Goal: Contribute content: Contribute content

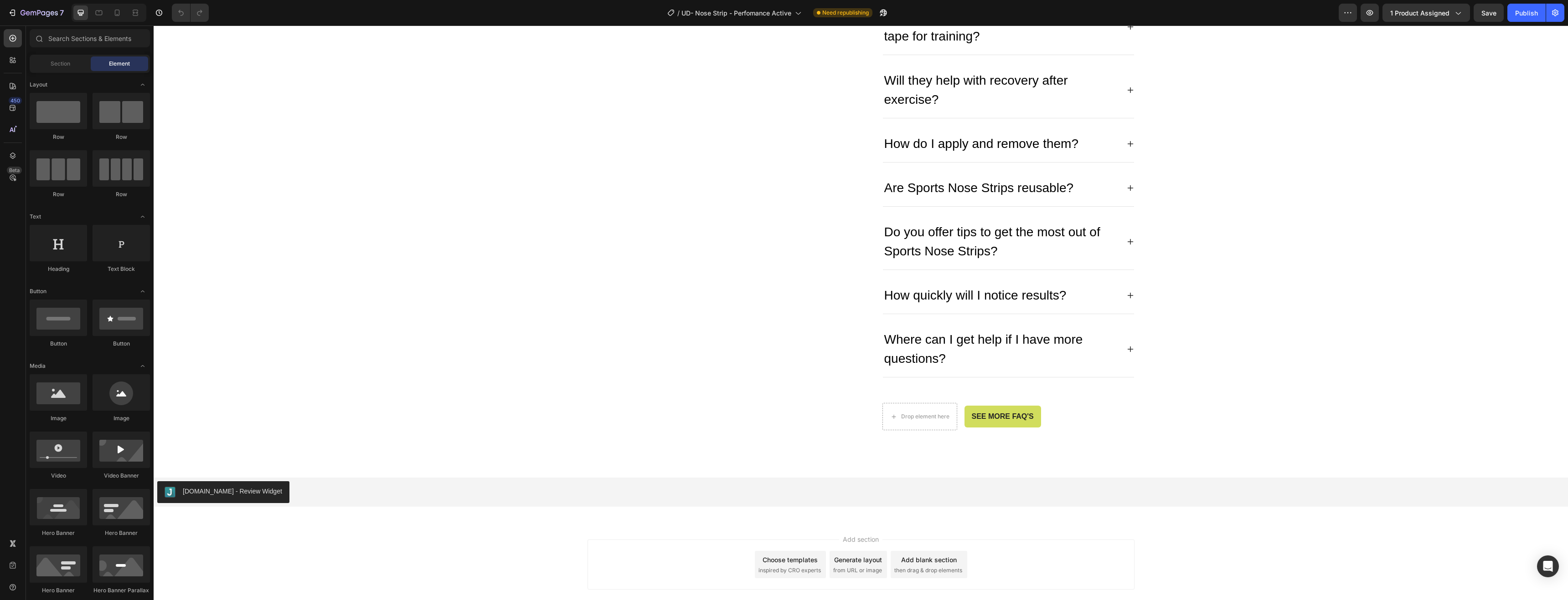
scroll to position [3402, 0]
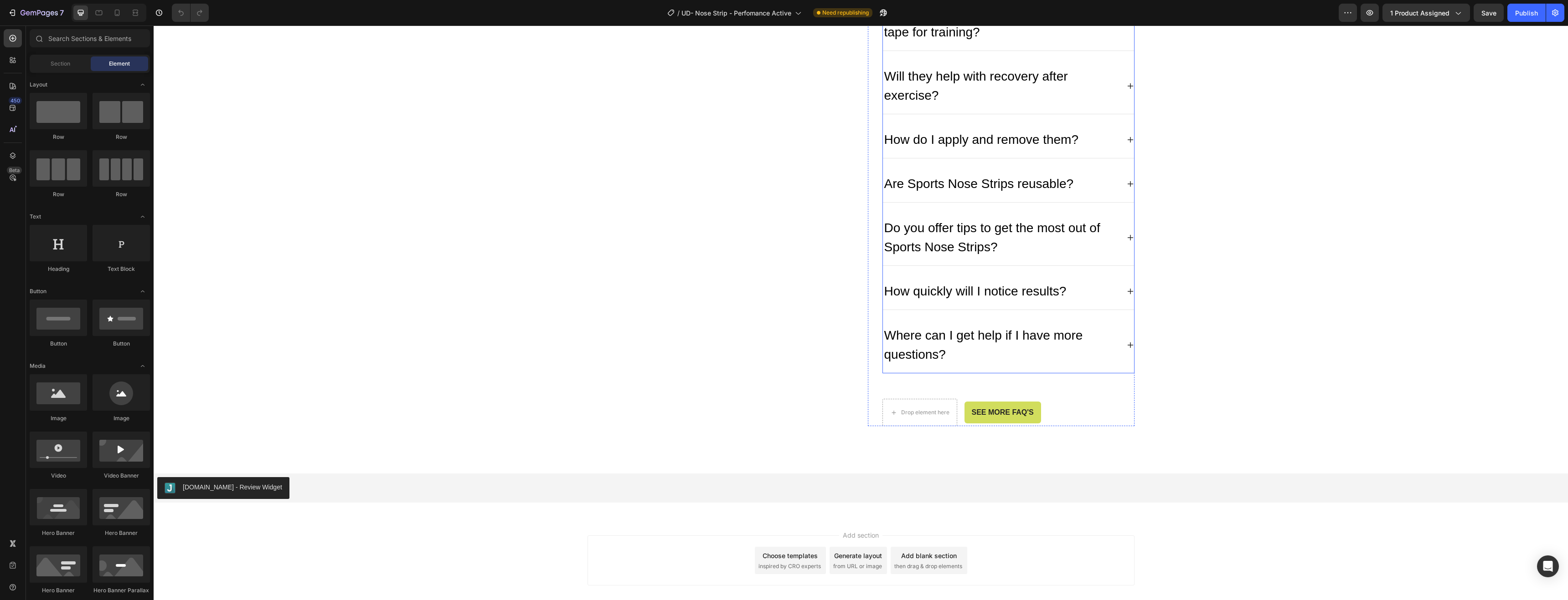
click at [1094, 273] on div "How quickly will I notice results?" at bounding box center [1008, 291] width 251 height 37
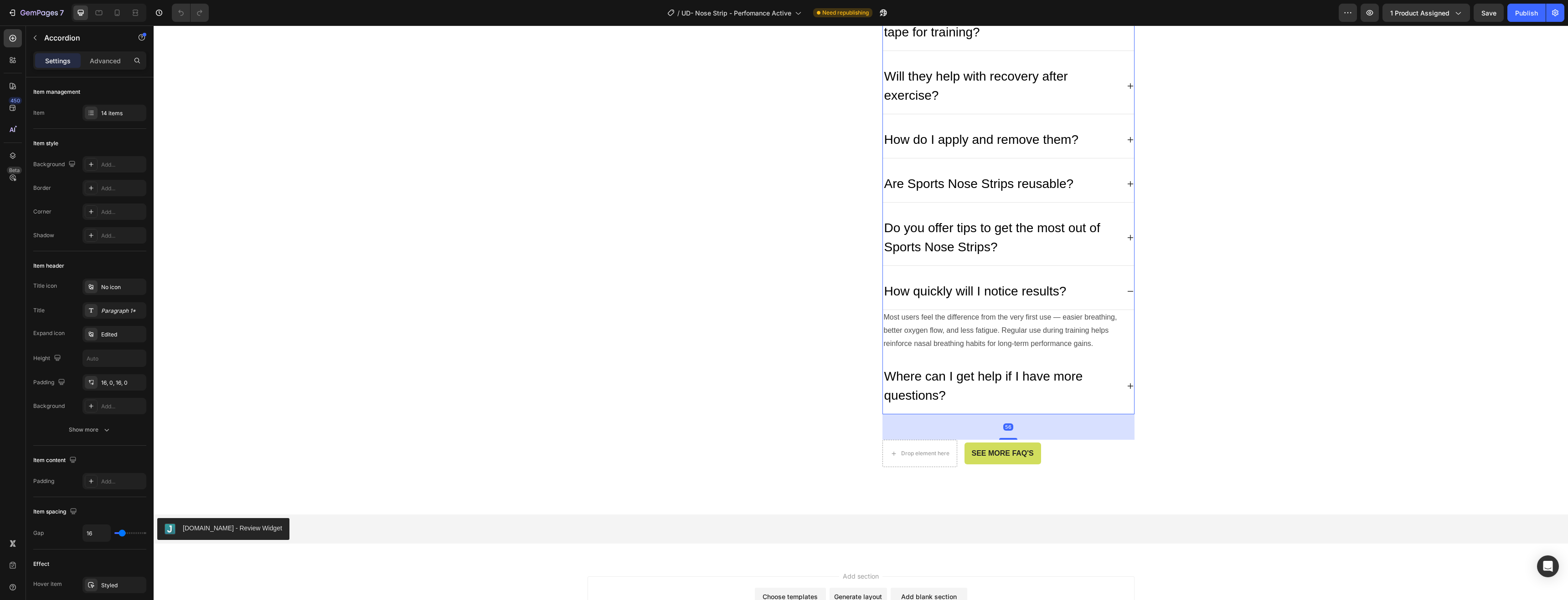
click at [1103, 418] on div "56" at bounding box center [1008, 427] width 252 height 26
click at [907, 391] on div "Where can I get help if I have more questions?" at bounding box center [1008, 386] width 251 height 56
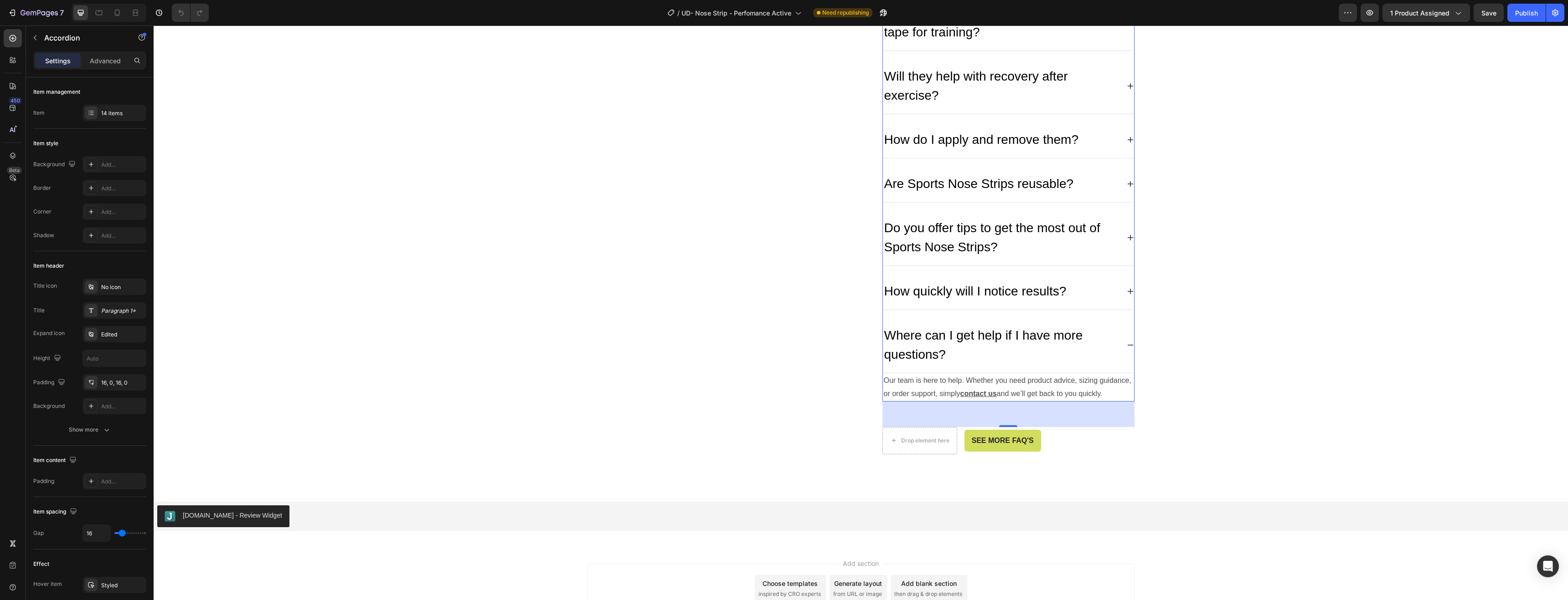
click at [907, 402] on div "56" at bounding box center [1008, 414] width 252 height 26
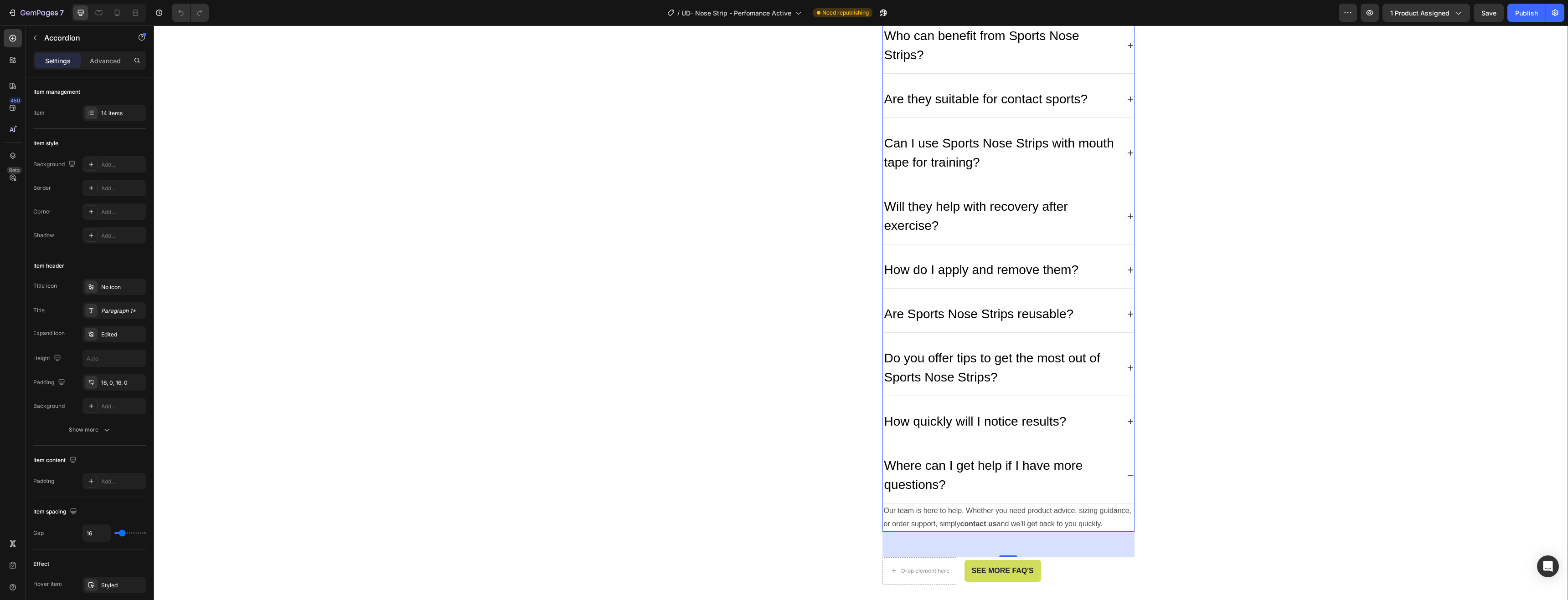
scroll to position [3459, 0]
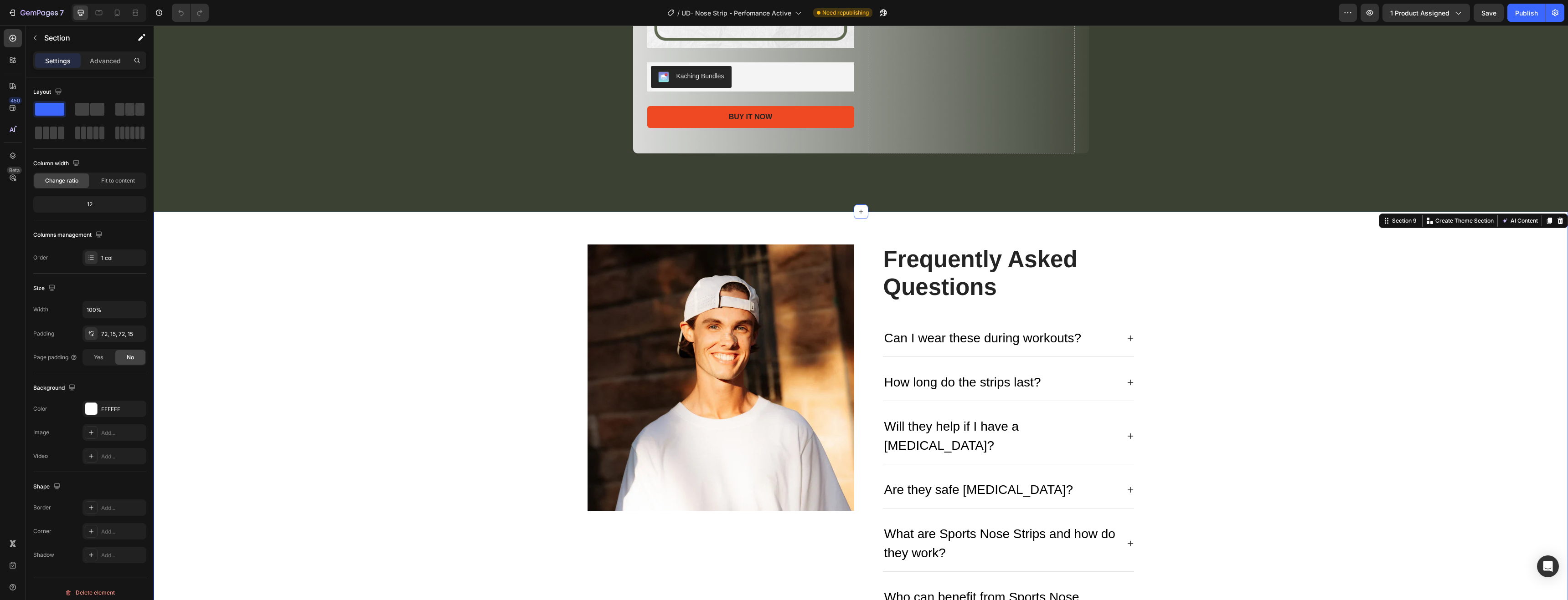
scroll to position [2709, 0]
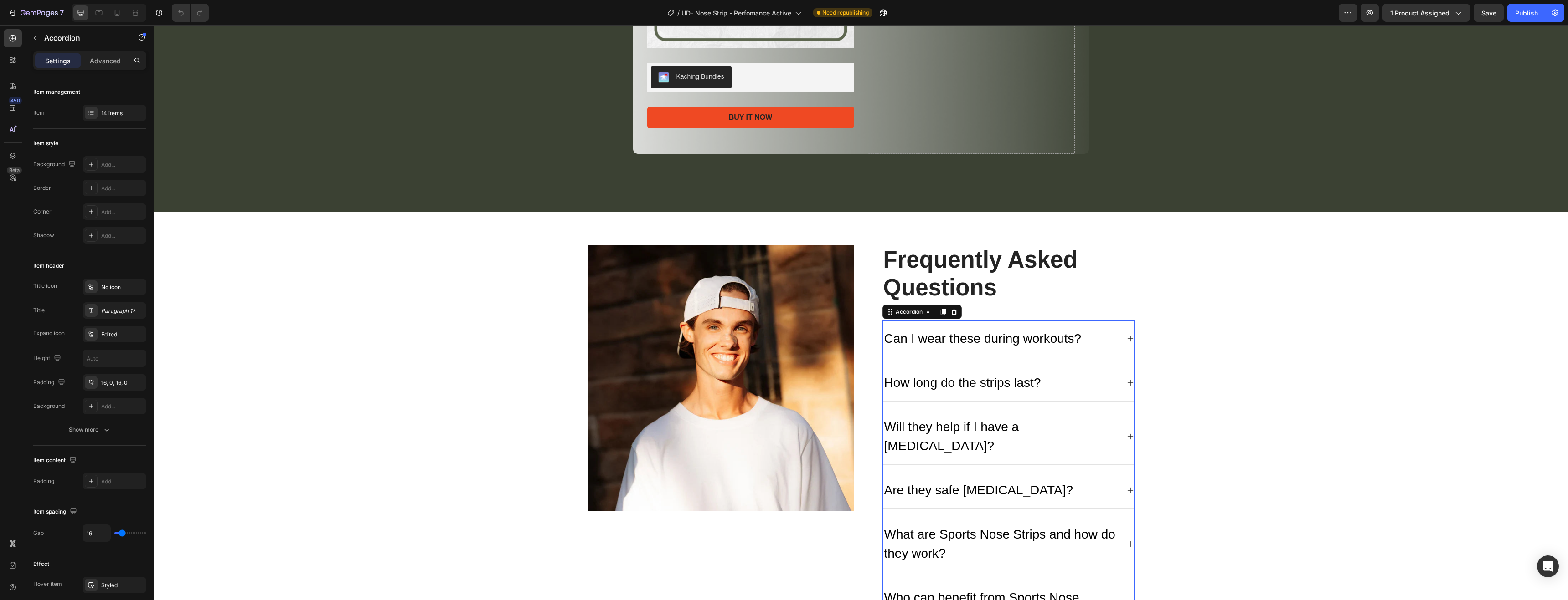
click at [963, 325] on div "Can I wear these during workouts?" at bounding box center [1008, 339] width 251 height 37
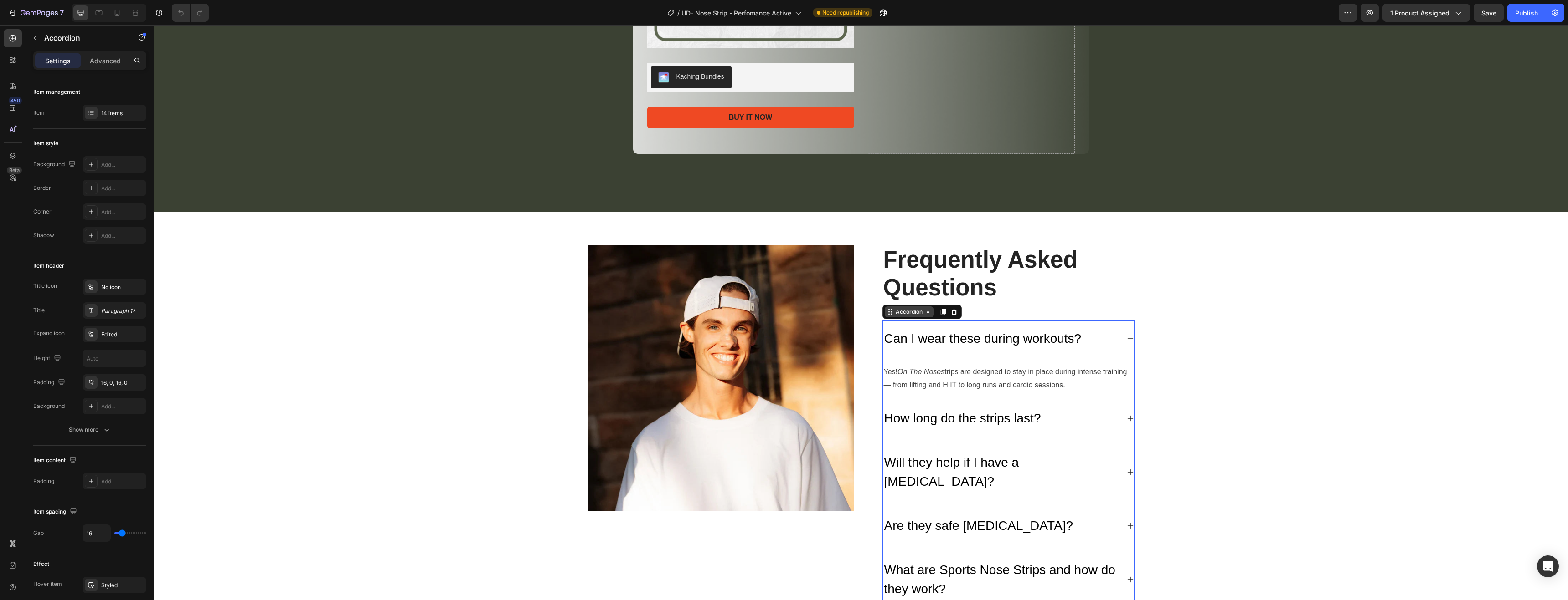
click at [907, 313] on div "Accordion" at bounding box center [909, 312] width 30 height 8
click at [924, 314] on icon at bounding box center [928, 311] width 7 height 7
click at [924, 316] on div "Accordion" at bounding box center [909, 312] width 49 height 11
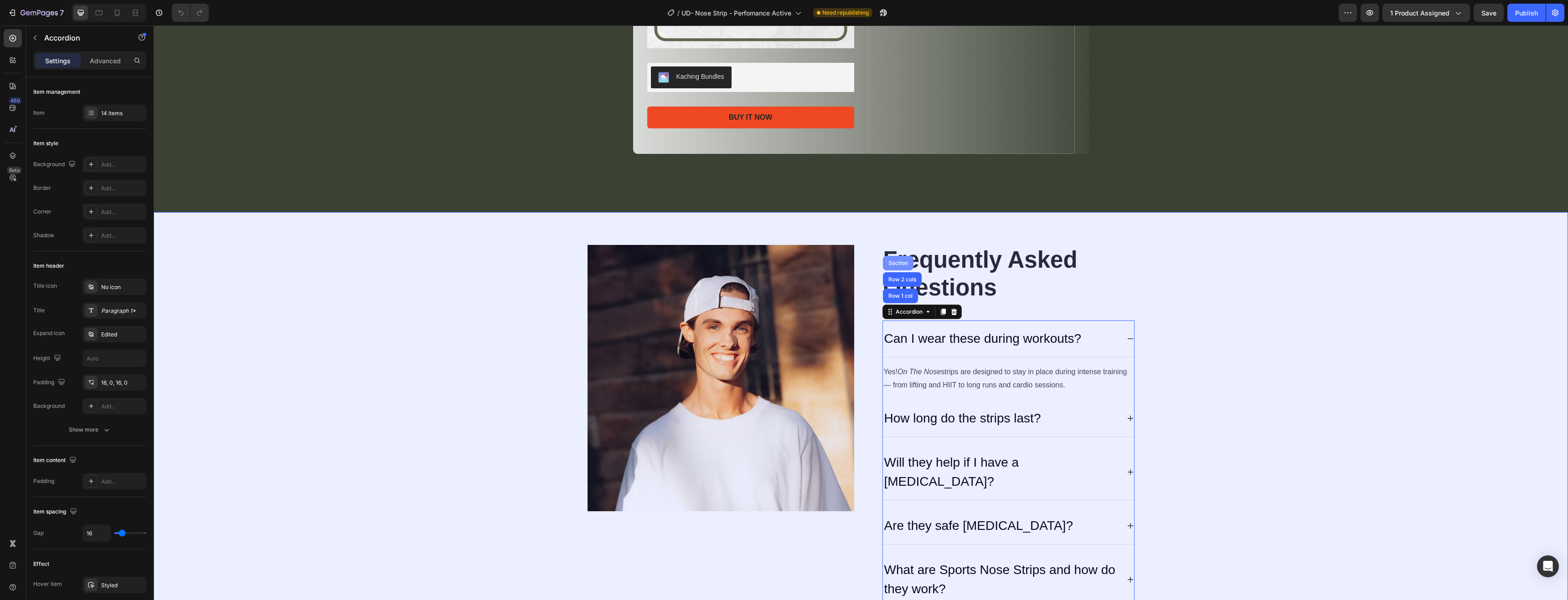
click at [902, 263] on div "Section" at bounding box center [898, 263] width 23 height 5
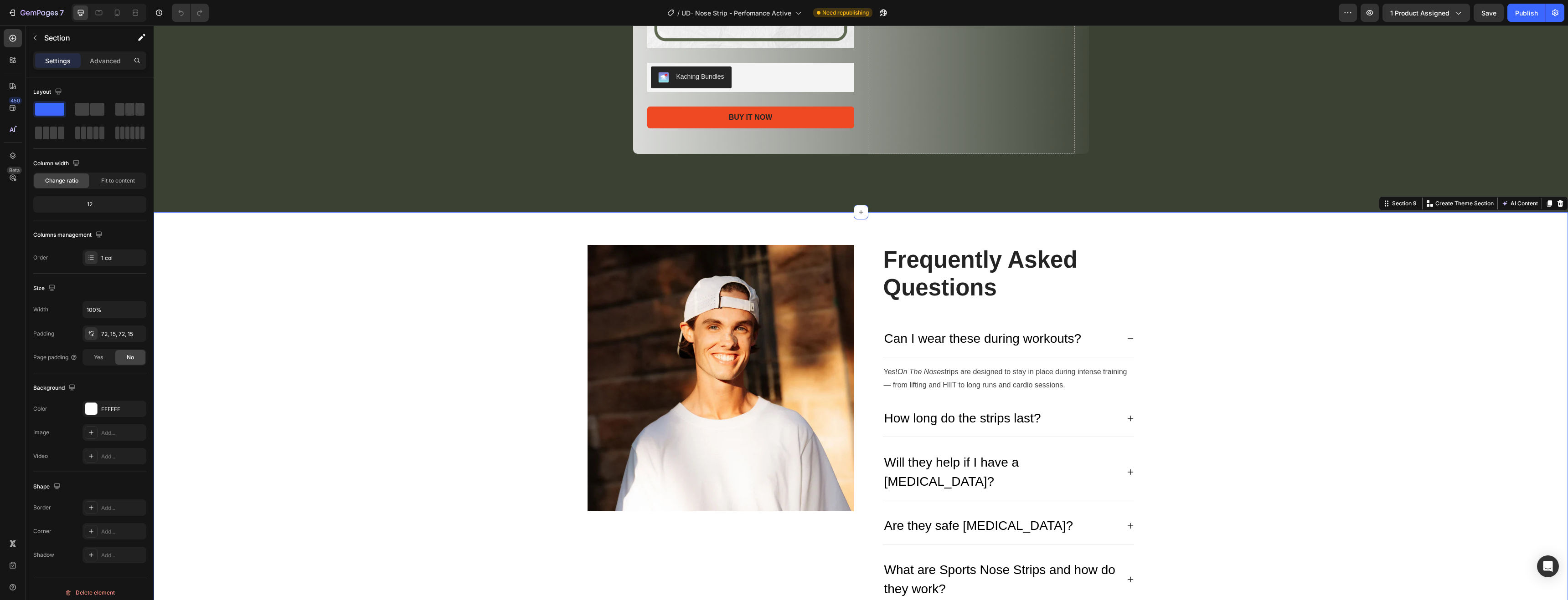
click at [117, 184] on span "Fit to content" at bounding box center [118, 180] width 34 height 8
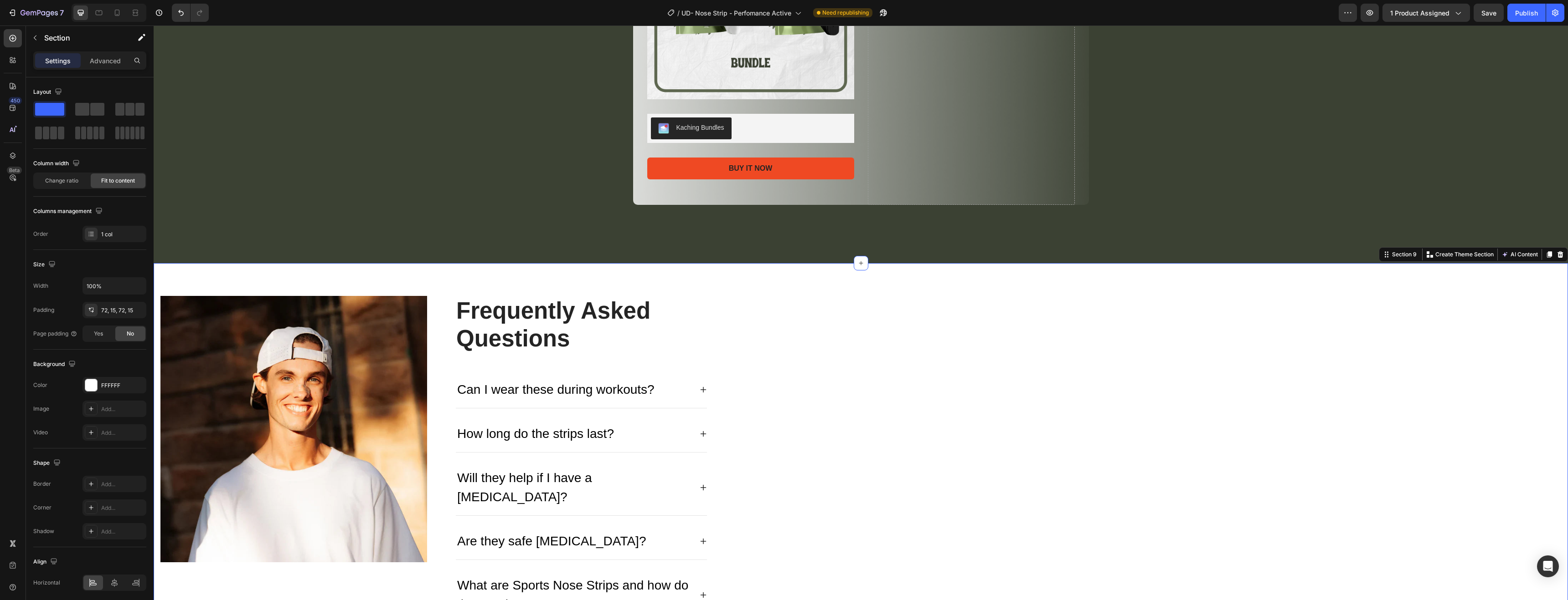
scroll to position [2616, 0]
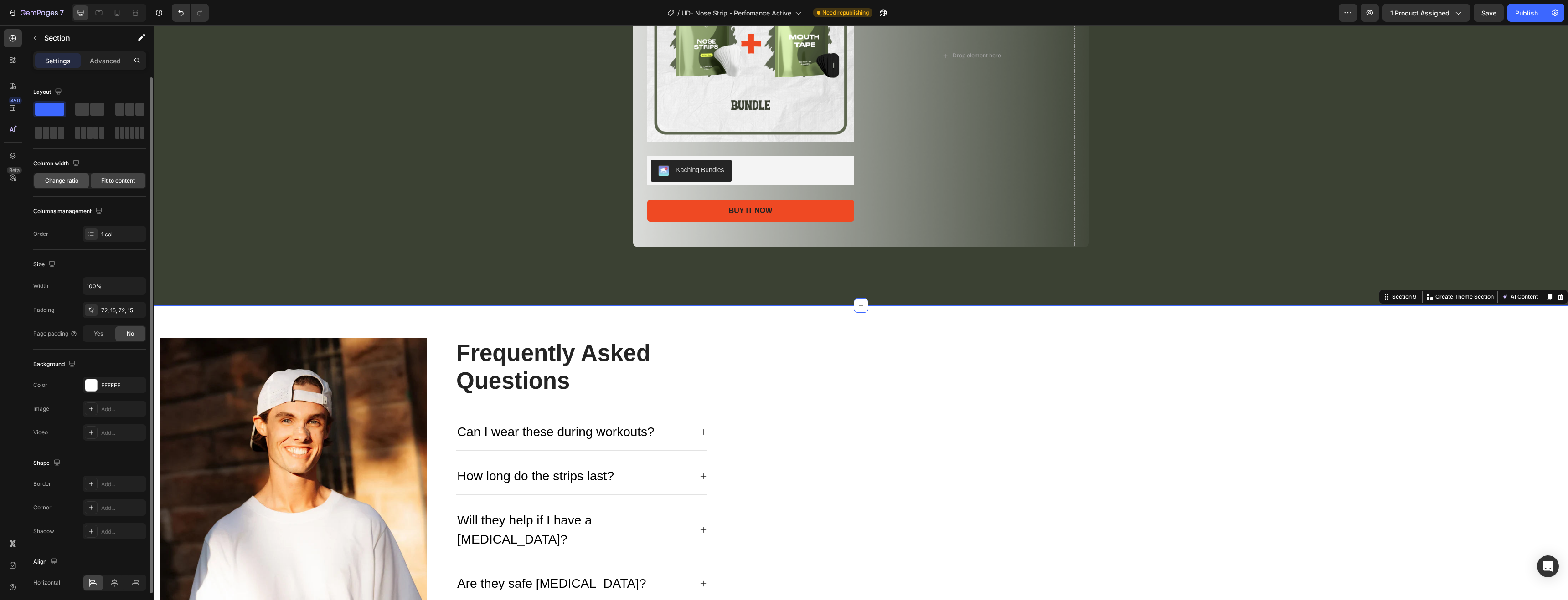
click at [49, 179] on span "Change ratio" at bounding box center [62, 180] width 34 height 8
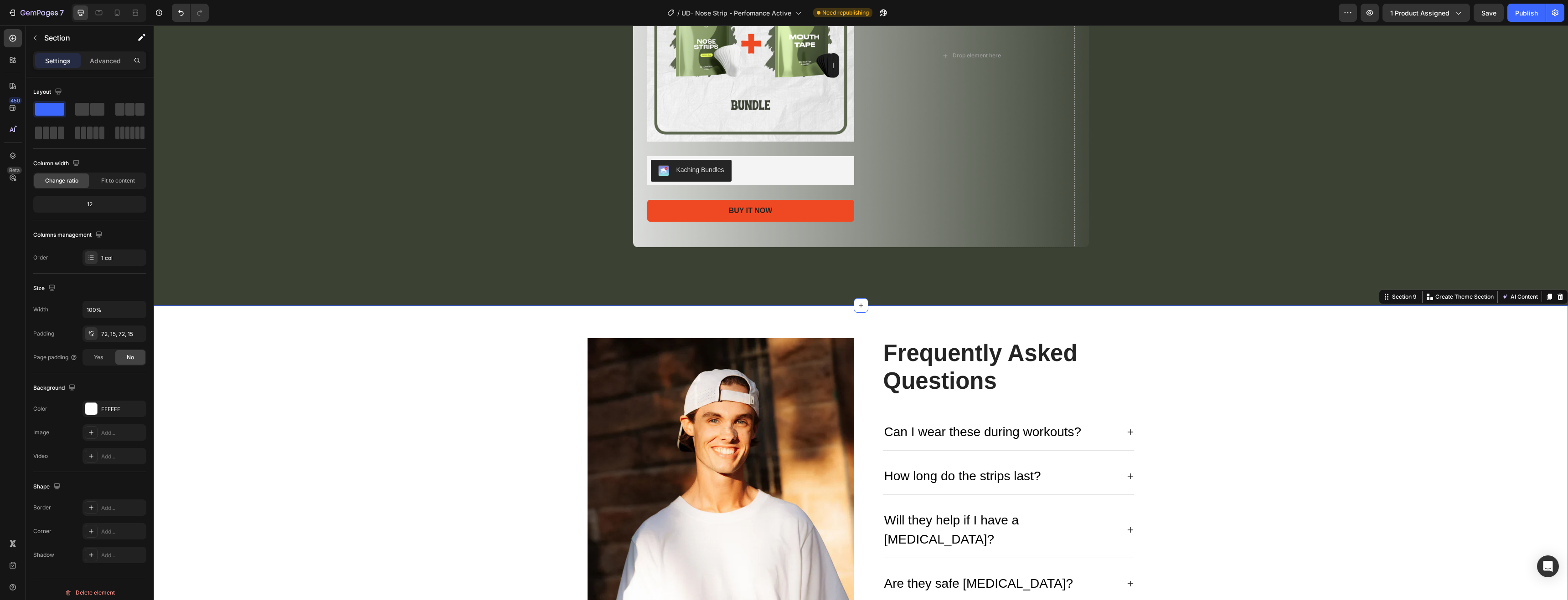
click at [94, 208] on div "12" at bounding box center [90, 204] width 110 height 13
click at [91, 206] on div "12" at bounding box center [90, 204] width 110 height 13
drag, startPoint x: 91, startPoint y: 206, endPoint x: 84, endPoint y: 204, distance: 7.3
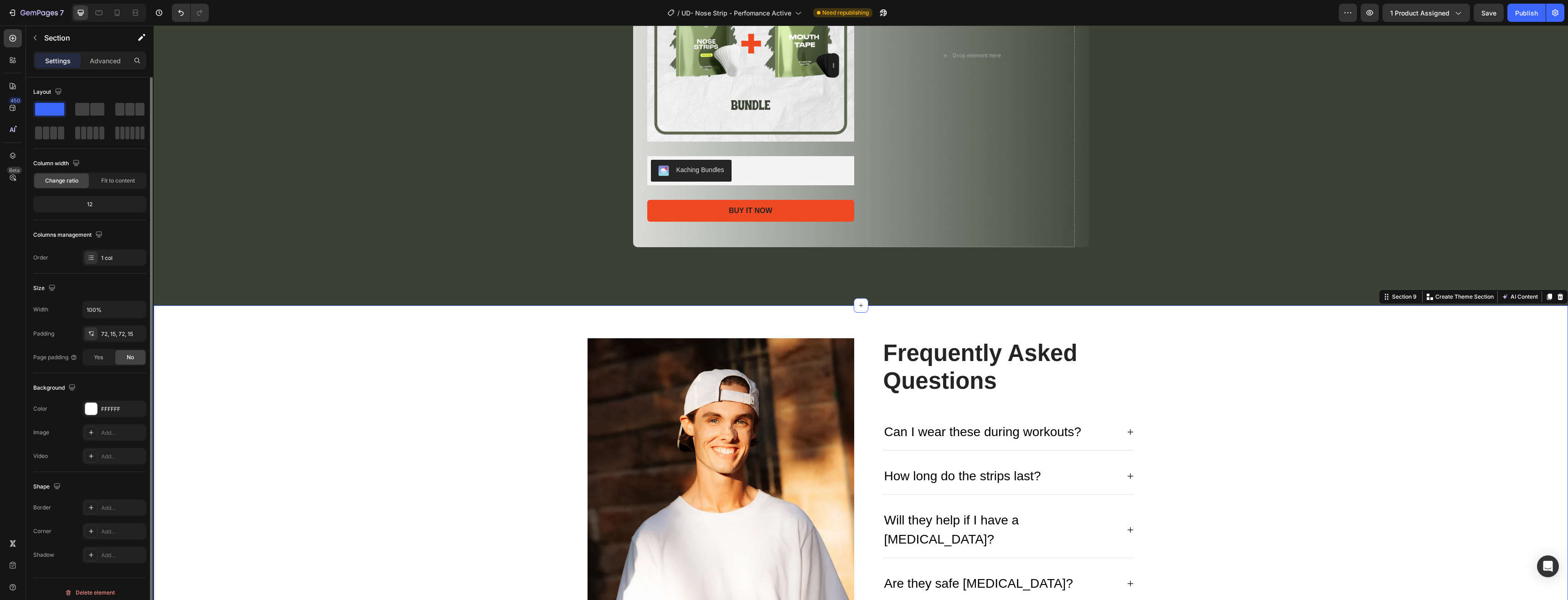
click at [84, 204] on div "12" at bounding box center [90, 204] width 110 height 13
drag, startPoint x: 84, startPoint y: 204, endPoint x: 99, endPoint y: 206, distance: 15.1
click at [99, 206] on div "12" at bounding box center [90, 204] width 110 height 13
click at [85, 105] on span at bounding box center [83, 110] width 14 height 13
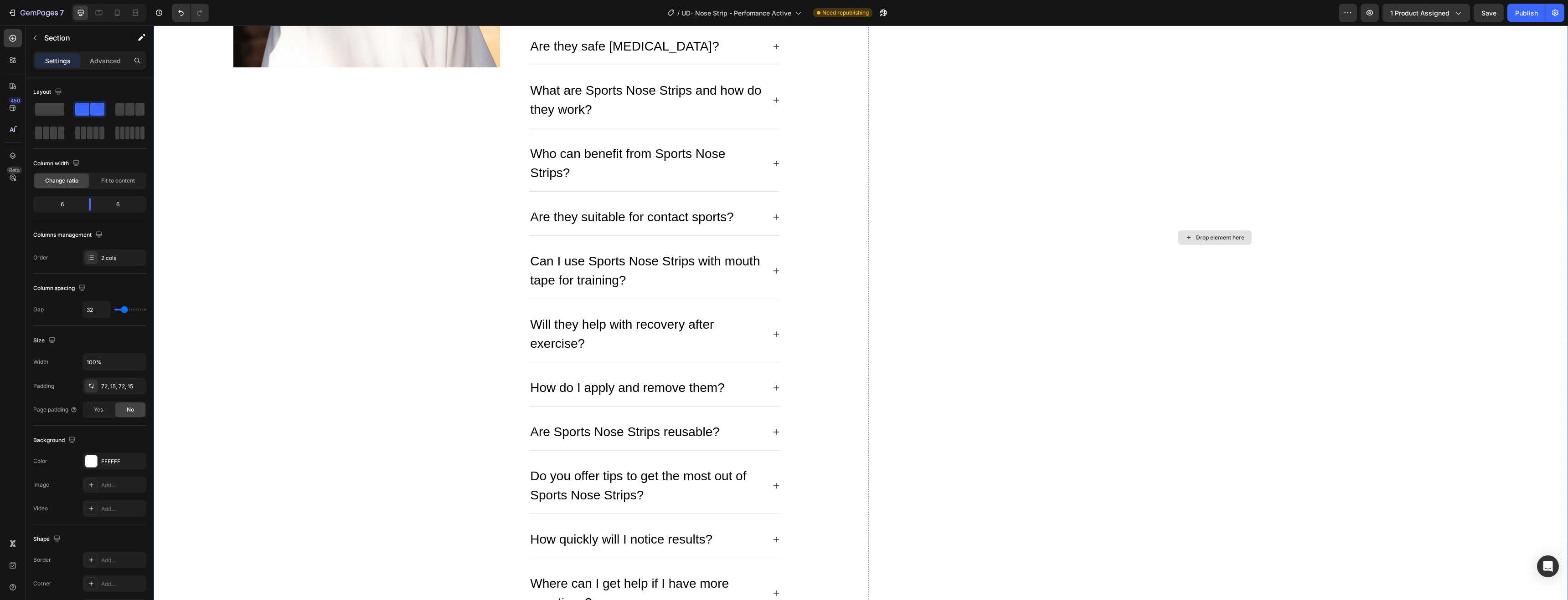
scroll to position [2891, 0]
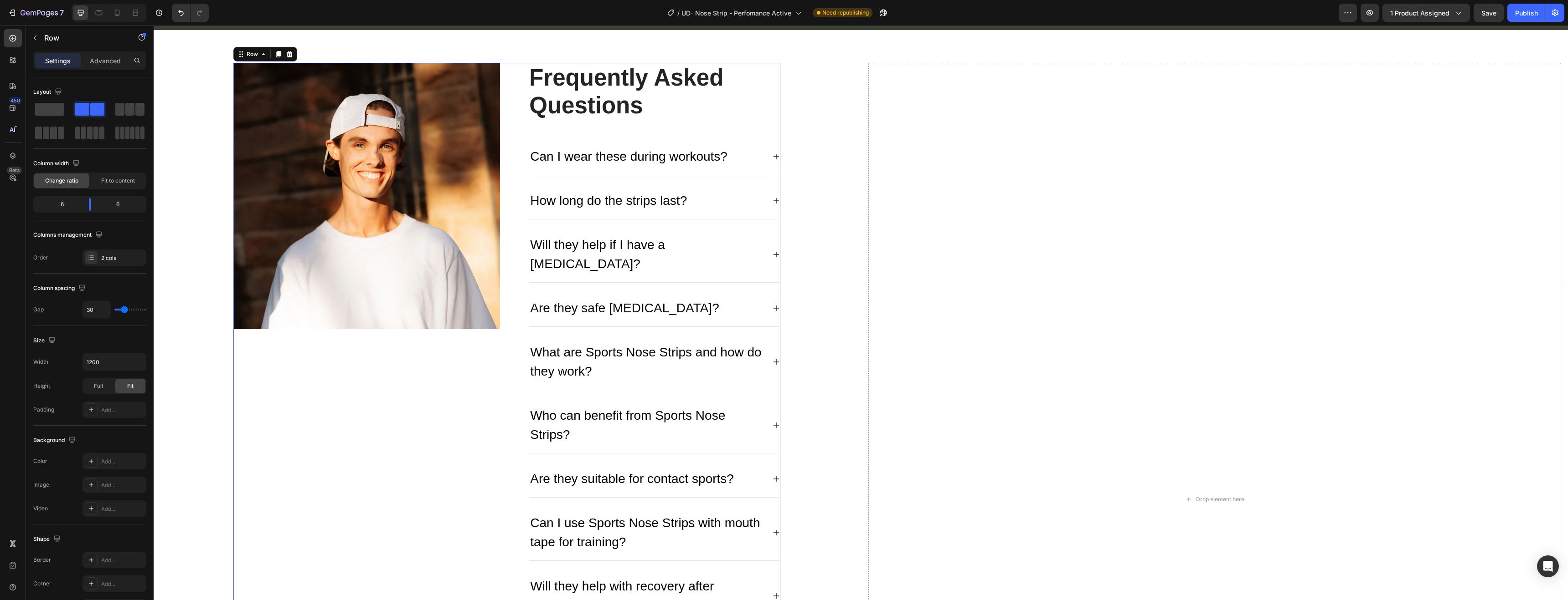
click at [397, 421] on div "Image" at bounding box center [366, 500] width 266 height 874
click at [352, 420] on div "Image" at bounding box center [366, 500] width 266 height 874
click at [135, 103] on div at bounding box center [130, 110] width 29 height 13
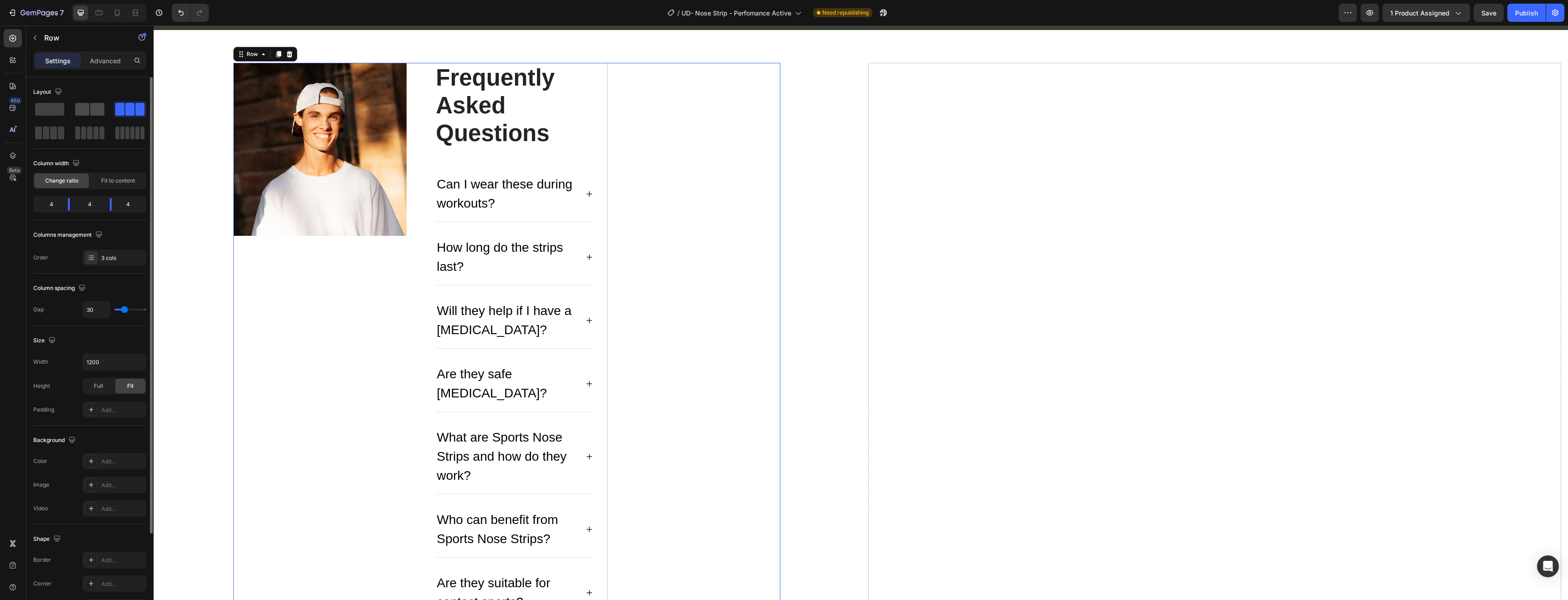
click at [98, 108] on span at bounding box center [97, 110] width 14 height 13
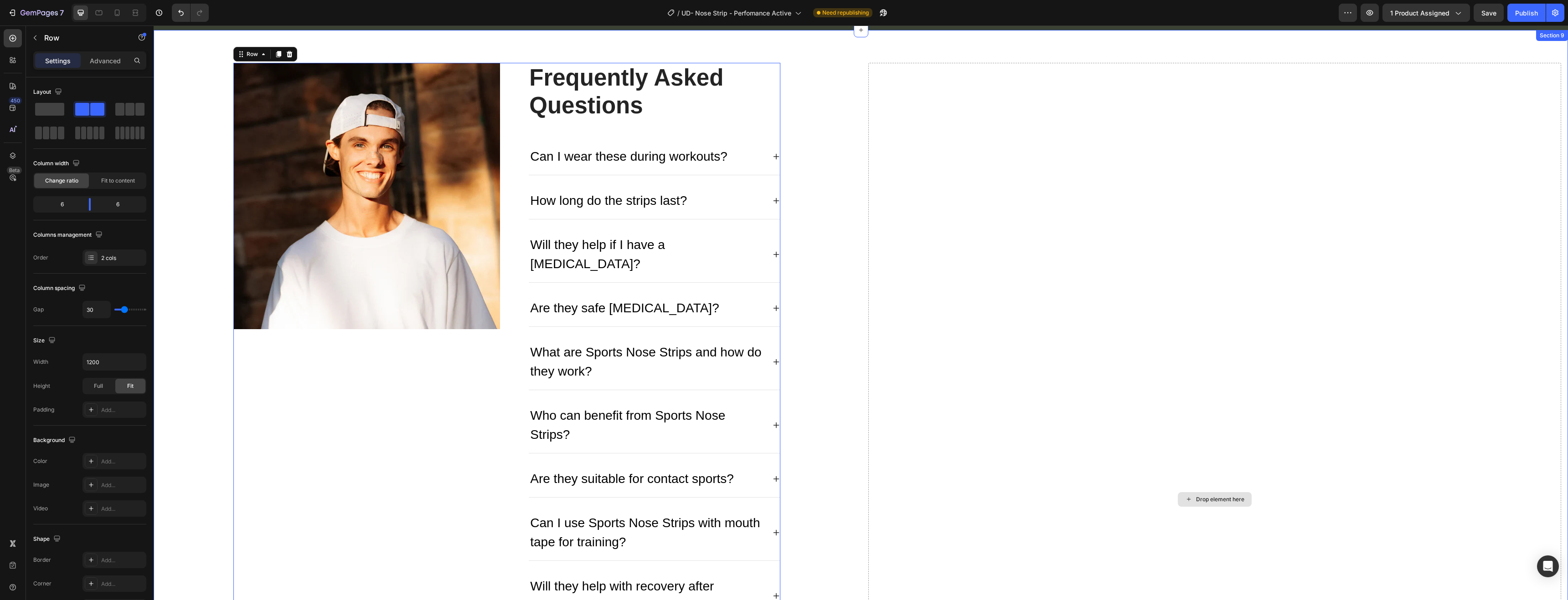
click at [963, 358] on div "Drop element here" at bounding box center [1215, 500] width 693 height 874
click at [1212, 496] on div "Drop element here" at bounding box center [1220, 499] width 48 height 7
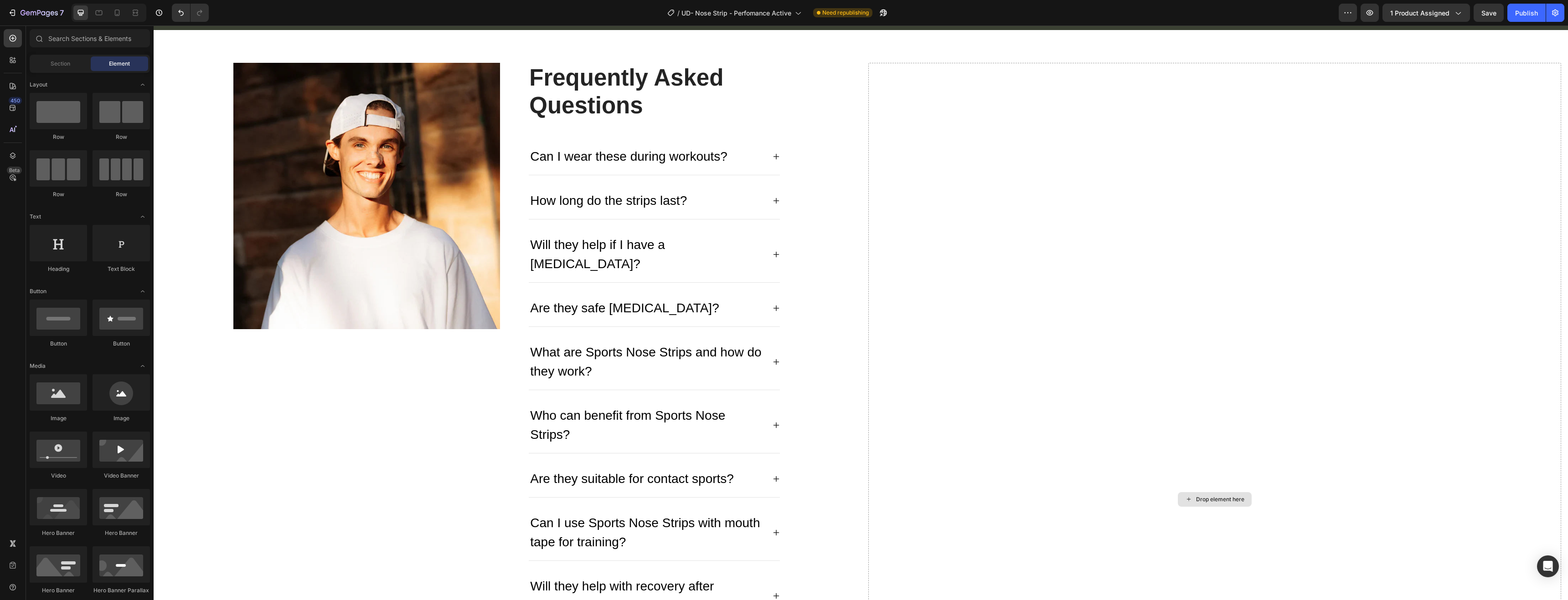
click at [1212, 496] on div "Drop element here" at bounding box center [1220, 499] width 48 height 7
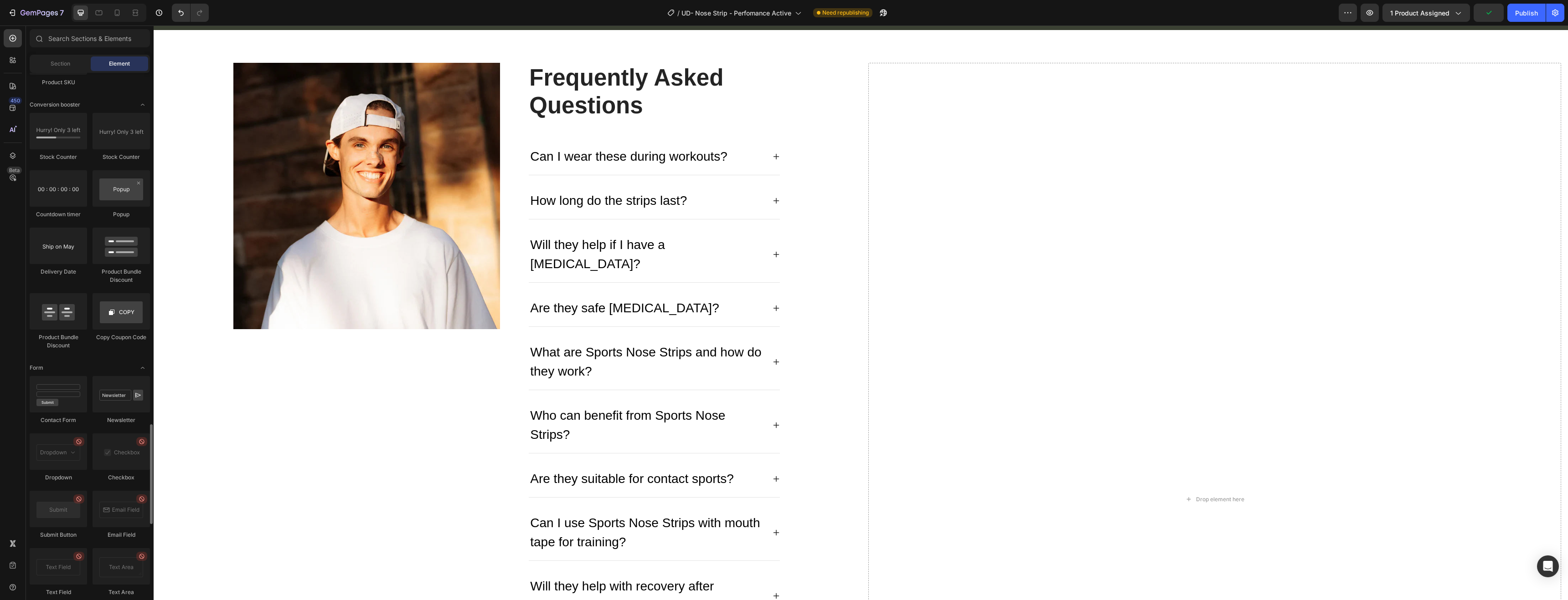
scroll to position [2234, 0]
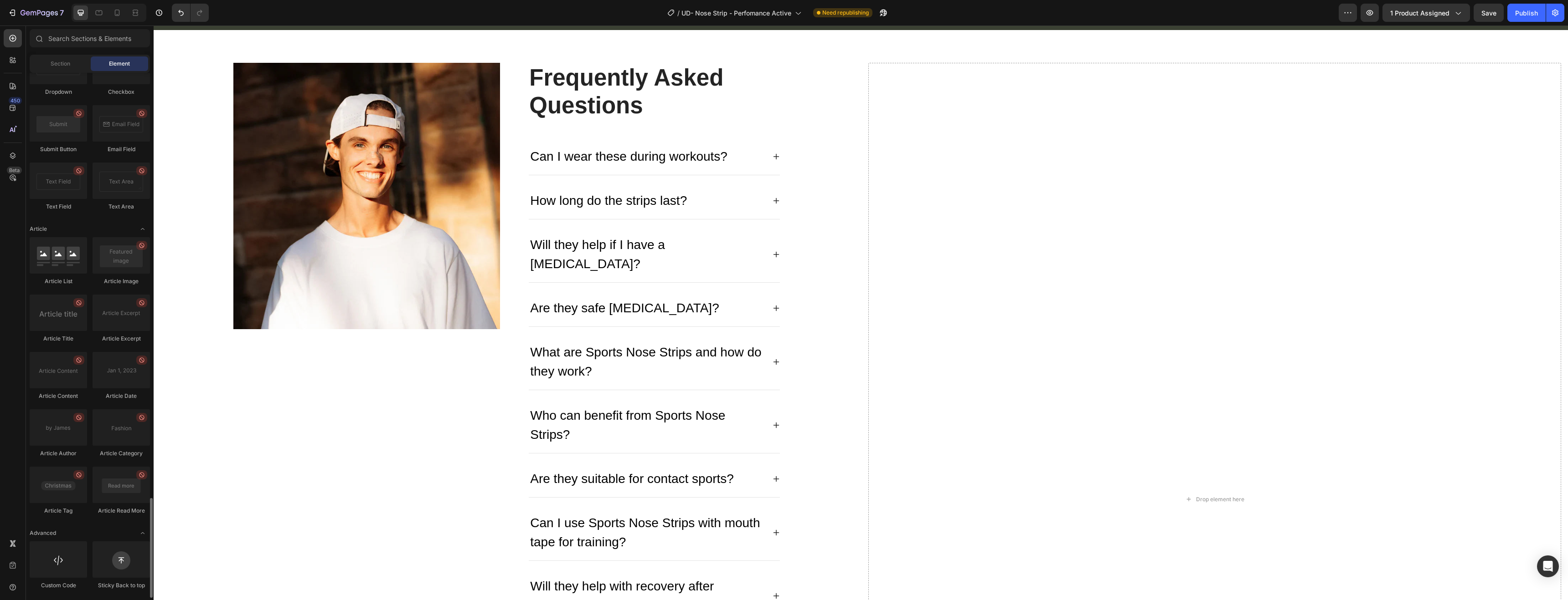
drag, startPoint x: 69, startPoint y: 372, endPoint x: 83, endPoint y: 406, distance: 36.8
click at [83, 406] on div "Article List Article Image Article Title Article Excerpt Article Content Articl…" at bounding box center [90, 380] width 121 height 286
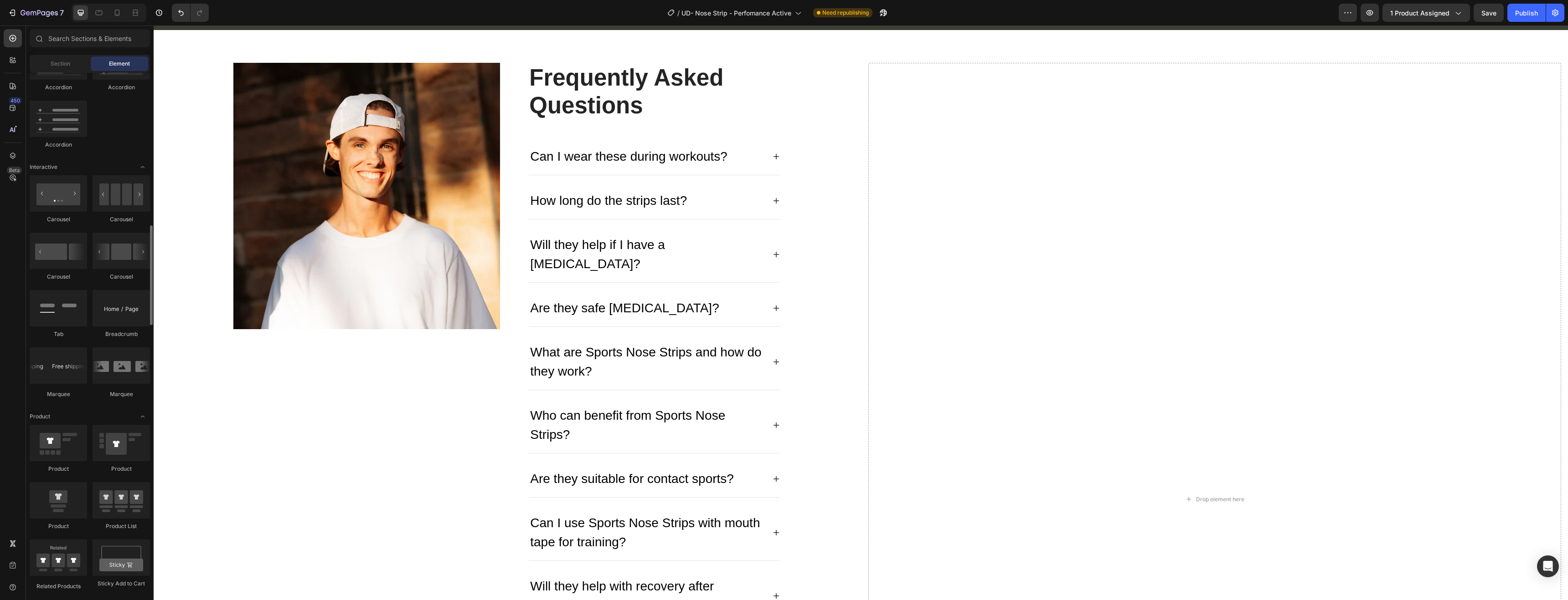
scroll to position [824, 0]
click at [146, 173] on icon "Toggle open" at bounding box center [143, 171] width 7 height 7
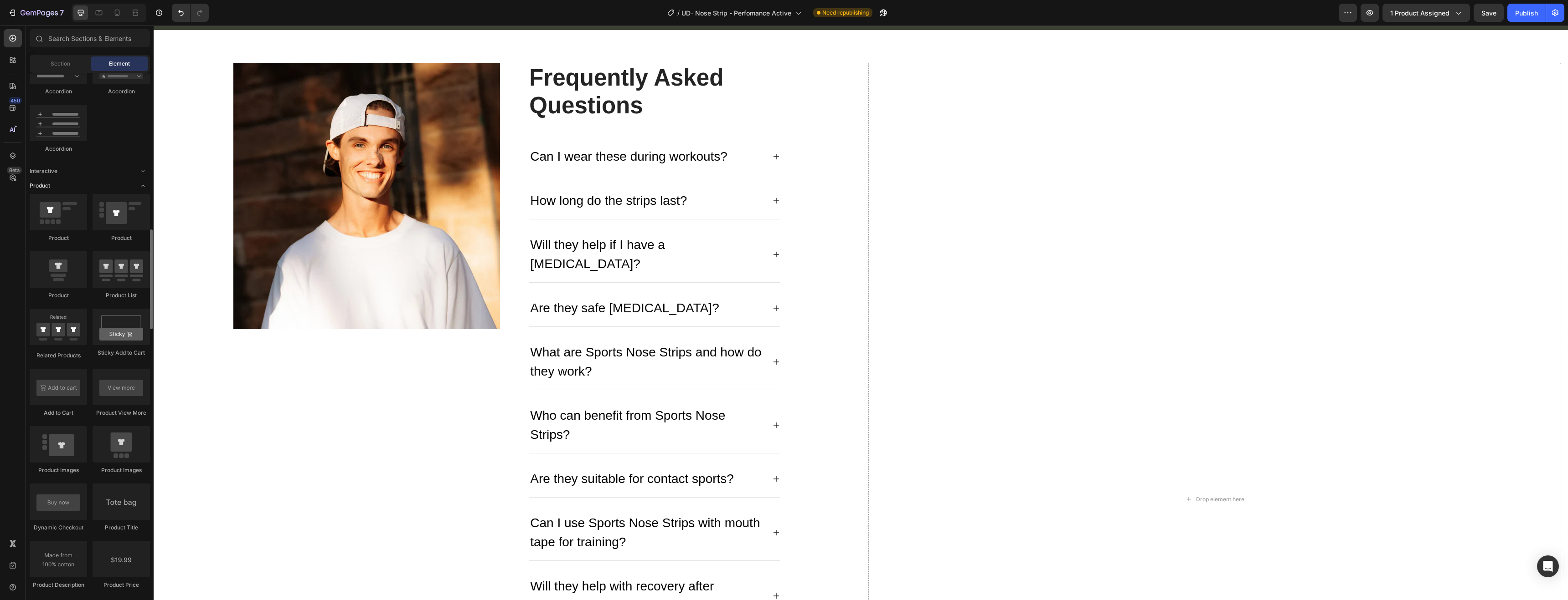
click at [143, 182] on icon "Toggle open" at bounding box center [143, 186] width 7 height 7
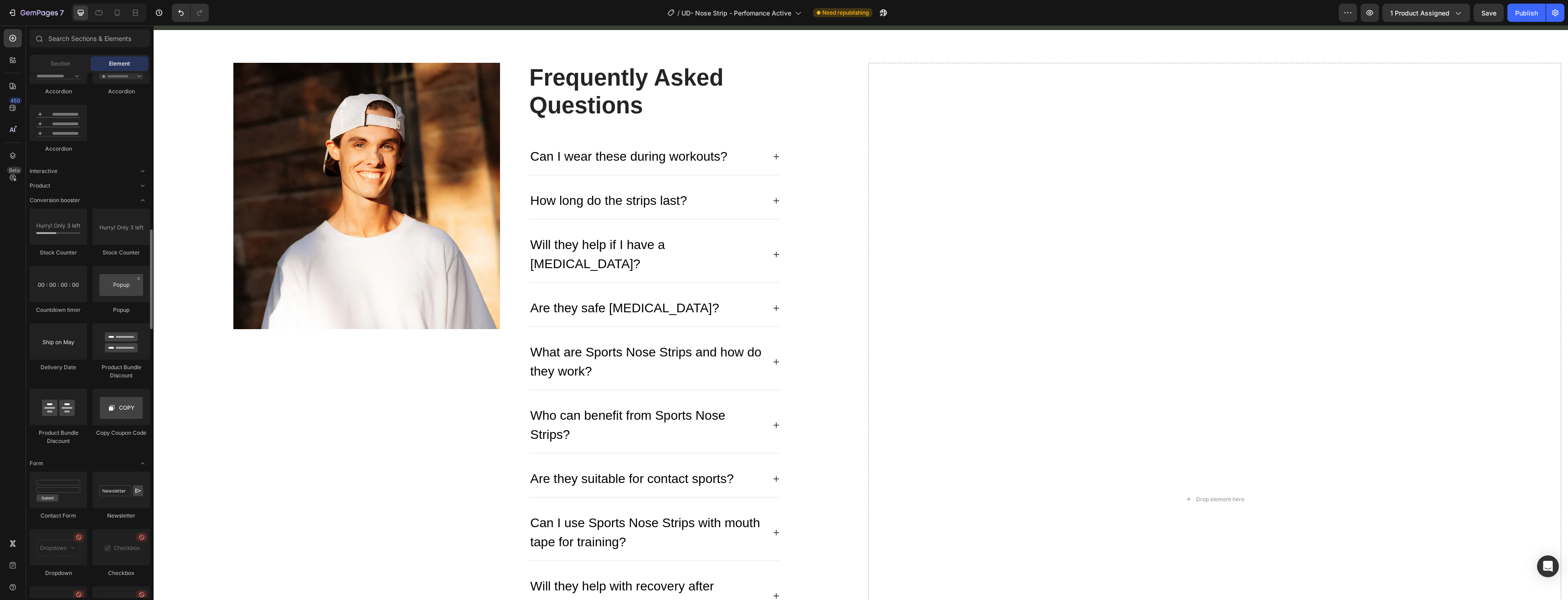
click at [141, 194] on div "Layout Row Row Row Row Text Heading Text Block Button Button Button Media Image…" at bounding box center [90, 164] width 128 height 1830
click at [139, 199] on icon "Toggle open" at bounding box center [143, 200] width 7 height 7
click at [137, 213] on span "Toggle open" at bounding box center [143, 215] width 15 height 15
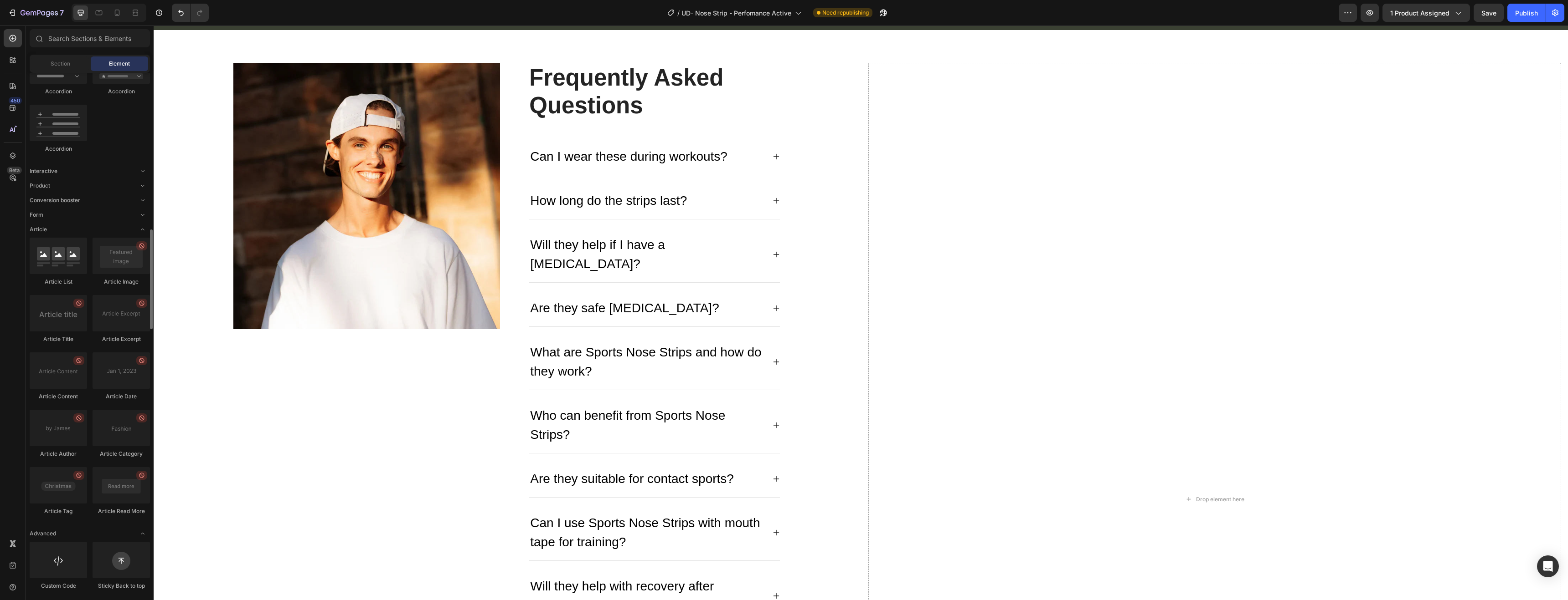
click at [135, 226] on span "Toggle open" at bounding box center [143, 229] width 15 height 15
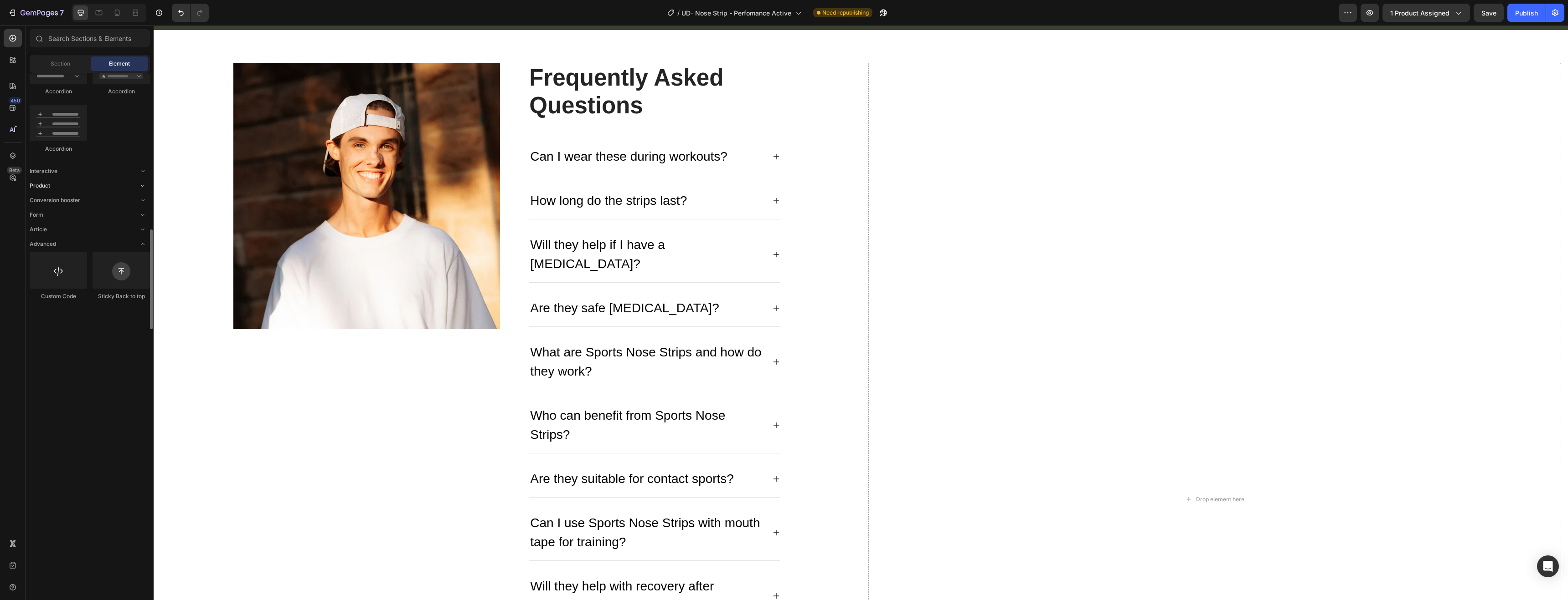
click at [137, 186] on span "Toggle open" at bounding box center [143, 186] width 15 height 15
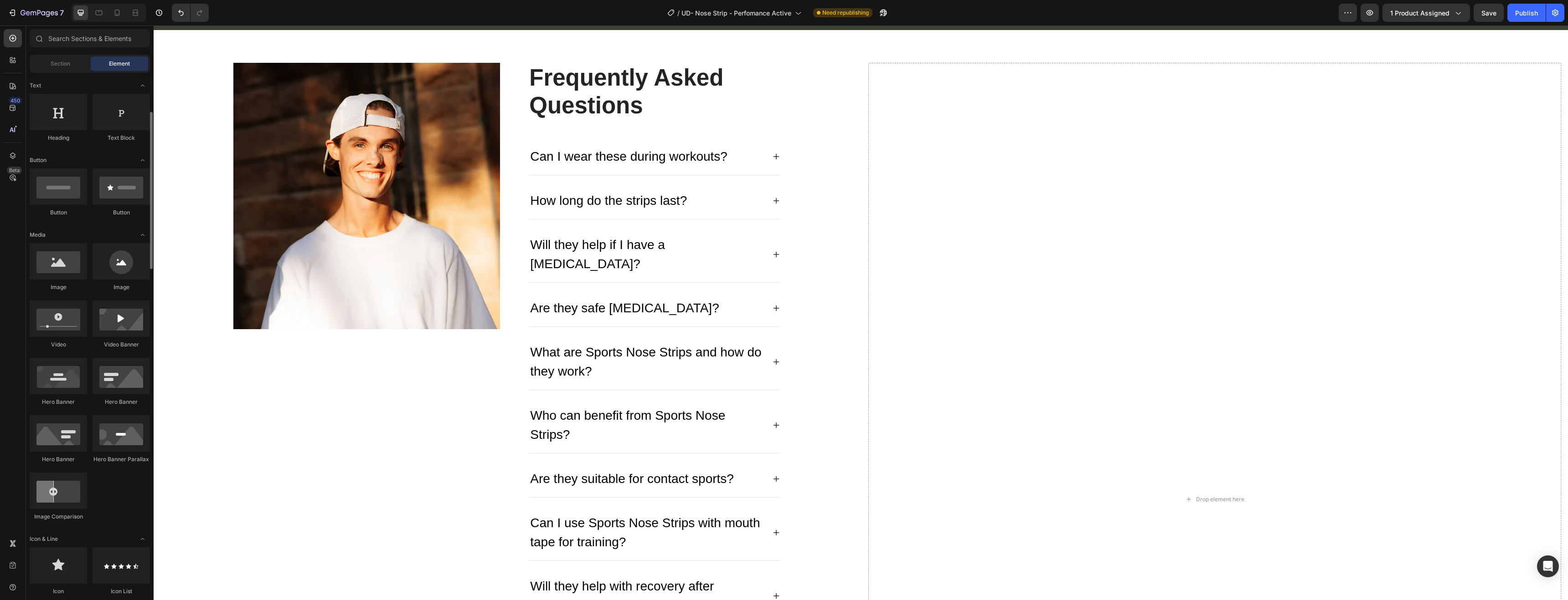
scroll to position [0, 0]
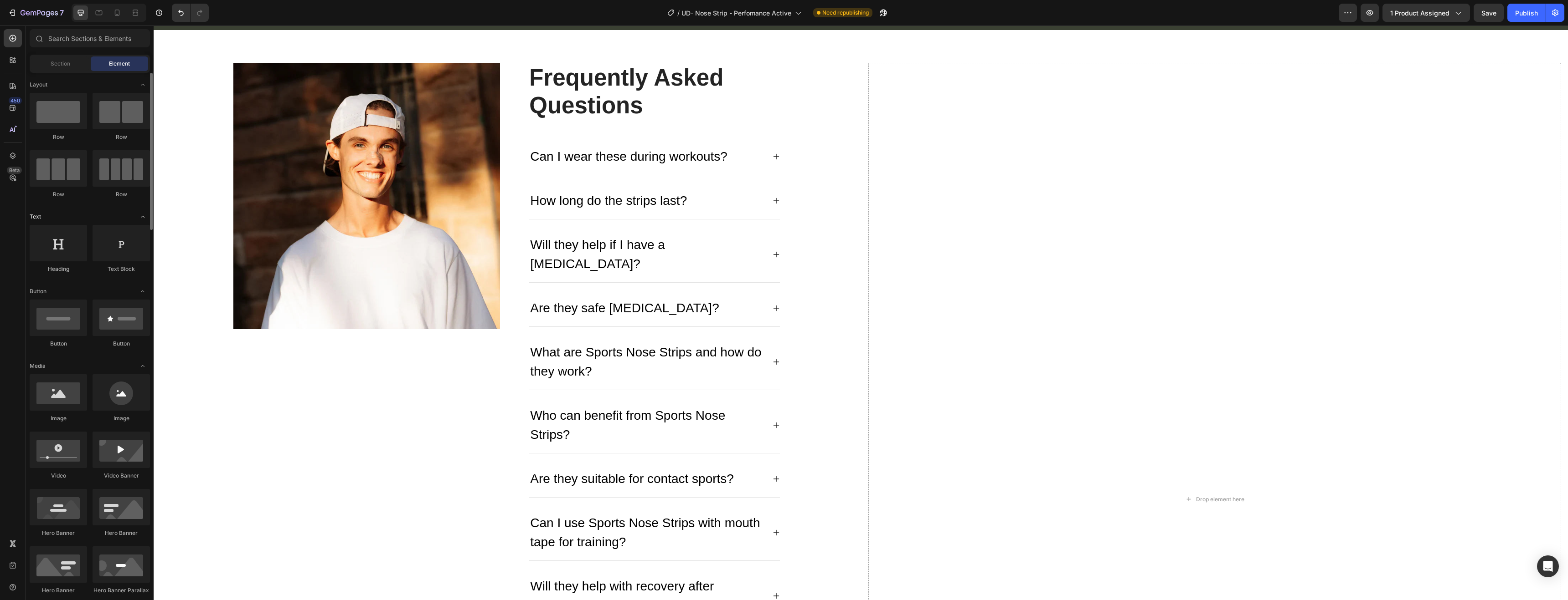
click at [141, 220] on icon "Toggle open" at bounding box center [143, 217] width 7 height 7
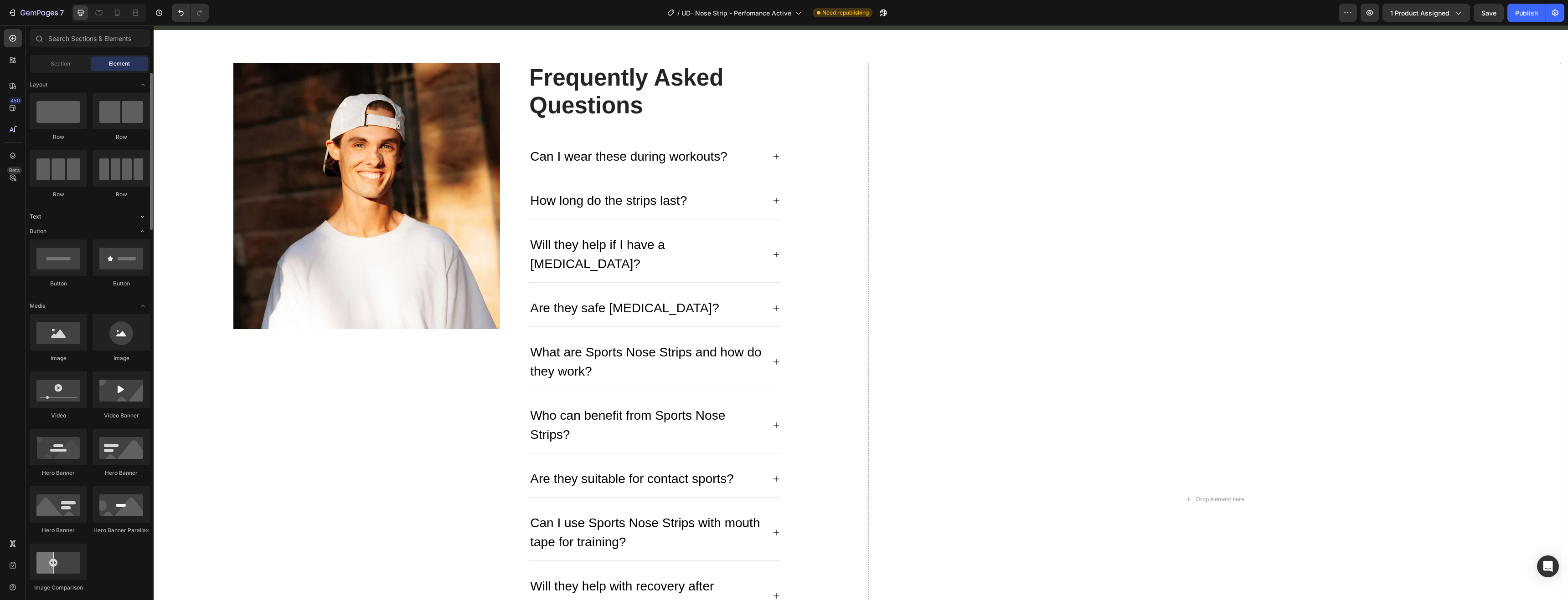
click at [141, 220] on icon "Toggle open" at bounding box center [143, 217] width 7 height 7
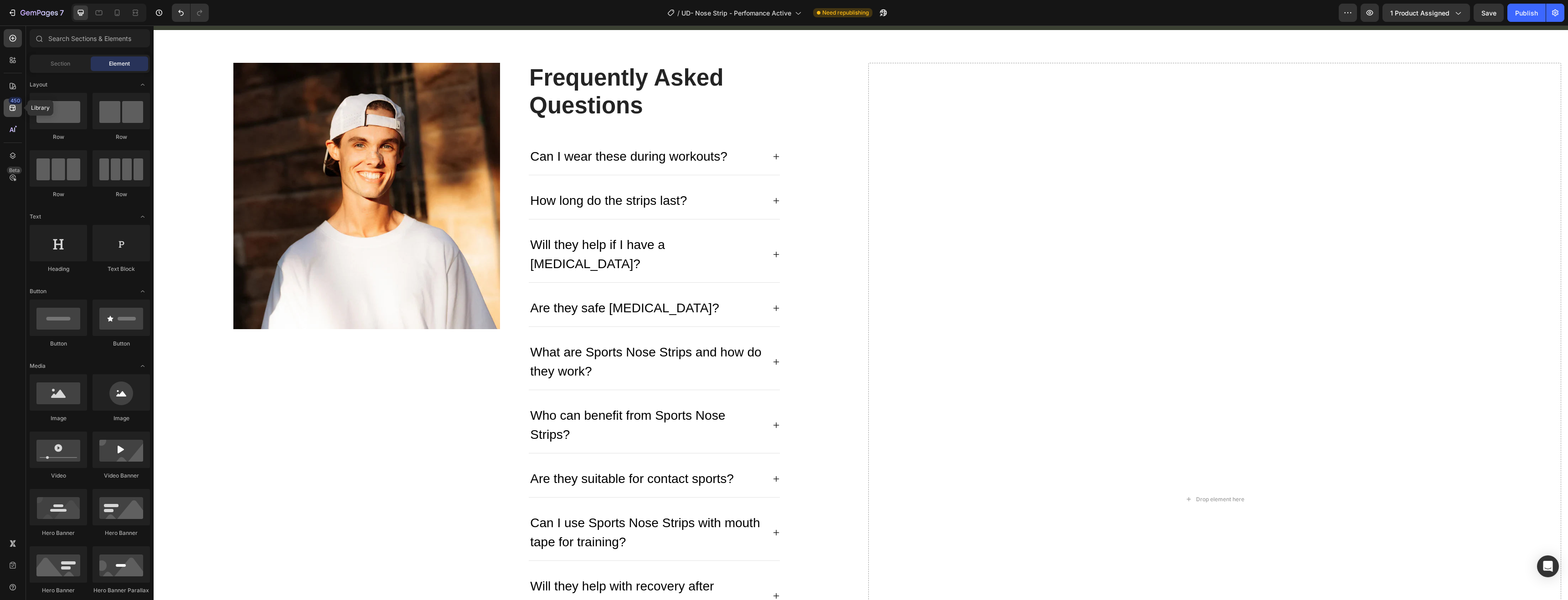
click at [14, 107] on icon at bounding box center [12, 108] width 6 height 6
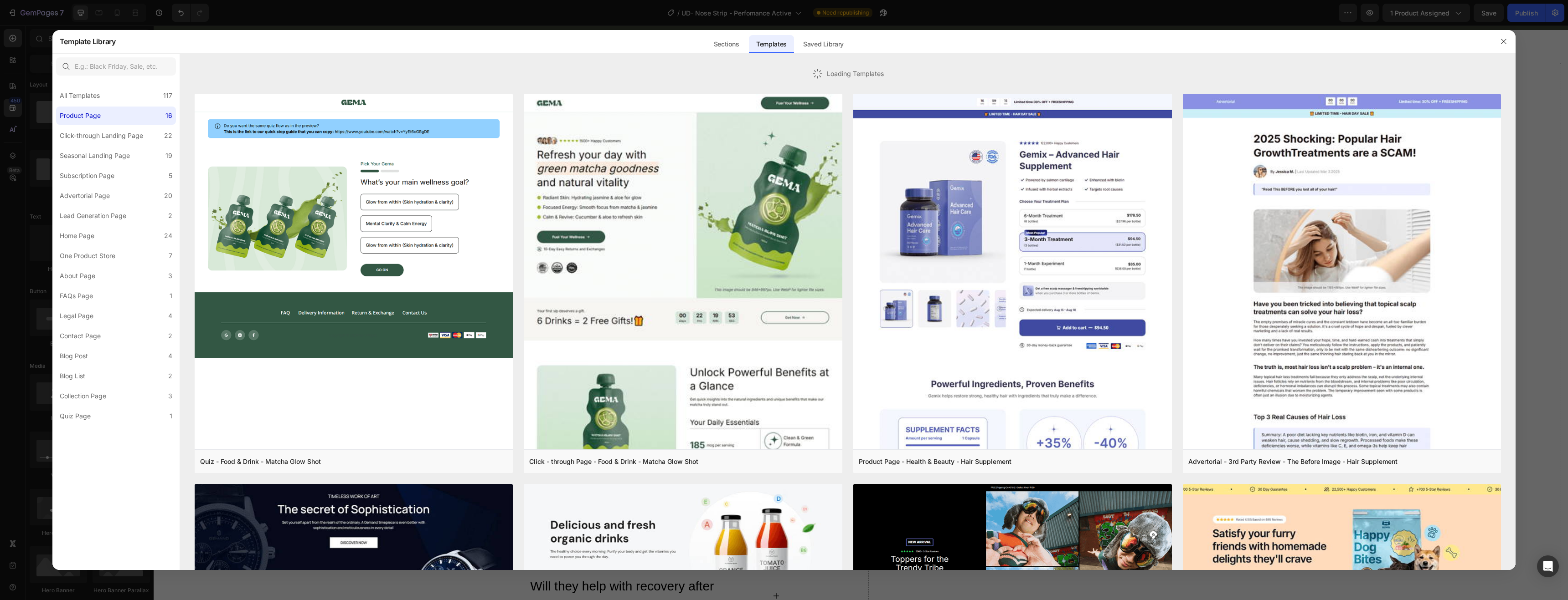
click at [15, 91] on div at bounding box center [784, 300] width 1568 height 600
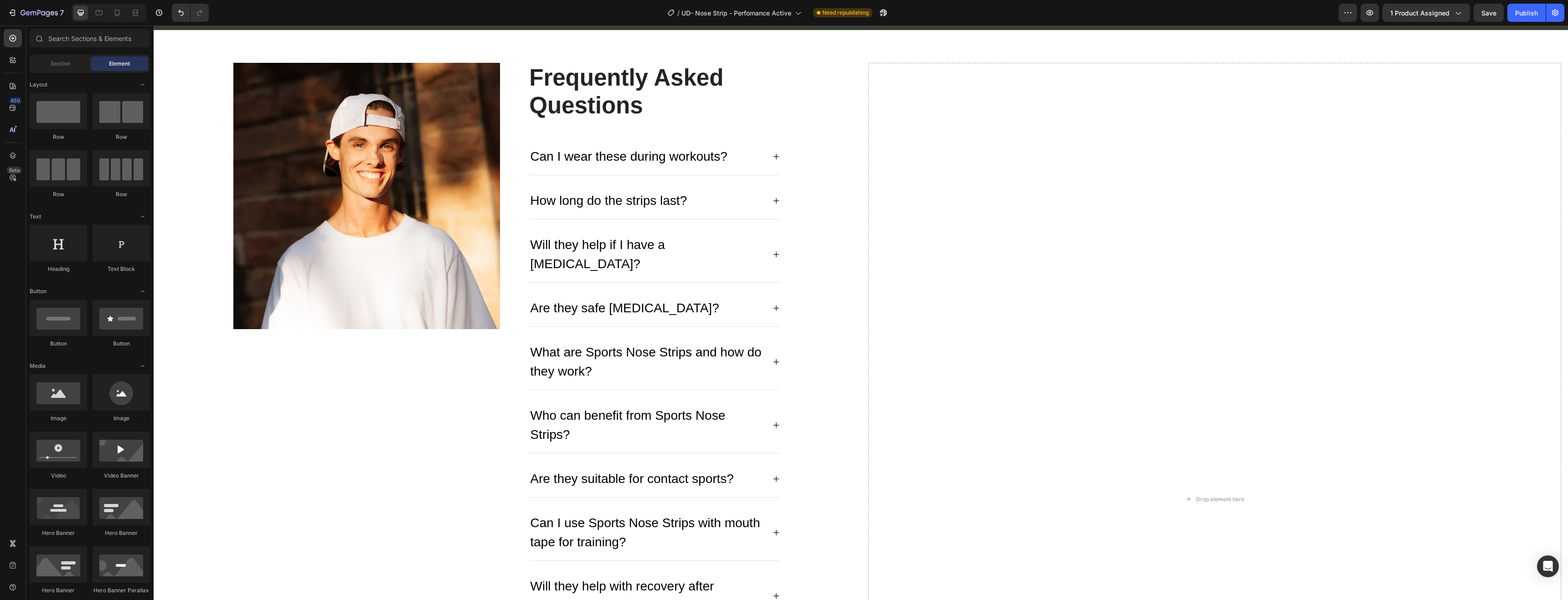
click at [68, 55] on div "Section Element" at bounding box center [90, 64] width 121 height 18
click at [66, 62] on span "Section" at bounding box center [60, 64] width 19 height 8
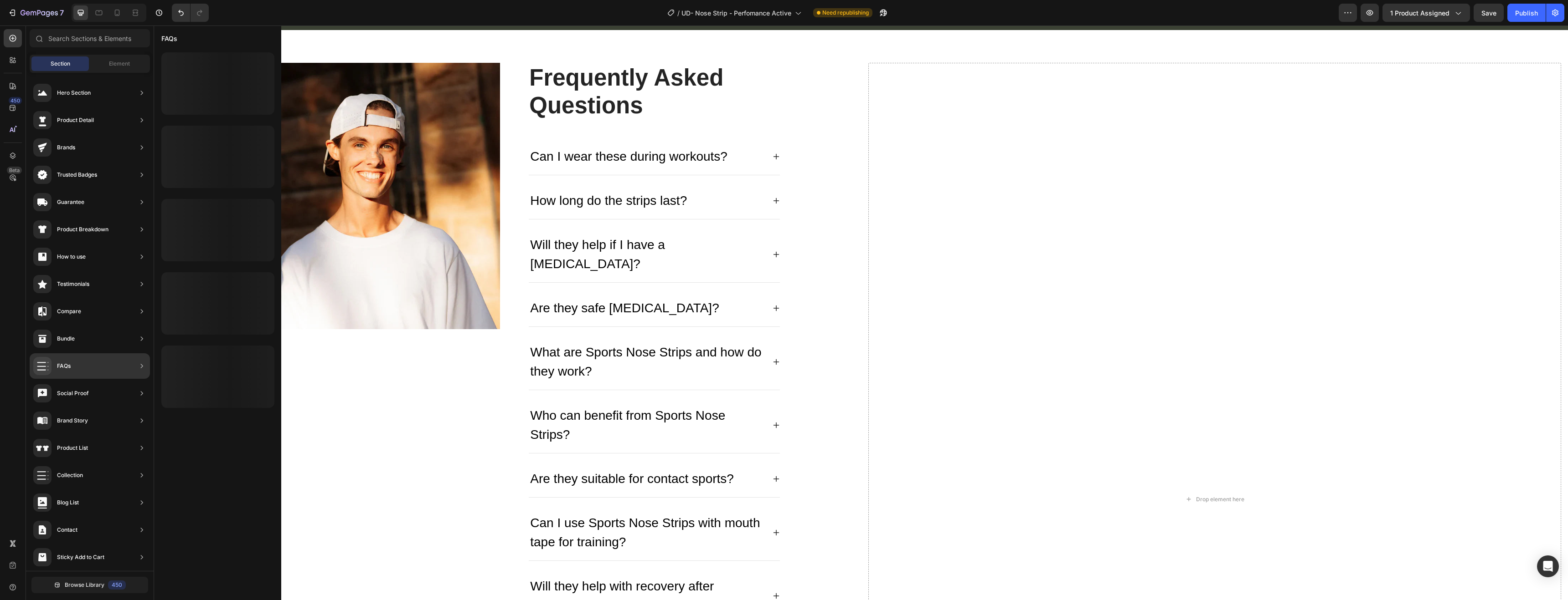
click at [121, 364] on div "FAQs" at bounding box center [90, 366] width 121 height 26
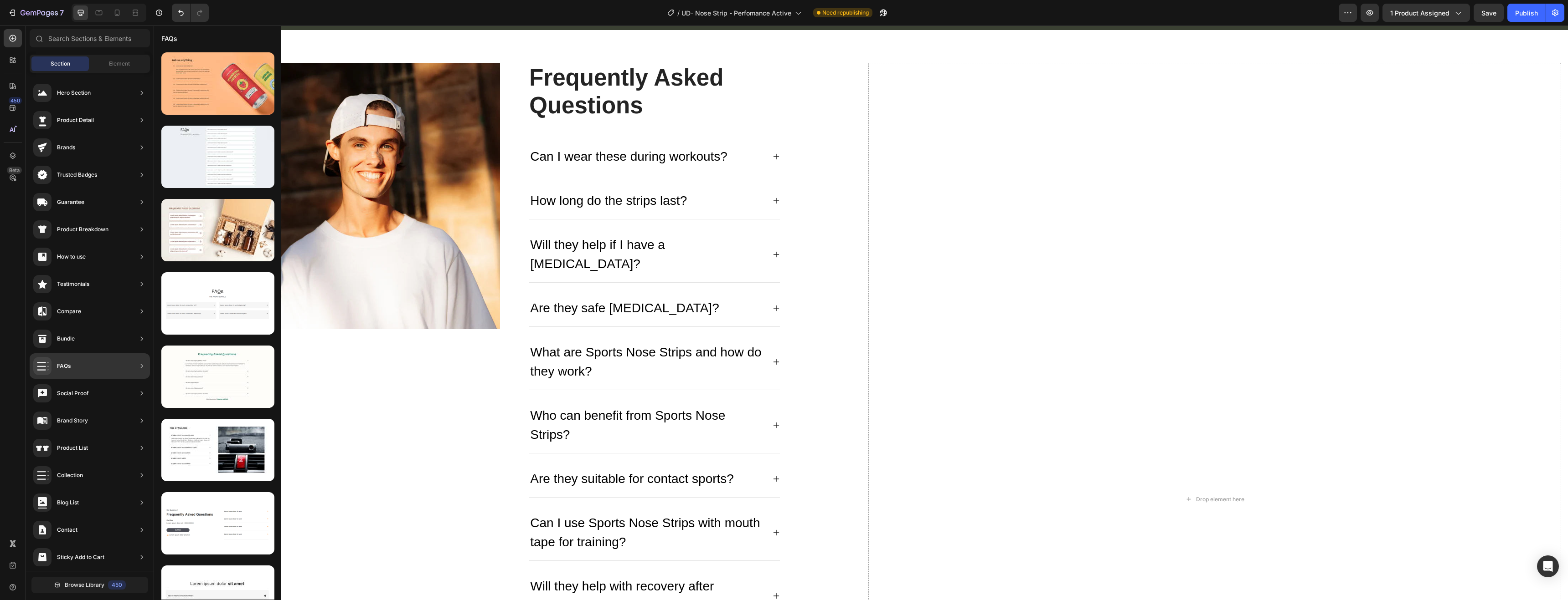
click at [121, 369] on div "FAQs" at bounding box center [90, 366] width 121 height 26
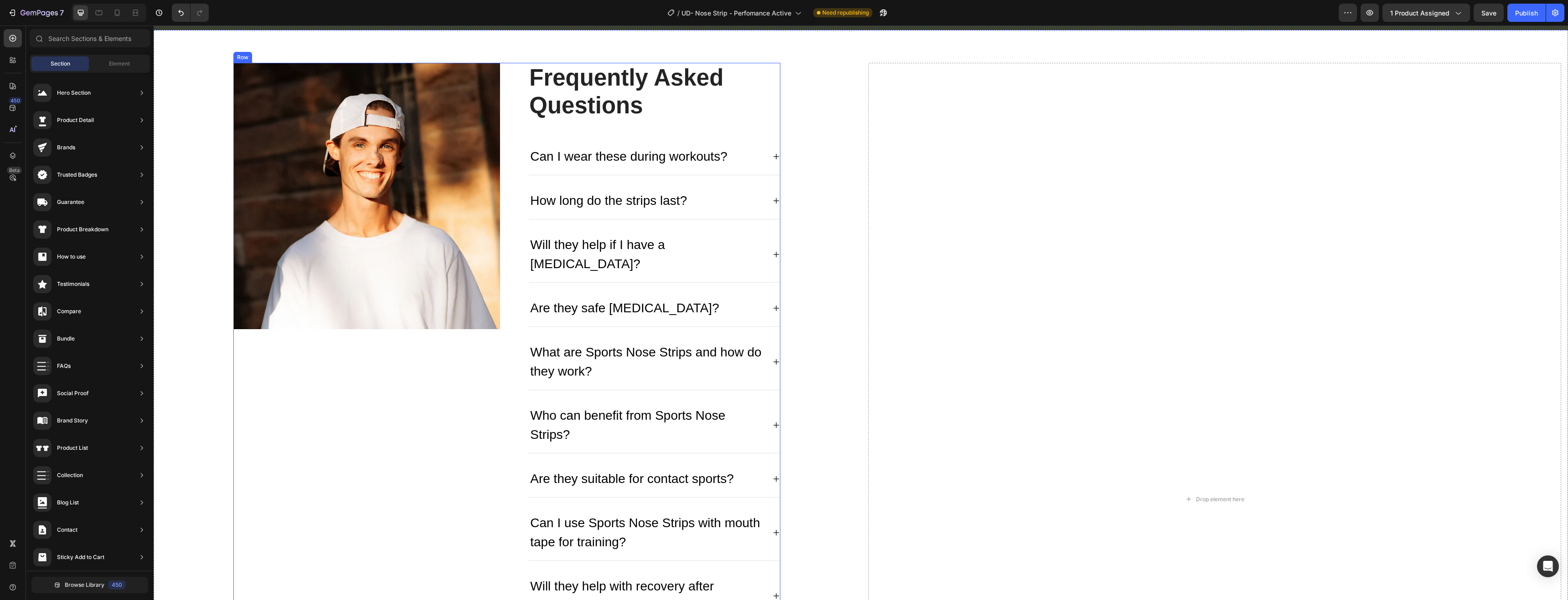
click at [722, 411] on p "Who can benefit from Sports Nose Strips?" at bounding box center [647, 425] width 234 height 38
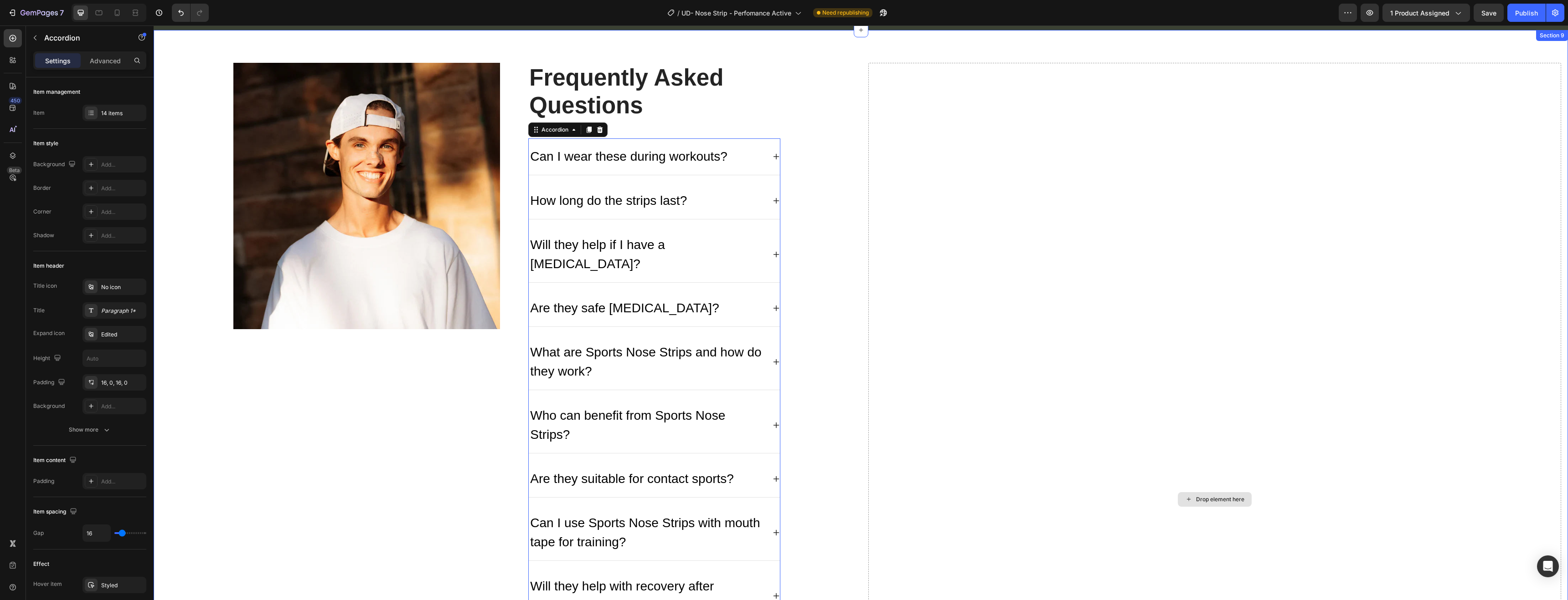
click at [952, 296] on div "Drop element here" at bounding box center [1215, 500] width 693 height 874
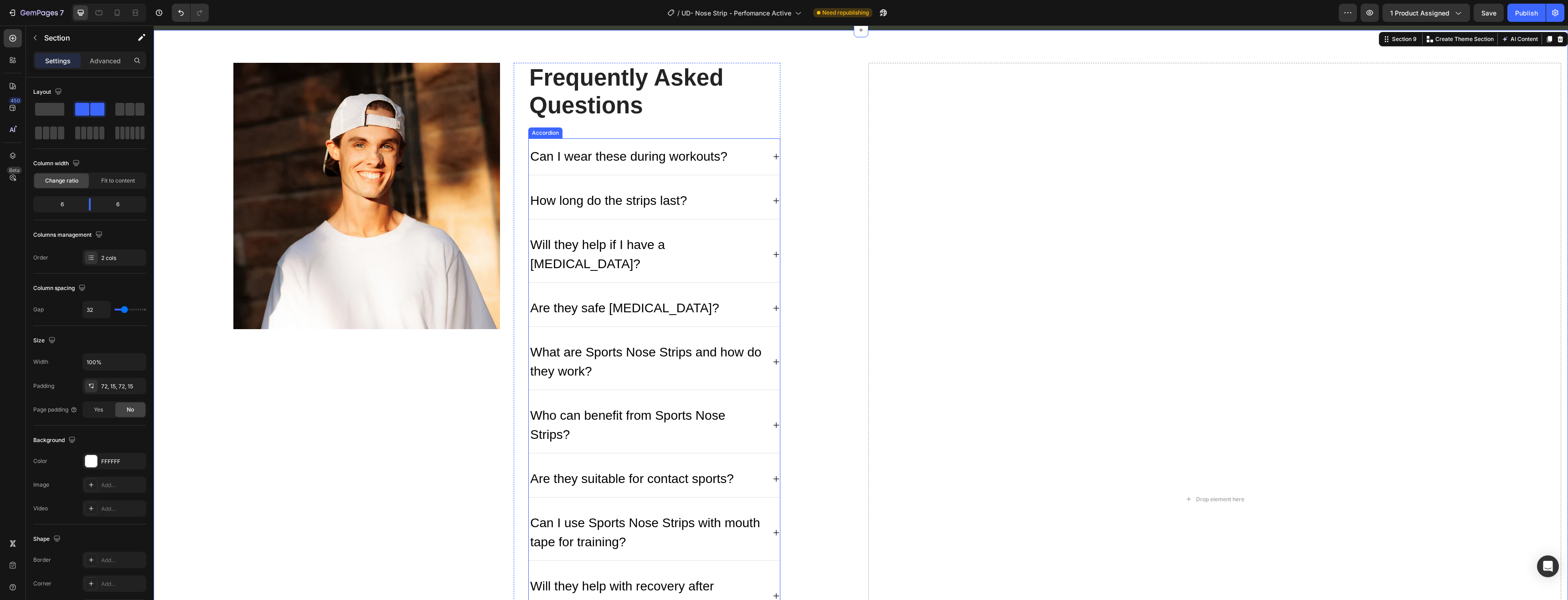
click at [760, 187] on div "How long do the strips last?" at bounding box center [654, 200] width 251 height 37
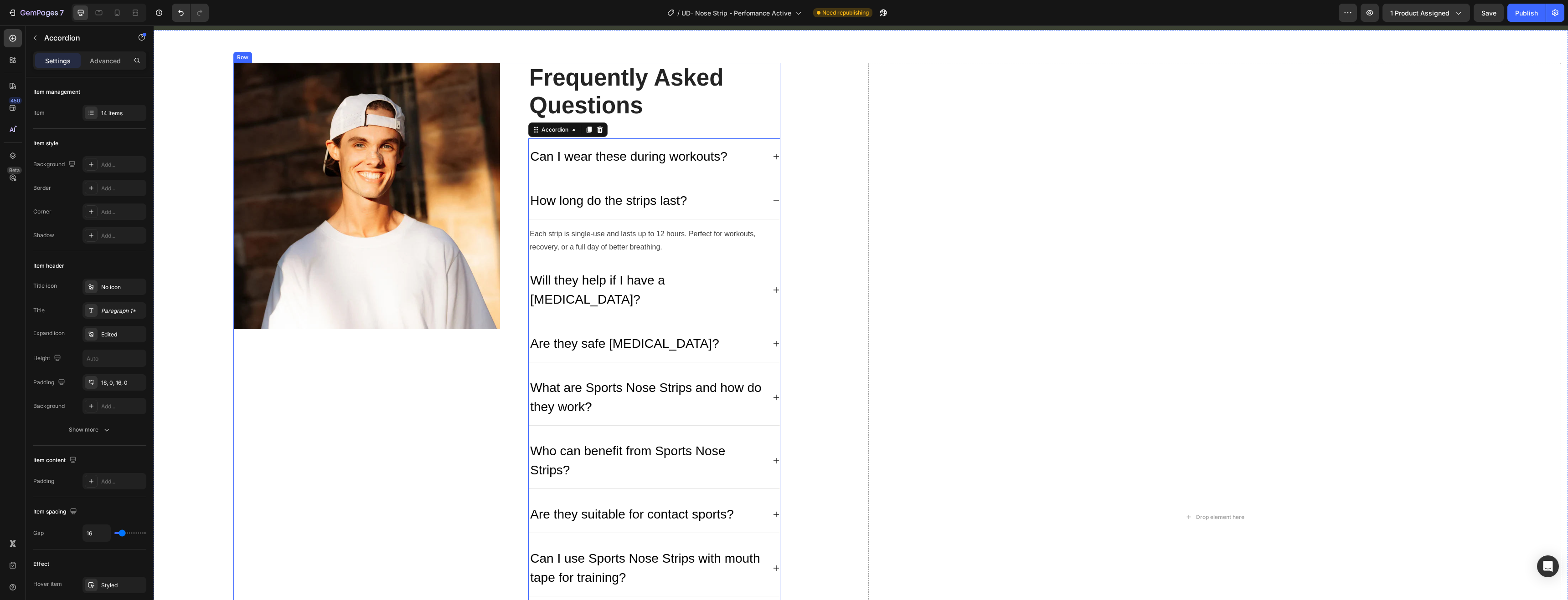
click at [425, 349] on div "Image" at bounding box center [366, 518] width 266 height 909
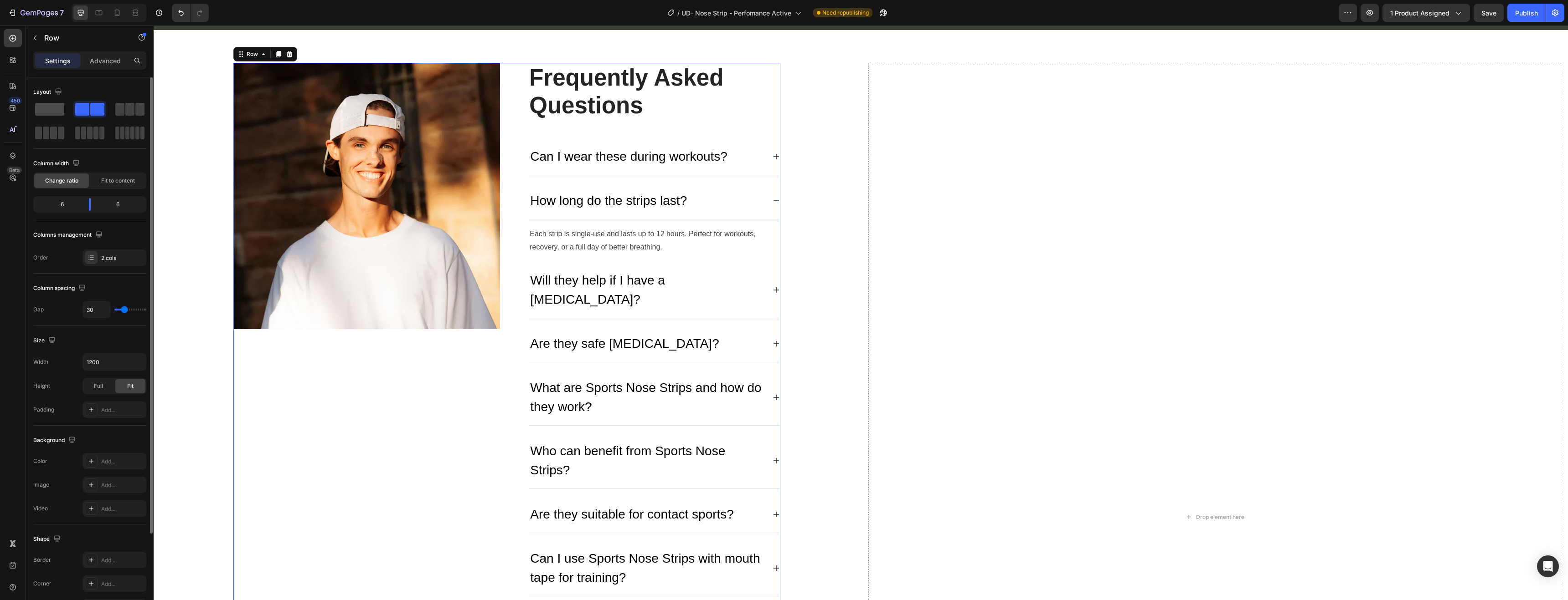
click at [57, 104] on span at bounding box center [49, 110] width 29 height 13
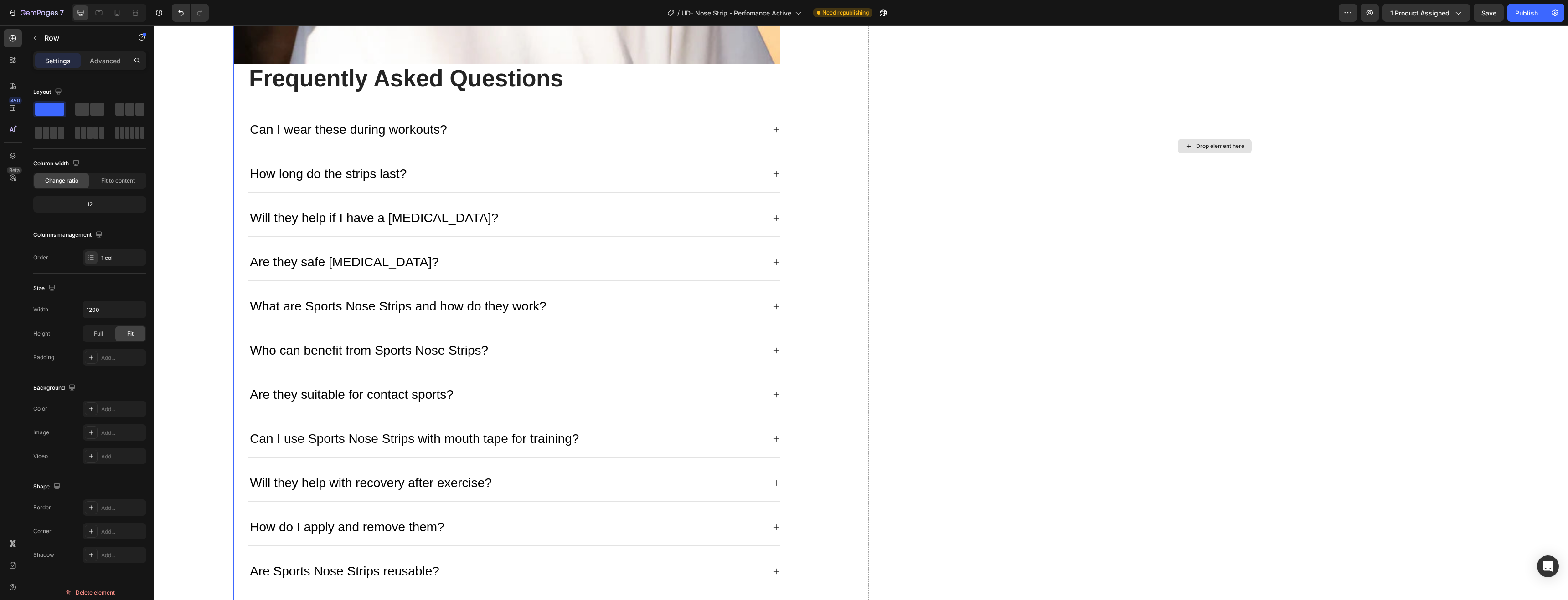
scroll to position [3202, 0]
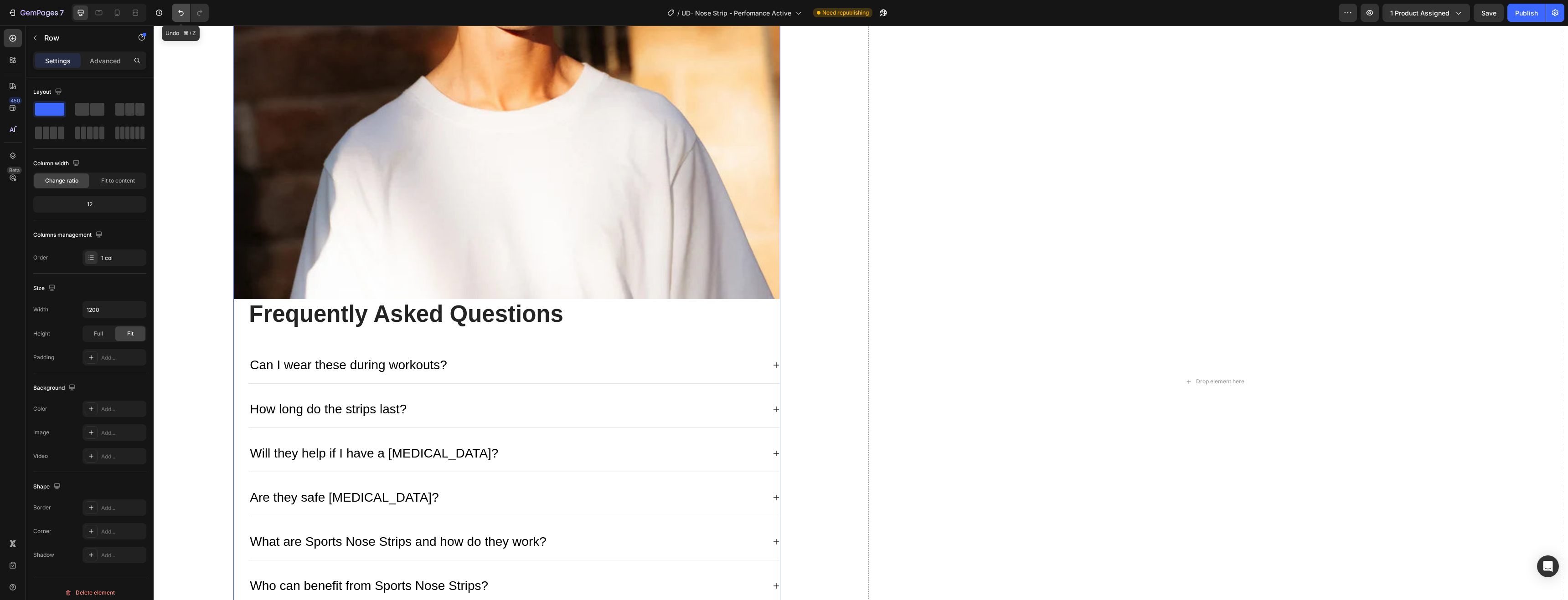
click at [182, 13] on icon "Undo/Redo" at bounding box center [181, 13] width 9 height 9
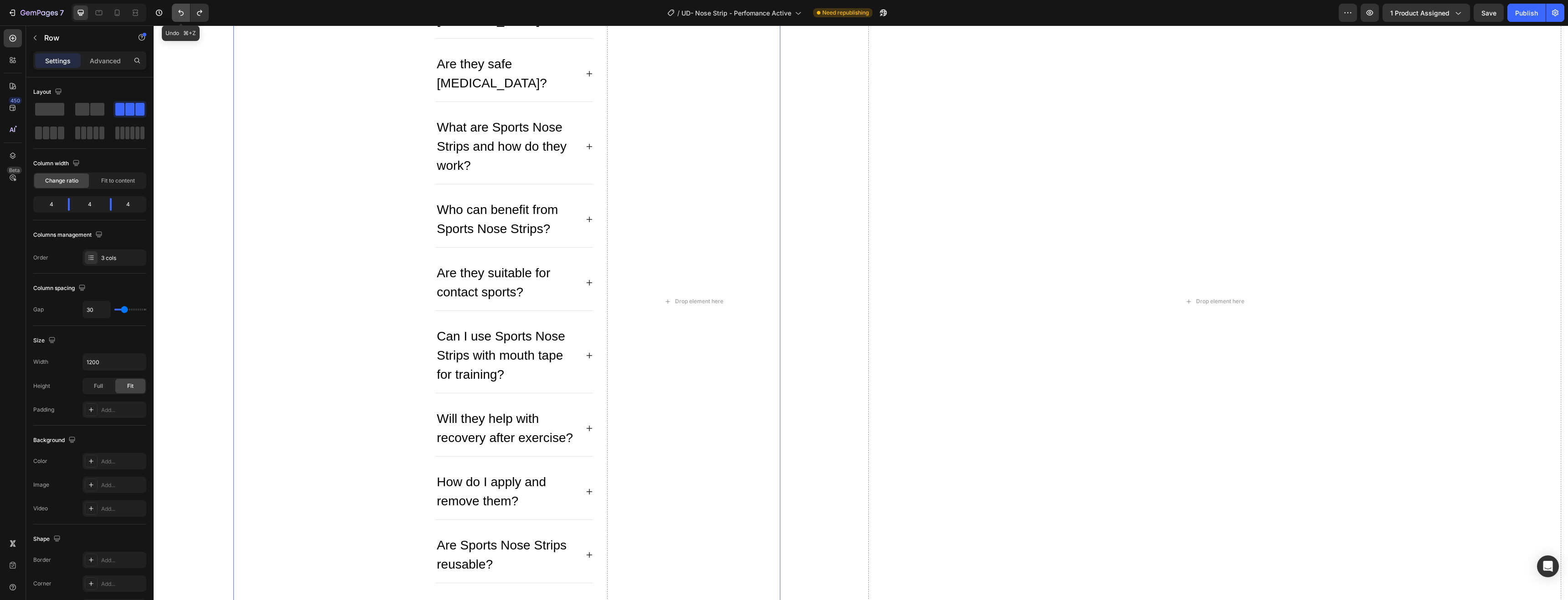
click at [182, 13] on icon "Undo/Redo" at bounding box center [181, 13] width 9 height 9
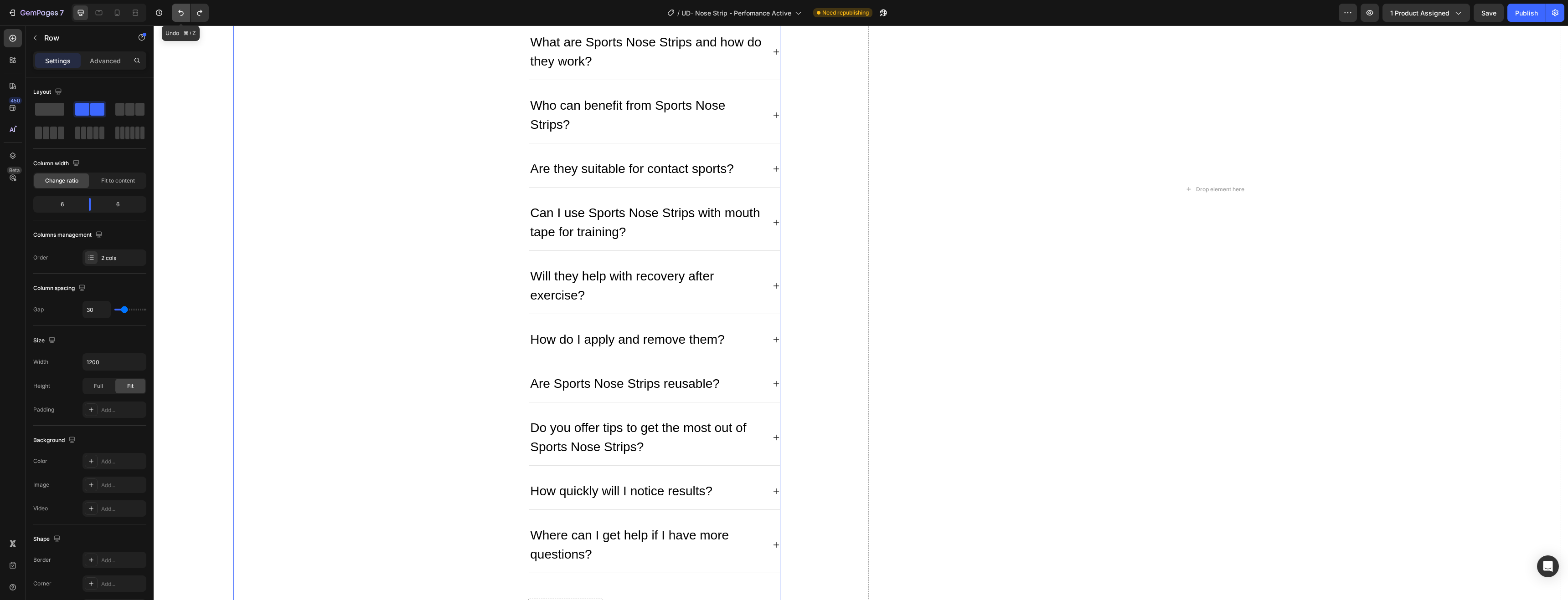
click at [182, 13] on icon "Undo/Redo" at bounding box center [181, 13] width 9 height 9
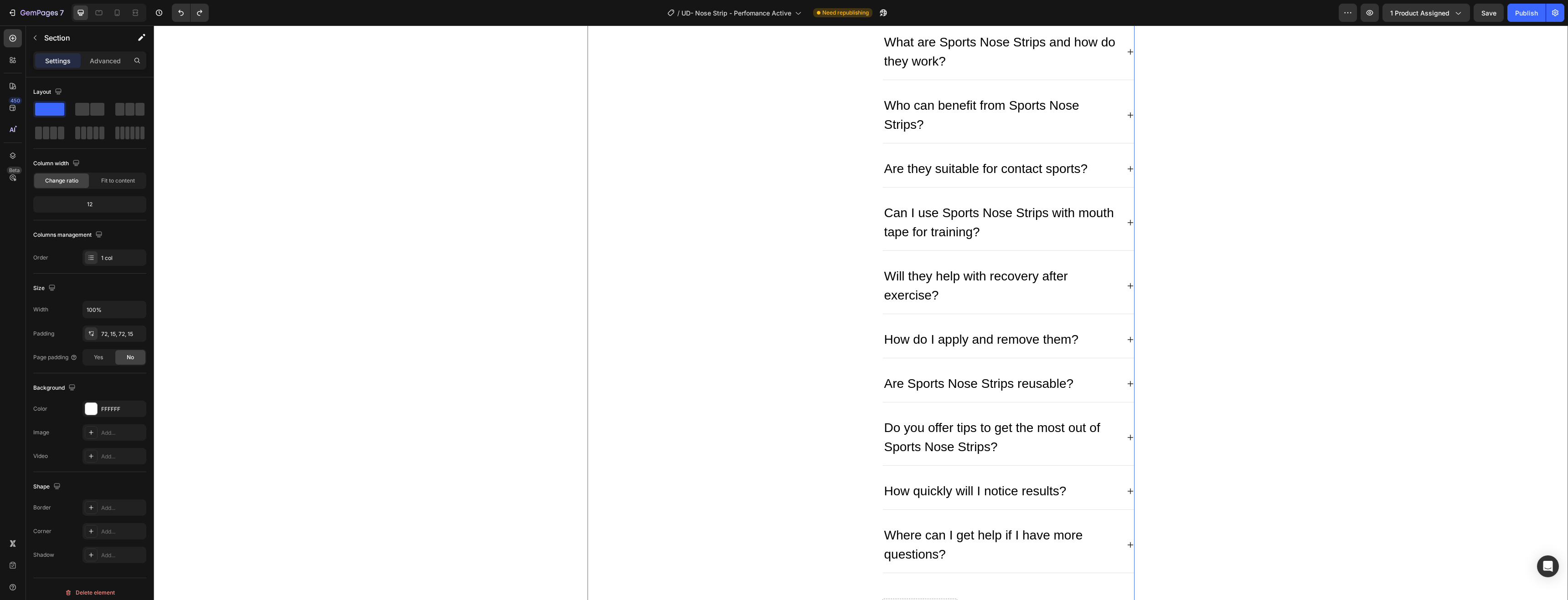
click at [276, 211] on div "Image Frequently Asked Questions Heading Can I wear these during workouts? How …" at bounding box center [861, 189] width 1401 height 874
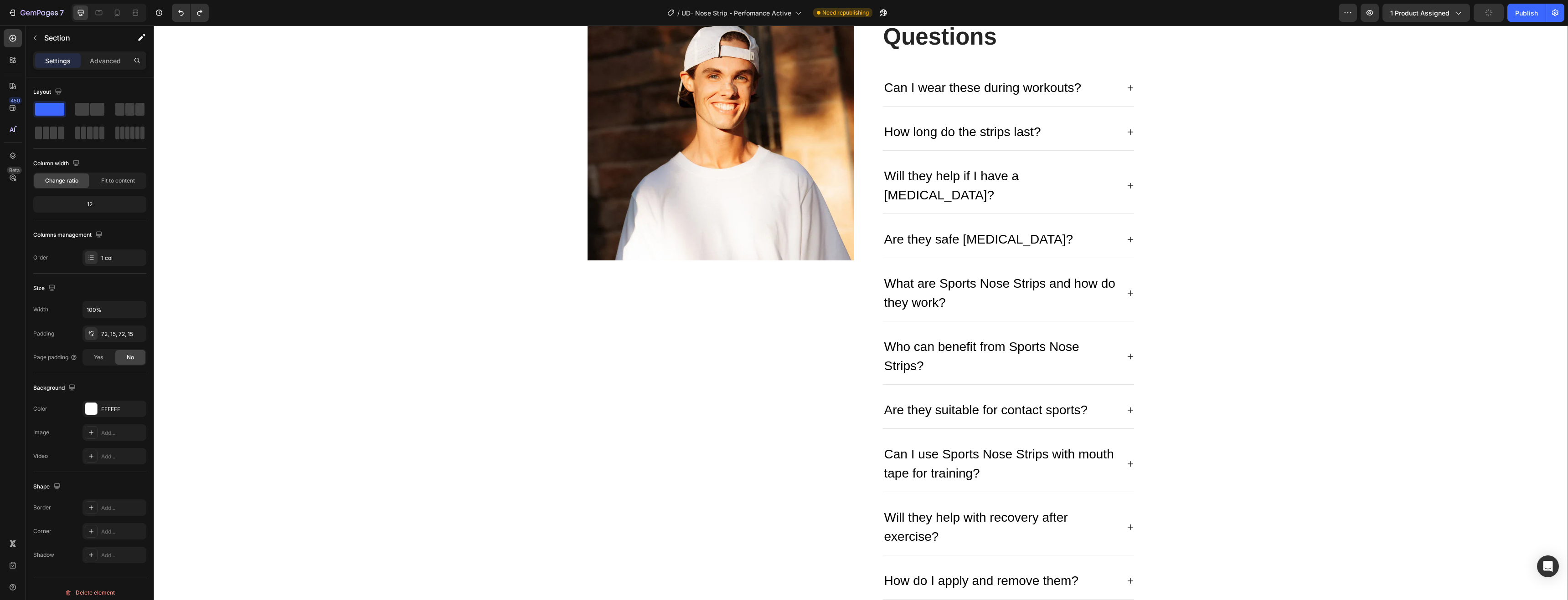
scroll to position [2961, 0]
click at [1106, 280] on p "What are Sports Nose Strips and how do they work?" at bounding box center [1001, 292] width 234 height 38
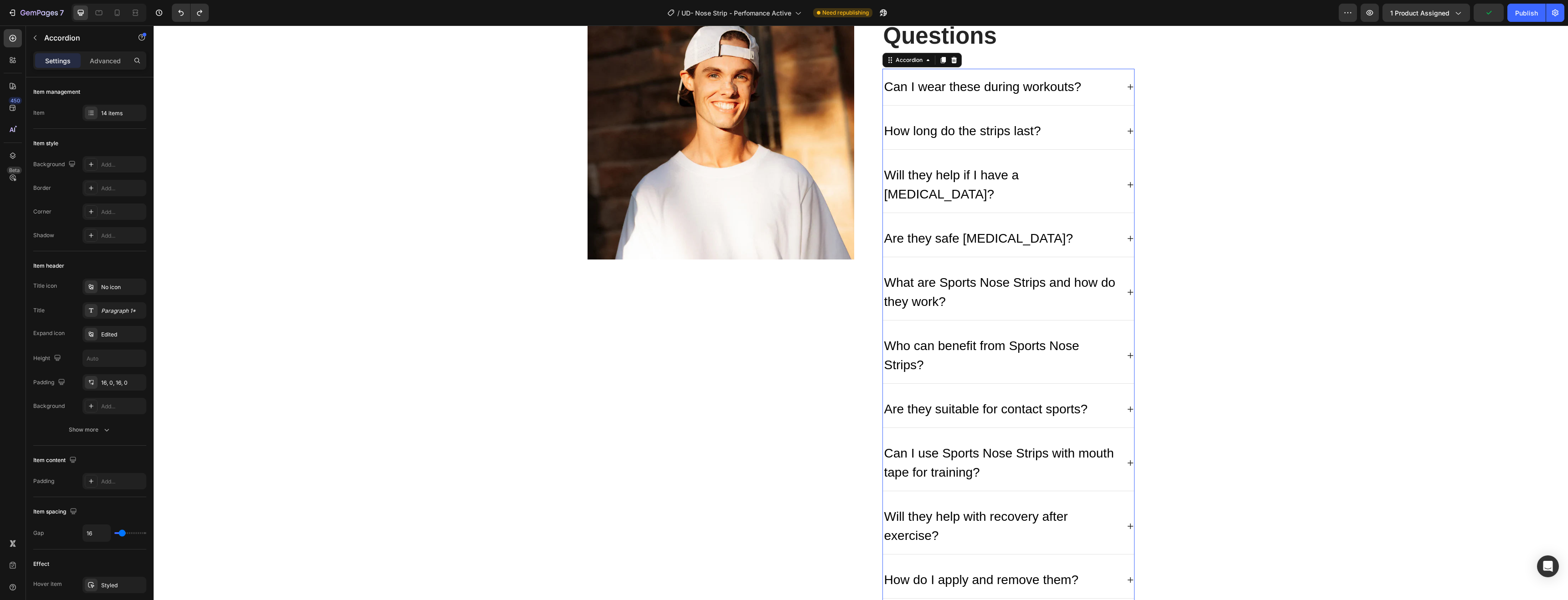
click at [1095, 71] on div "Can I wear these during workouts?" at bounding box center [1008, 87] width 251 height 37
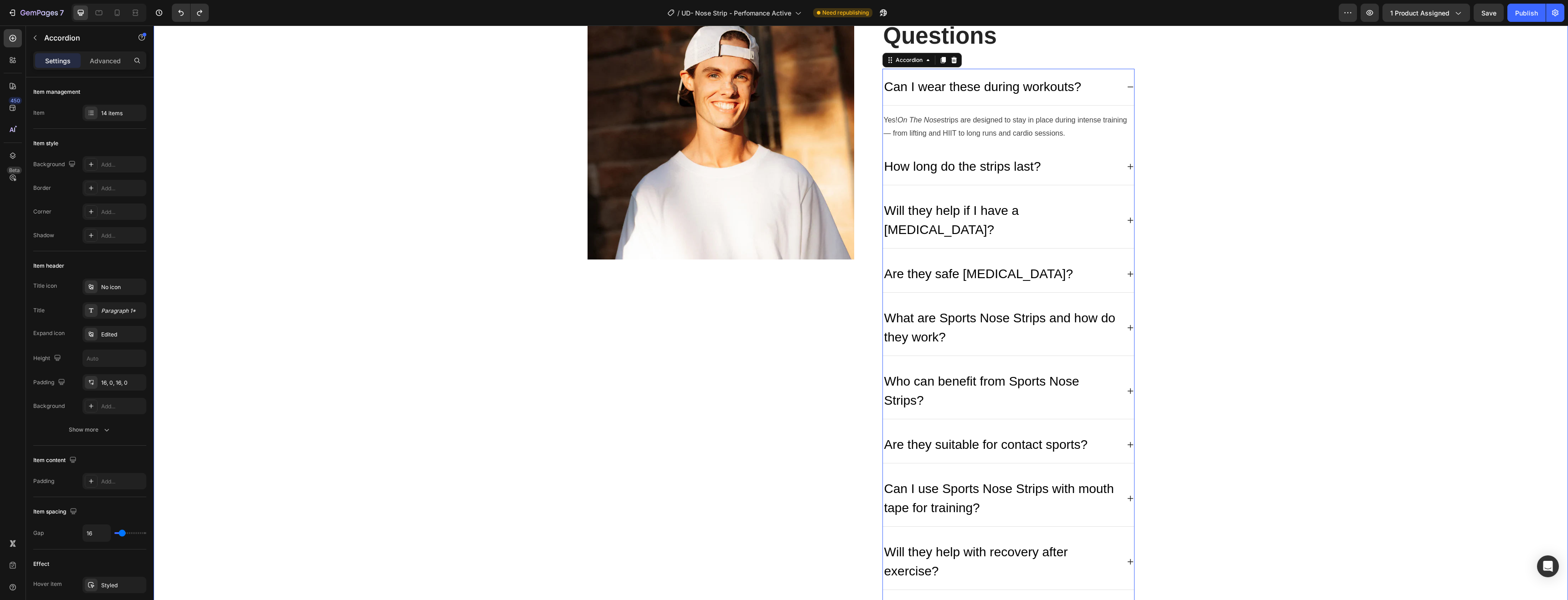
click at [497, 266] on div "Image Frequently Asked Questions Heading Can I wear these during workouts? Yes!…" at bounding box center [861, 447] width 1401 height 909
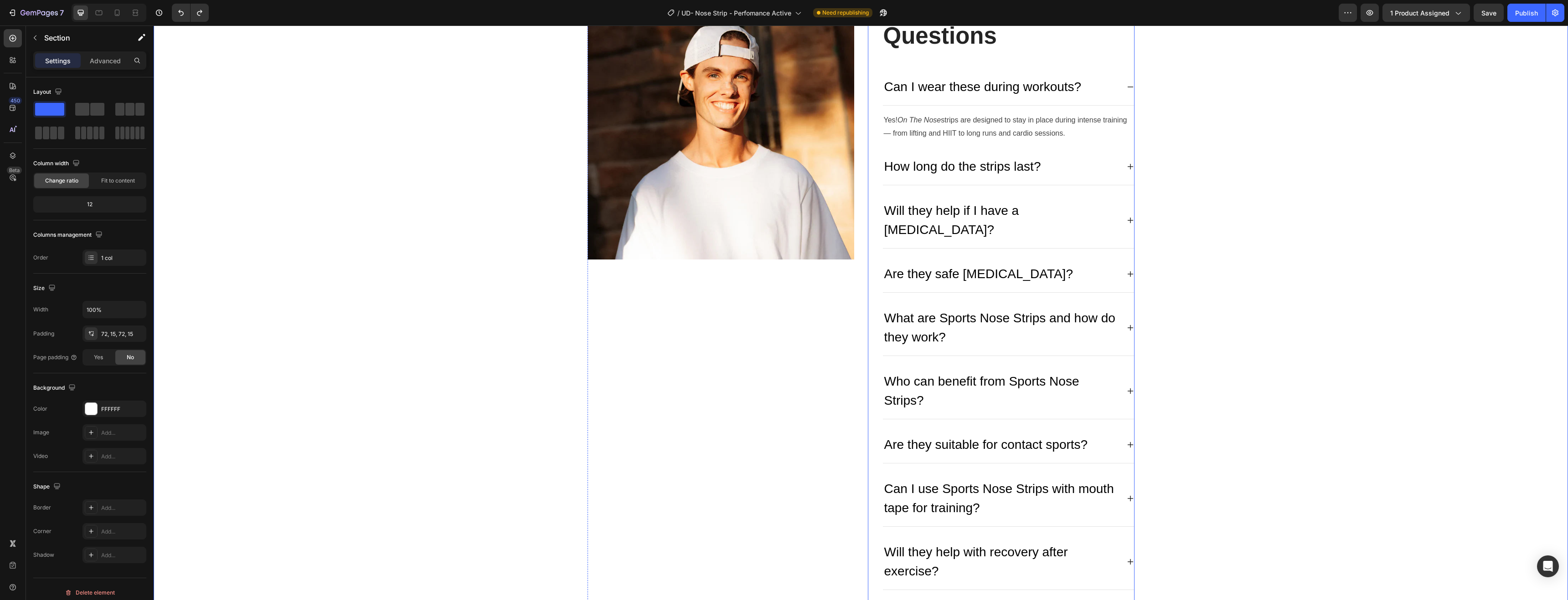
click at [868, 224] on div "Frequently Asked Questions Heading Can I wear these during workouts? Yes! On Th…" at bounding box center [1001, 447] width 266 height 909
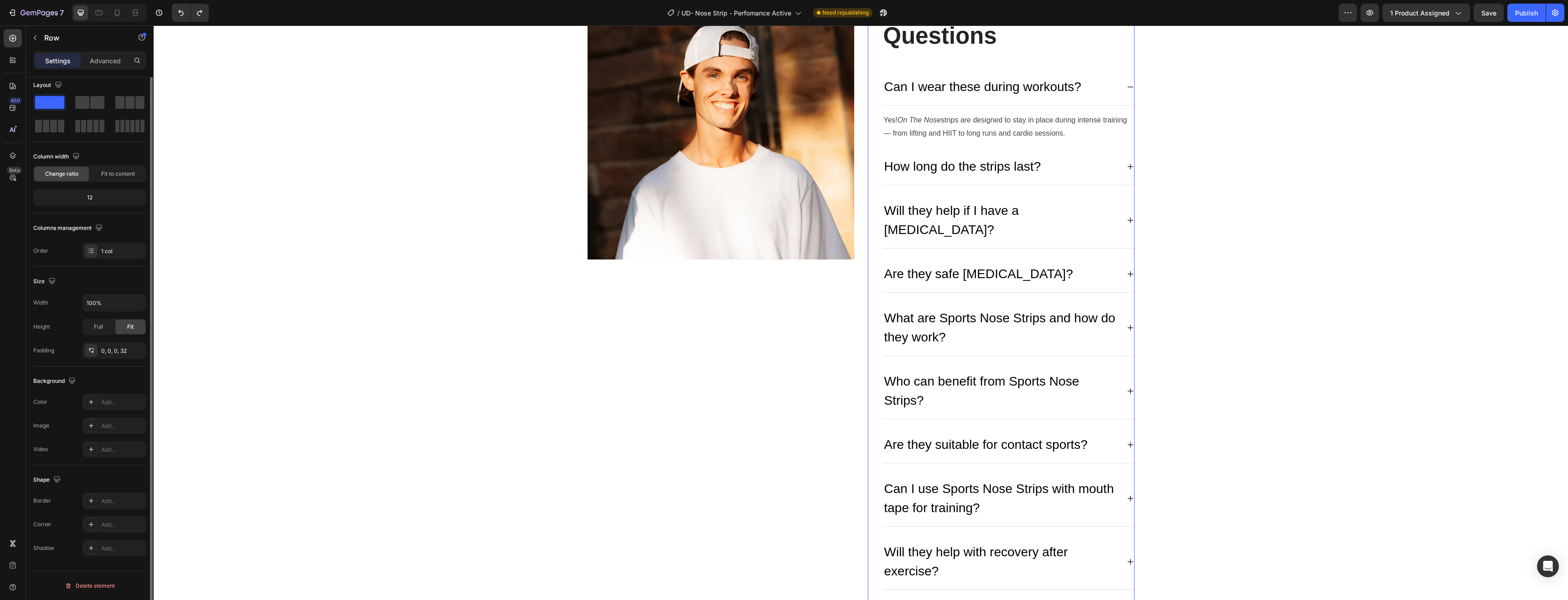
scroll to position [0, 0]
click at [1100, 83] on div "Can I wear these during workouts?" at bounding box center [1001, 87] width 237 height 22
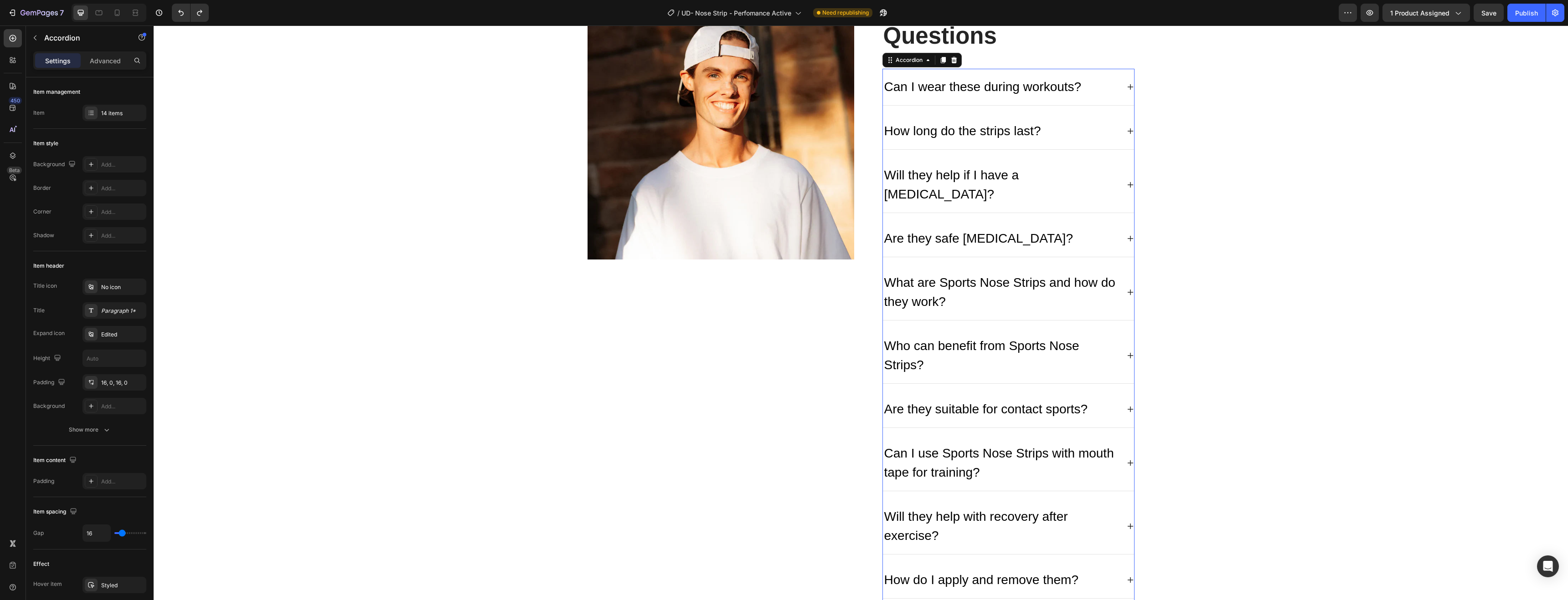
click at [1116, 115] on div "How long do the strips last?" at bounding box center [1008, 131] width 251 height 37
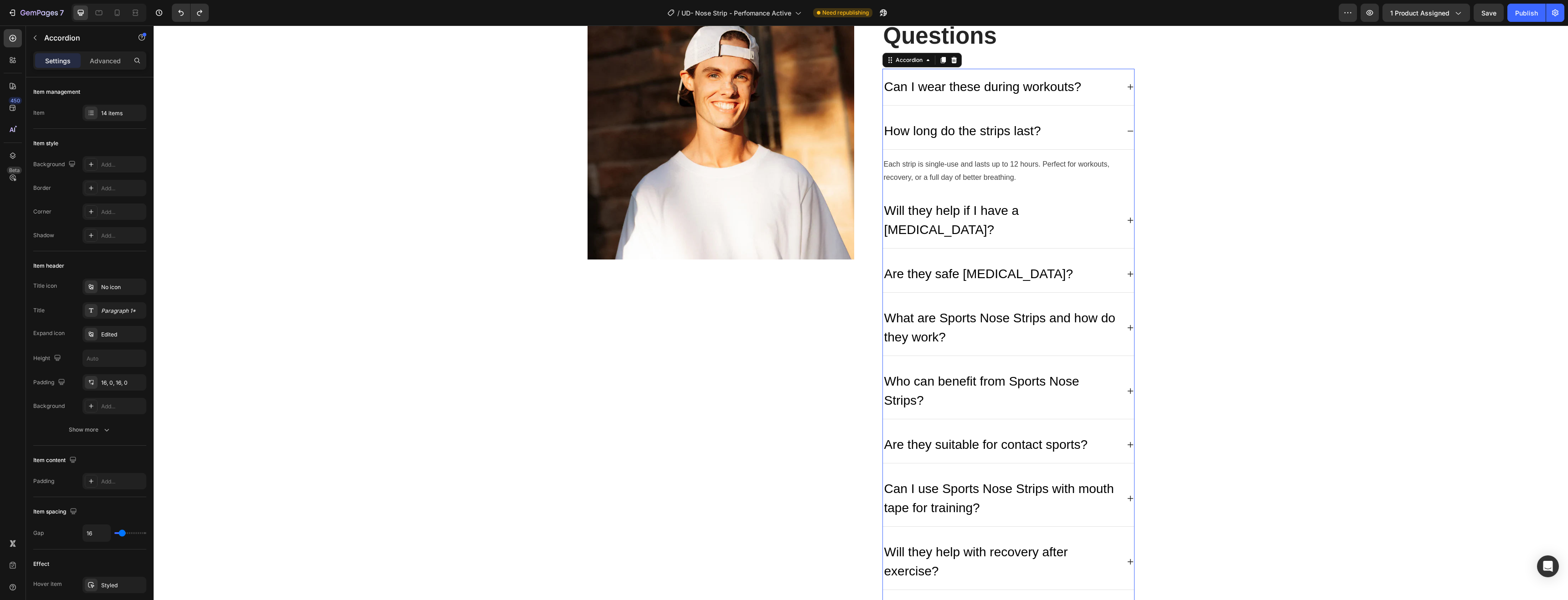
click at [1116, 115] on div "How long do the strips last?" at bounding box center [1008, 131] width 251 height 37
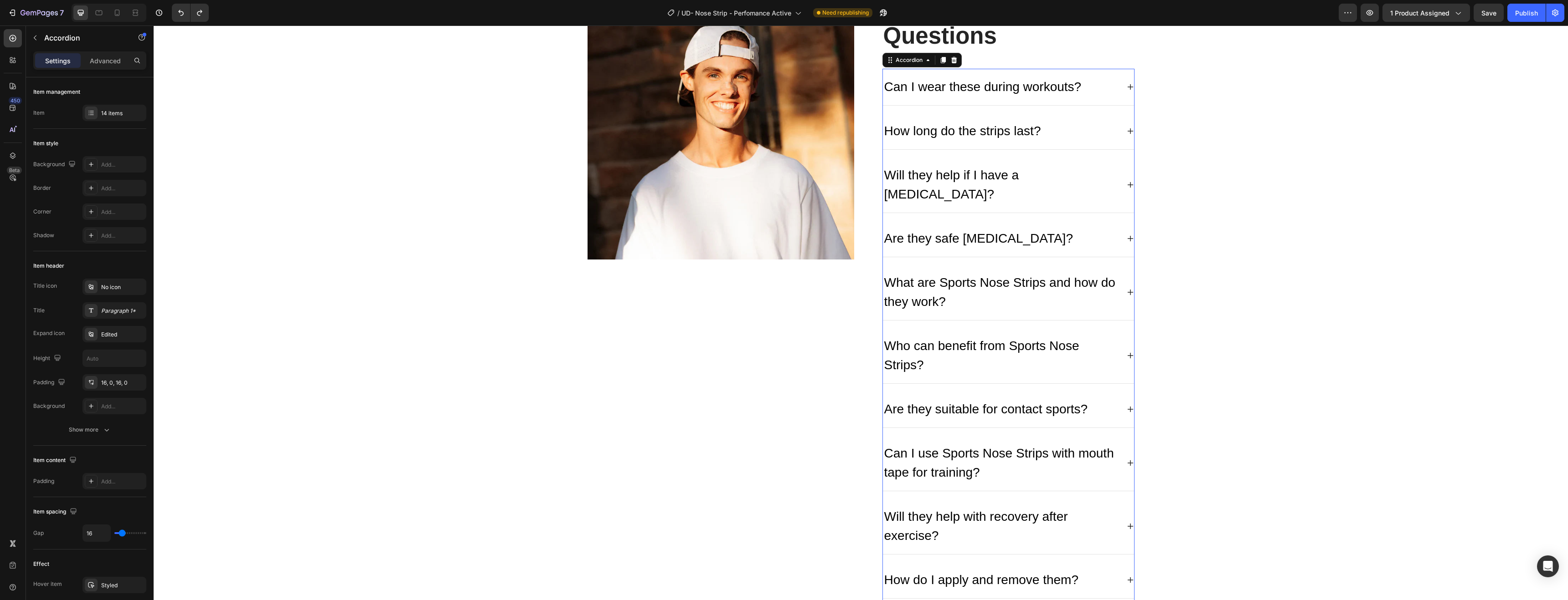
click at [1106, 173] on div "Will they help if I have a [MEDICAL_DATA]?" at bounding box center [1001, 185] width 237 height 41
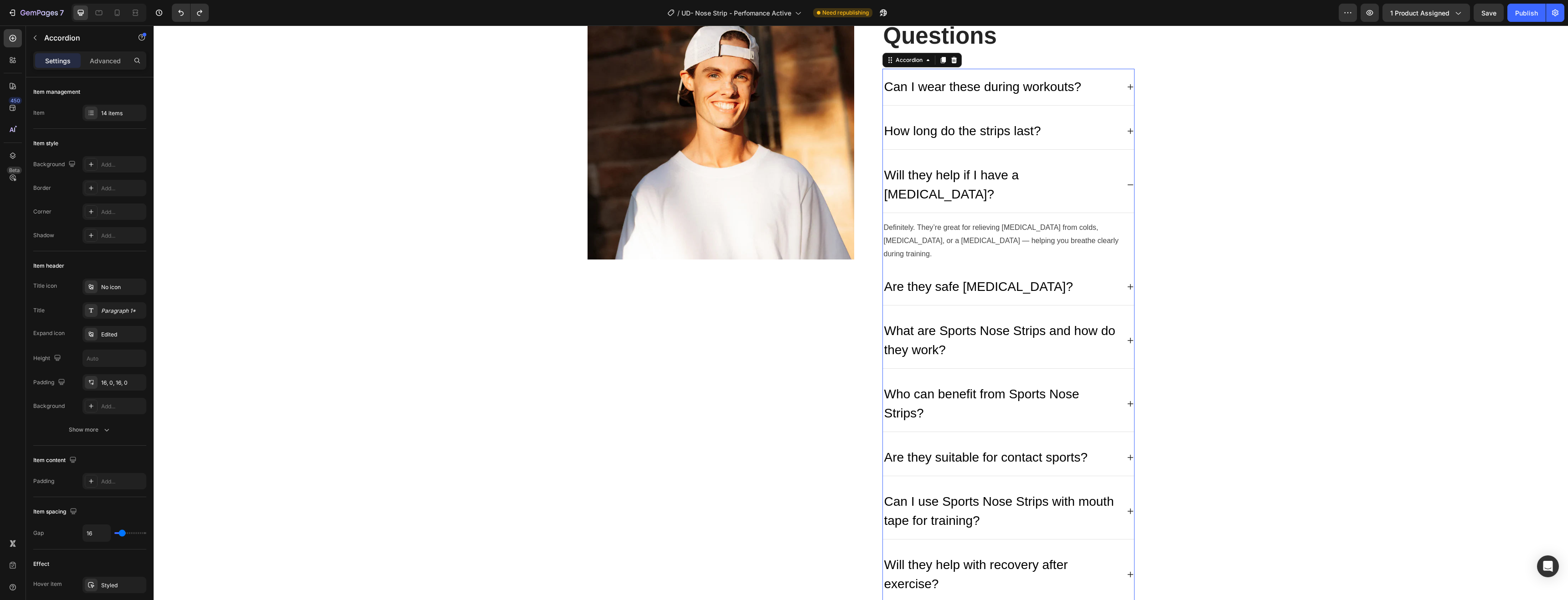
click at [1106, 173] on div "Will they help if I have a [MEDICAL_DATA]?" at bounding box center [1001, 185] width 237 height 41
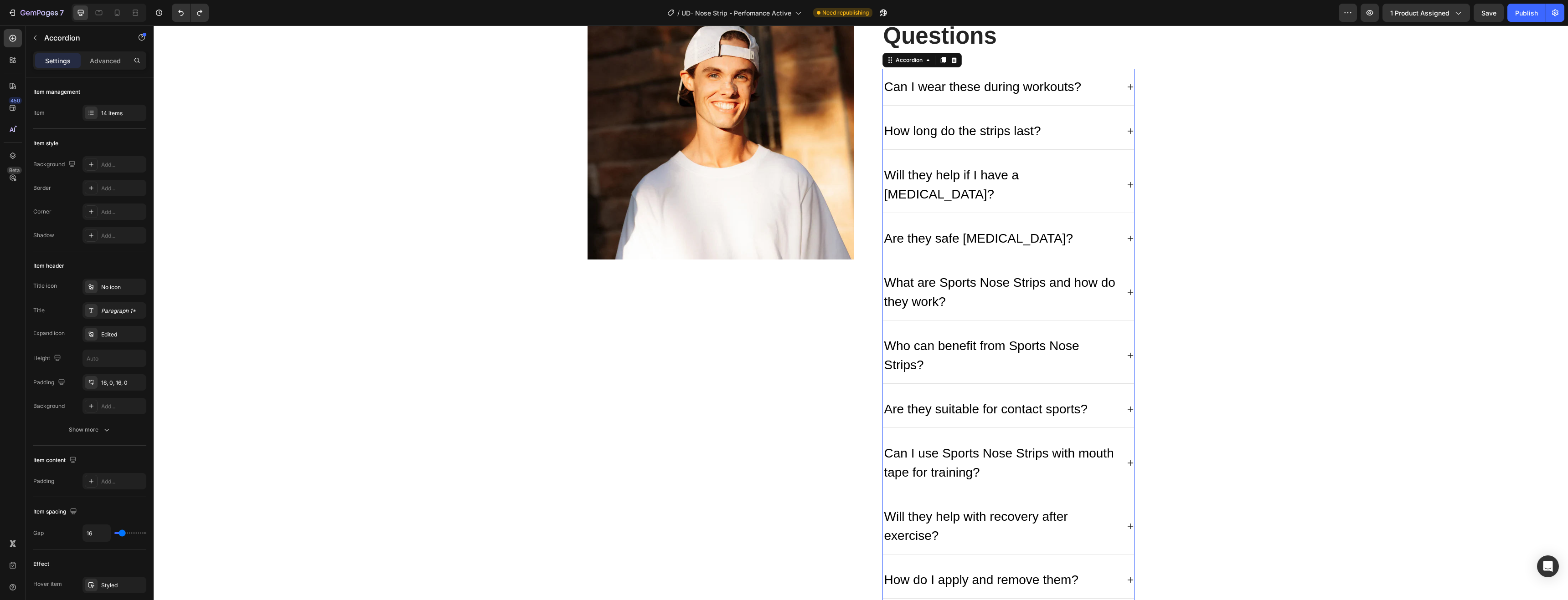
click at [1067, 227] on div "Are they safe [MEDICAL_DATA]?" at bounding box center [1001, 238] width 237 height 22
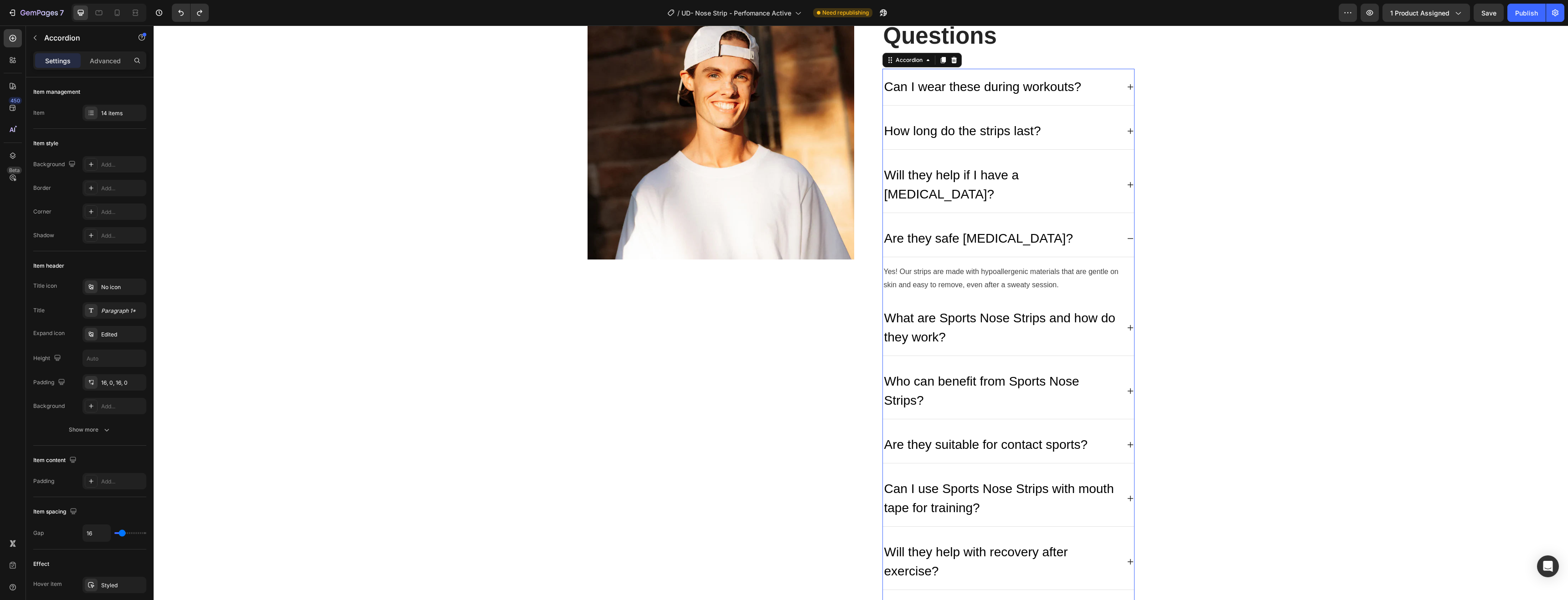
click at [1067, 227] on div "Are they safe [MEDICAL_DATA]?" at bounding box center [1001, 238] width 237 height 22
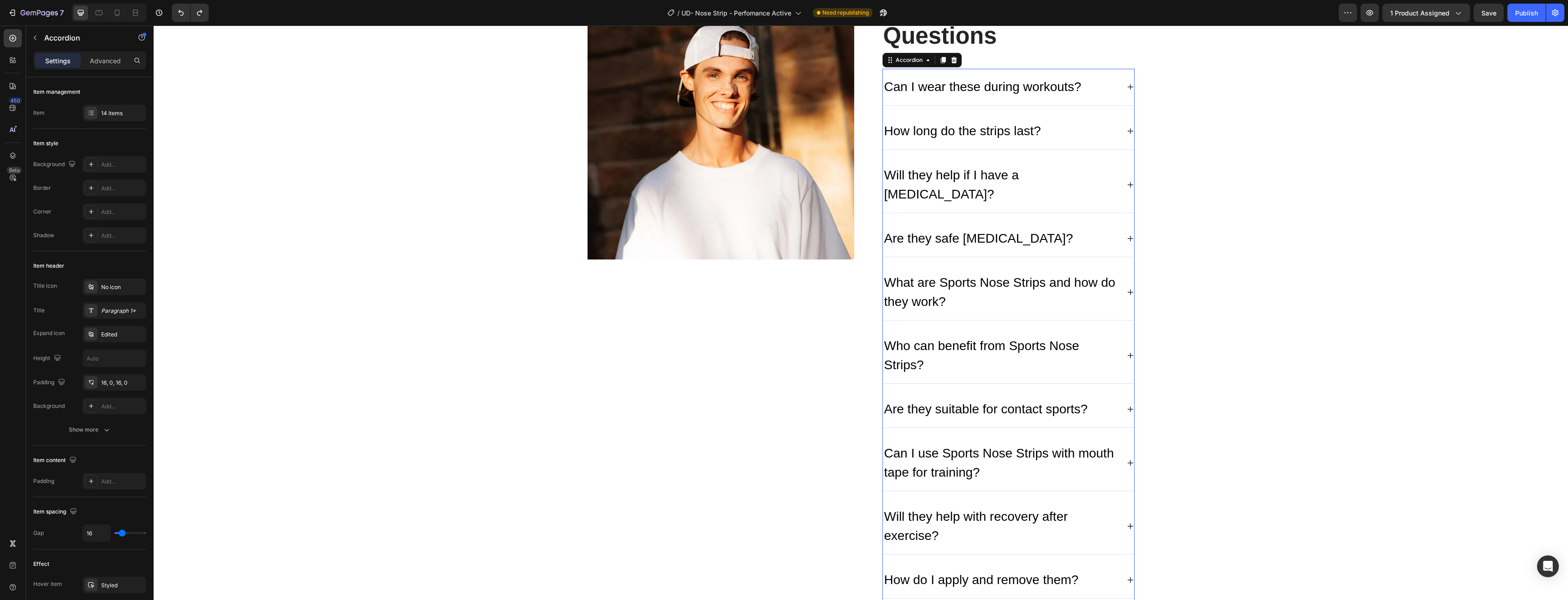
click at [1055, 276] on p "What are Sports Nose Strips and how do they work?" at bounding box center [1001, 292] width 234 height 38
click at [1088, 338] on p "Who can benefit from Sports Nose Strips?" at bounding box center [1001, 357] width 234 height 38
click at [1121, 284] on div "What are Sports Nose Strips and how do they work?" at bounding box center [1008, 294] width 251 height 56
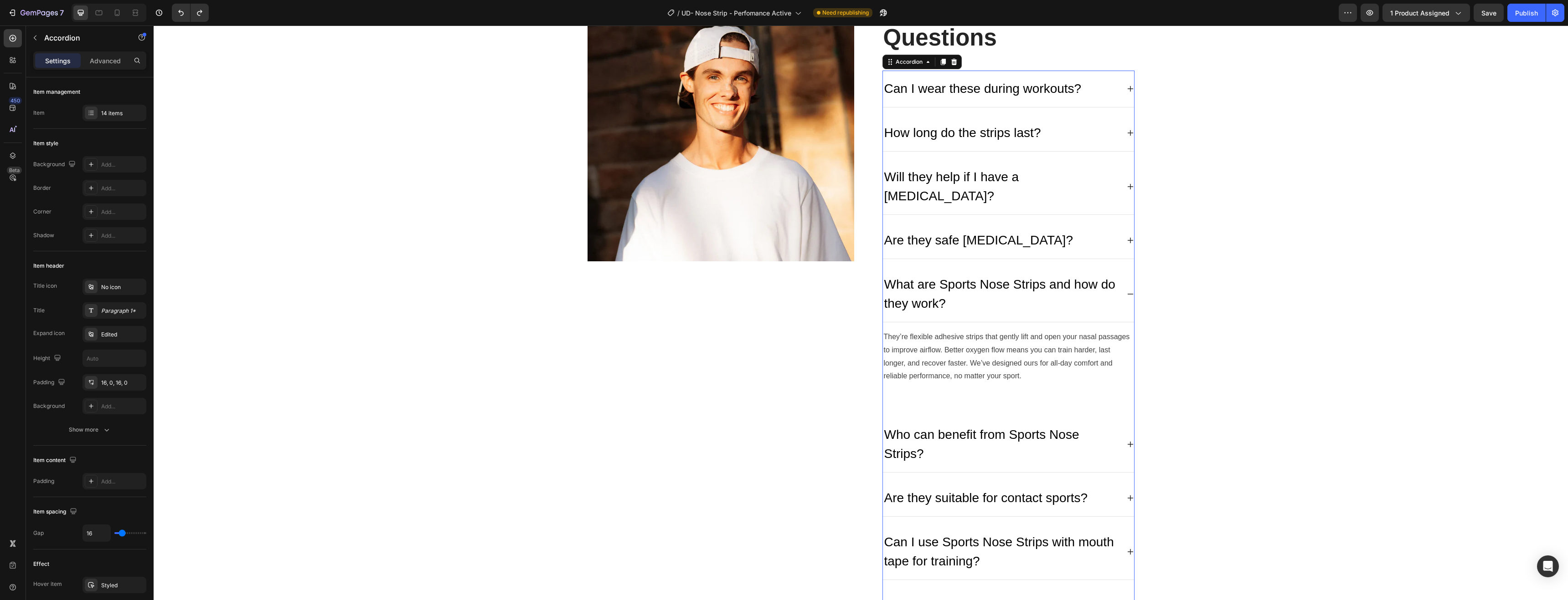
click at [1123, 280] on div "What are Sports Nose Strips and how do they work?" at bounding box center [1008, 294] width 251 height 56
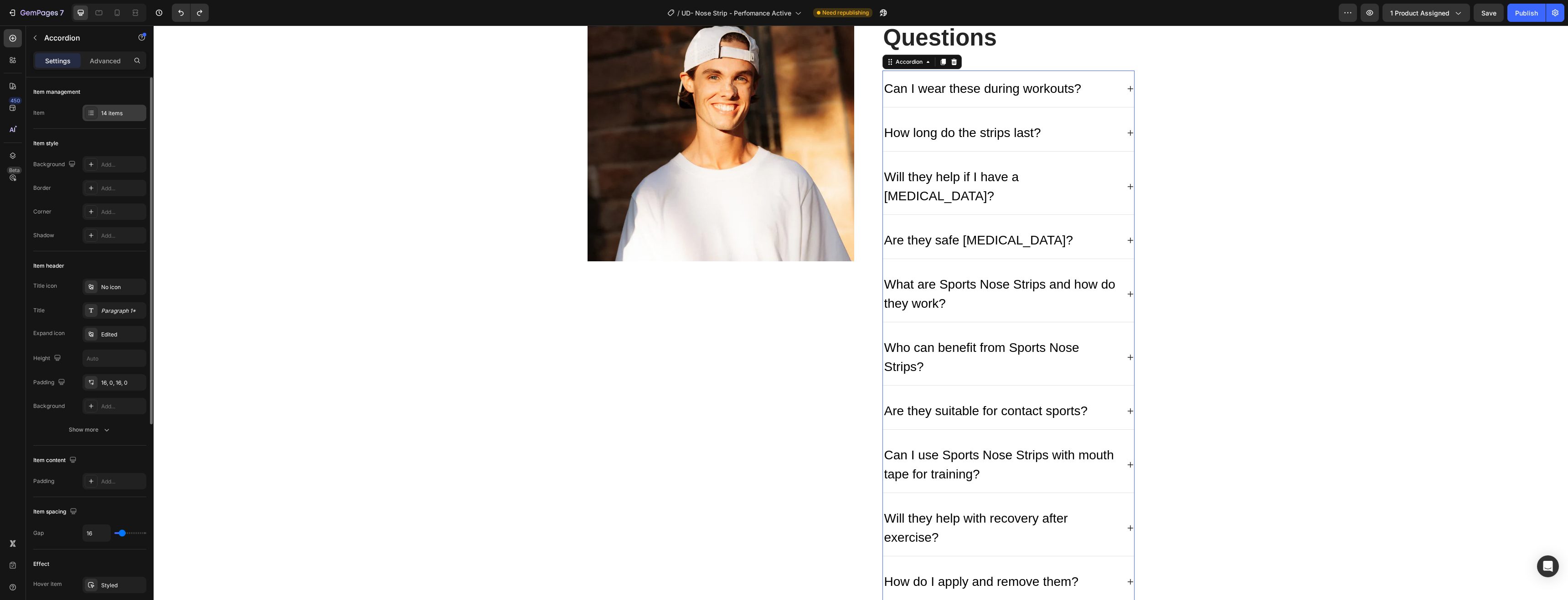
click at [90, 111] on icon at bounding box center [92, 111] width 4 height 1
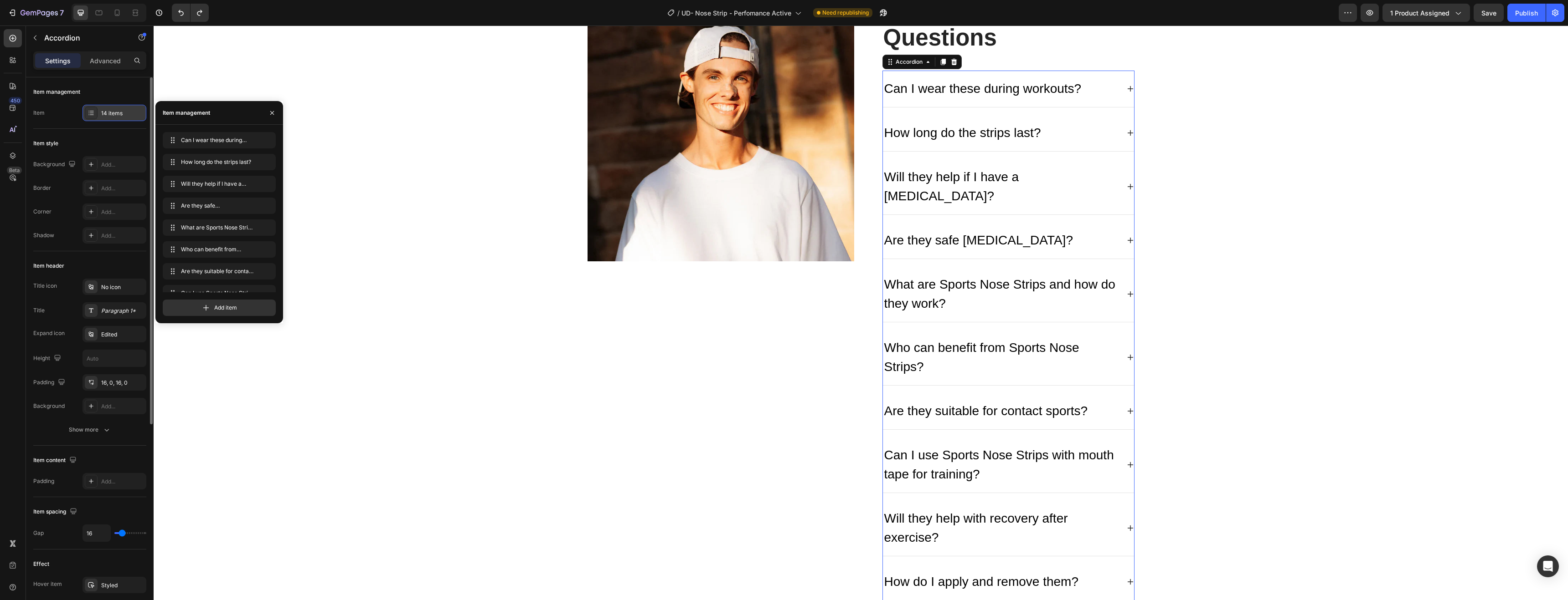
click at [90, 111] on icon at bounding box center [92, 111] width 4 height 1
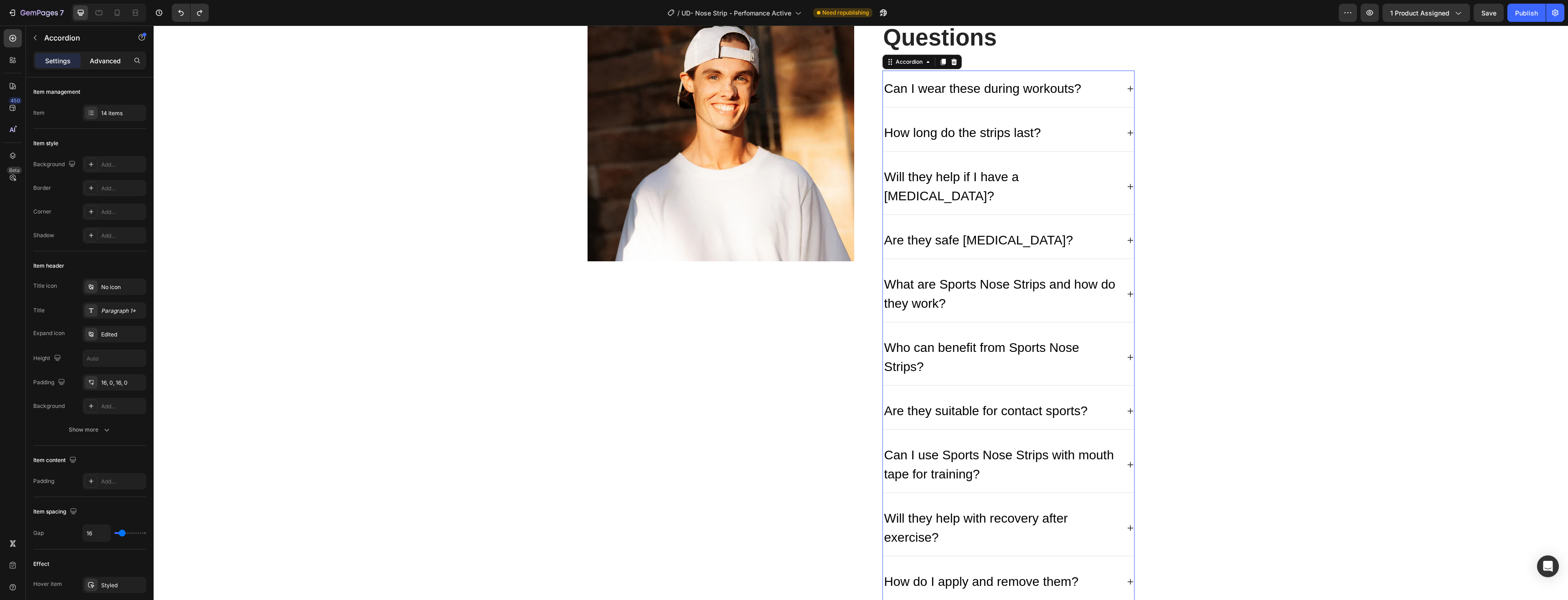
click at [111, 61] on p "Advanced" at bounding box center [105, 61] width 31 height 10
type input "100%"
type input "100"
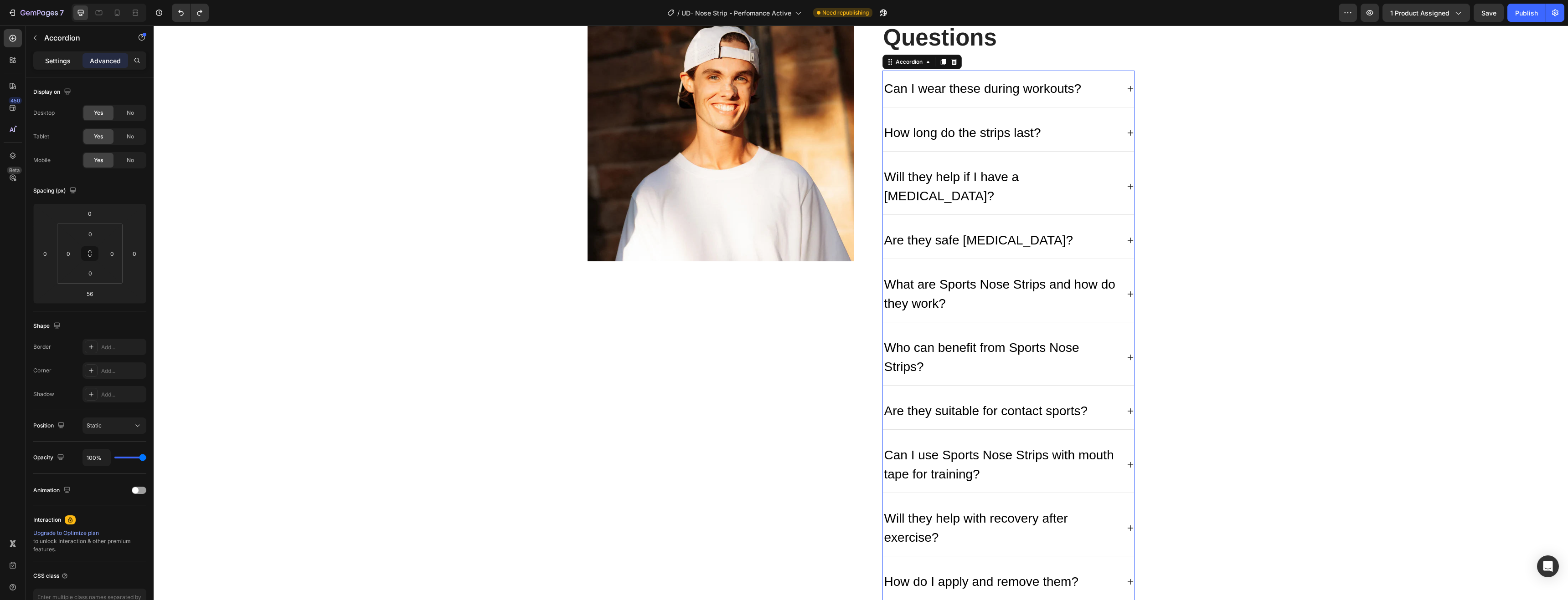
click at [54, 59] on p "Settings" at bounding box center [58, 61] width 26 height 10
type input "16"
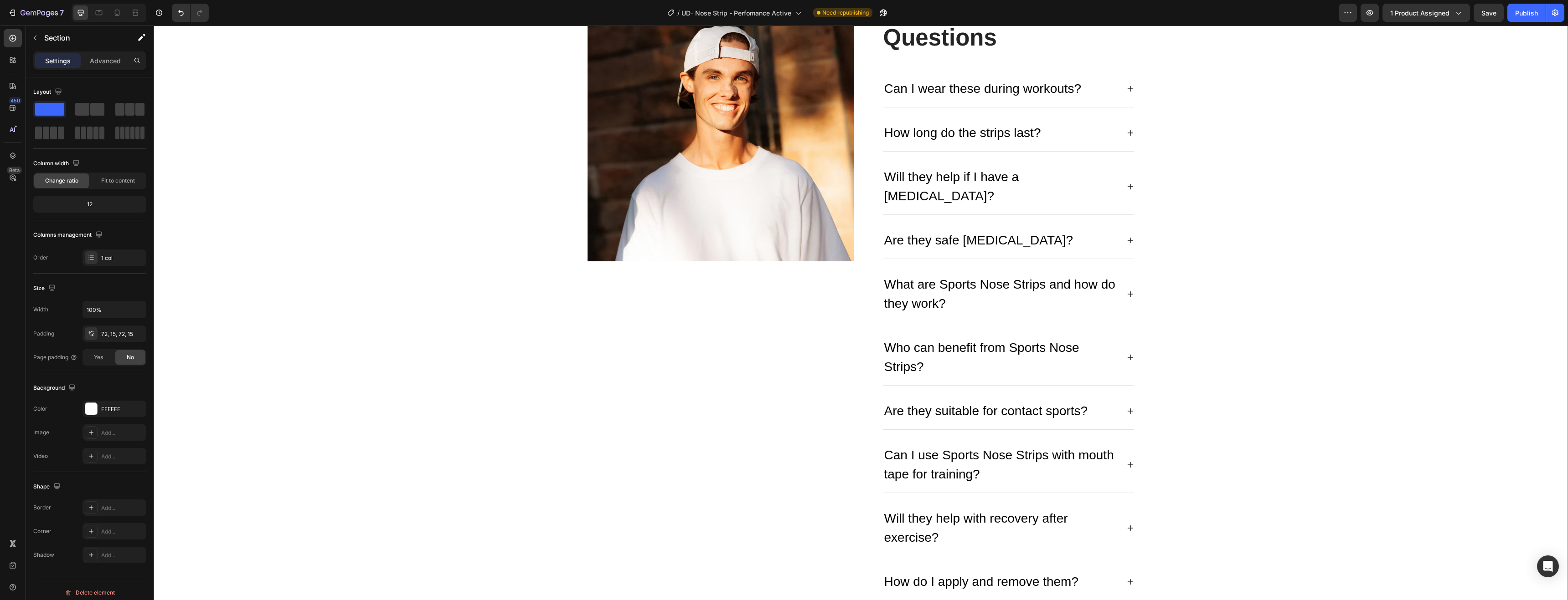
click at [1258, 310] on div "Image Frequently Asked Questions Heading Can I wear these during workouts? How …" at bounding box center [861, 432] width 1401 height 874
click at [1098, 65] on div "Frequently Asked Questions Heading Can I wear these during workouts? How long d…" at bounding box center [1008, 432] width 252 height 874
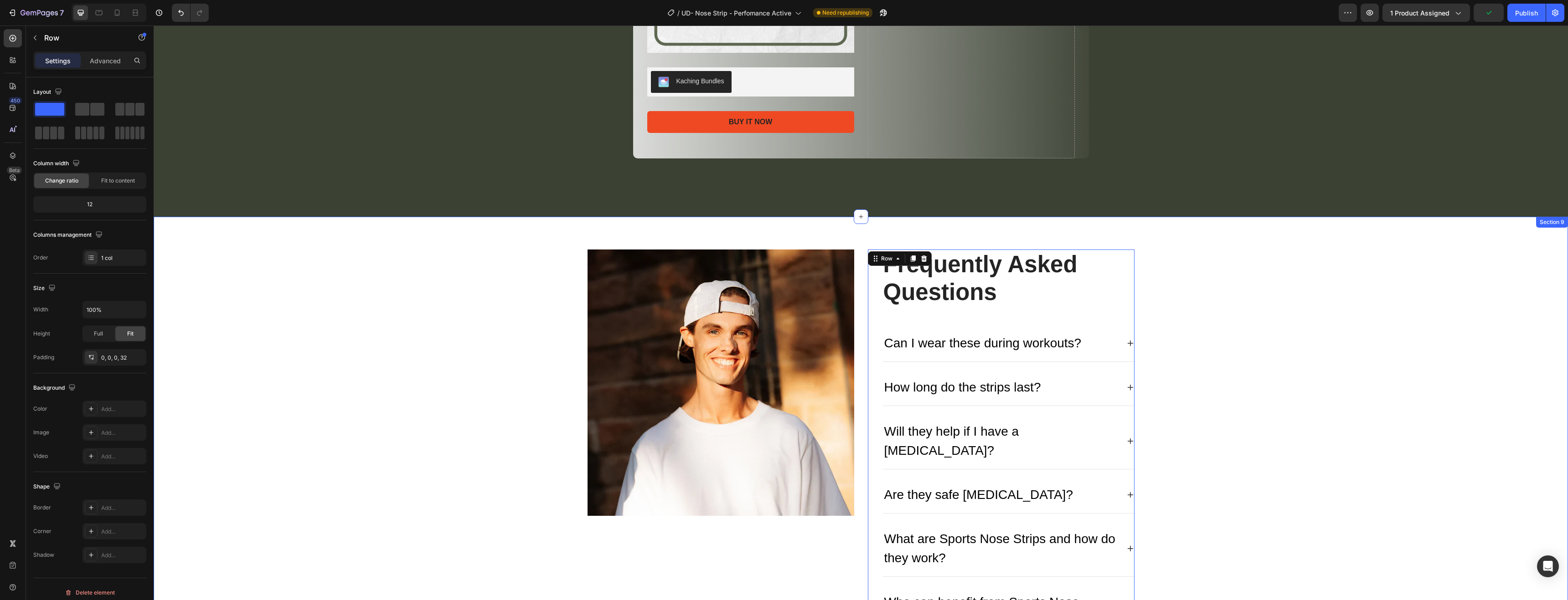
scroll to position [2694, 0]
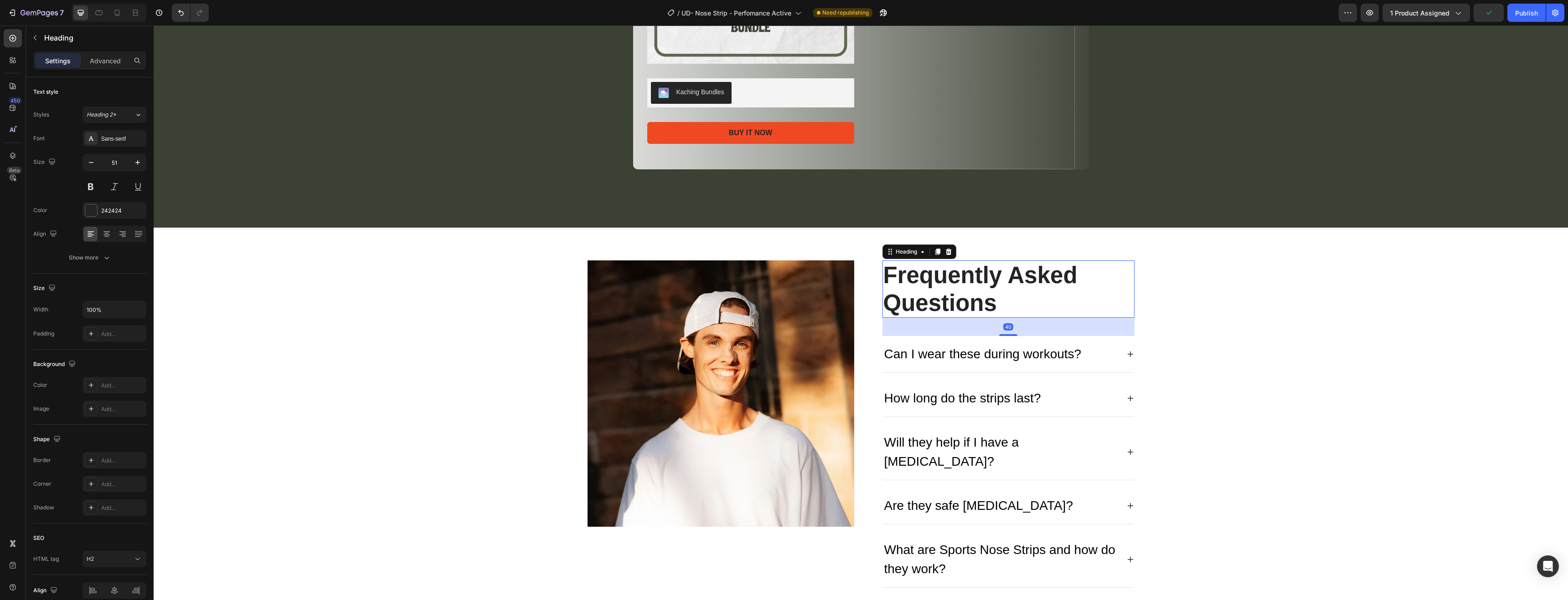
click at [1117, 293] on p "Frequently Asked Questions" at bounding box center [1009, 289] width 250 height 55
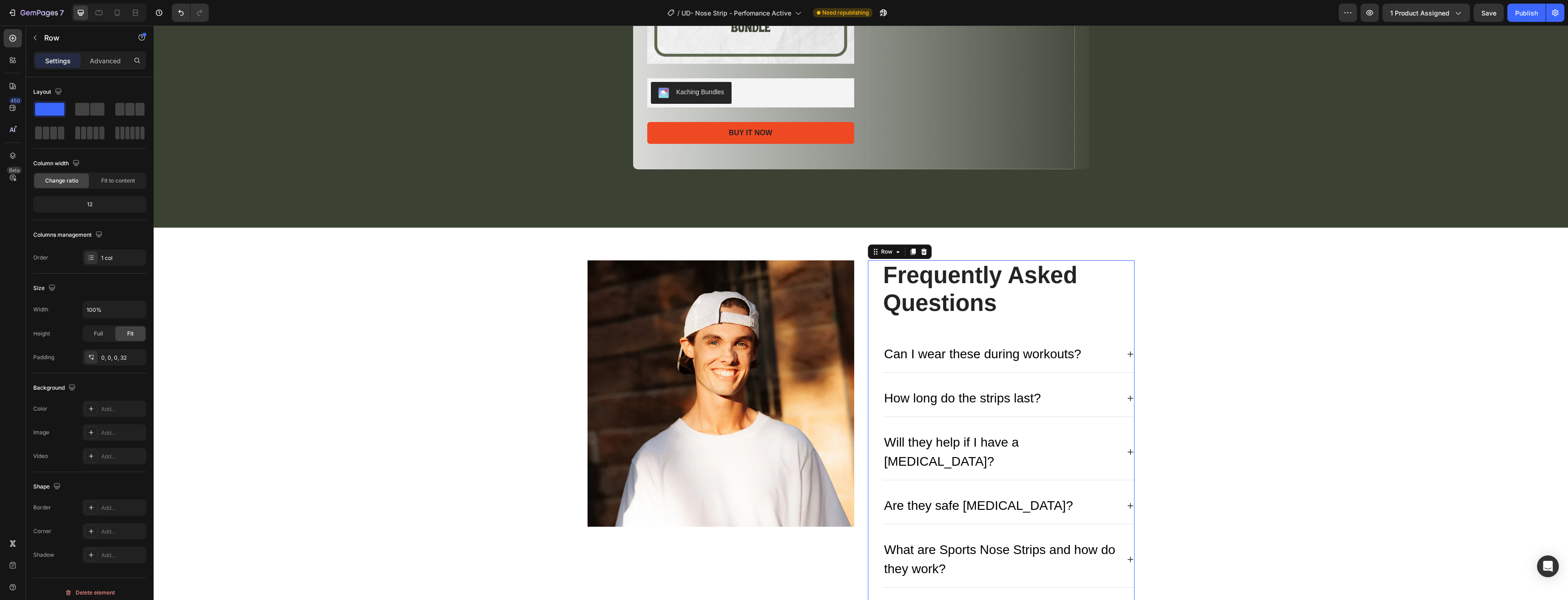
click at [906, 278] on p "Frequently Asked Questions" at bounding box center [1009, 289] width 250 height 55
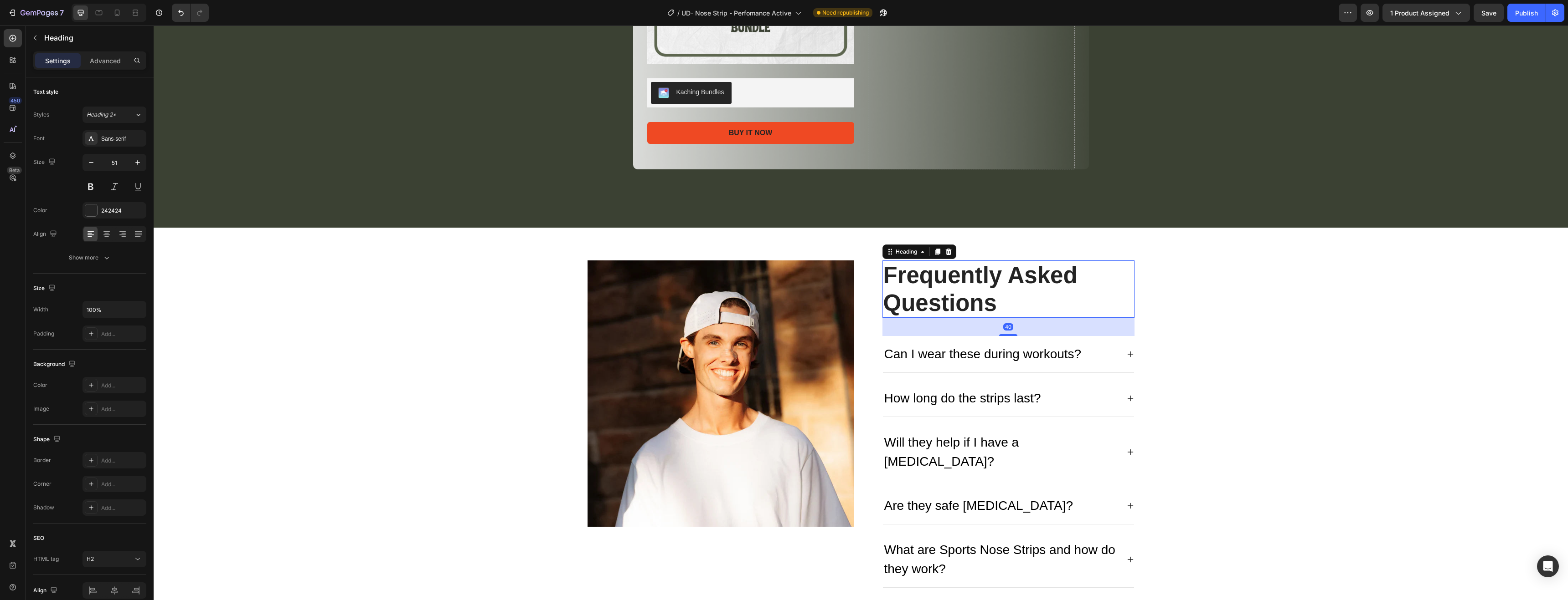
click at [977, 296] on p "Frequently Asked Questions" at bounding box center [1009, 289] width 250 height 55
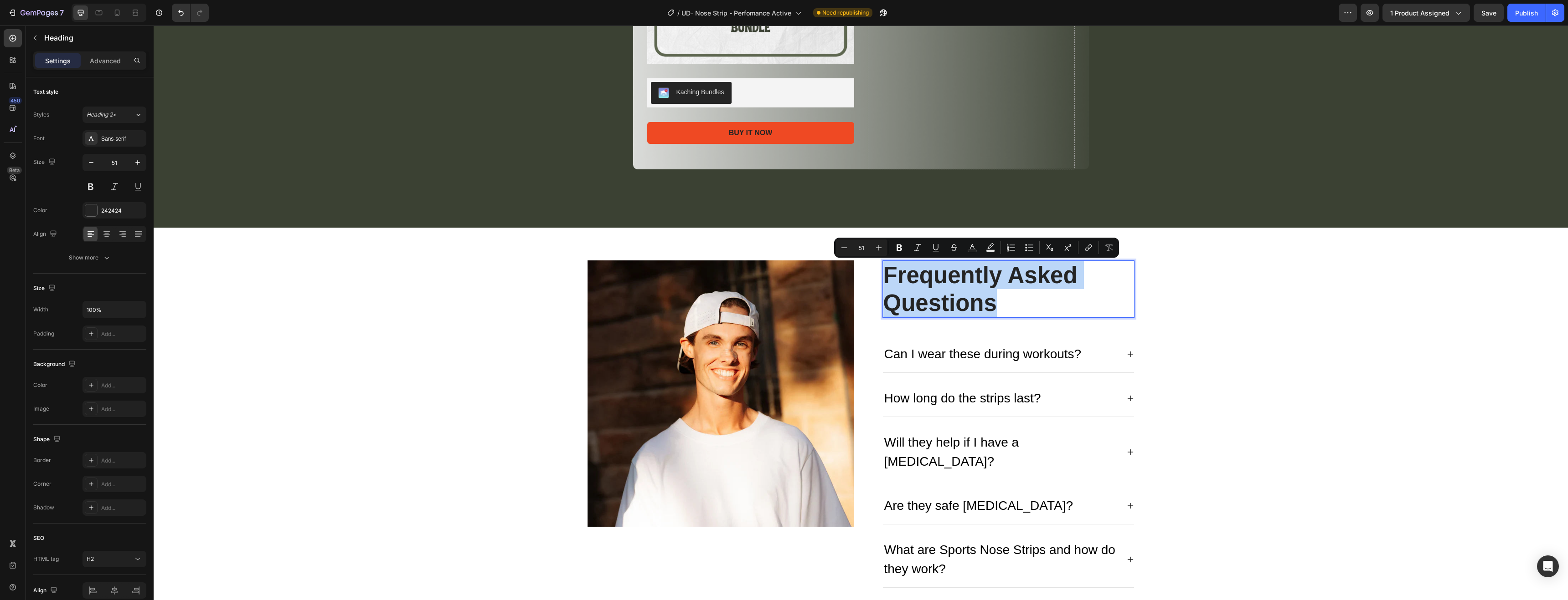
drag, startPoint x: 997, startPoint y: 301, endPoint x: 871, endPoint y: 261, distance: 132.2
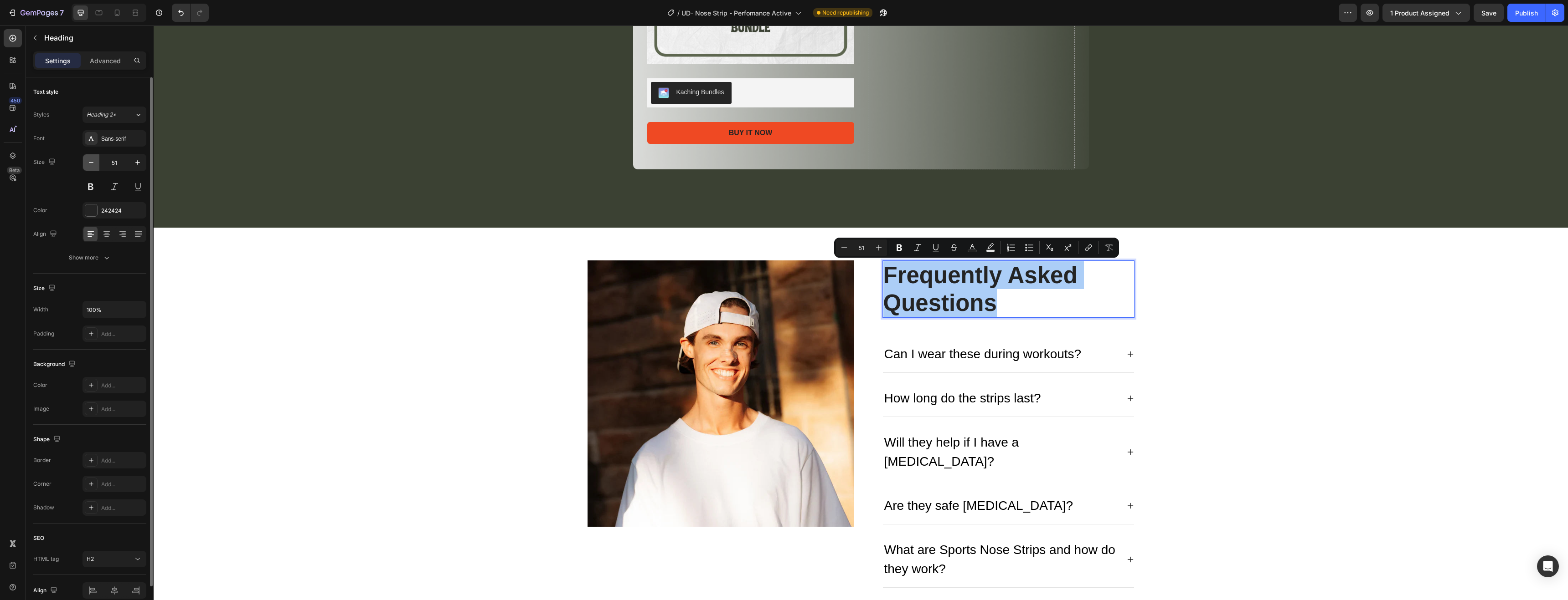
click at [88, 165] on icon "button" at bounding box center [91, 162] width 9 height 9
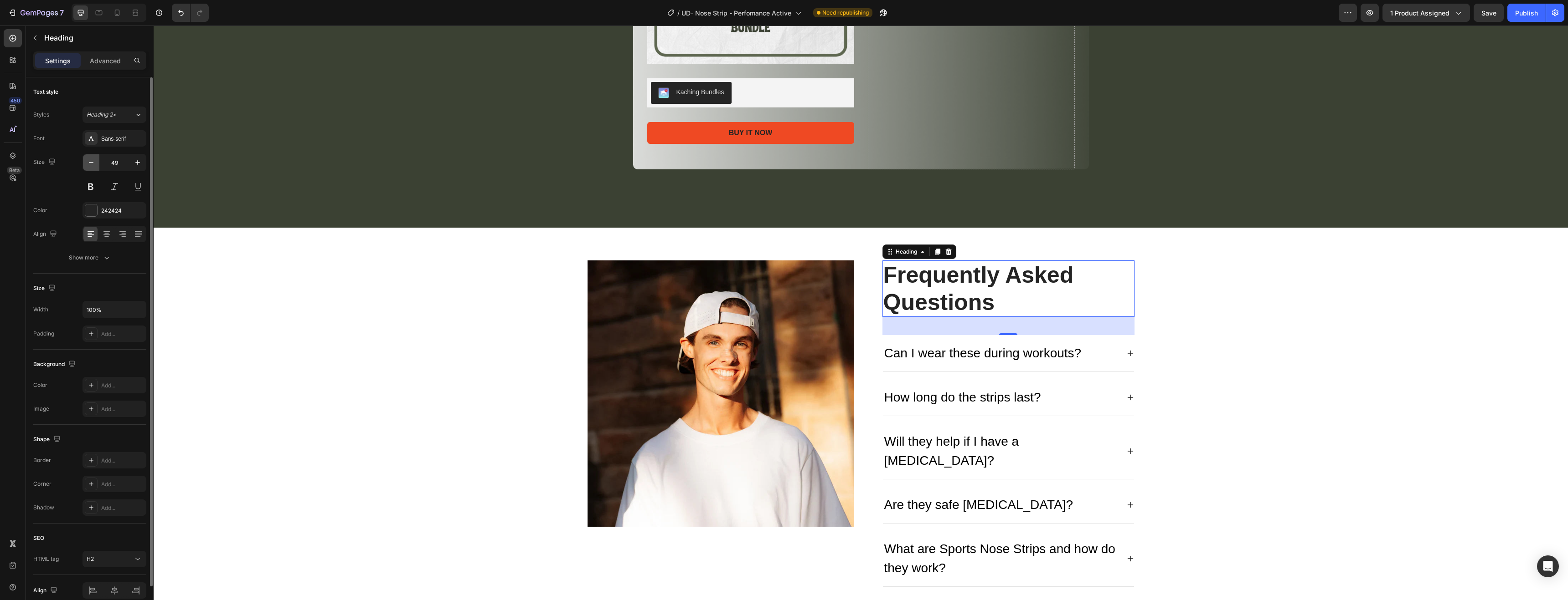
click at [88, 165] on icon "button" at bounding box center [91, 162] width 9 height 9
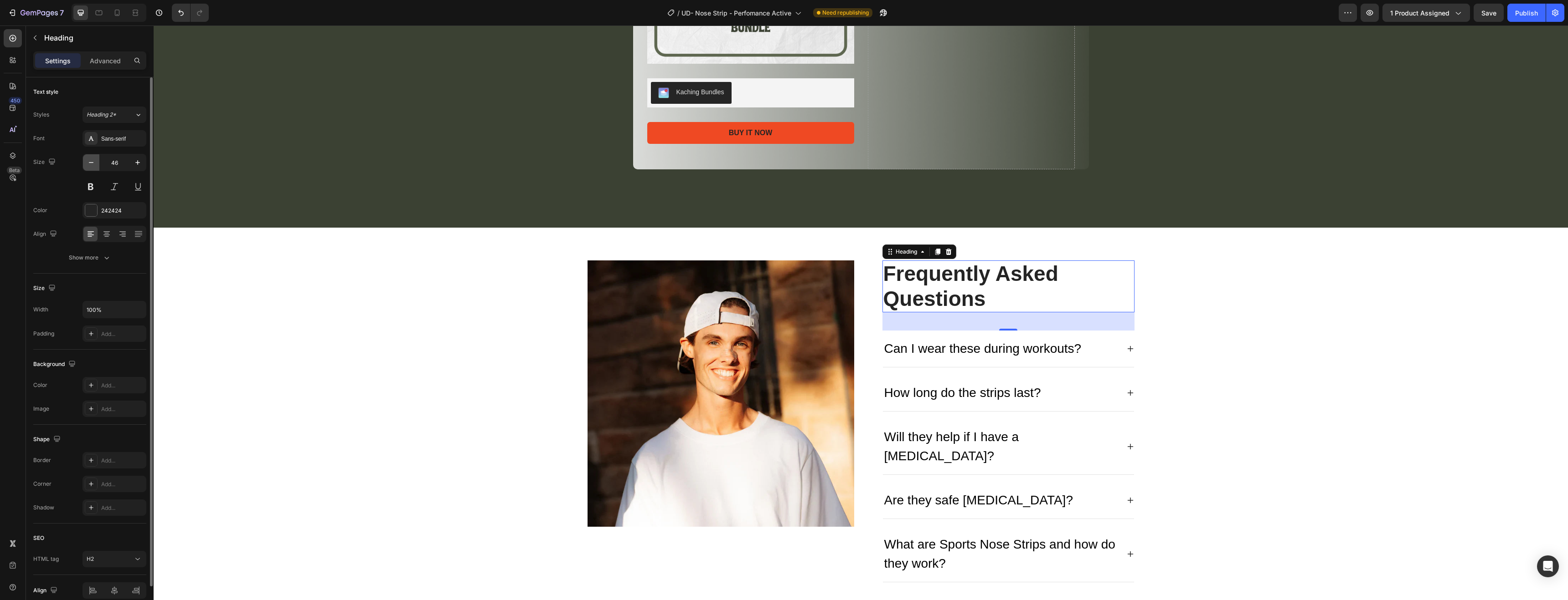
click at [88, 165] on icon "button" at bounding box center [91, 162] width 9 height 9
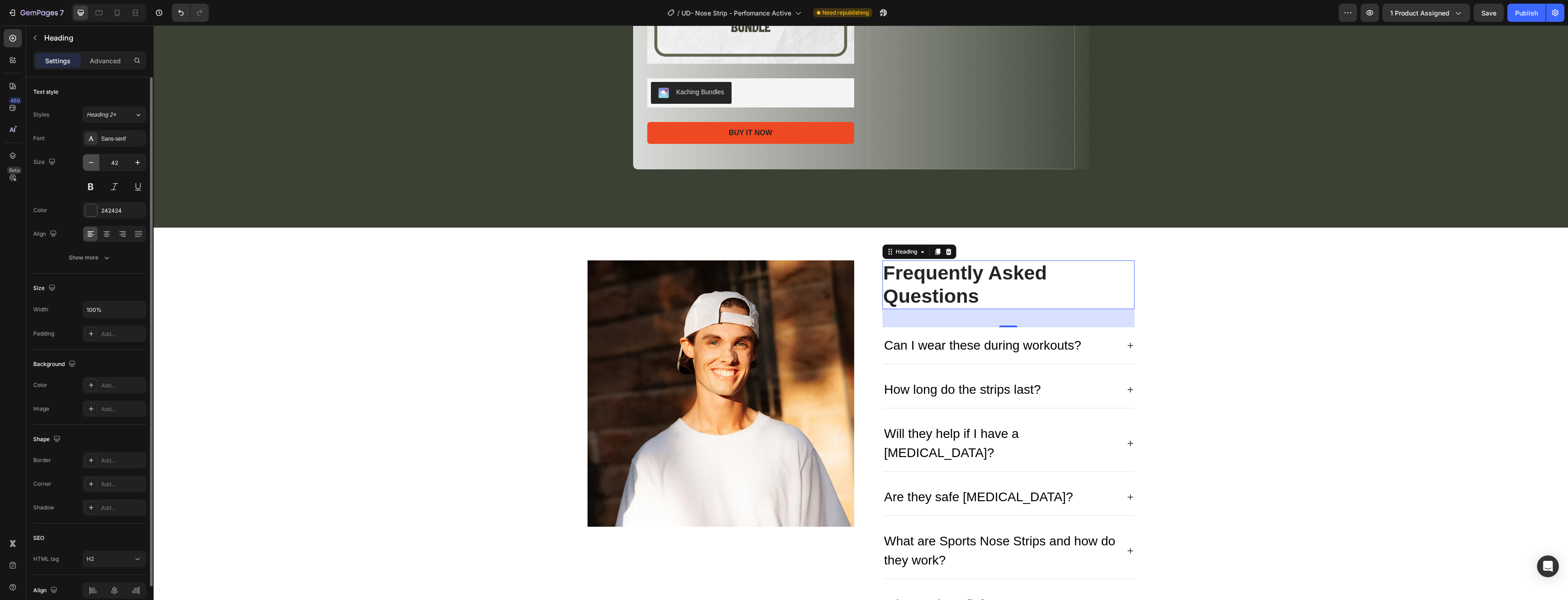
type input "41"
click at [106, 235] on icon at bounding box center [106, 234] width 9 height 9
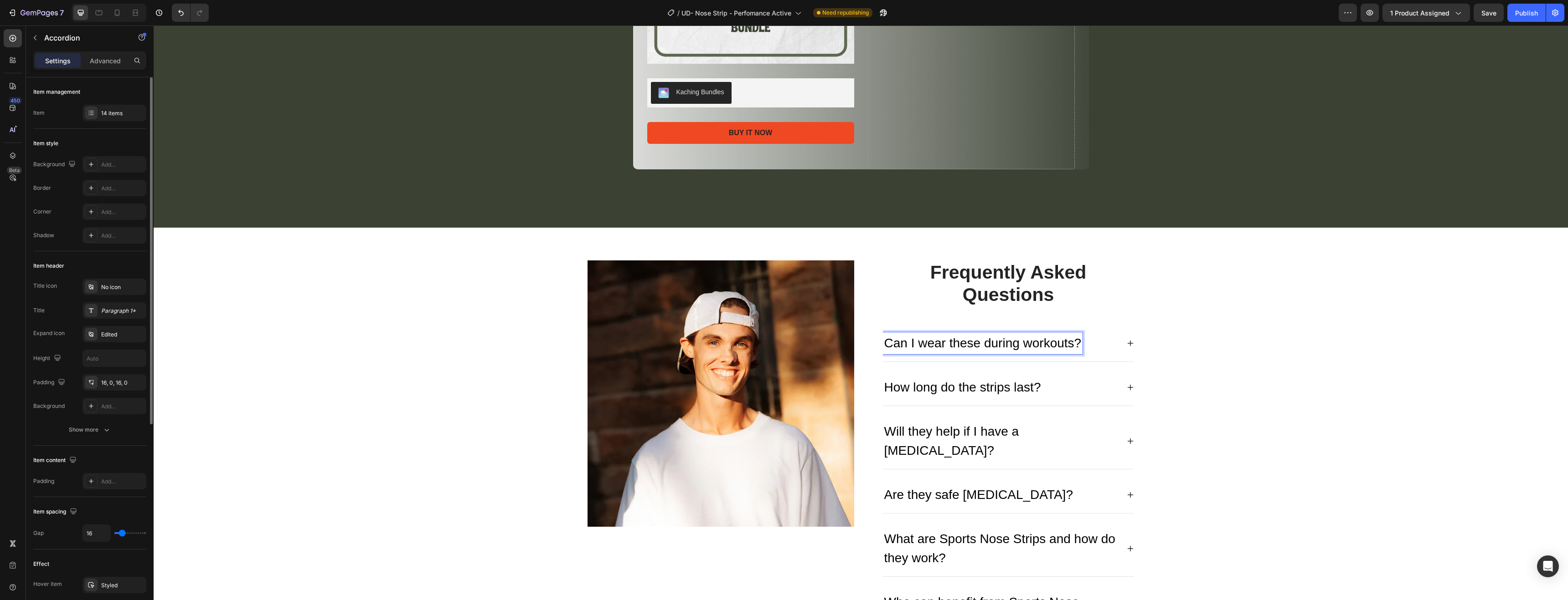
click at [896, 342] on p "Can I wear these during workouts?" at bounding box center [983, 344] width 197 height 19
click at [980, 477] on div "Are they safe [MEDICAL_DATA]?" at bounding box center [1008, 495] width 251 height 37
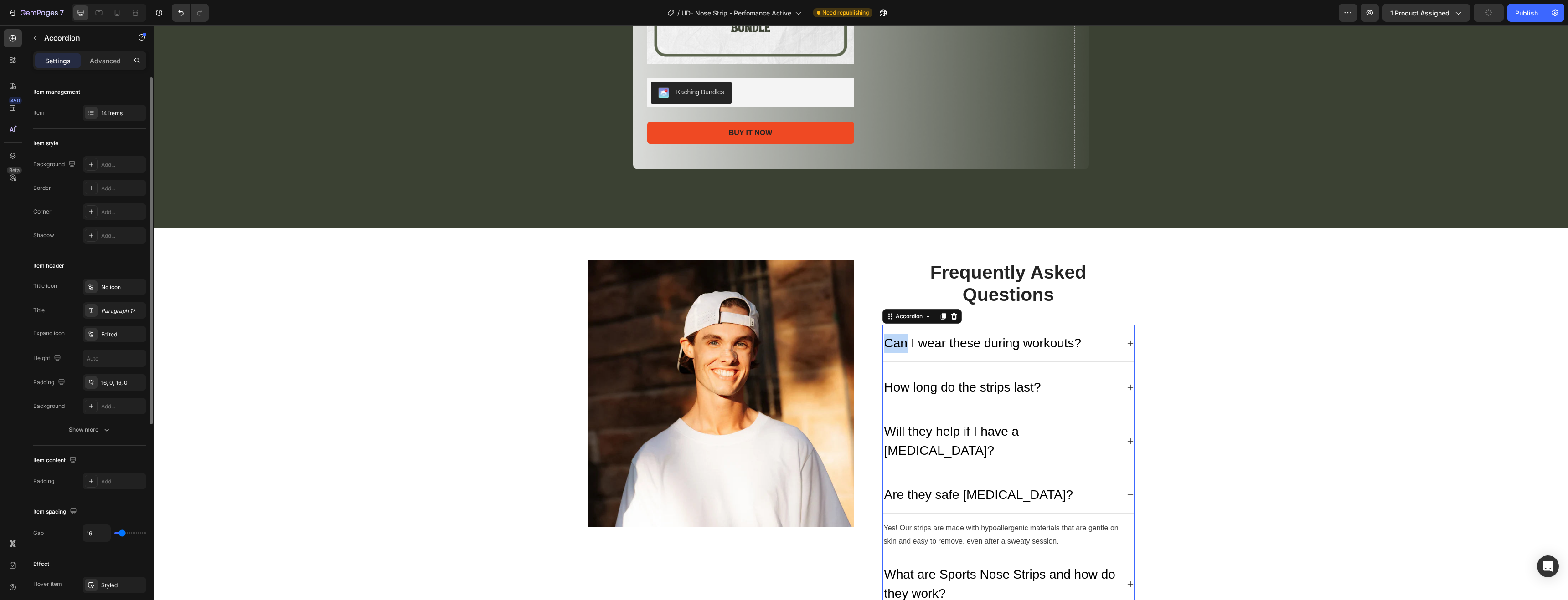
click at [999, 360] on div "Can I wear these during workouts?" at bounding box center [1008, 344] width 251 height 37
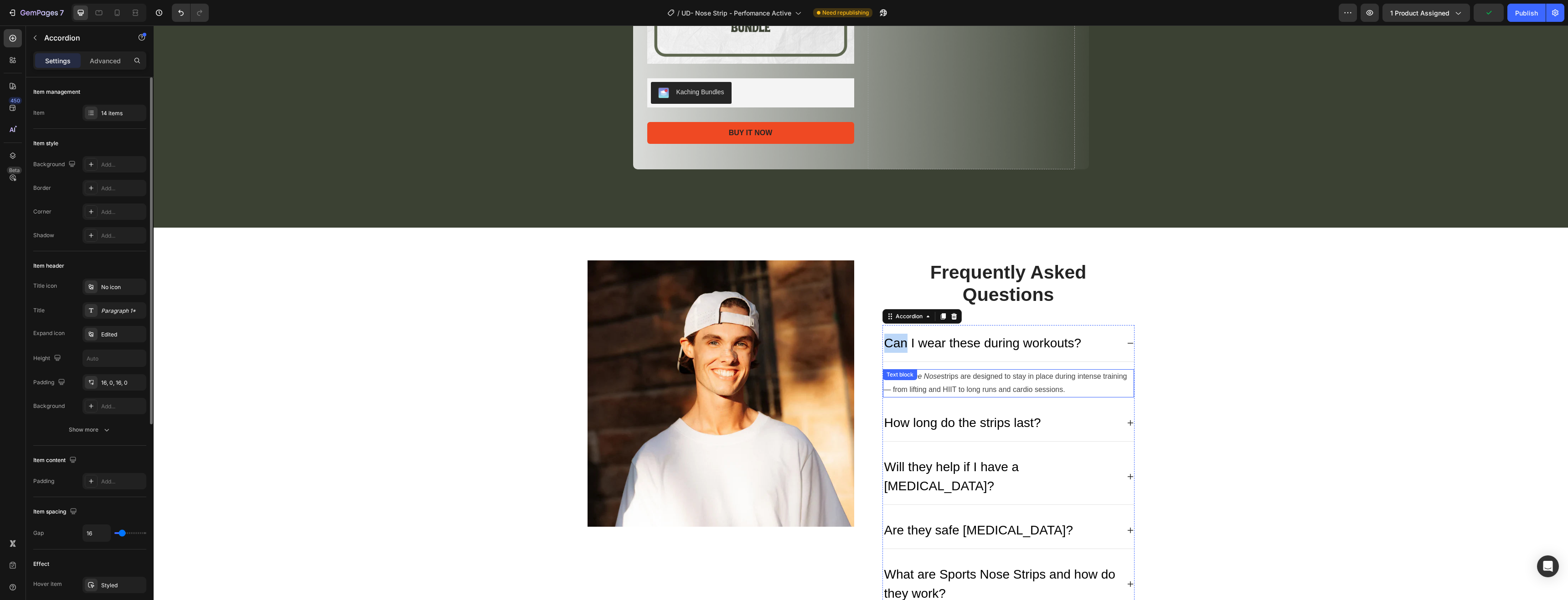
click at [1002, 382] on p "Yes! On The Nose strips are designed to stay in place during intense training —…" at bounding box center [1008, 383] width 250 height 26
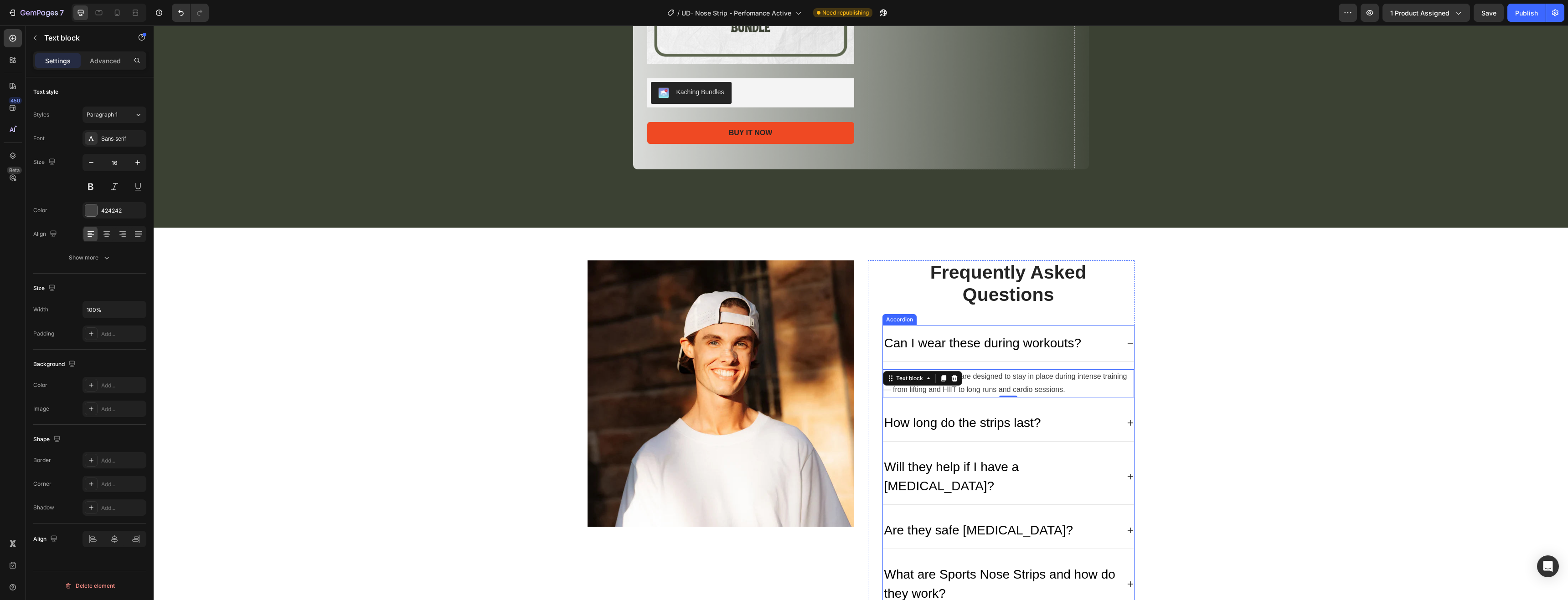
click at [1055, 351] on p "Can I wear these during workouts?" at bounding box center [983, 344] width 197 height 19
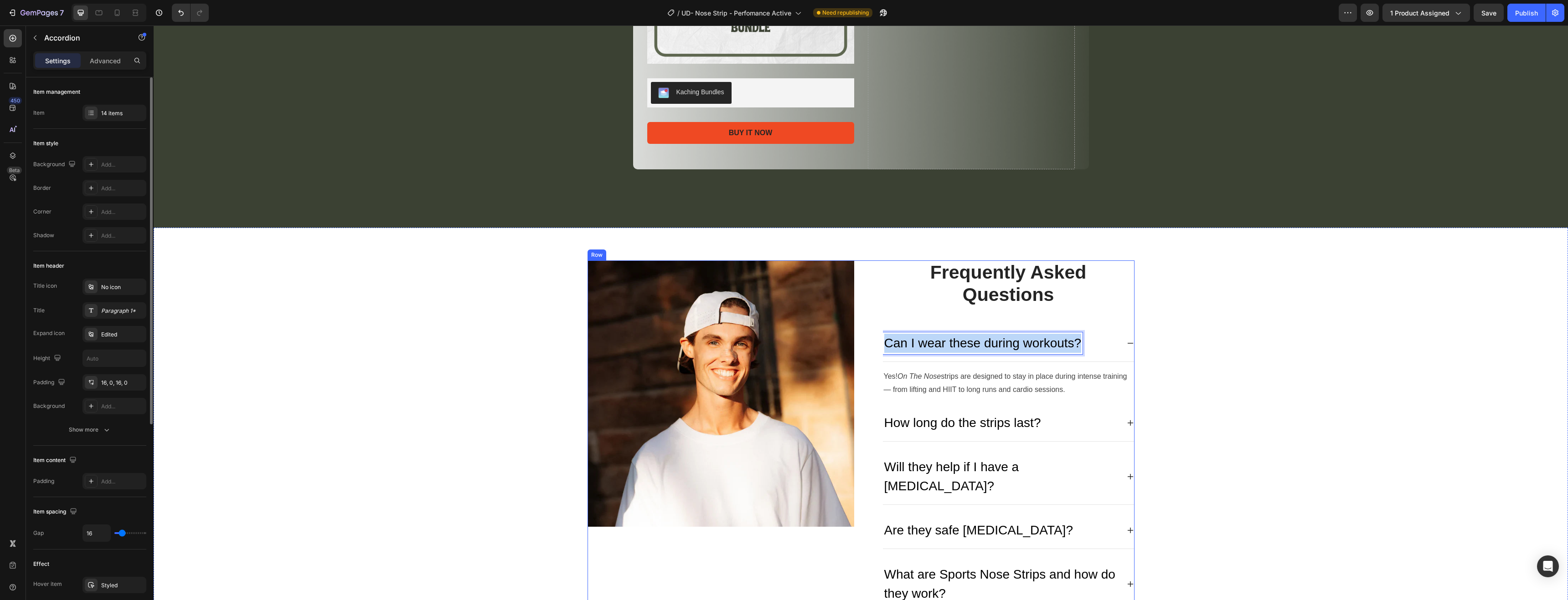
drag, startPoint x: 1075, startPoint y: 345, endPoint x: 818, endPoint y: 332, distance: 257.3
click at [103, 64] on p "Advanced" at bounding box center [105, 61] width 31 height 10
type input "100%"
type input "100"
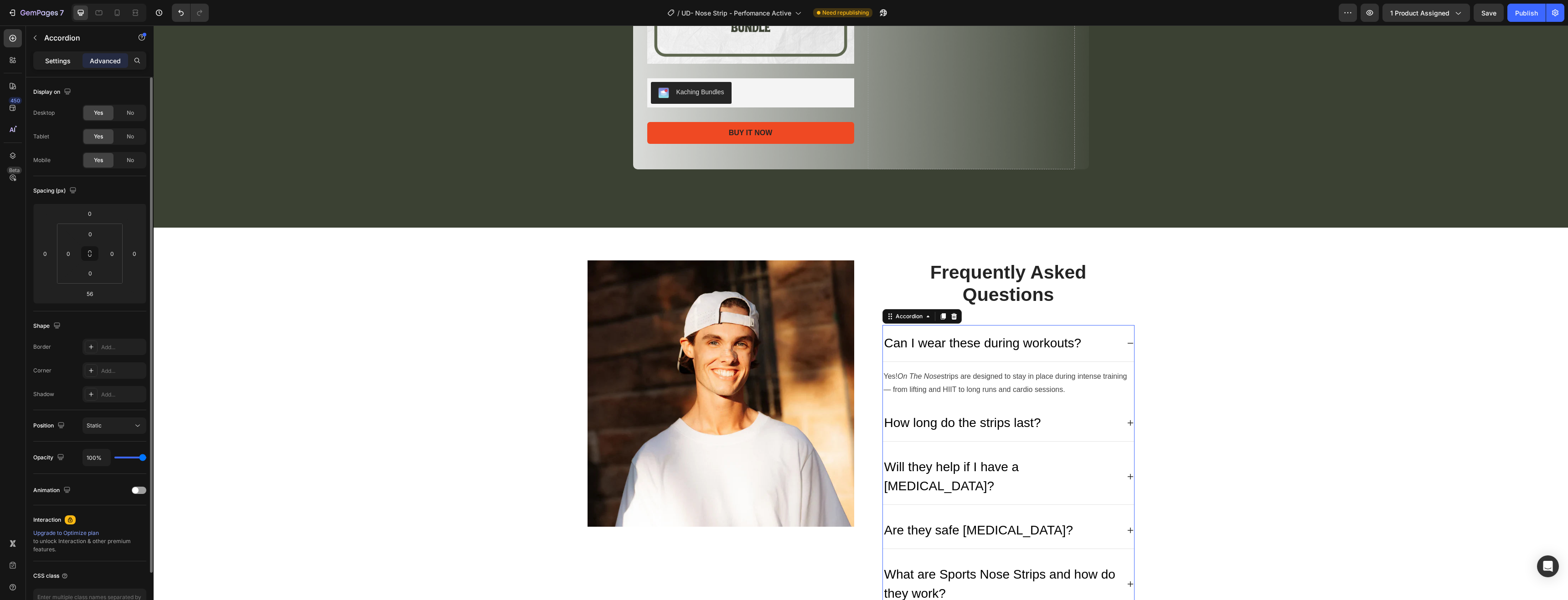
click at [35, 61] on div "Settings" at bounding box center [57, 61] width 46 height 15
type input "16"
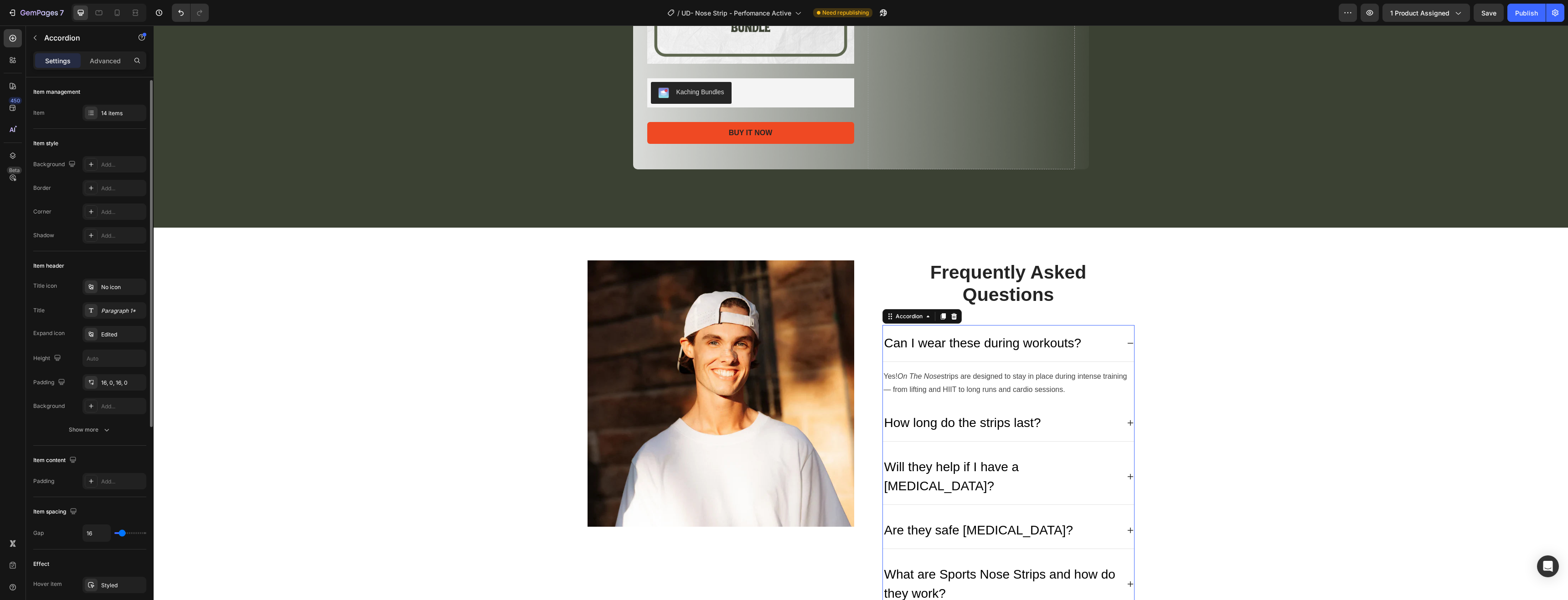
scroll to position [2, 0]
click at [992, 351] on p "Can I wear these during workouts?" at bounding box center [983, 344] width 197 height 19
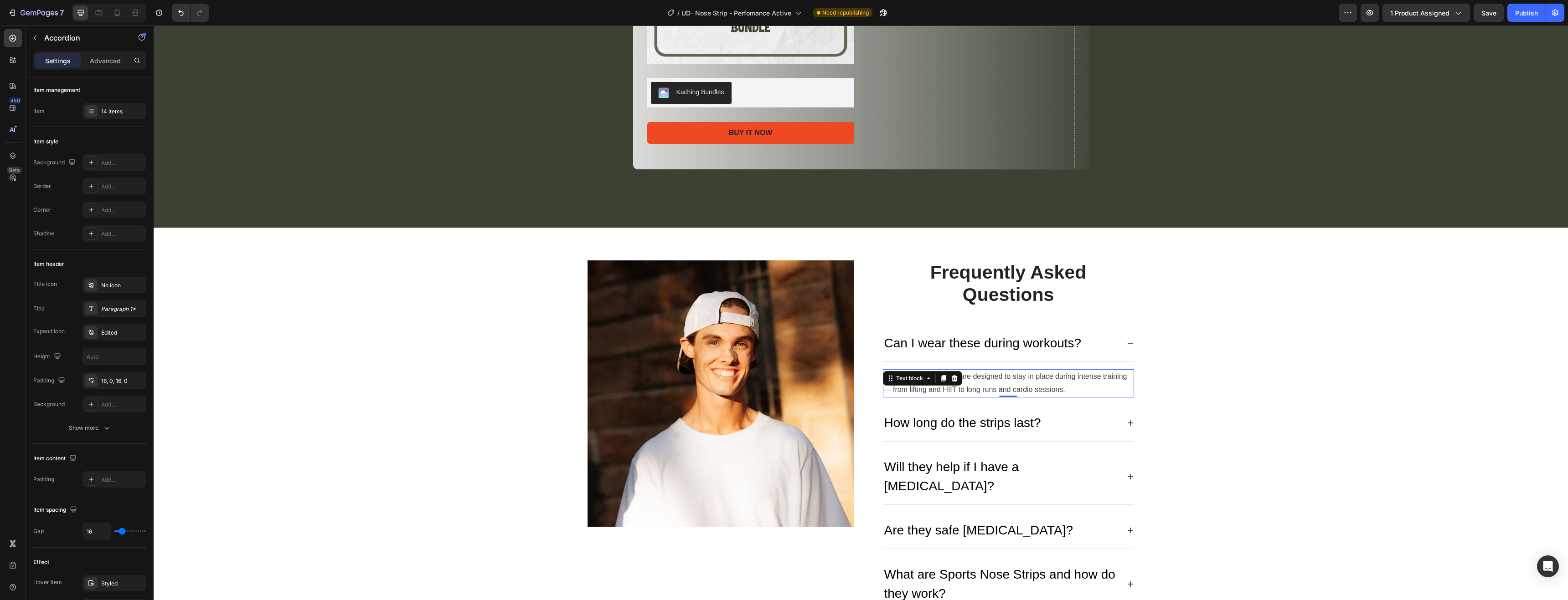
click at [991, 374] on p "Yes! On The Nose strips are designed to stay in place during intense training —…" at bounding box center [1008, 383] width 250 height 26
click at [94, 160] on icon "button" at bounding box center [91, 162] width 9 height 9
type input "14"
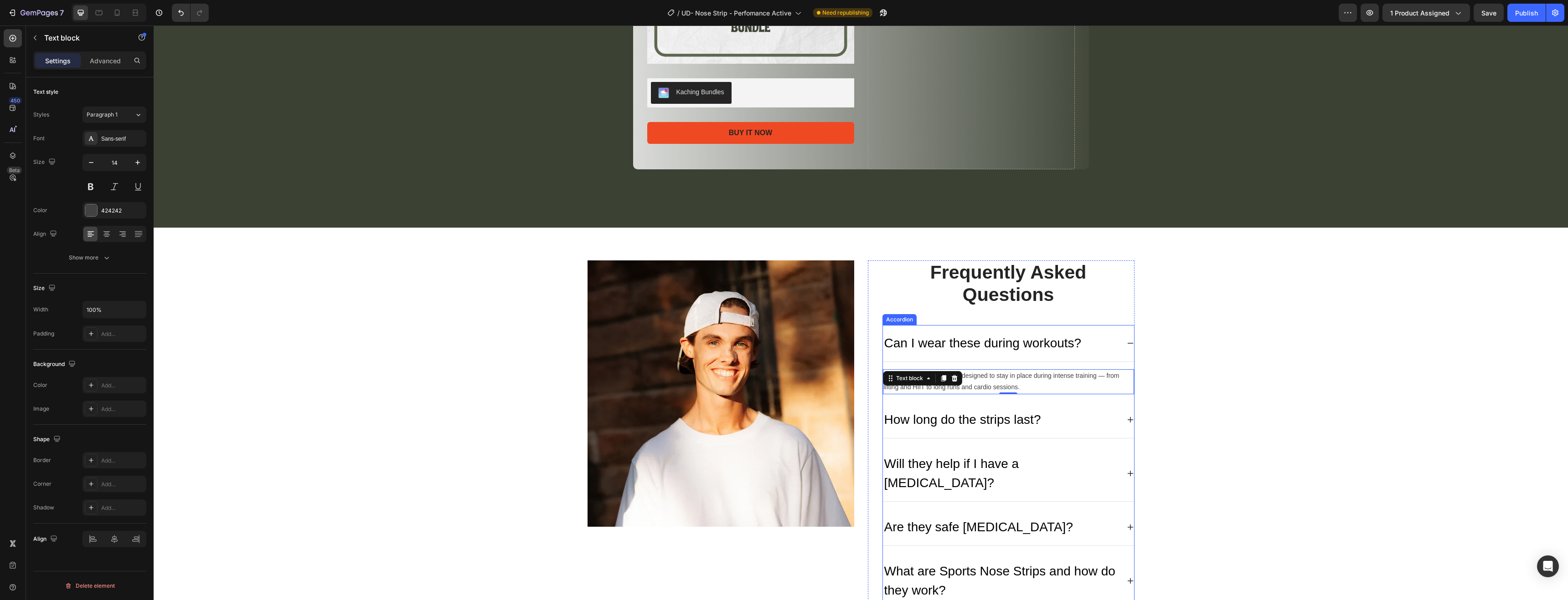
click at [986, 425] on p "How long do the strips last?" at bounding box center [962, 420] width 157 height 19
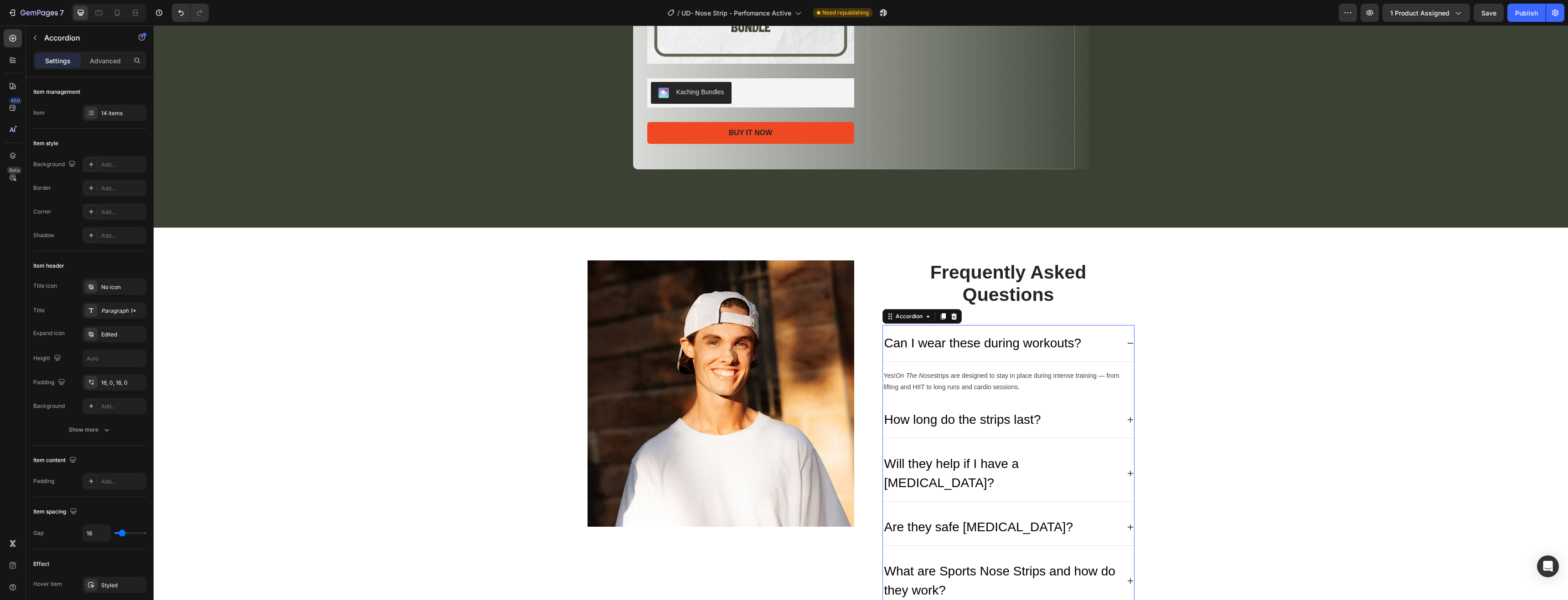
click at [1128, 420] on icon at bounding box center [1130, 420] width 7 height 7
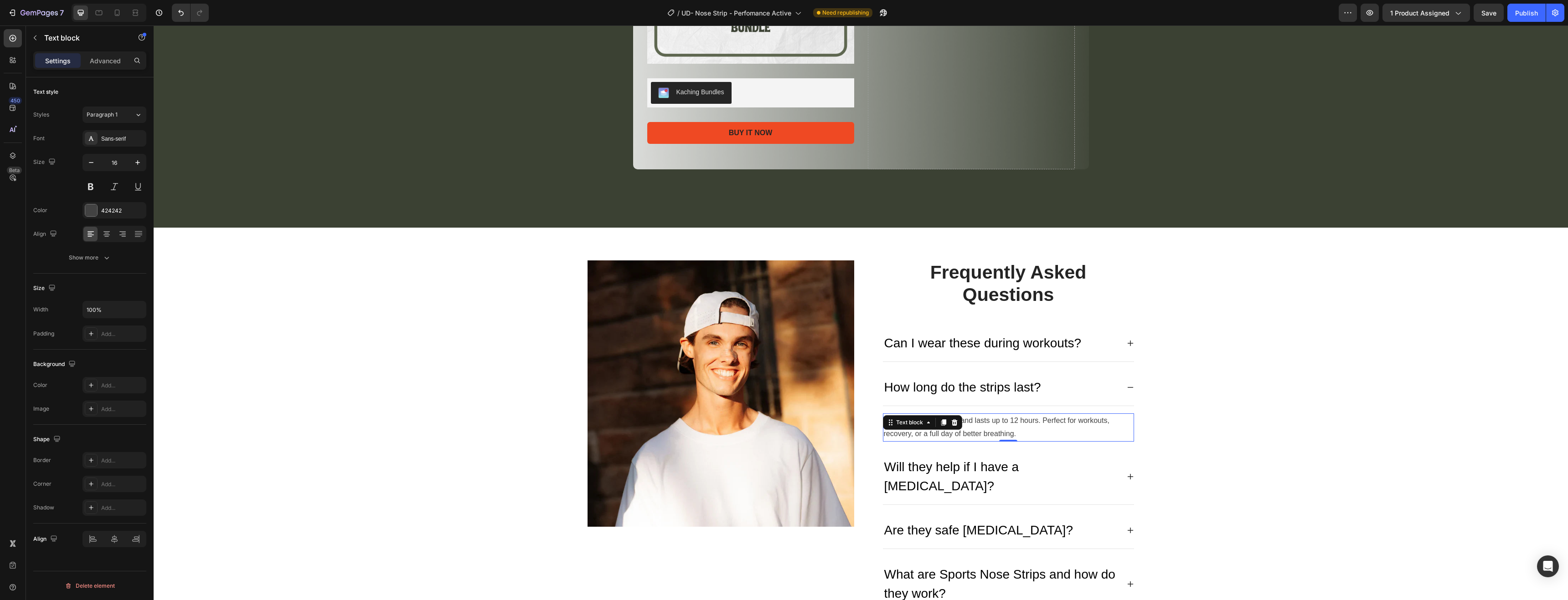
click at [1009, 427] on p "Each strip is single-use and lasts up to 12 hours. Perfect for workouts, recove…" at bounding box center [1008, 427] width 250 height 26
click at [89, 161] on icon "button" at bounding box center [91, 162] width 9 height 9
type input "14"
click at [1059, 382] on div "How long do the strips last?" at bounding box center [1001, 387] width 237 height 22
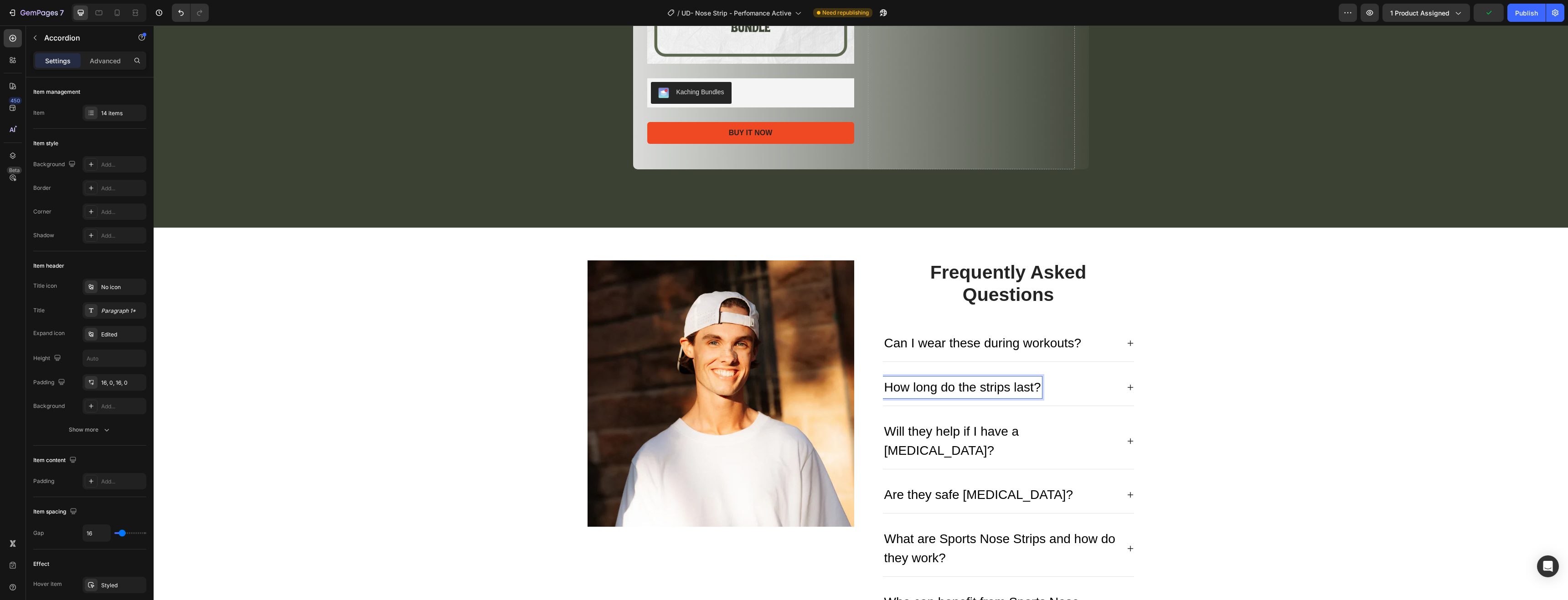
click at [1030, 389] on p "How long do the strips last?" at bounding box center [962, 388] width 157 height 19
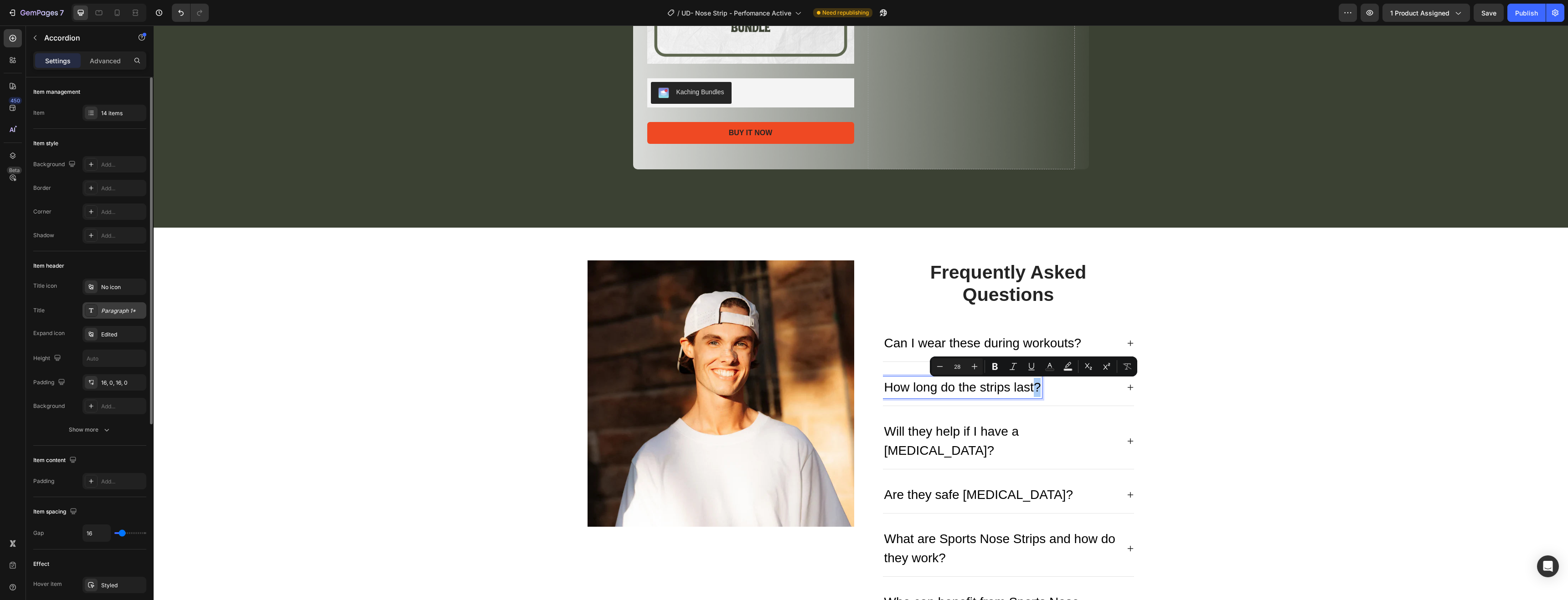
click at [117, 309] on div "Paragraph 1*" at bounding box center [123, 311] width 43 height 8
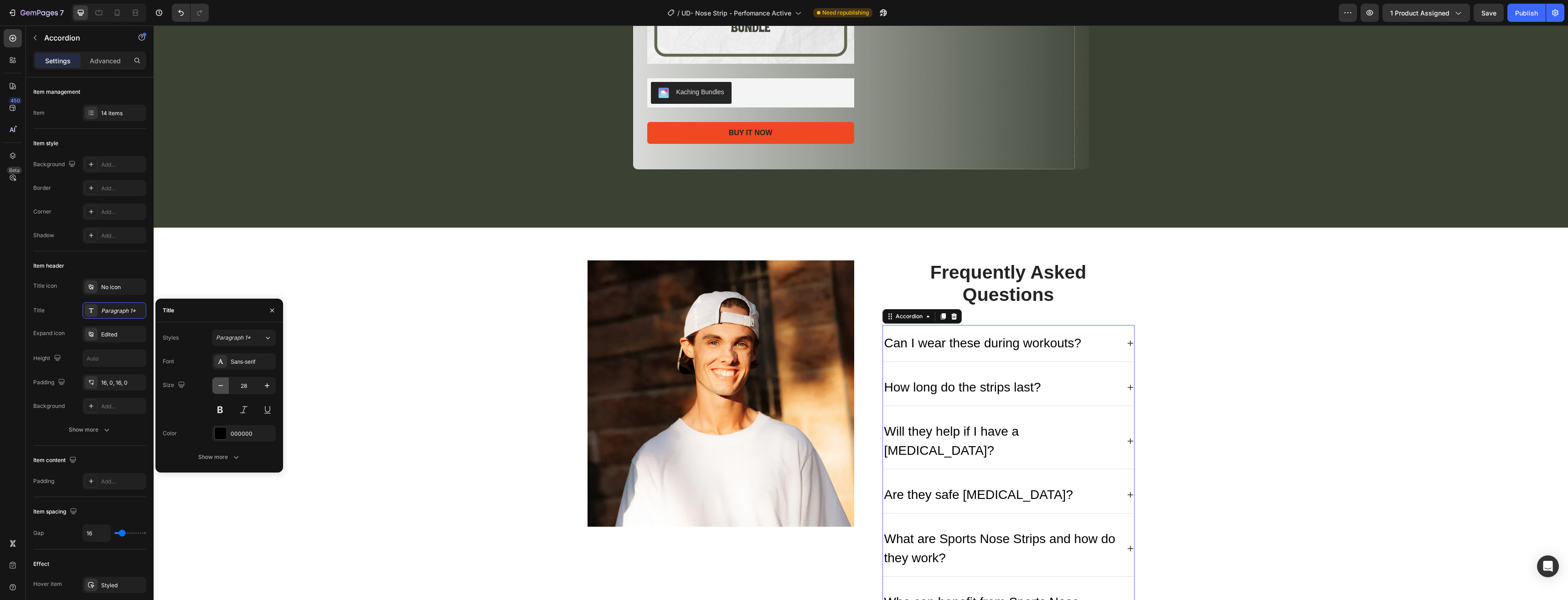
click at [217, 391] on button "button" at bounding box center [220, 385] width 16 height 16
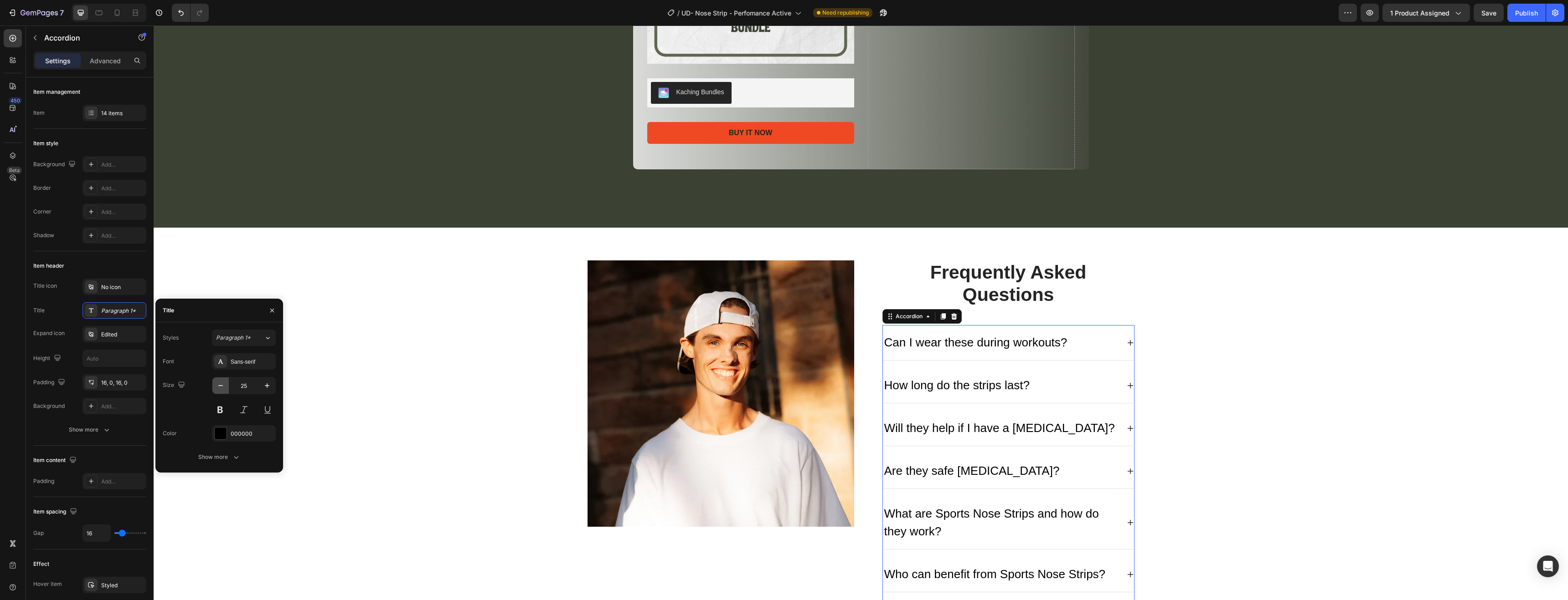
click at [217, 391] on button "button" at bounding box center [220, 385] width 16 height 16
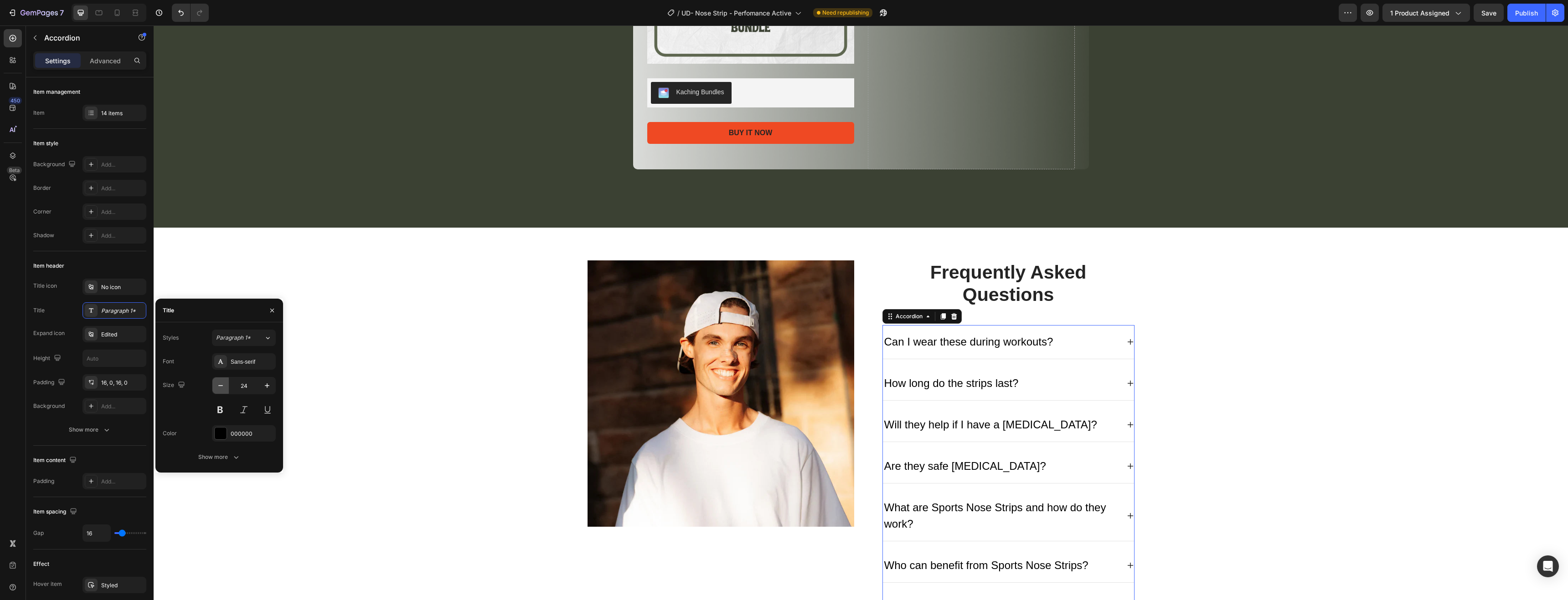
click at [217, 391] on button "button" at bounding box center [220, 385] width 16 height 16
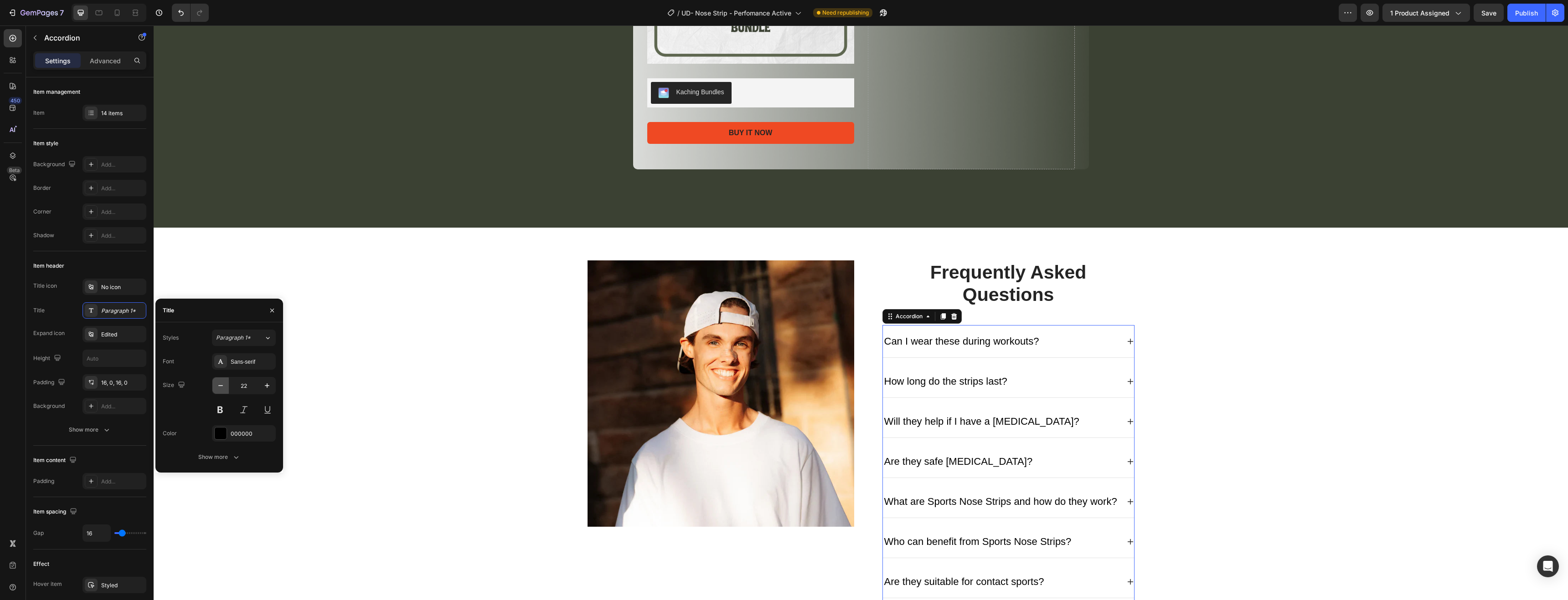
click at [217, 391] on button "button" at bounding box center [220, 385] width 16 height 16
type input "20"
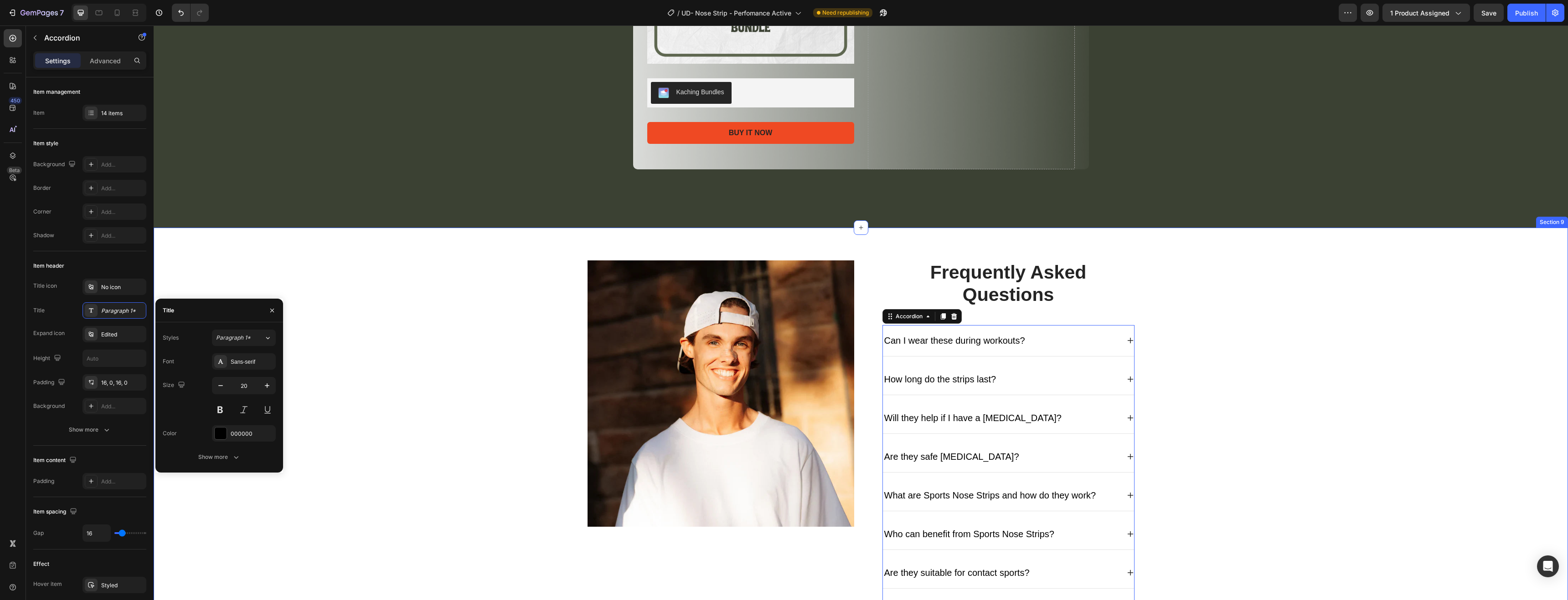
click at [392, 395] on div "Image Frequently Asked Questions Heading Can I wear these during workouts? How …" at bounding box center [861, 600] width 1401 height 679
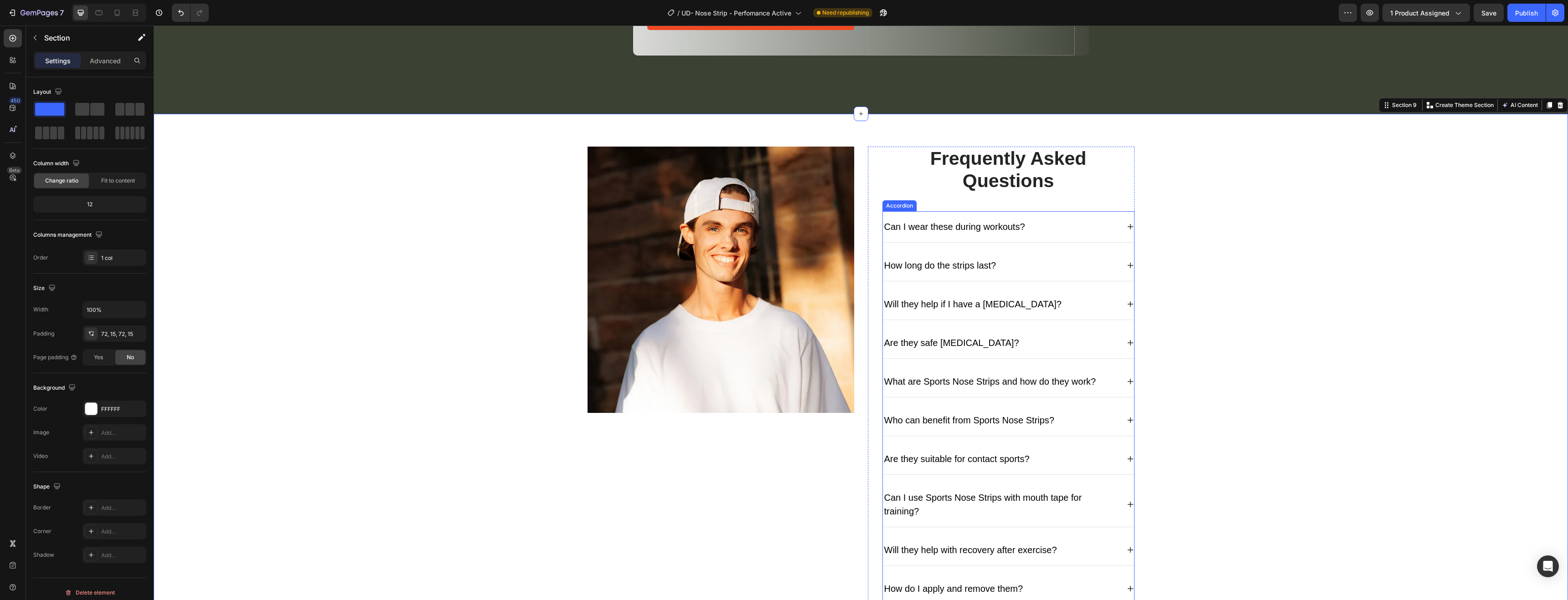
scroll to position [2804, 0]
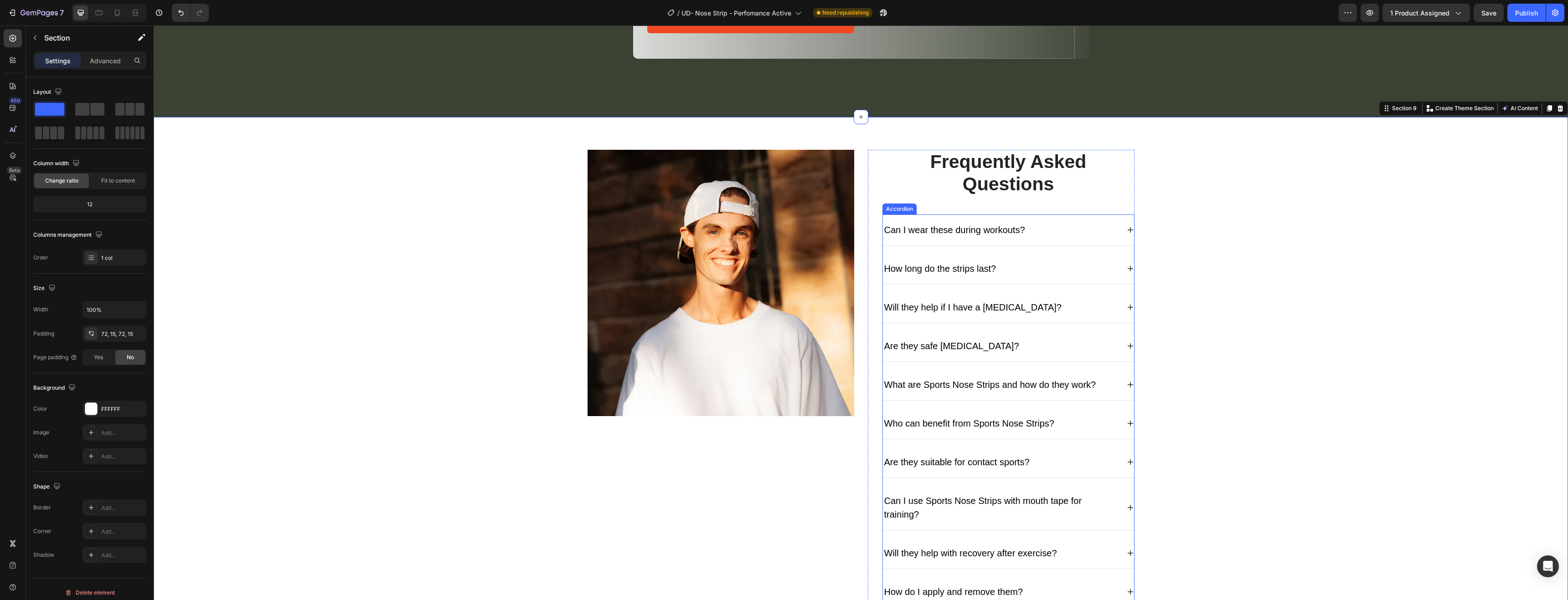
click at [1075, 384] on p "What are Sports Nose Strips and how do they work?" at bounding box center [990, 385] width 212 height 14
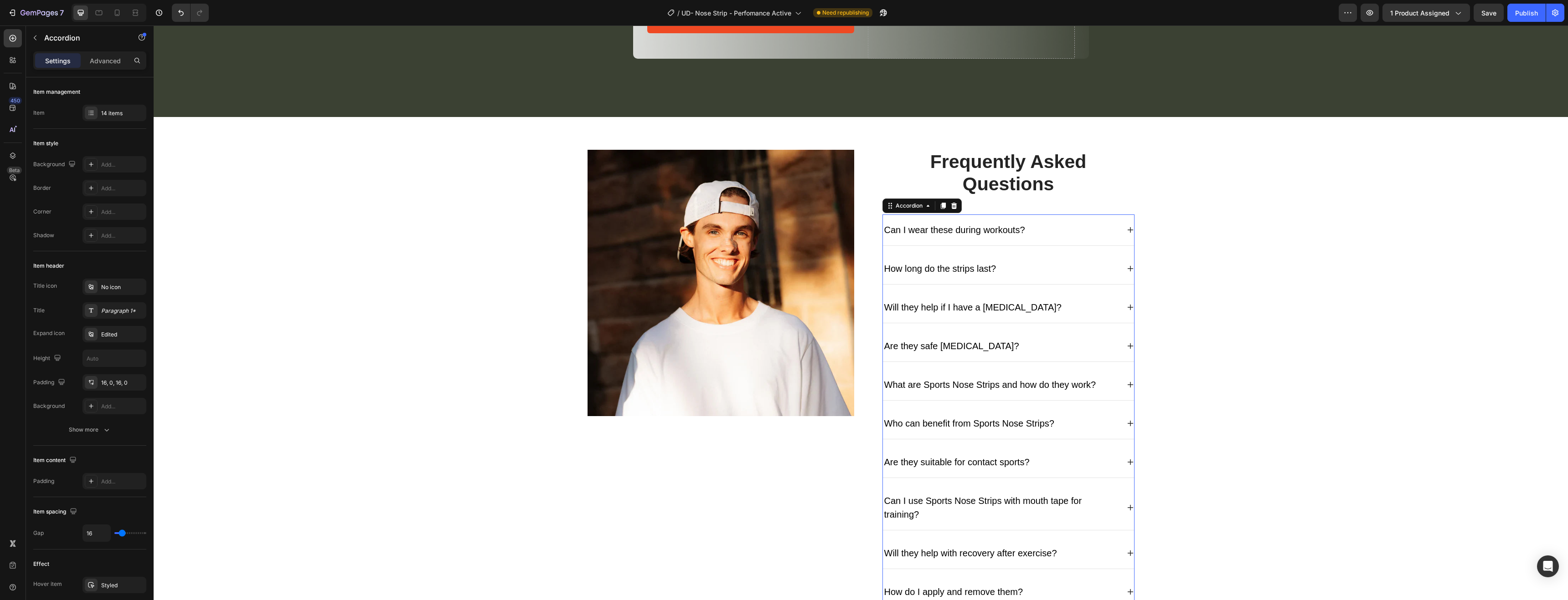
click at [1053, 237] on div "Can I wear these during workouts?" at bounding box center [1001, 229] width 237 height 16
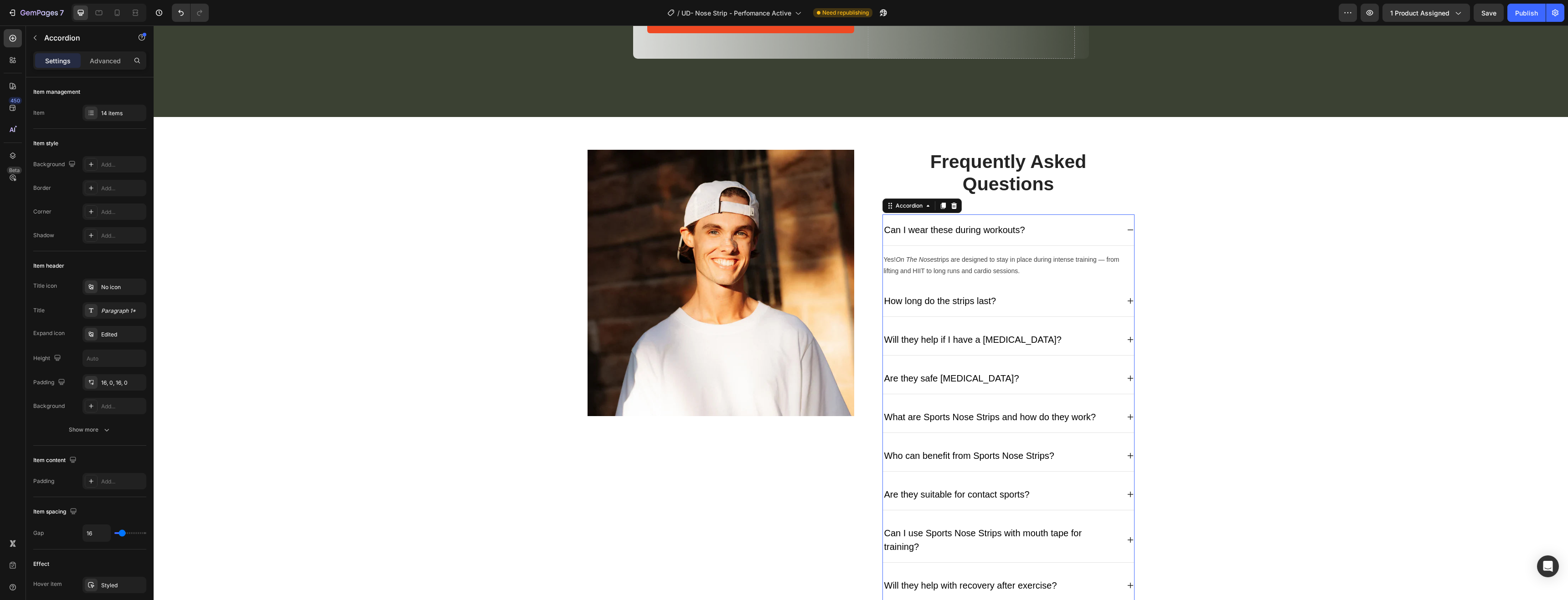
click at [1053, 237] on div "Can I wear these during workouts?" at bounding box center [1001, 229] width 237 height 16
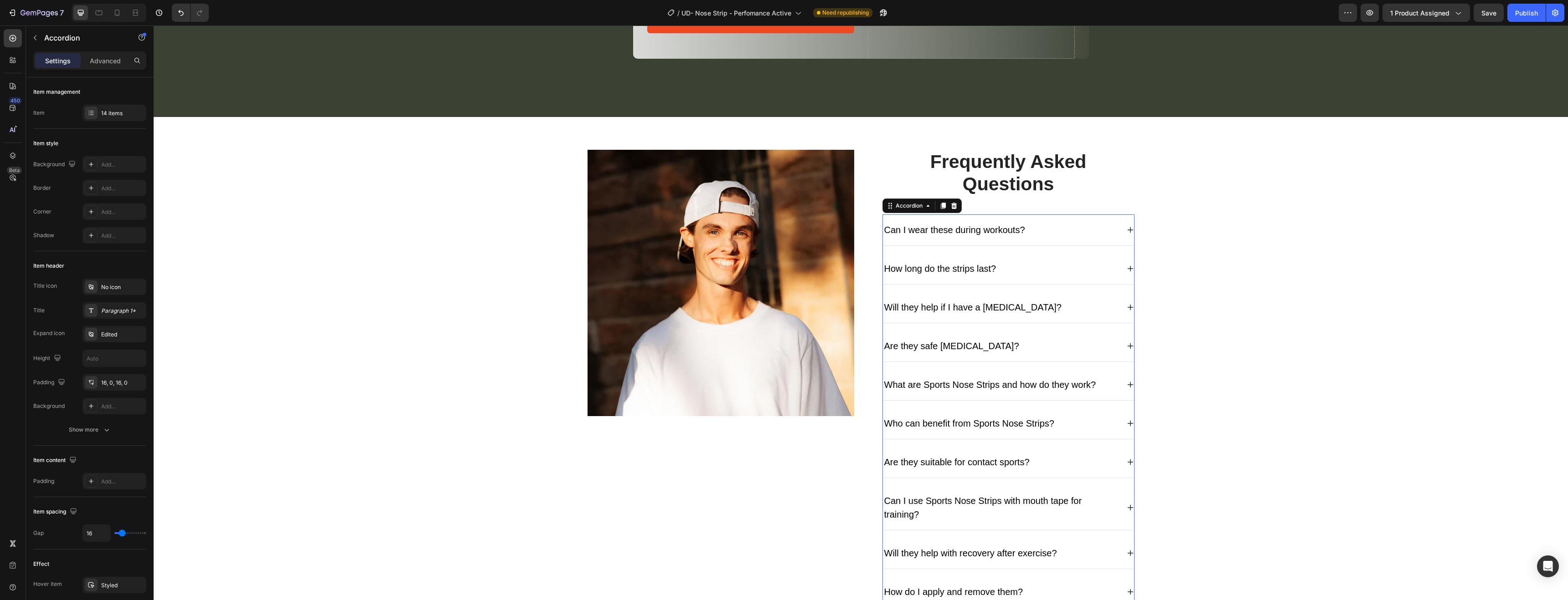
click at [1049, 268] on div "How long do the strips last?" at bounding box center [1001, 268] width 237 height 16
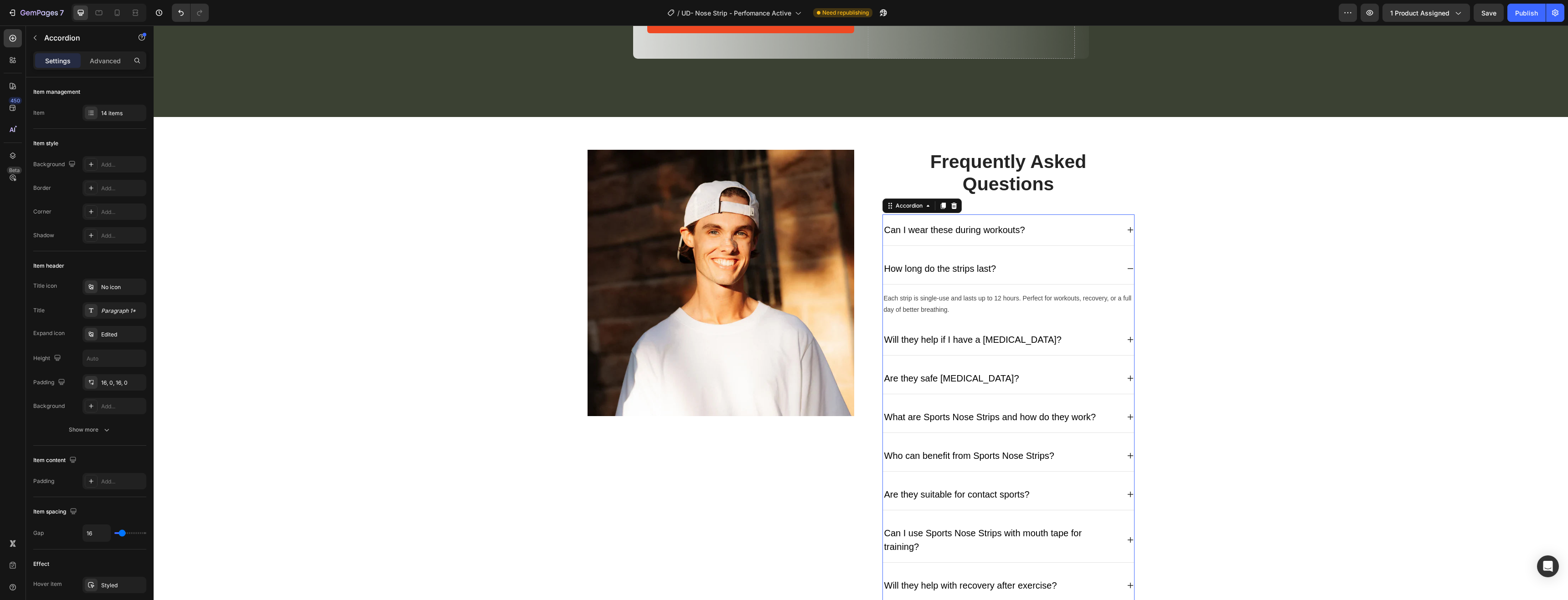
click at [1049, 268] on div "How long do the strips last?" at bounding box center [1001, 268] width 237 height 16
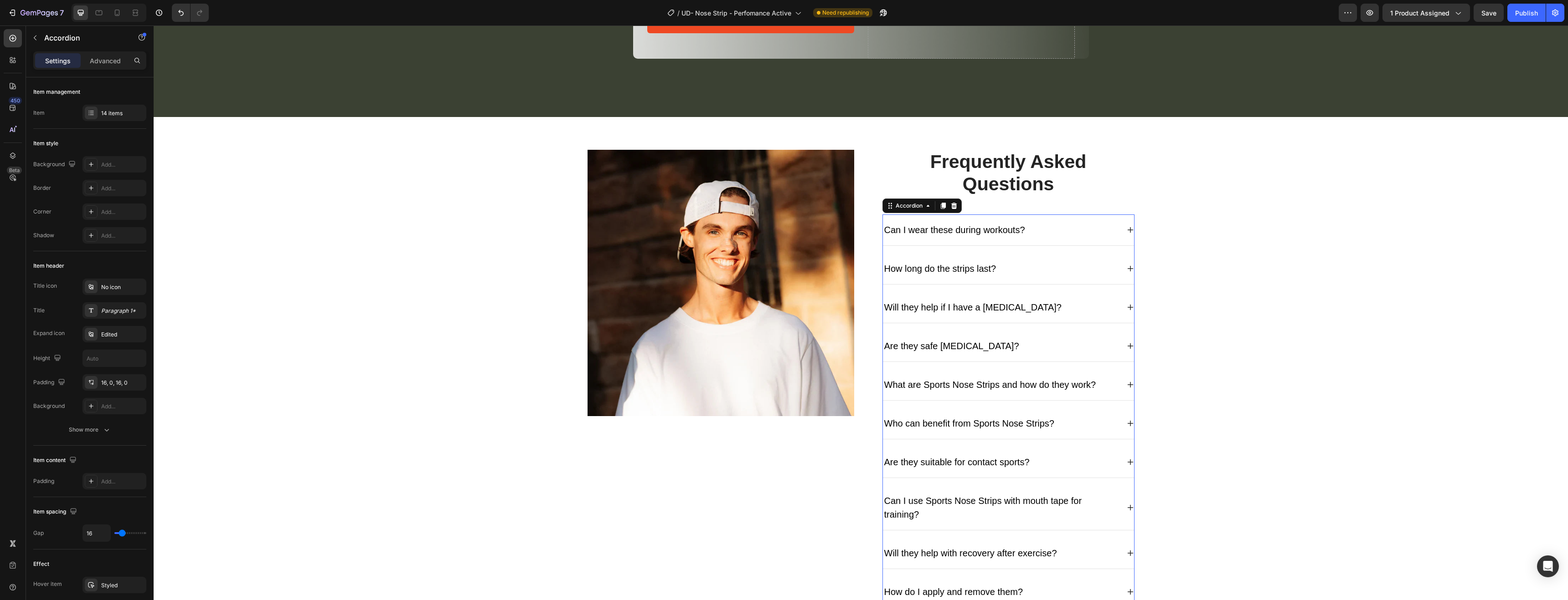
click at [1051, 305] on div "Will they help if I have a [MEDICAL_DATA]?" at bounding box center [1001, 307] width 237 height 16
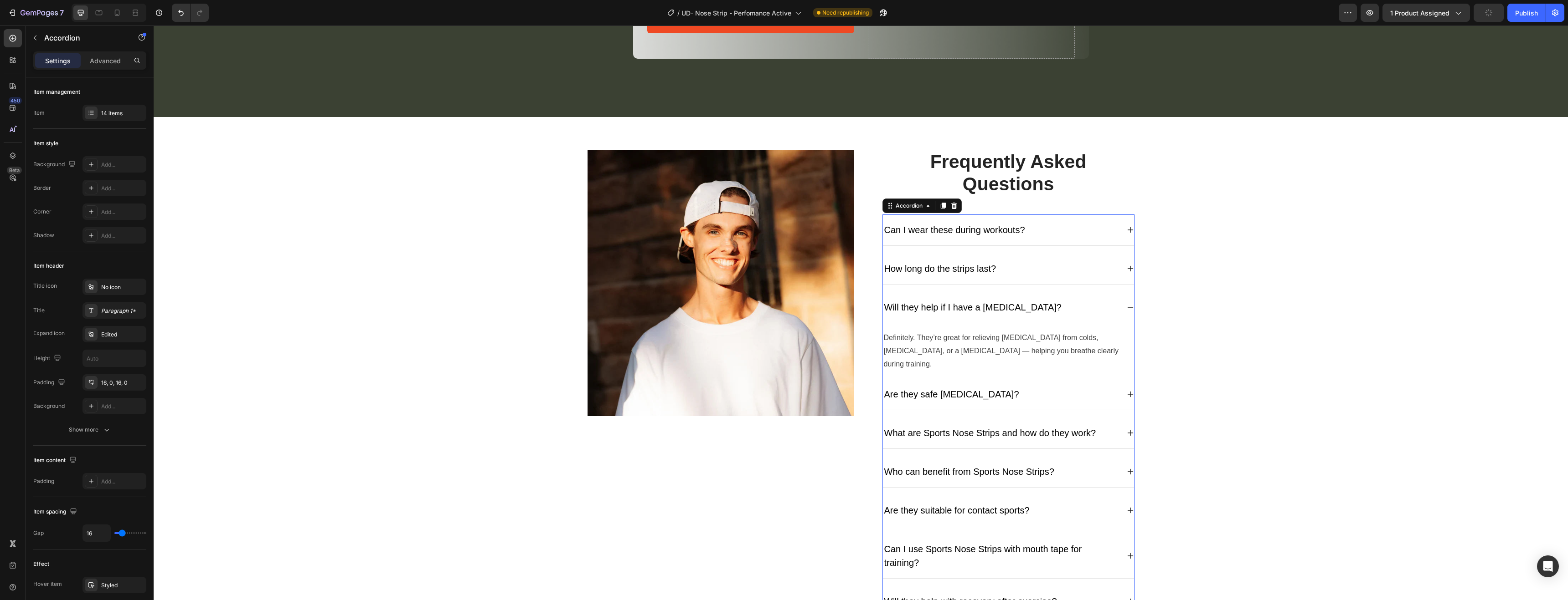
click at [1019, 273] on div "How long do the strips last?" at bounding box center [1001, 268] width 237 height 16
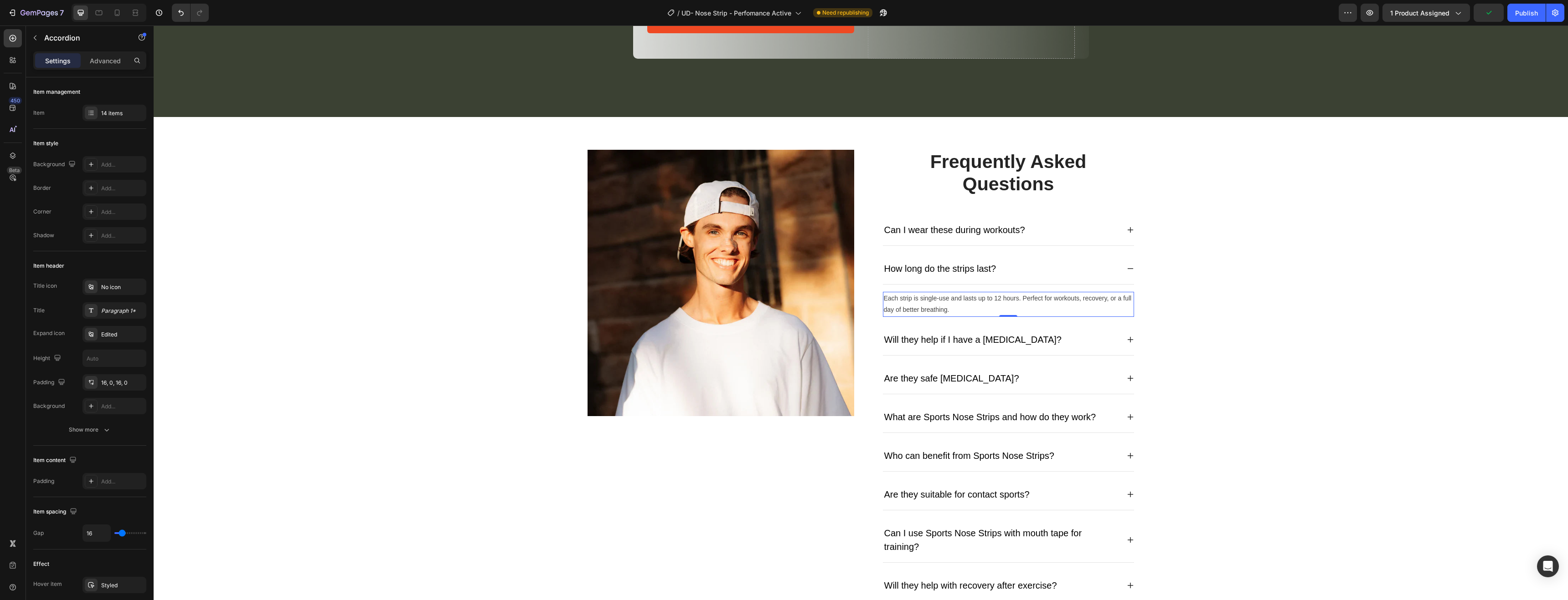
click at [998, 302] on p "Each strip is single-use and lasts up to 12 hours. Perfect for workouts, recove…" at bounding box center [1008, 304] width 250 height 23
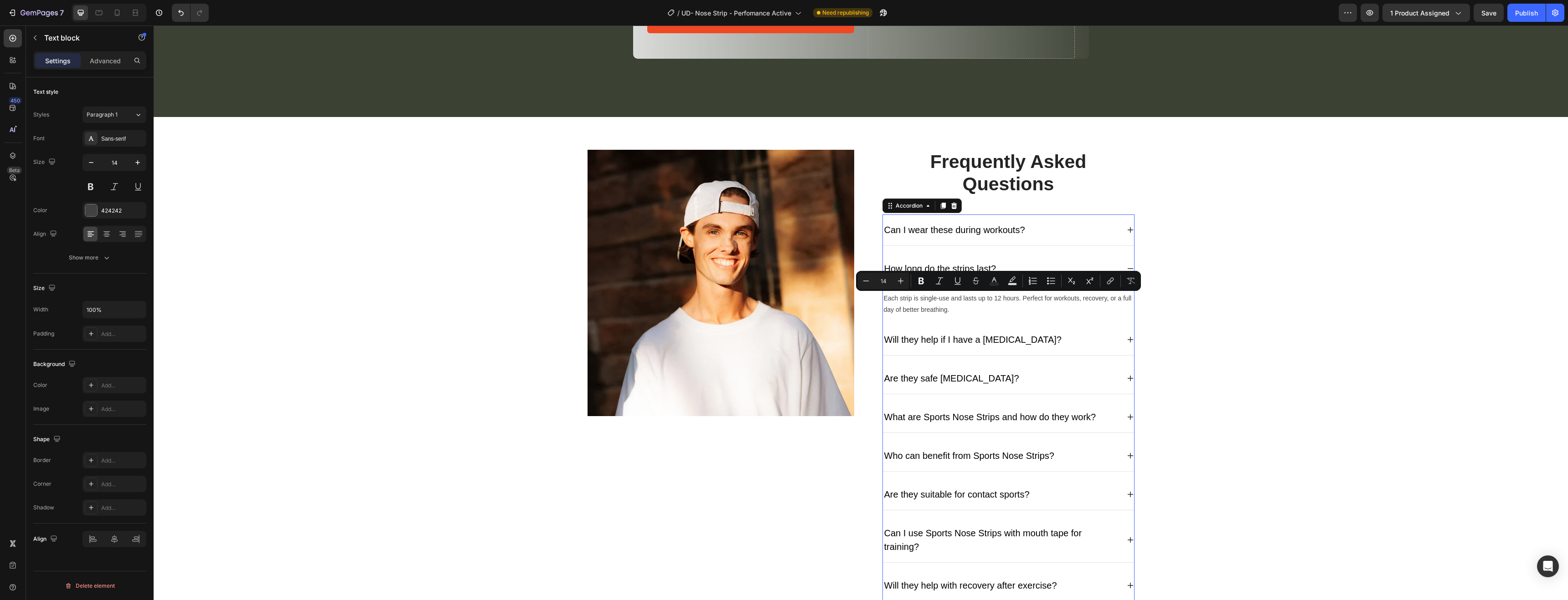
click at [1039, 342] on div "Will they help if I have a [MEDICAL_DATA]?" at bounding box center [973, 340] width 180 height 16
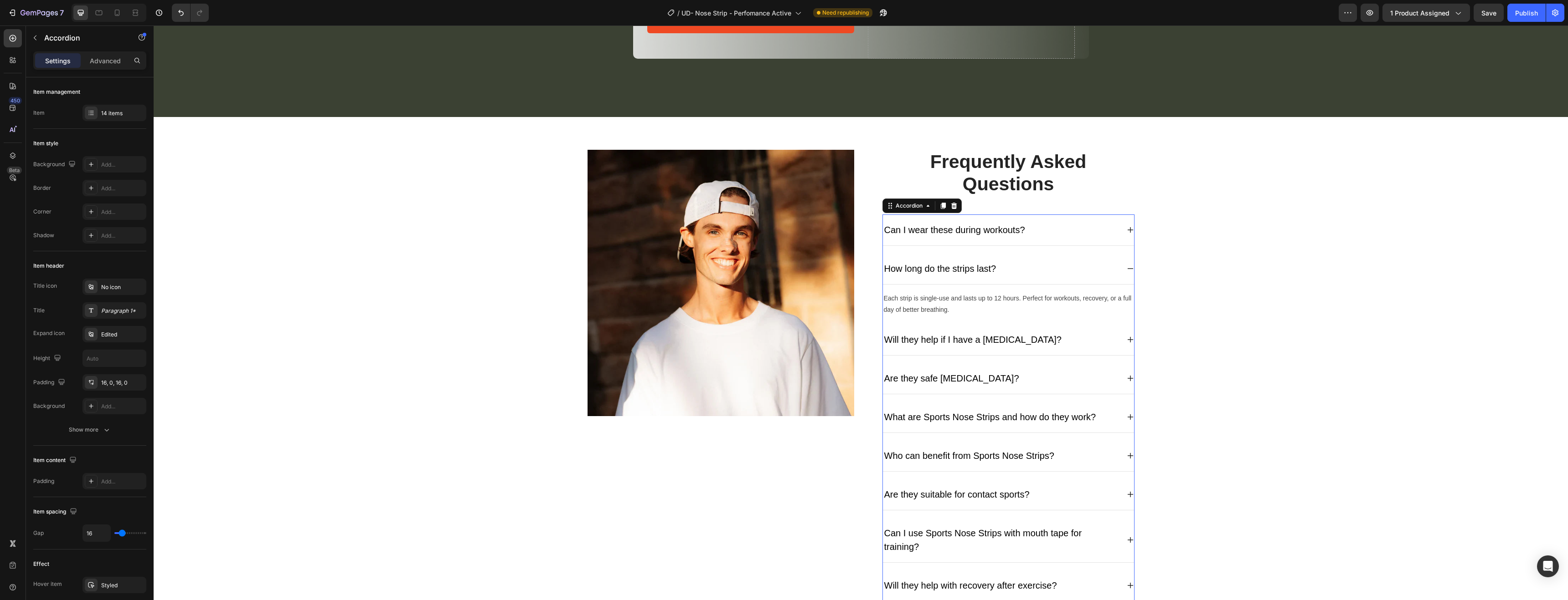
click at [1126, 346] on div "Will they help if I have a [MEDICAL_DATA]?" at bounding box center [1008, 340] width 251 height 32
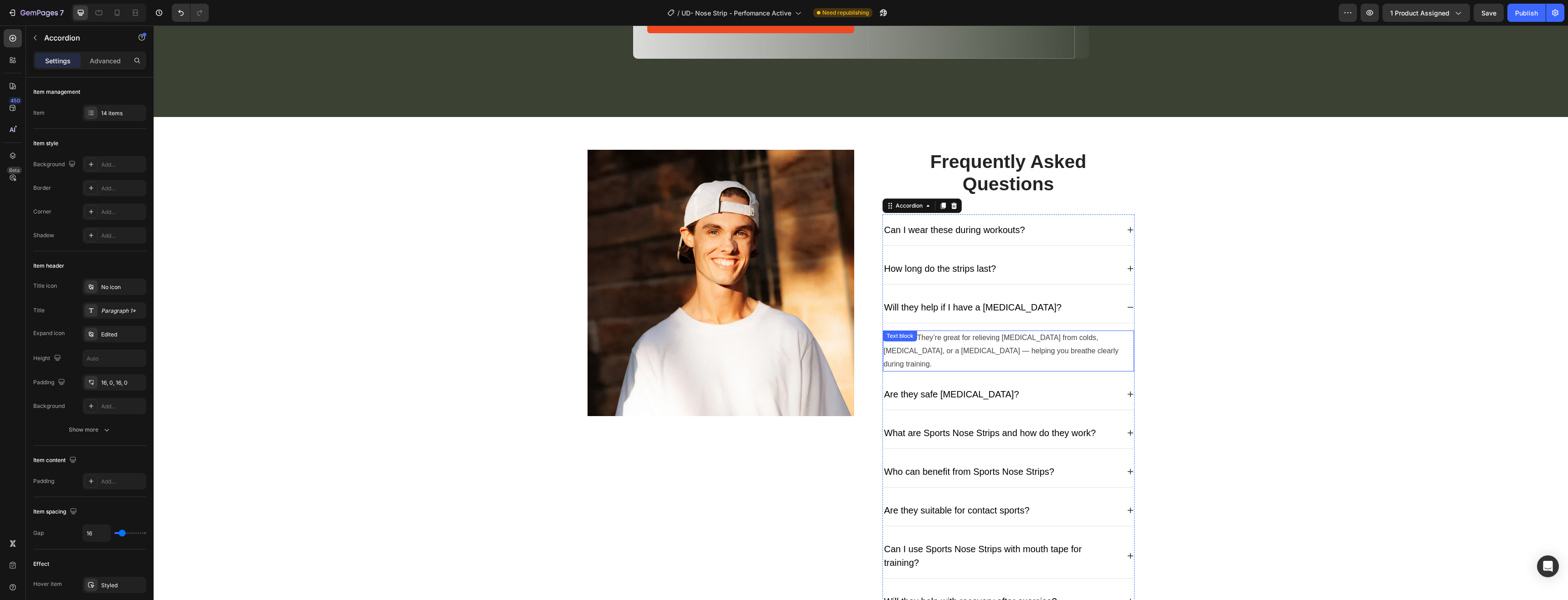
click at [996, 342] on p "Definitely. They’re great for relieving [MEDICAL_DATA] from colds, [MEDICAL_DAT…" at bounding box center [1008, 351] width 250 height 39
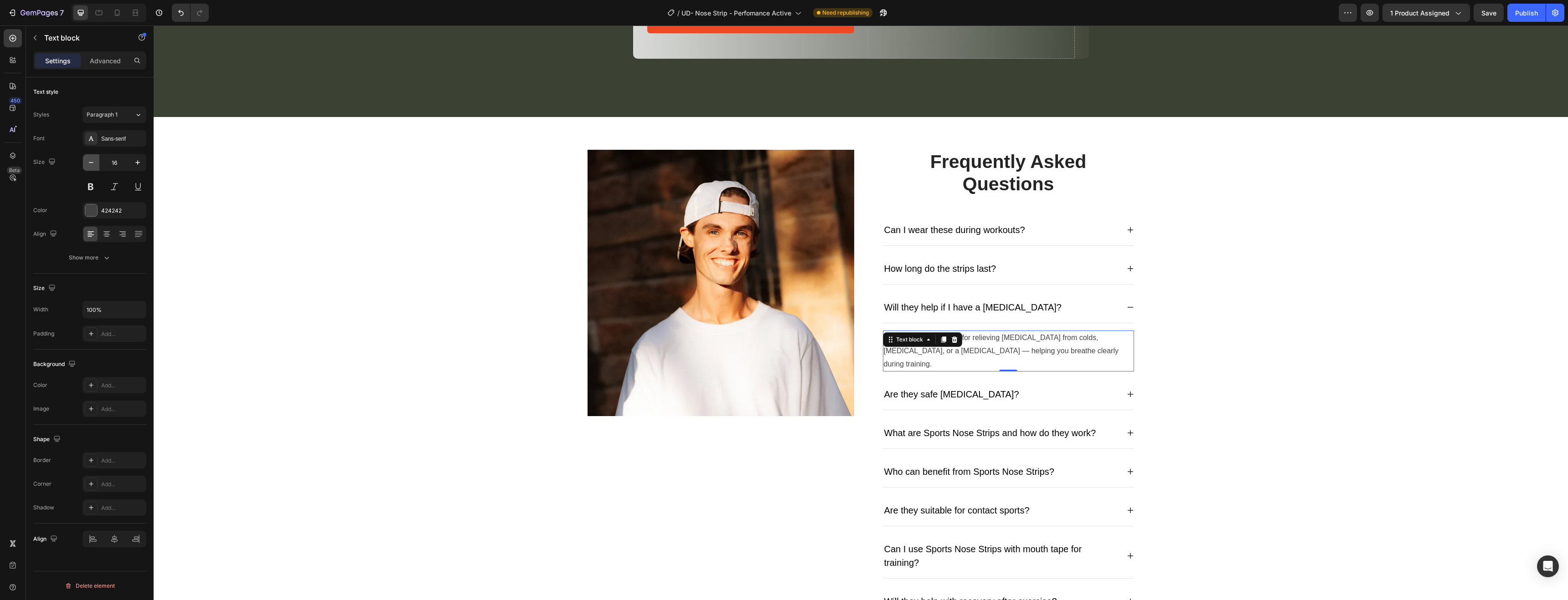
click at [90, 166] on icon "button" at bounding box center [91, 162] width 9 height 9
type input "14"
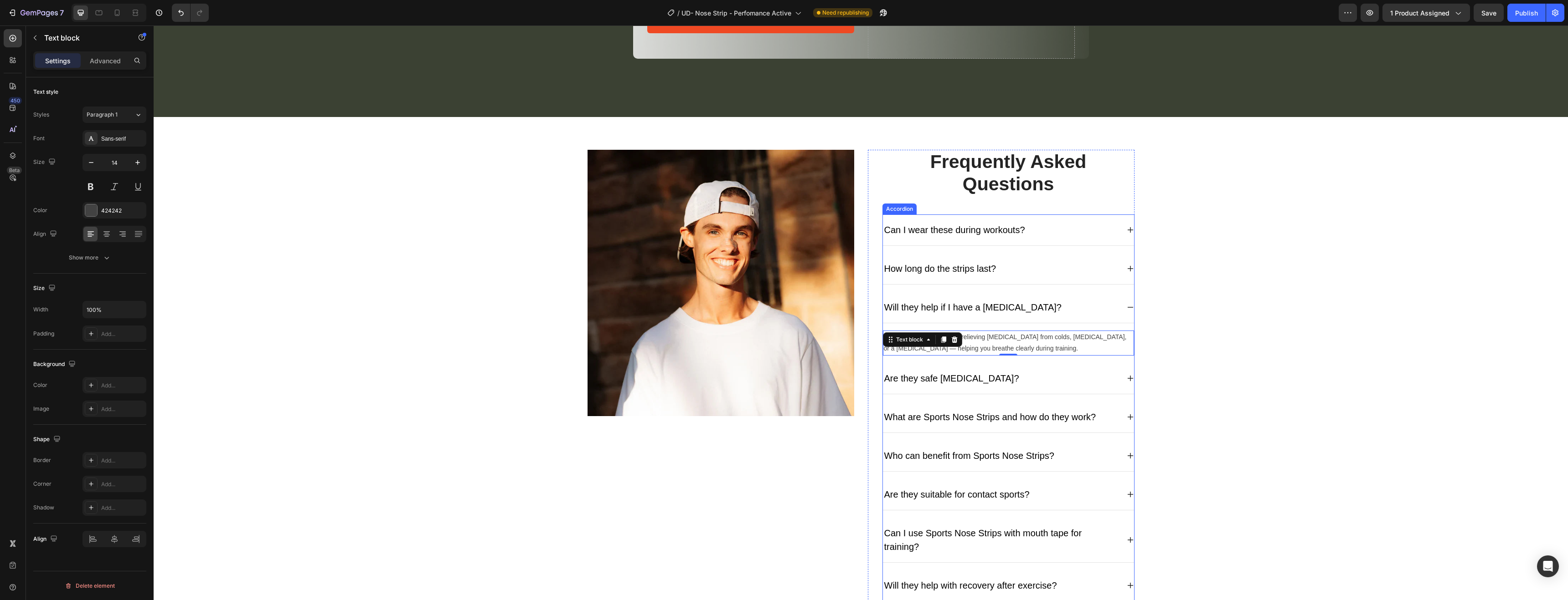
click at [962, 376] on p "Are they safe [MEDICAL_DATA]?" at bounding box center [951, 378] width 135 height 14
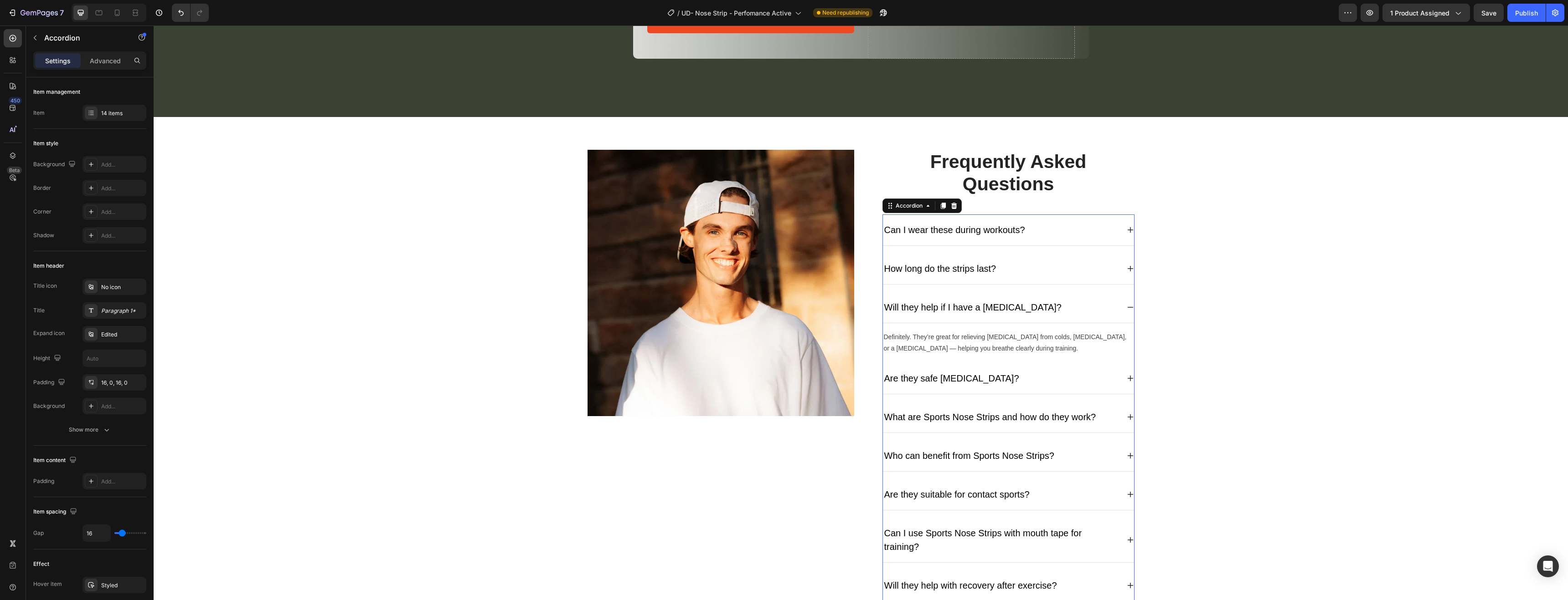
click at [1127, 376] on icon at bounding box center [1130, 378] width 7 height 7
click at [1062, 379] on p "Yes! Our strips are made with hypoallergenic materials that are gentle on skin …" at bounding box center [1008, 383] width 250 height 26
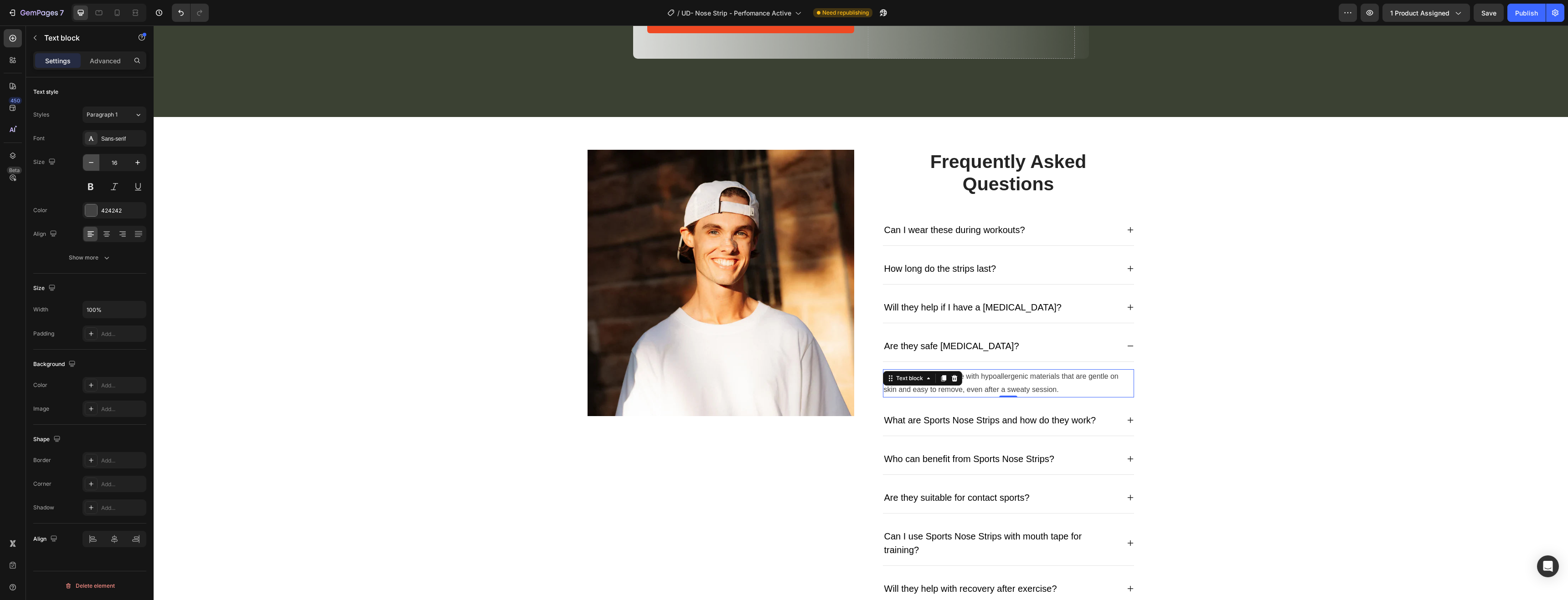
click at [89, 170] on button "button" at bounding box center [91, 162] width 16 height 16
type input "14"
click at [1066, 425] on div "What are Sports Nose Strips and how do they work?" at bounding box center [1008, 417] width 251 height 32
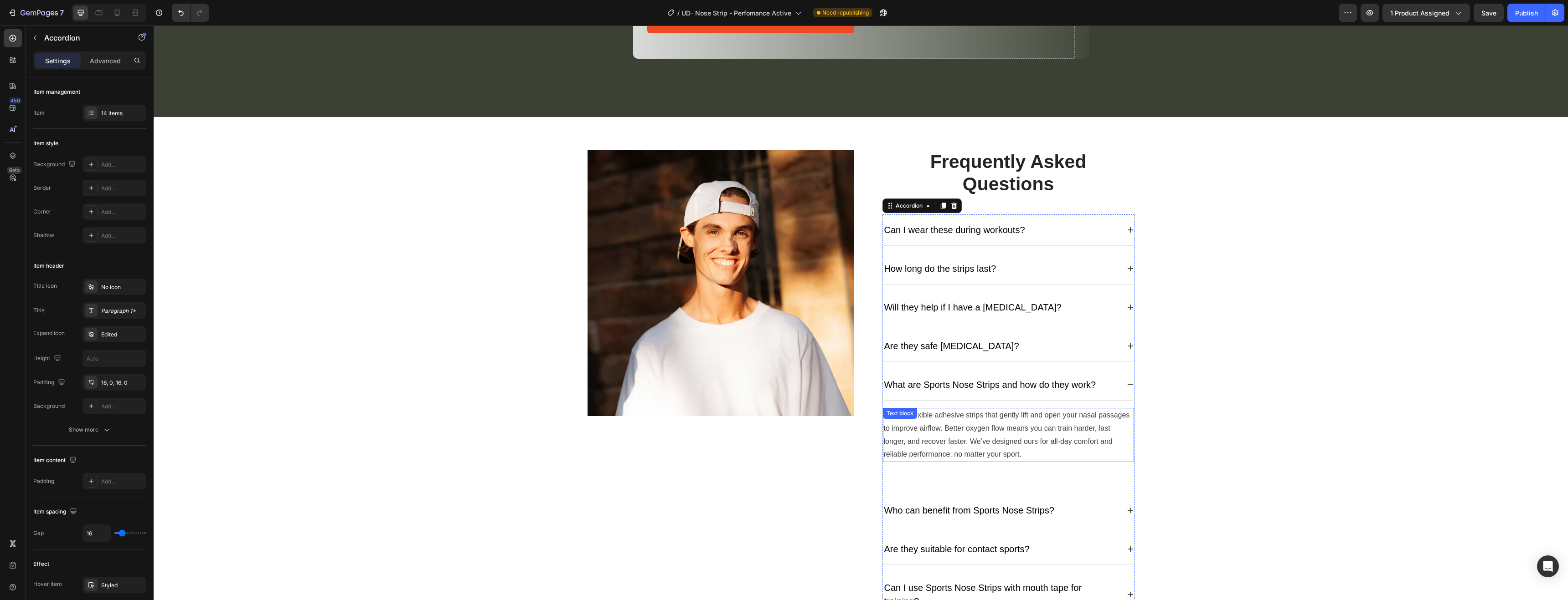
click at [1066, 434] on p "They’re flexible adhesive strips that gently lift and open your nasal passages …" at bounding box center [1008, 435] width 250 height 52
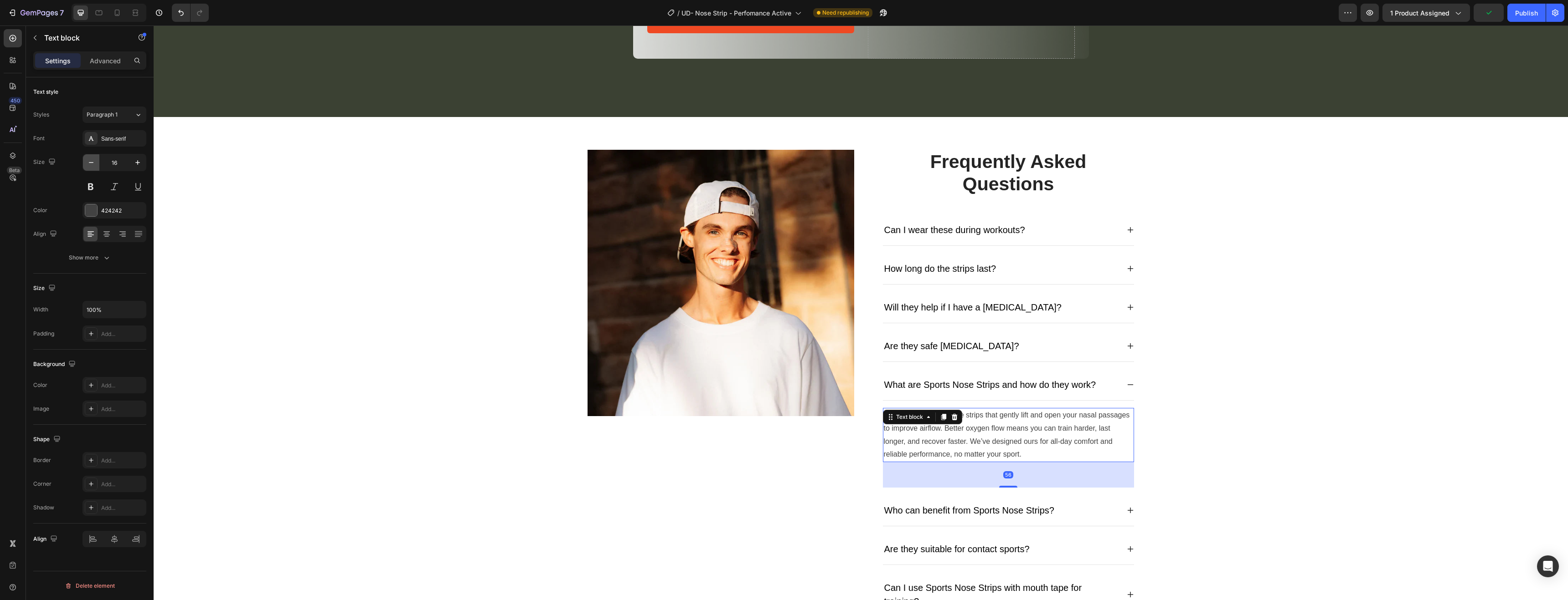
click at [88, 164] on icon "button" at bounding box center [91, 162] width 9 height 9
type input "14"
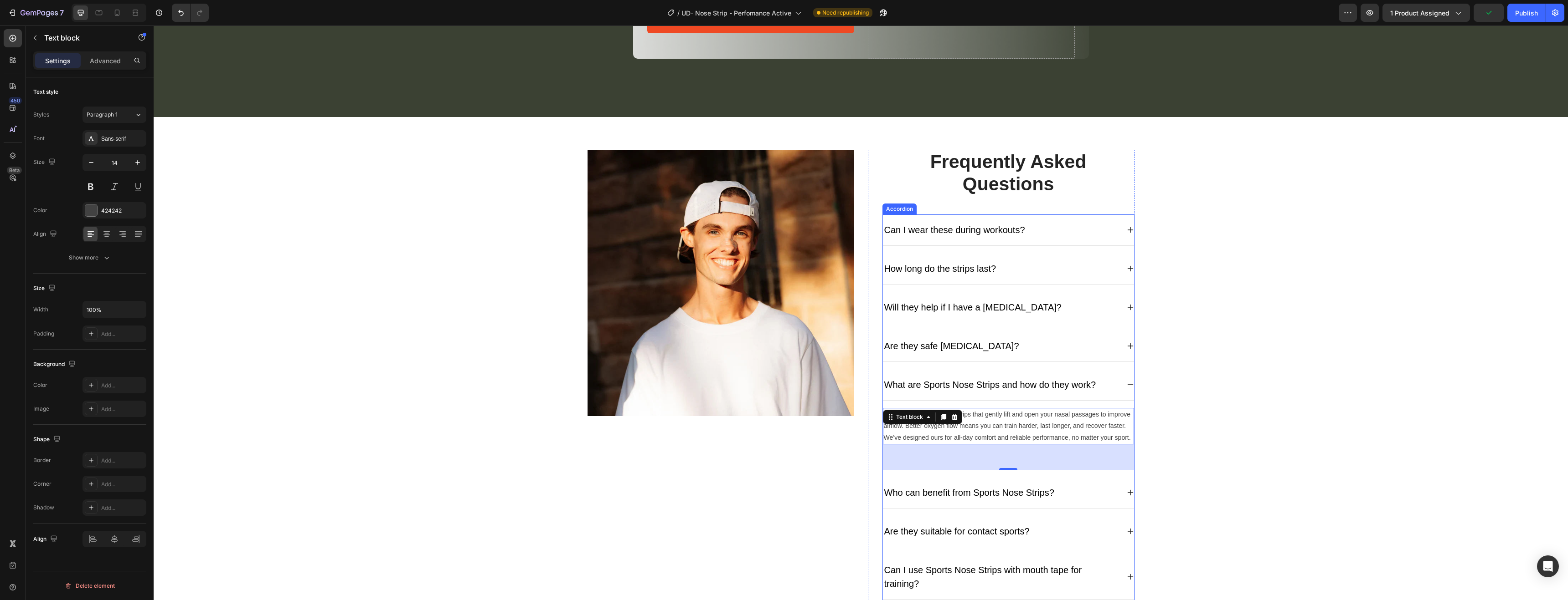
click at [943, 501] on div "Who can benefit from Sports Nose Strips?" at bounding box center [1008, 493] width 251 height 32
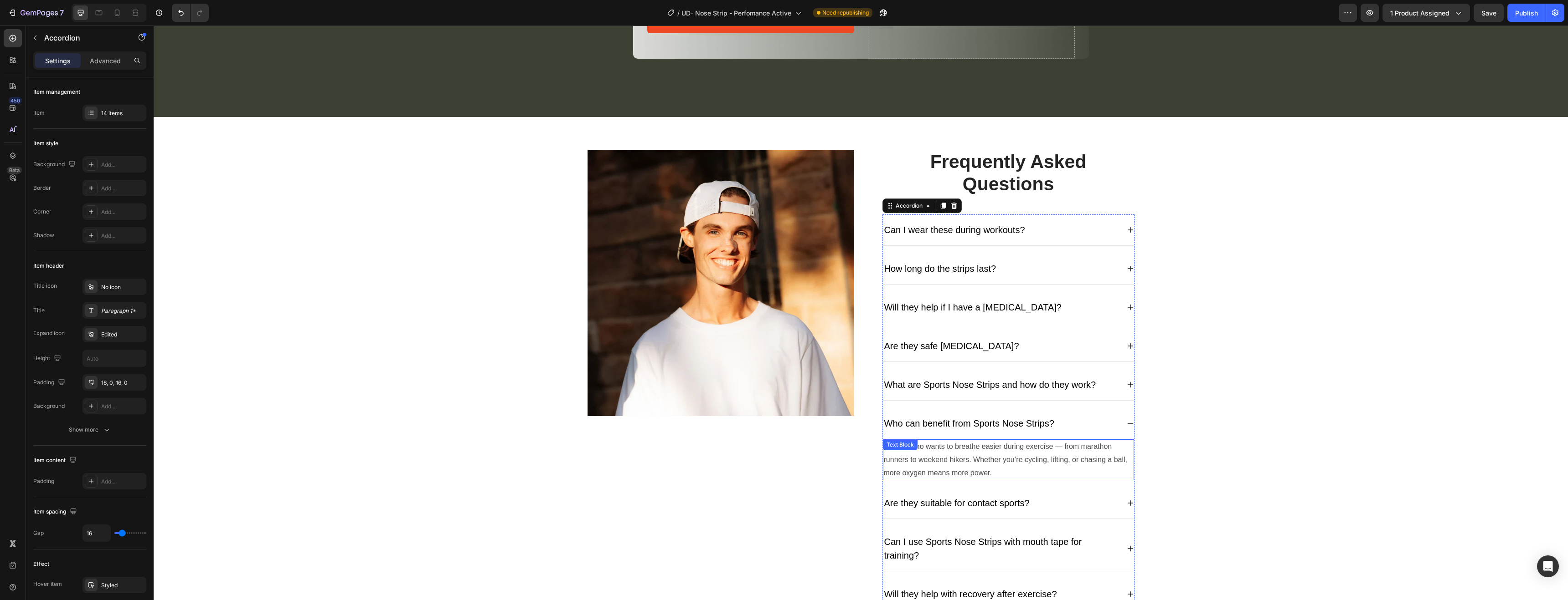
click at [1000, 443] on p "Anyone who wants to breathe easier during exercise — from marathon runners to w…" at bounding box center [1008, 460] width 250 height 39
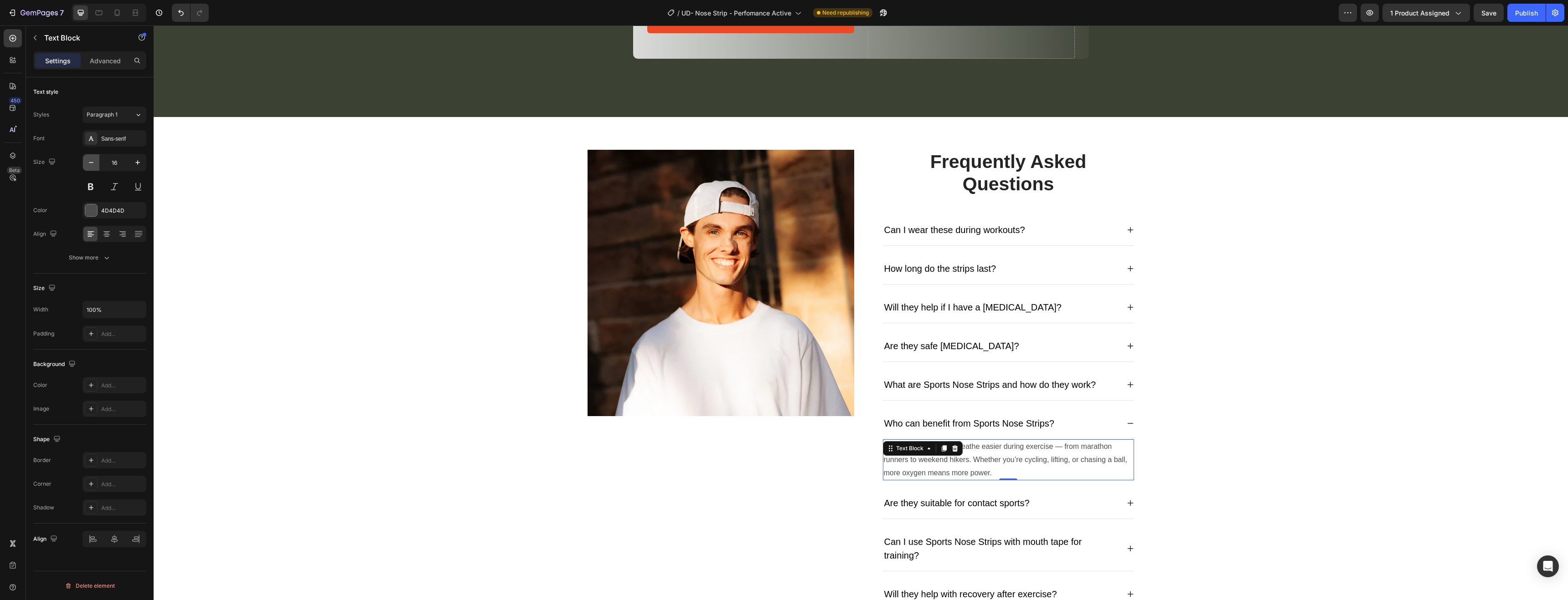
click at [88, 166] on icon "button" at bounding box center [91, 162] width 9 height 9
type input "14"
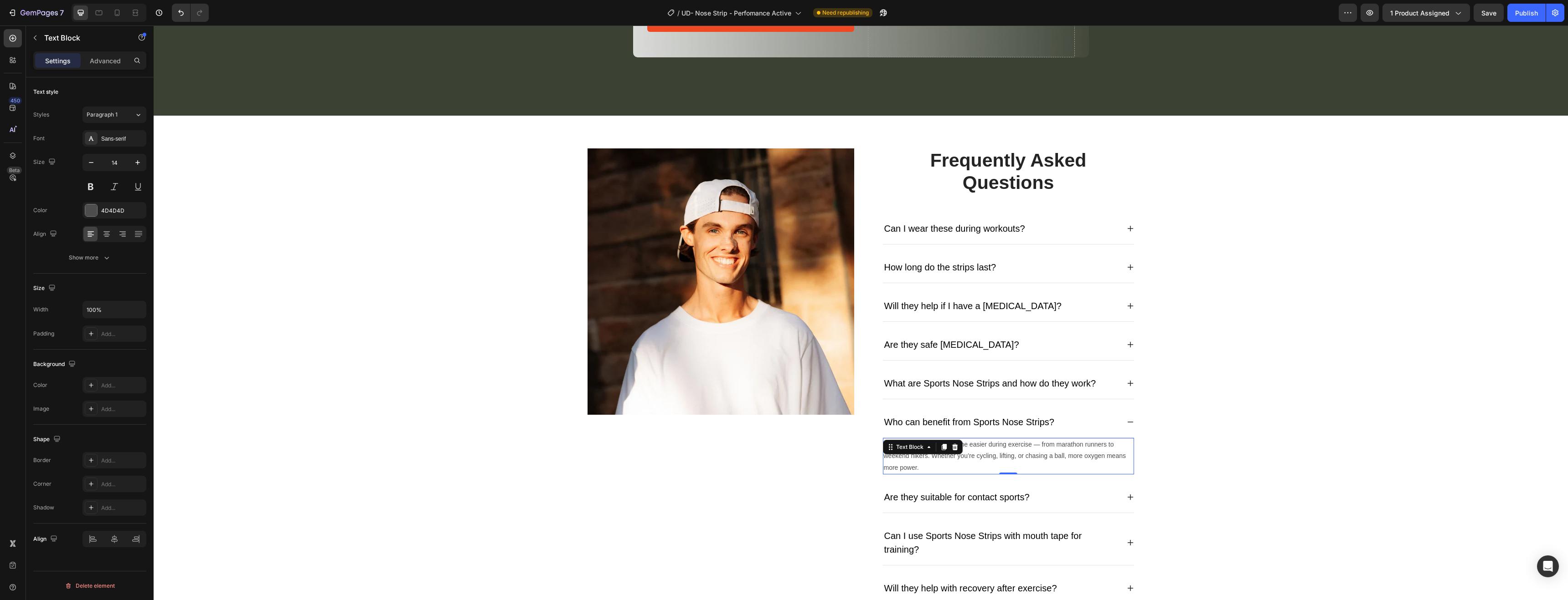
scroll to position [2806, 0]
click at [975, 505] on div "Are they suitable for contact sports?" at bounding box center [1008, 497] width 251 height 32
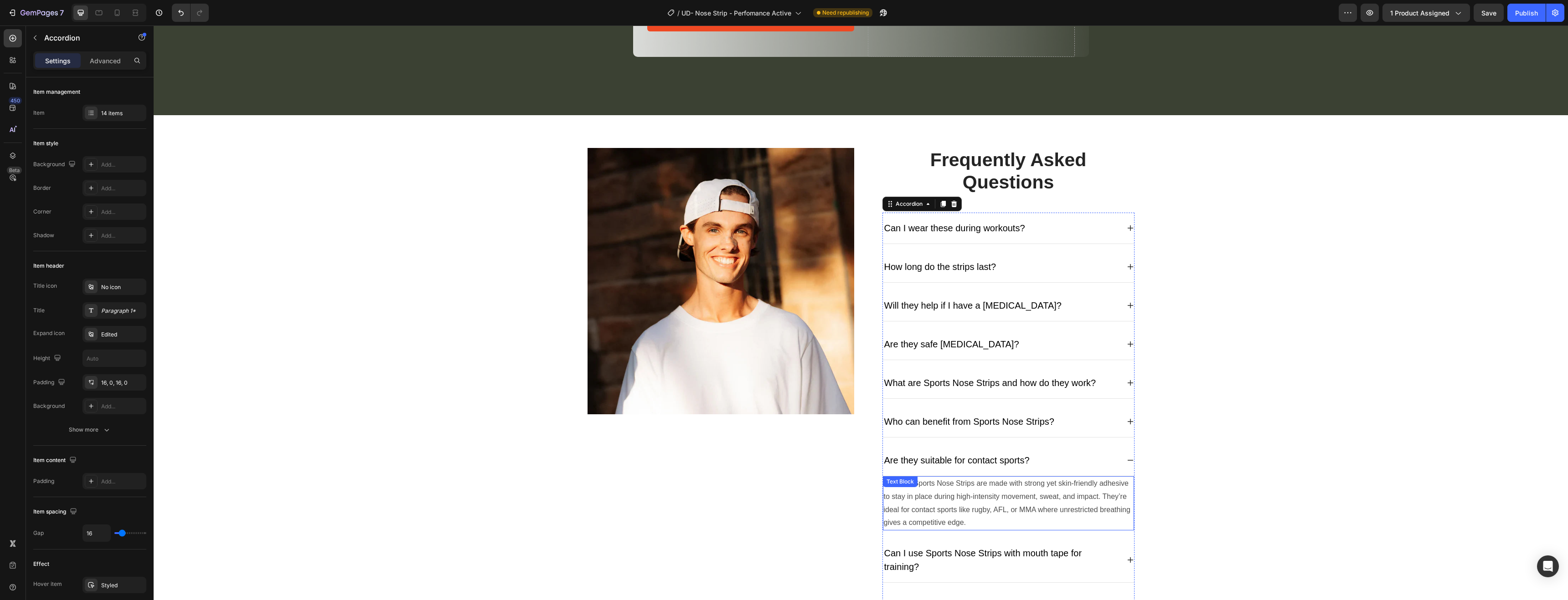
click at [978, 496] on p "Yes. Our Sports Nose Strips are made with strong yet skin-friendly adhesive to …" at bounding box center [1008, 503] width 250 height 52
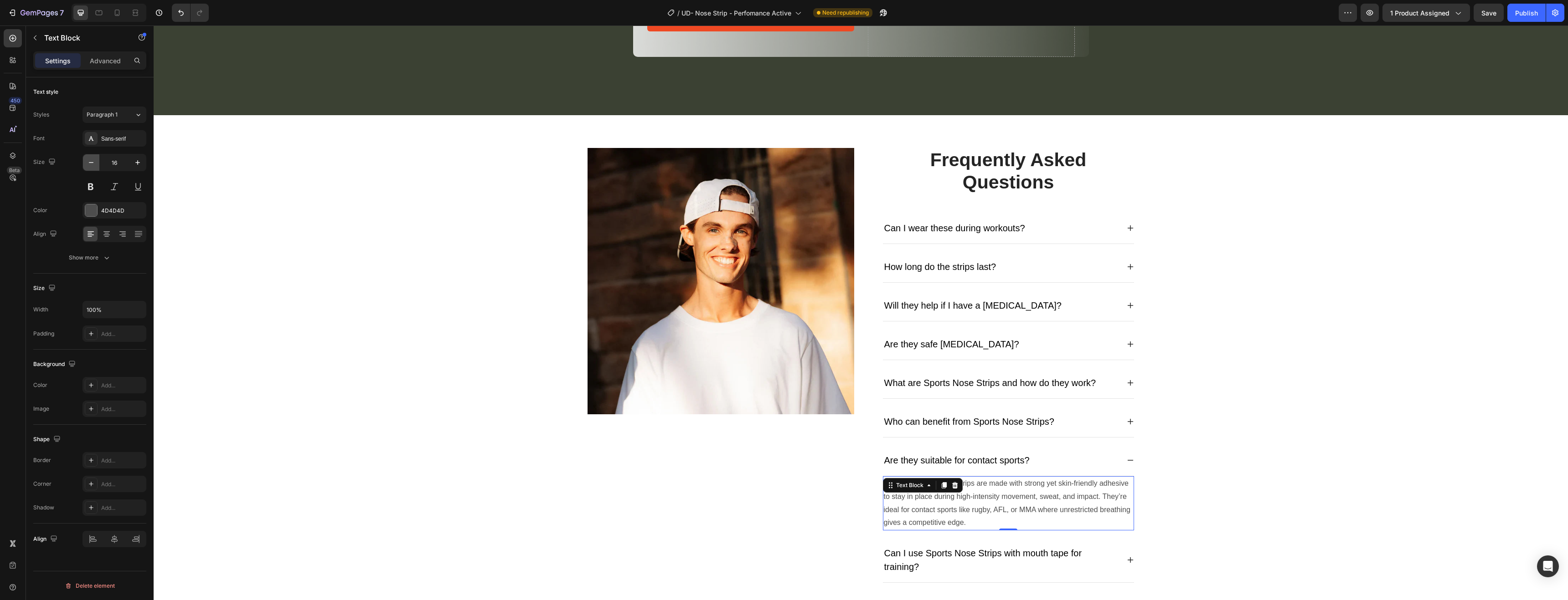
click at [93, 165] on icon "button" at bounding box center [91, 162] width 9 height 9
type input "14"
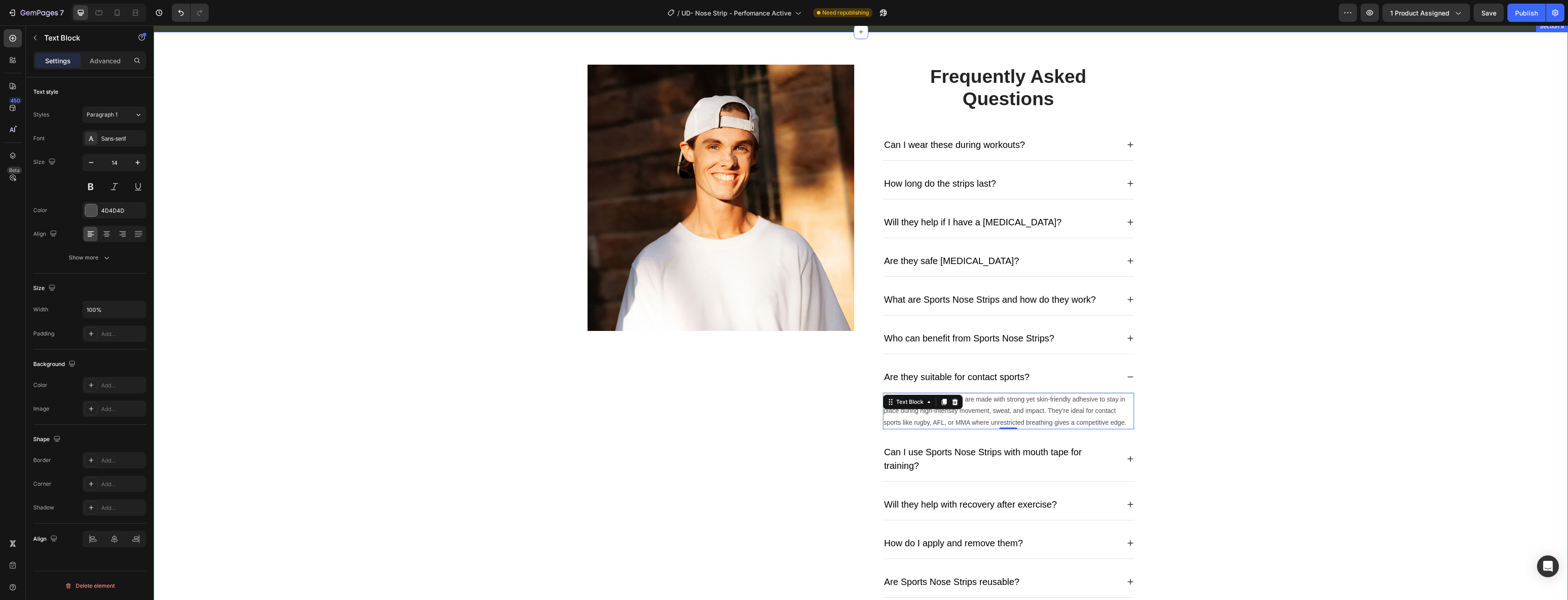
scroll to position [2946, 0]
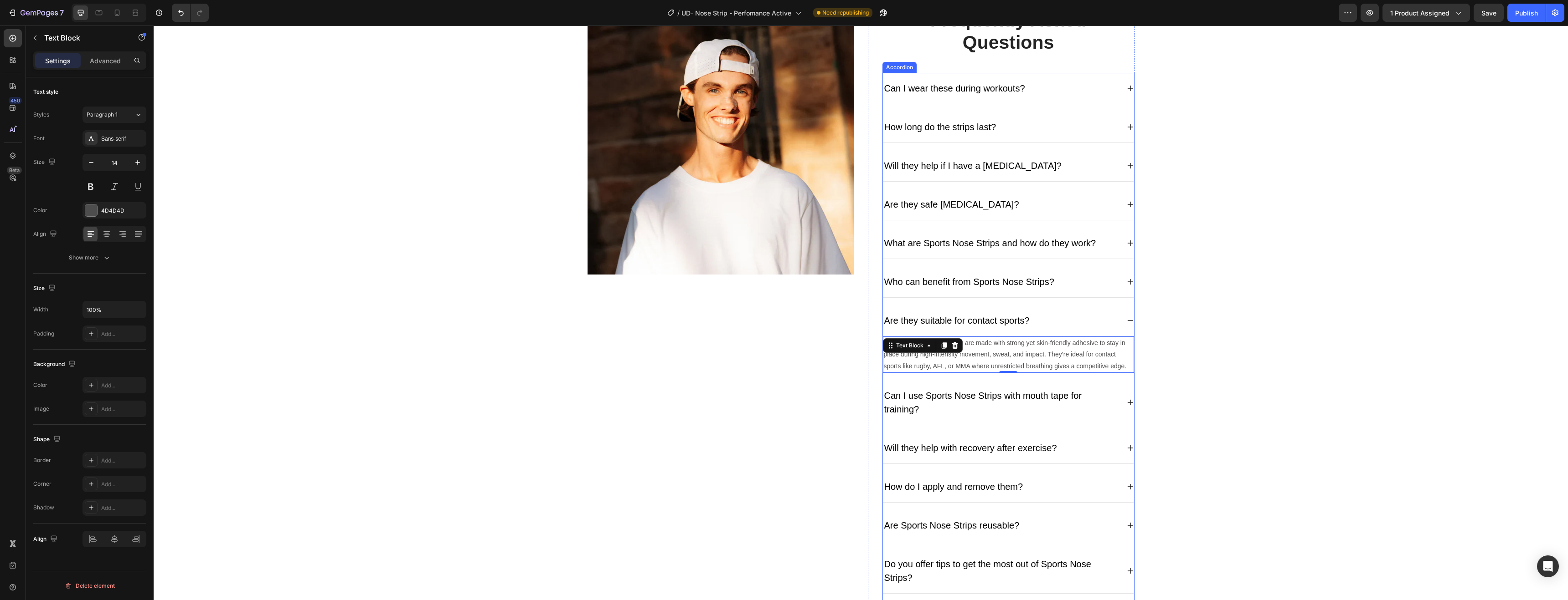
click at [977, 410] on p "Can I use Sports Nose Strips with mouth tape for training?" at bounding box center [1001, 403] width 234 height 27
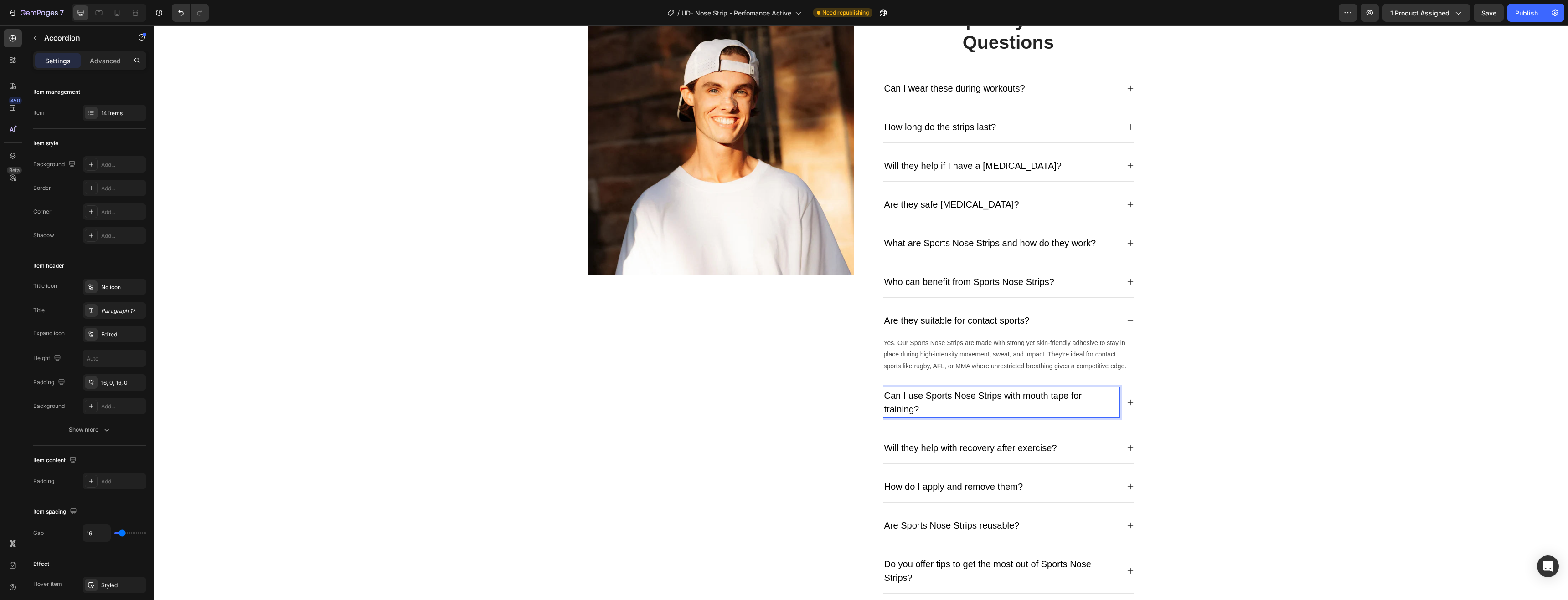
click at [1127, 399] on icon at bounding box center [1130, 402] width 7 height 7
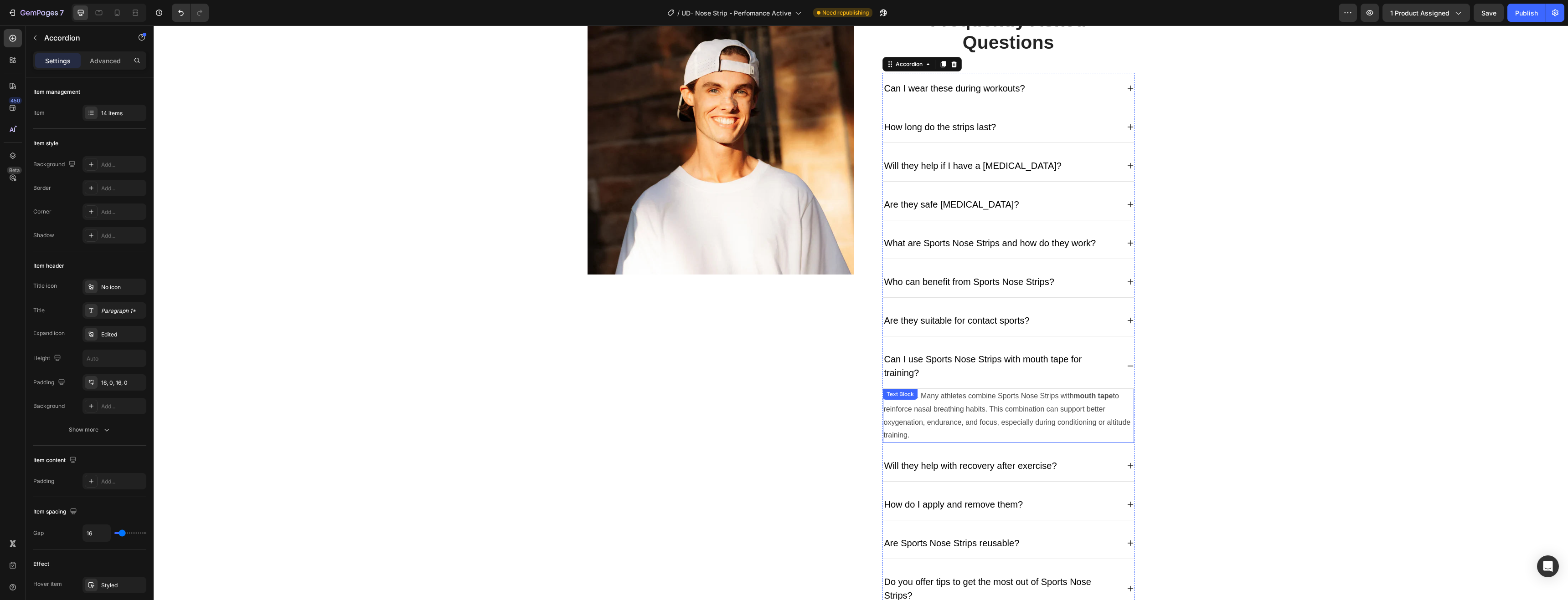
click at [1039, 411] on p "Absolutely. Many athletes combine Sports Nose Strips with mouth tape to reinfor…" at bounding box center [1008, 416] width 250 height 52
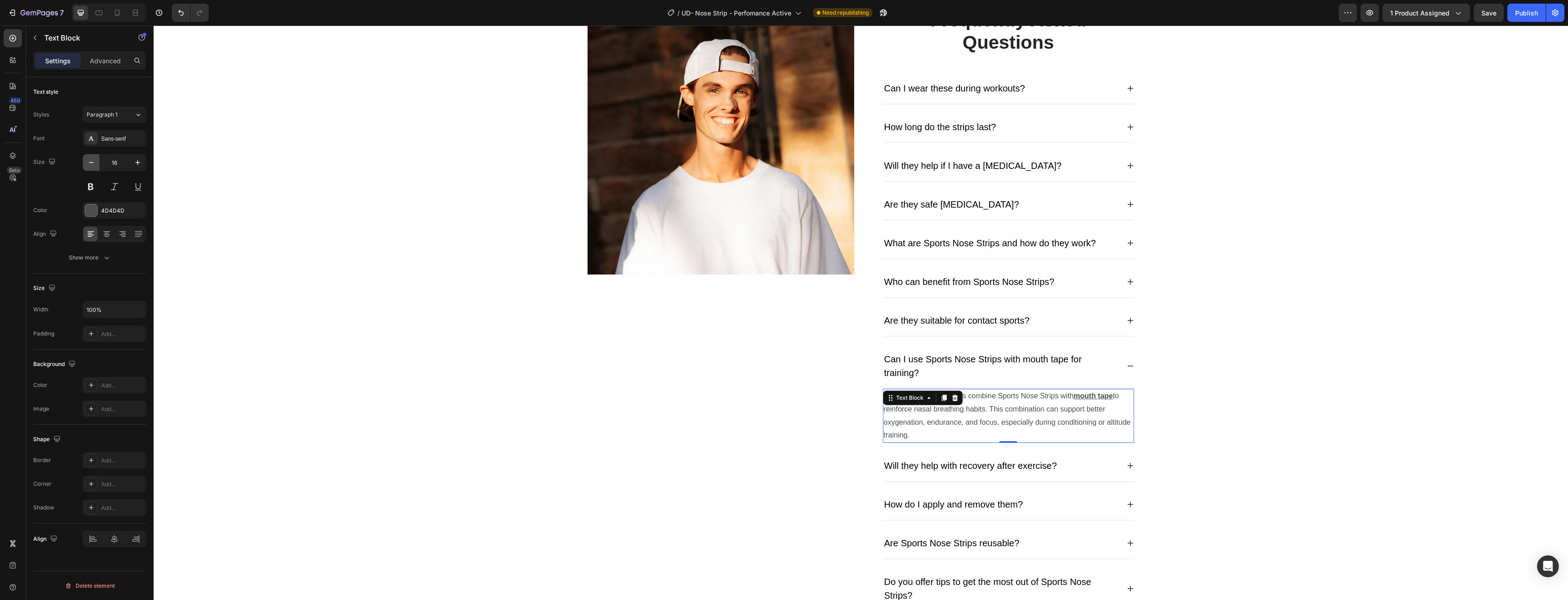
click at [97, 166] on button "button" at bounding box center [91, 162] width 16 height 16
type input "14"
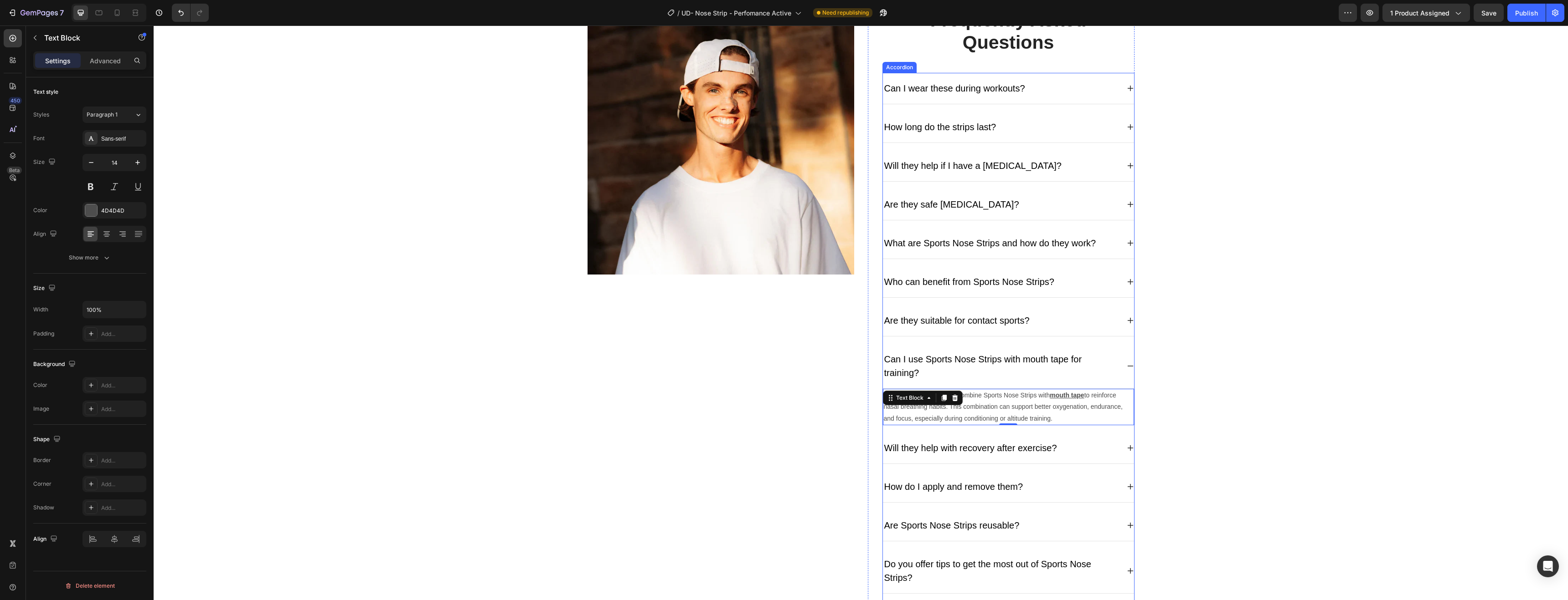
click at [1127, 447] on icon at bounding box center [1130, 448] width 7 height 7
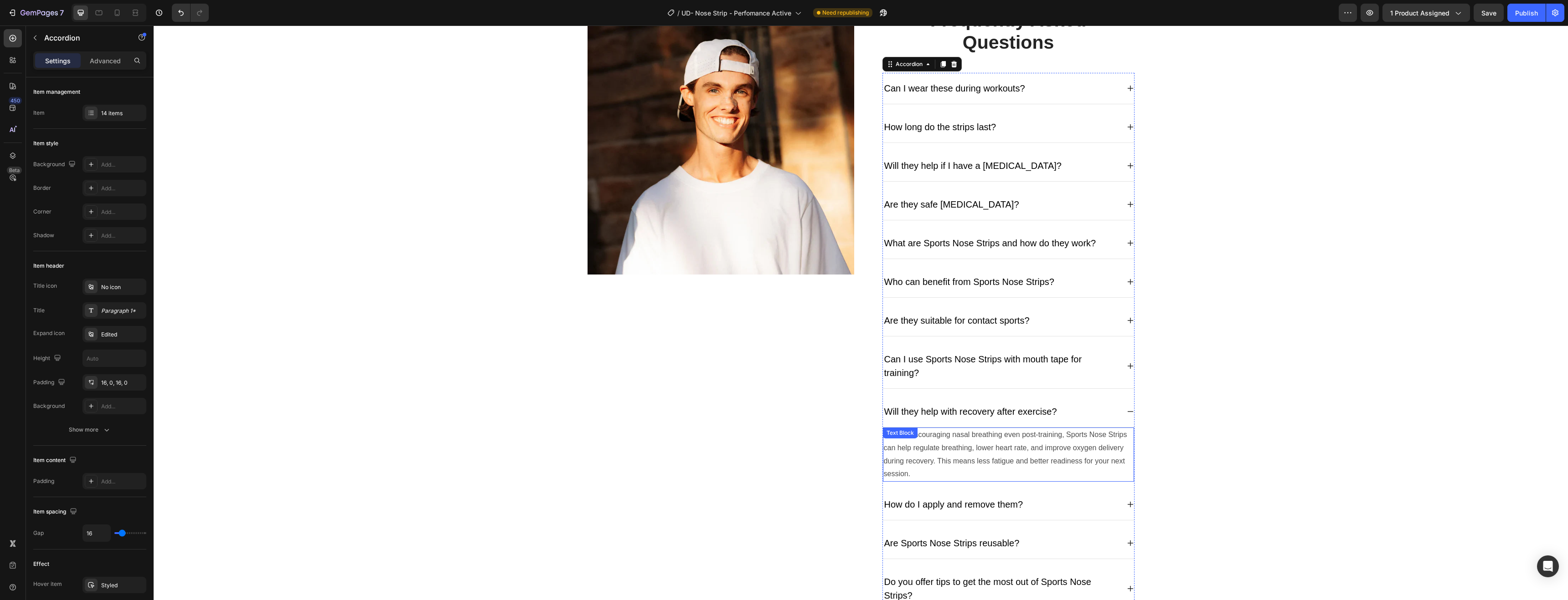
click at [1116, 453] on p "Yes. By encouraging nasal breathing even post-training, Sports Nose Strips can …" at bounding box center [1008, 454] width 250 height 52
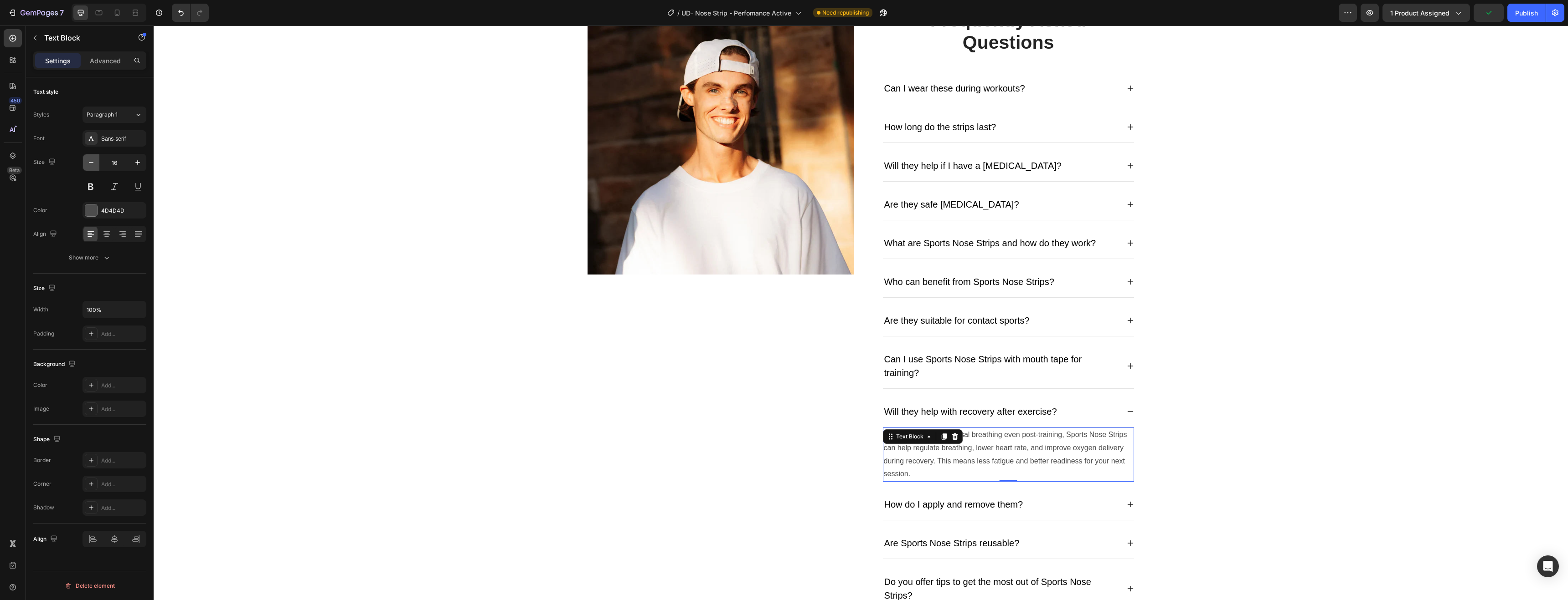
click at [91, 163] on icon "button" at bounding box center [91, 162] width 9 height 9
type input "14"
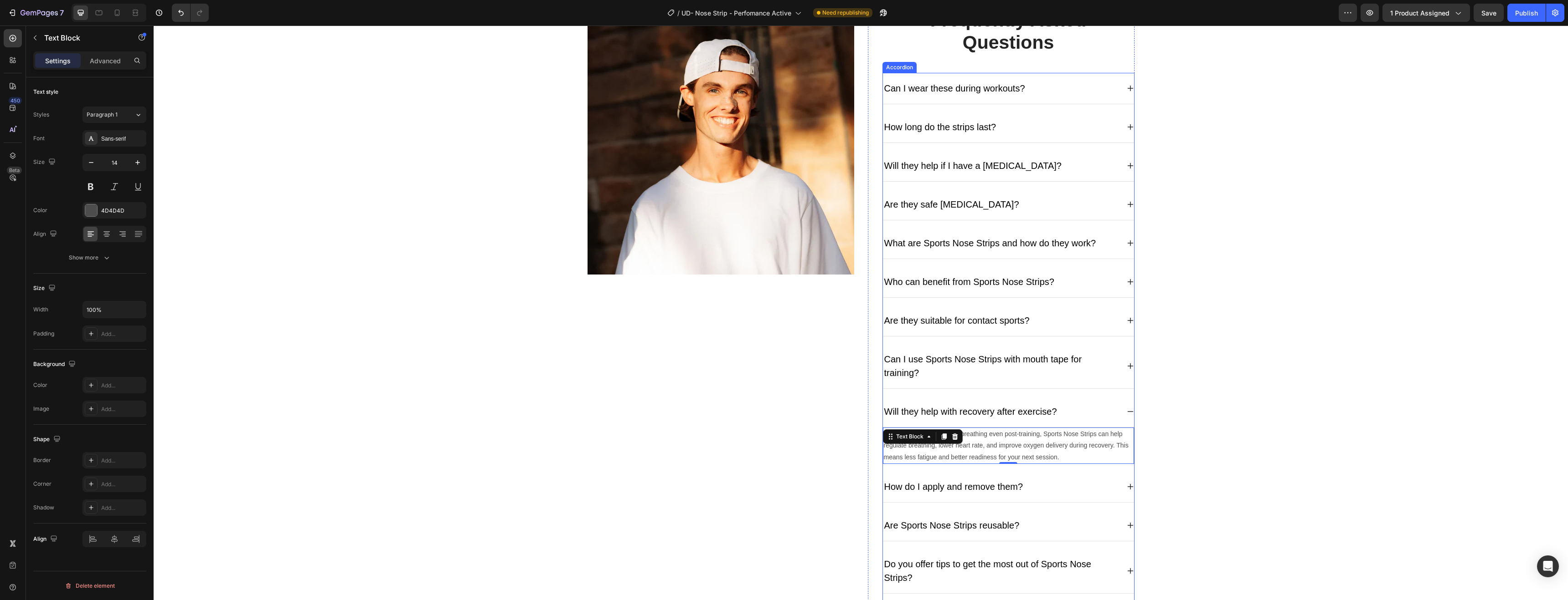
click at [1087, 486] on div "How do I apply and remove them?" at bounding box center [1001, 487] width 237 height 16
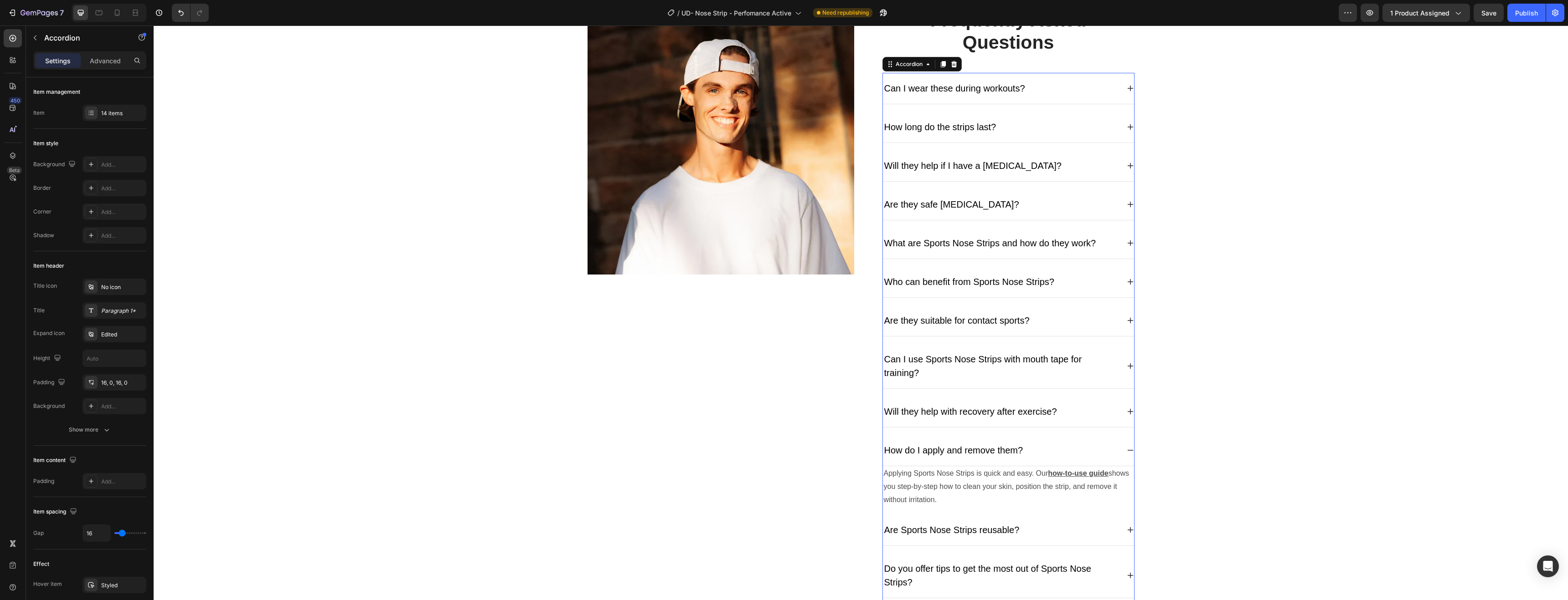
click at [1087, 487] on p "Applying Sports Nose Strips is quick and easy. Our how-to-use guide shows you s…" at bounding box center [1008, 487] width 250 height 39
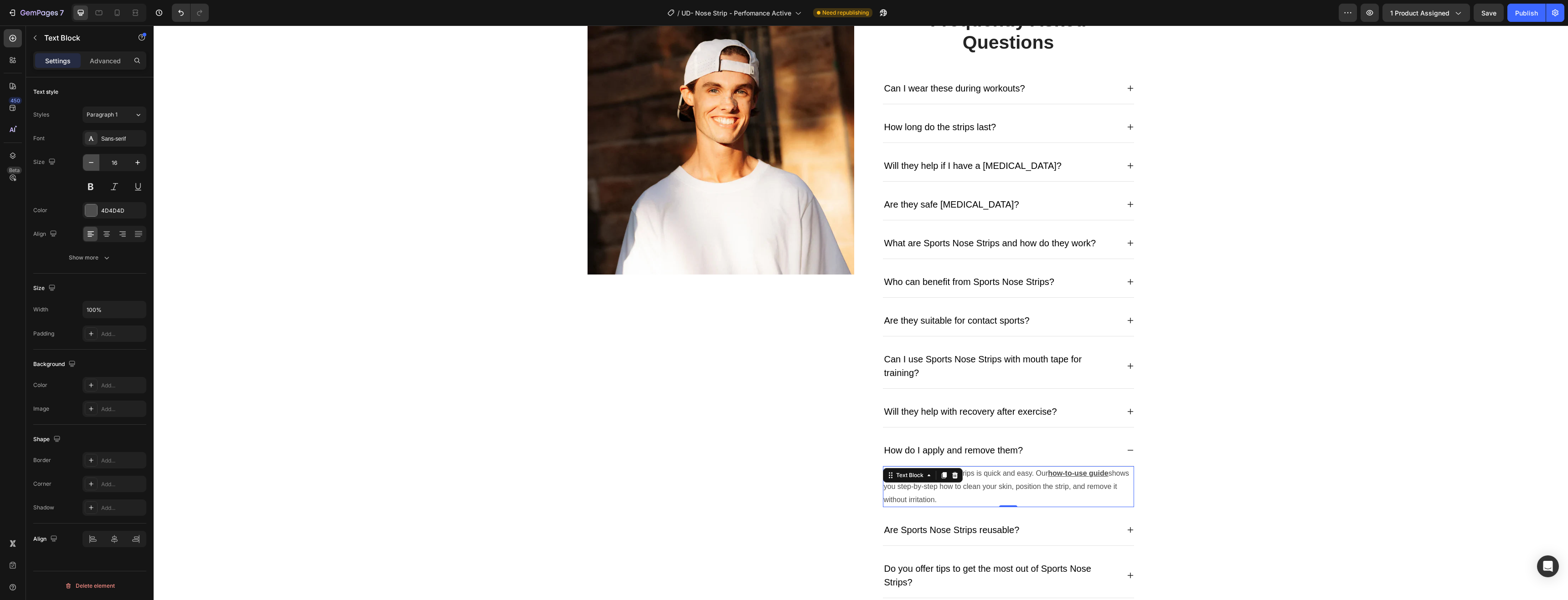
click at [93, 163] on icon "button" at bounding box center [91, 162] width 9 height 9
type input "14"
click at [462, 312] on div "Image Frequently Asked Questions Heading Can I wear these during workouts? How …" at bounding box center [861, 360] width 1401 height 704
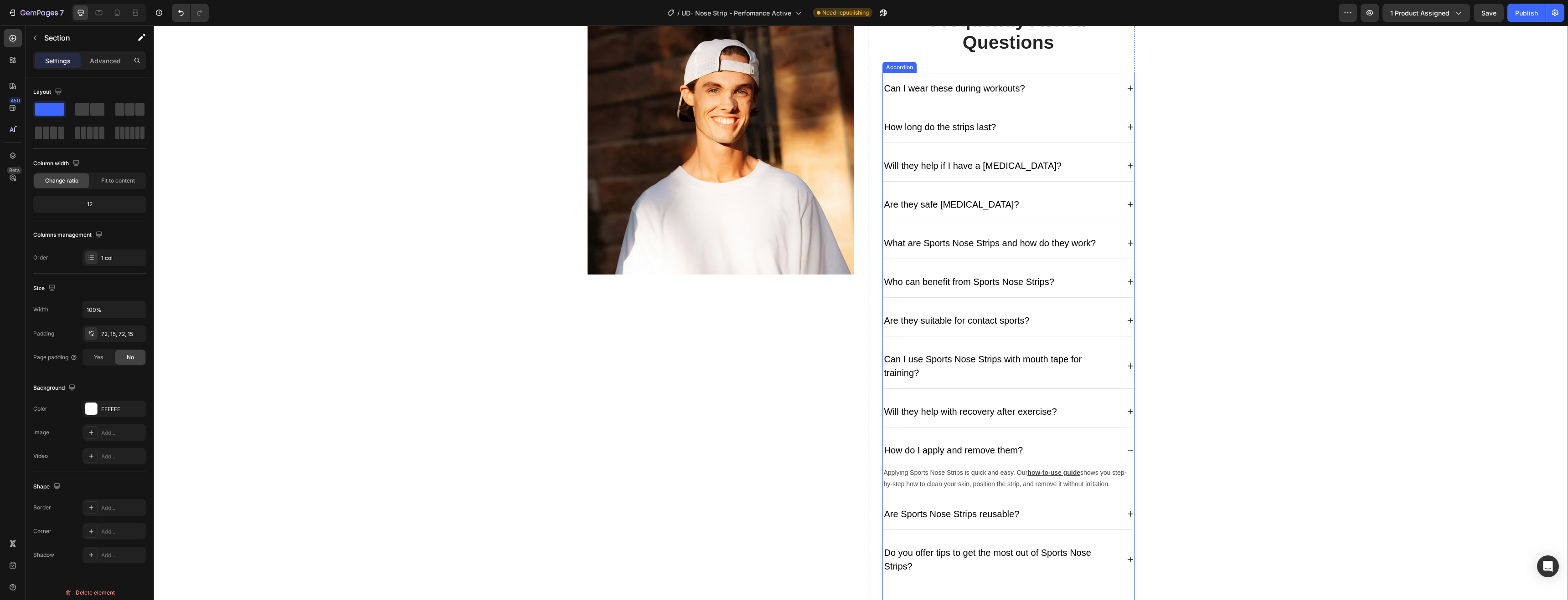
click at [1038, 514] on div "Are Sports Nose Strips reusable?" at bounding box center [1001, 514] width 237 height 16
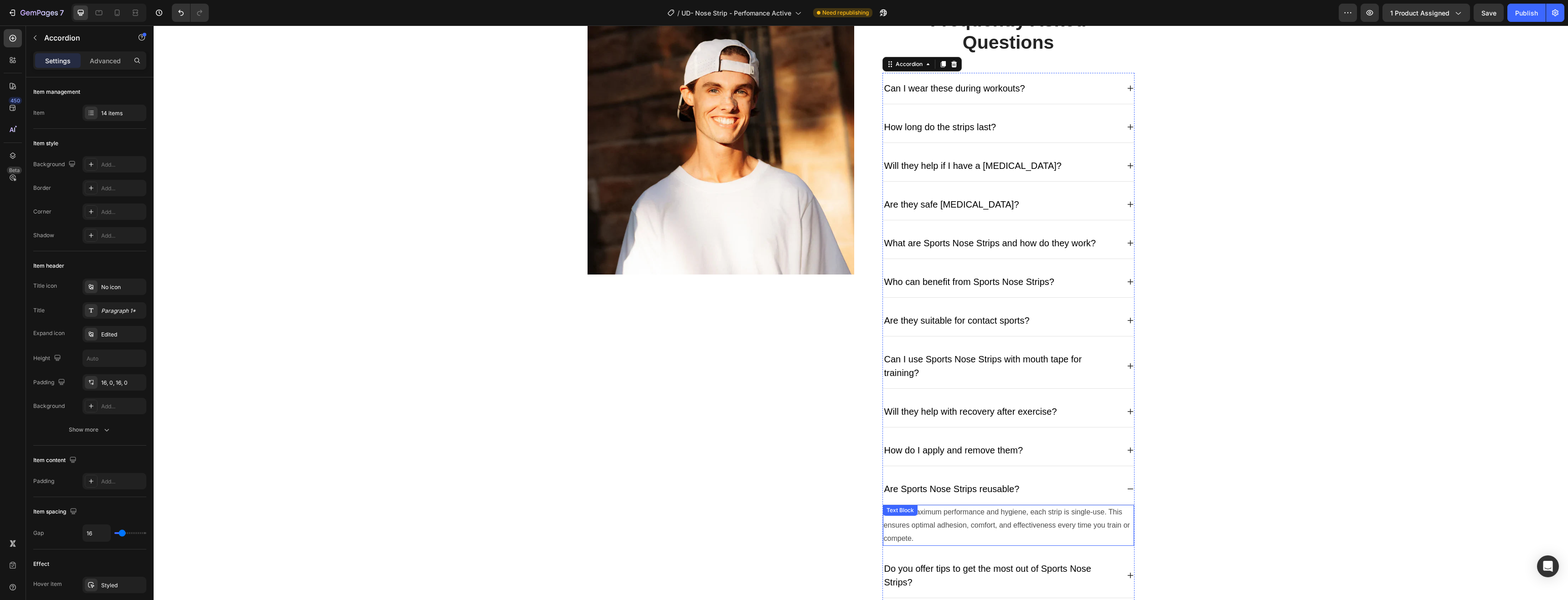
click at [1043, 529] on p "No. For maximum performance and hygiene, each strip is single-use. This ensures…" at bounding box center [1008, 525] width 250 height 39
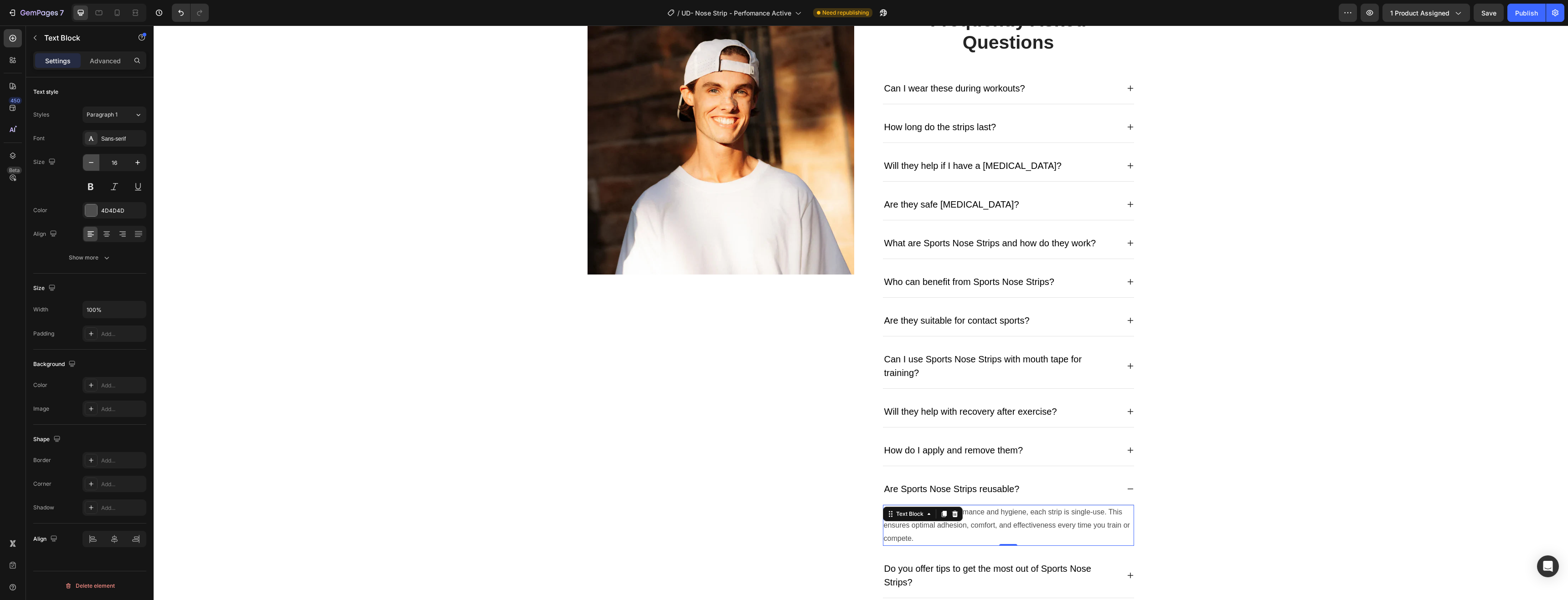
click at [92, 164] on icon "button" at bounding box center [91, 162] width 9 height 9
type input "14"
click at [568, 463] on div "Image Frequently Asked Questions Heading Can I wear these during workouts? How …" at bounding box center [861, 360] width 1401 height 704
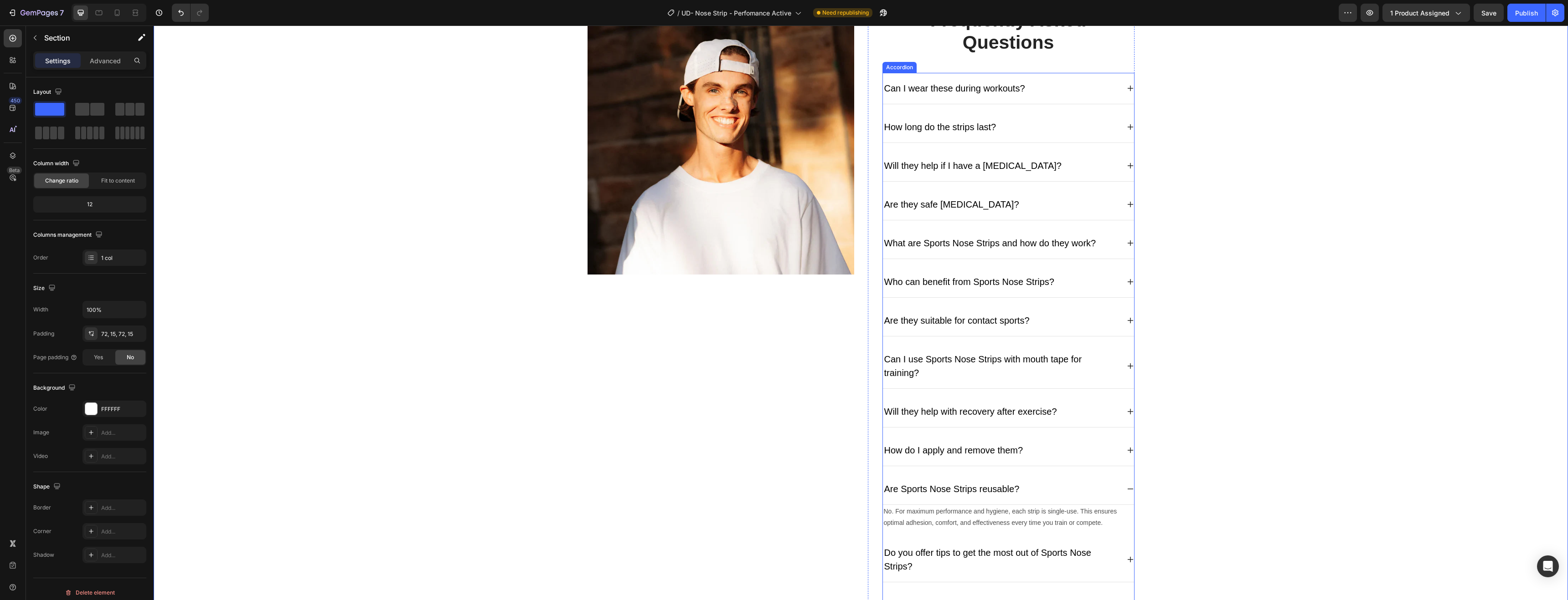
click at [964, 558] on p "Do you offer tips to get the most out of Sports Nose Strips?" at bounding box center [1001, 559] width 234 height 27
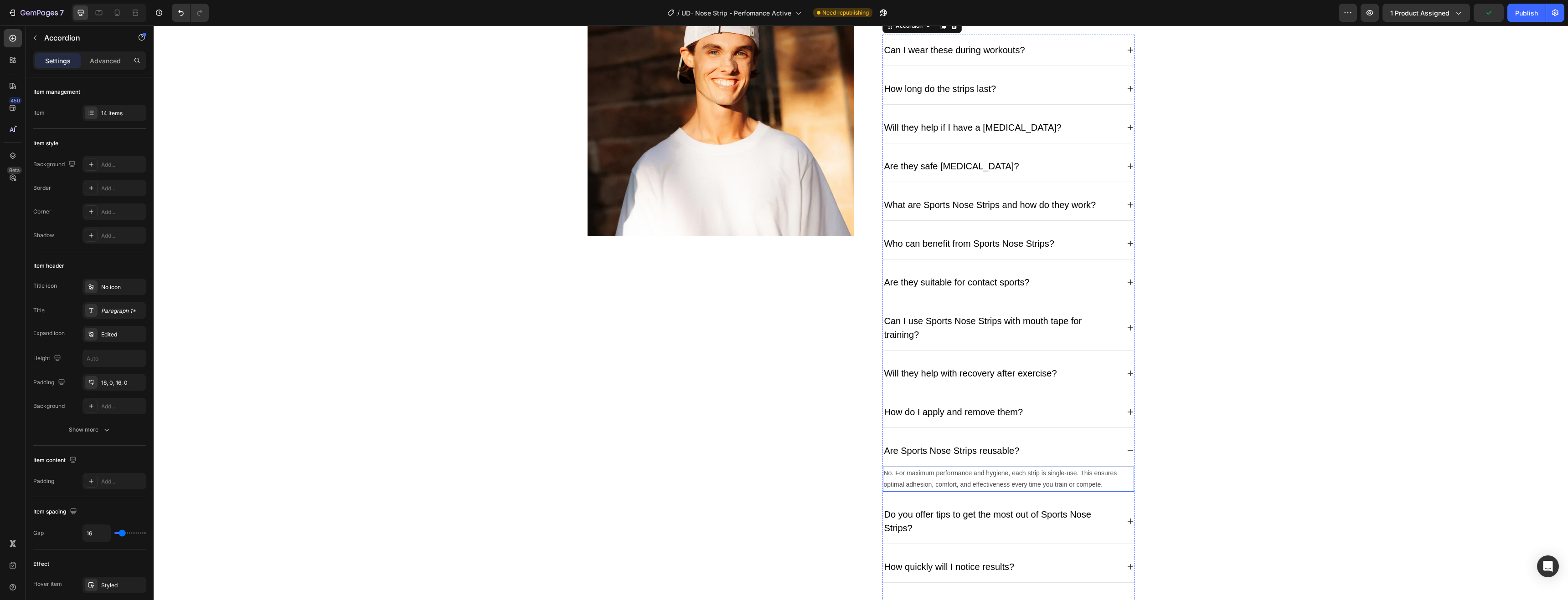
scroll to position [2990, 0]
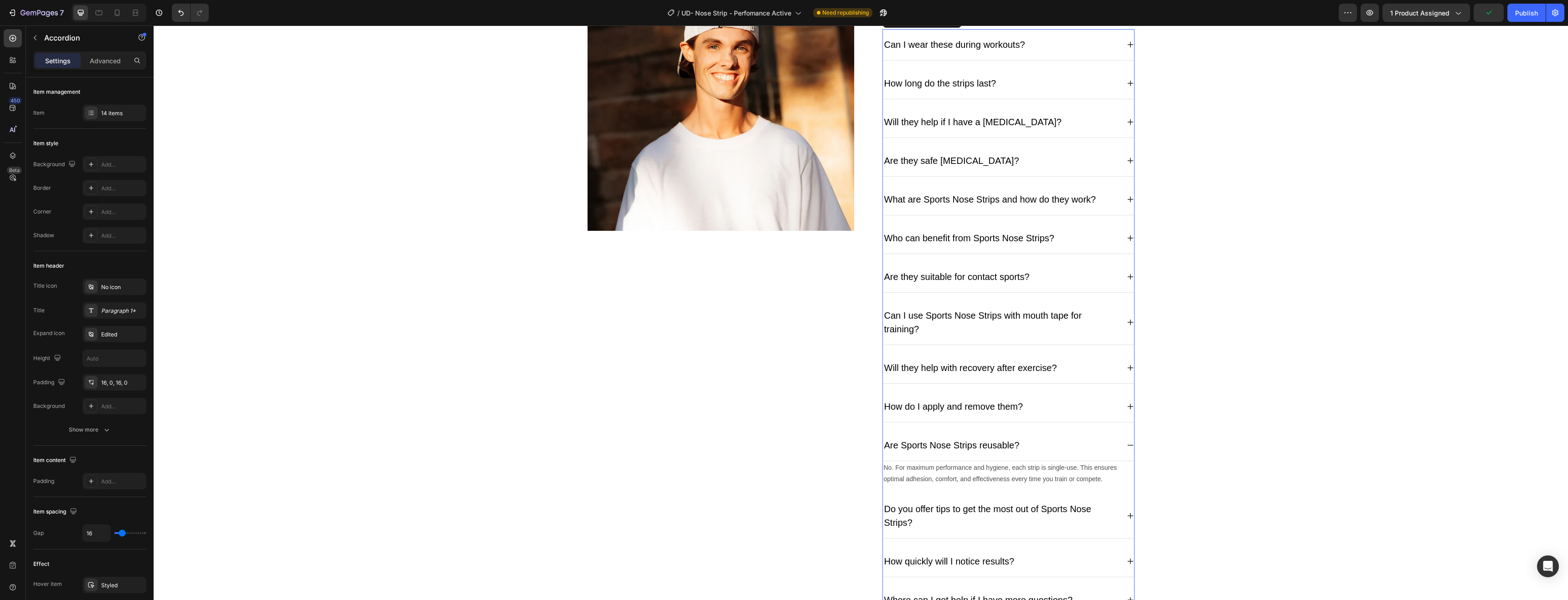
click at [1127, 518] on icon at bounding box center [1130, 516] width 7 height 7
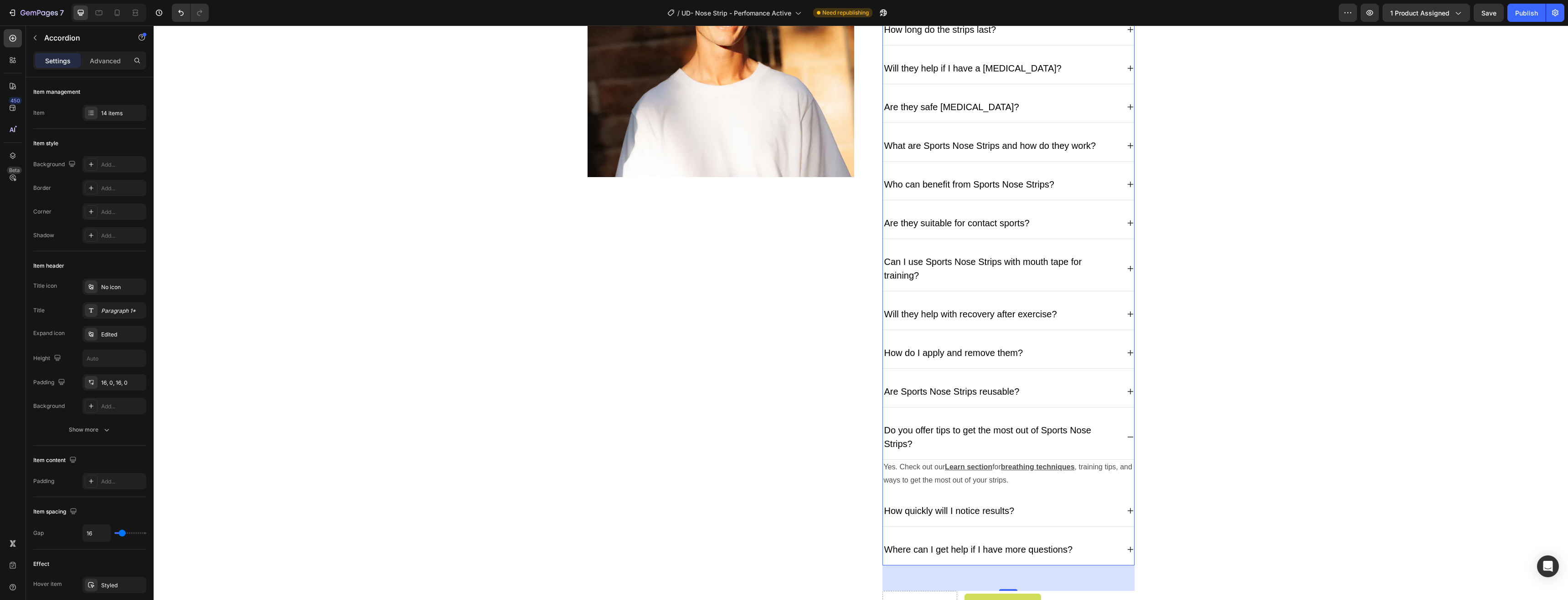
scroll to position [3045, 0]
click at [1055, 479] on p "Yes. Check out our Learn section for breathing techniques , training tips, and …" at bounding box center [1008, 472] width 250 height 26
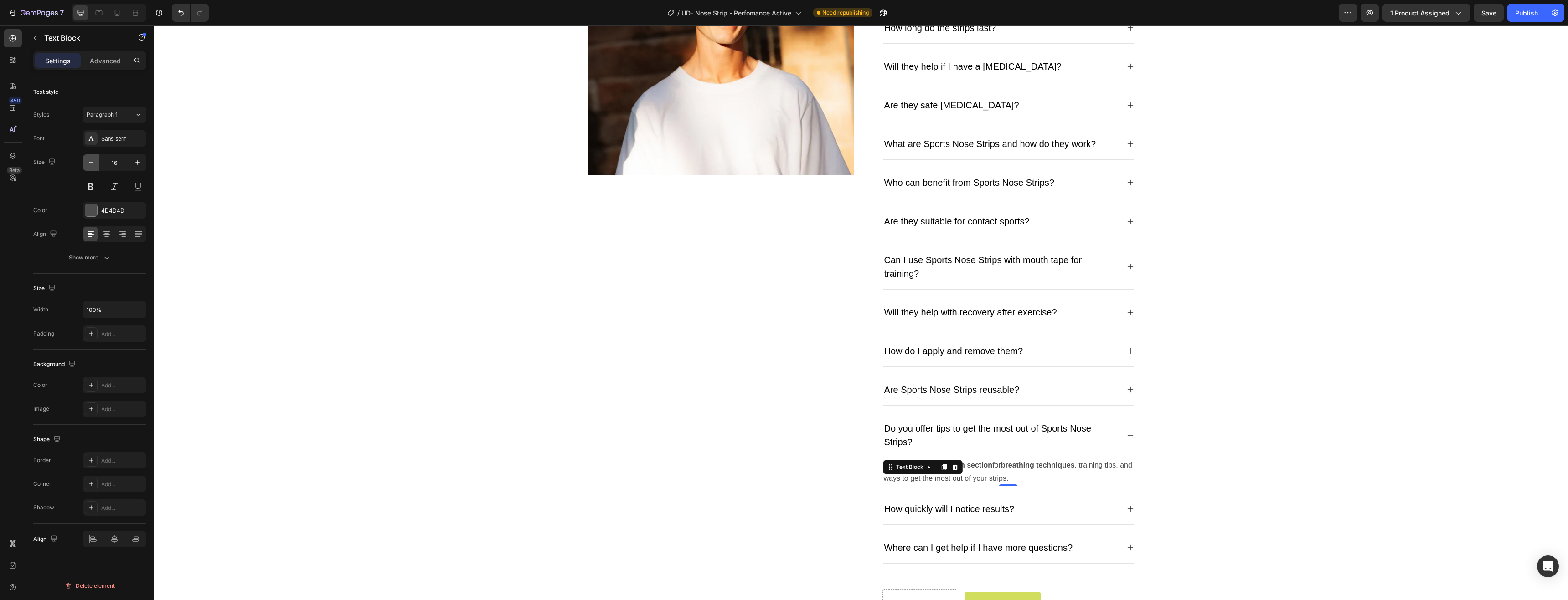
click at [95, 169] on button "button" at bounding box center [91, 162] width 16 height 16
type input "14"
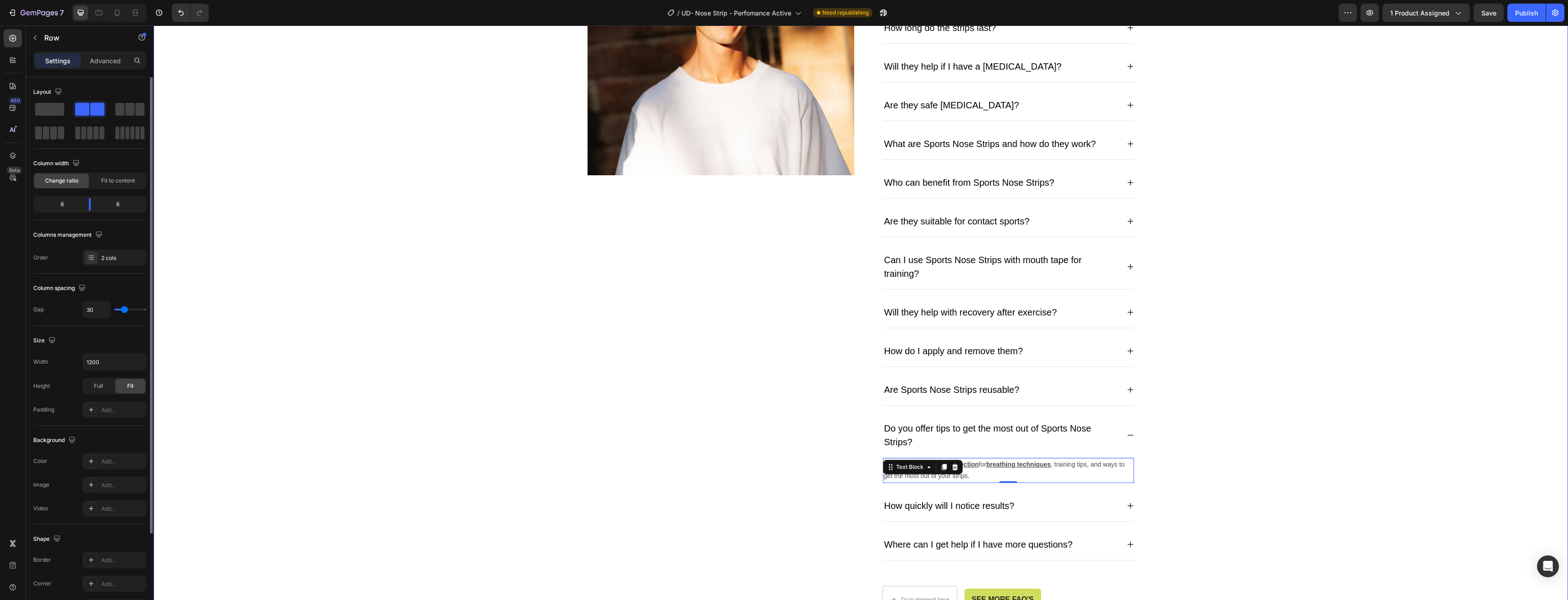
click at [618, 395] on div "Image" at bounding box center [720, 261] width 266 height 704
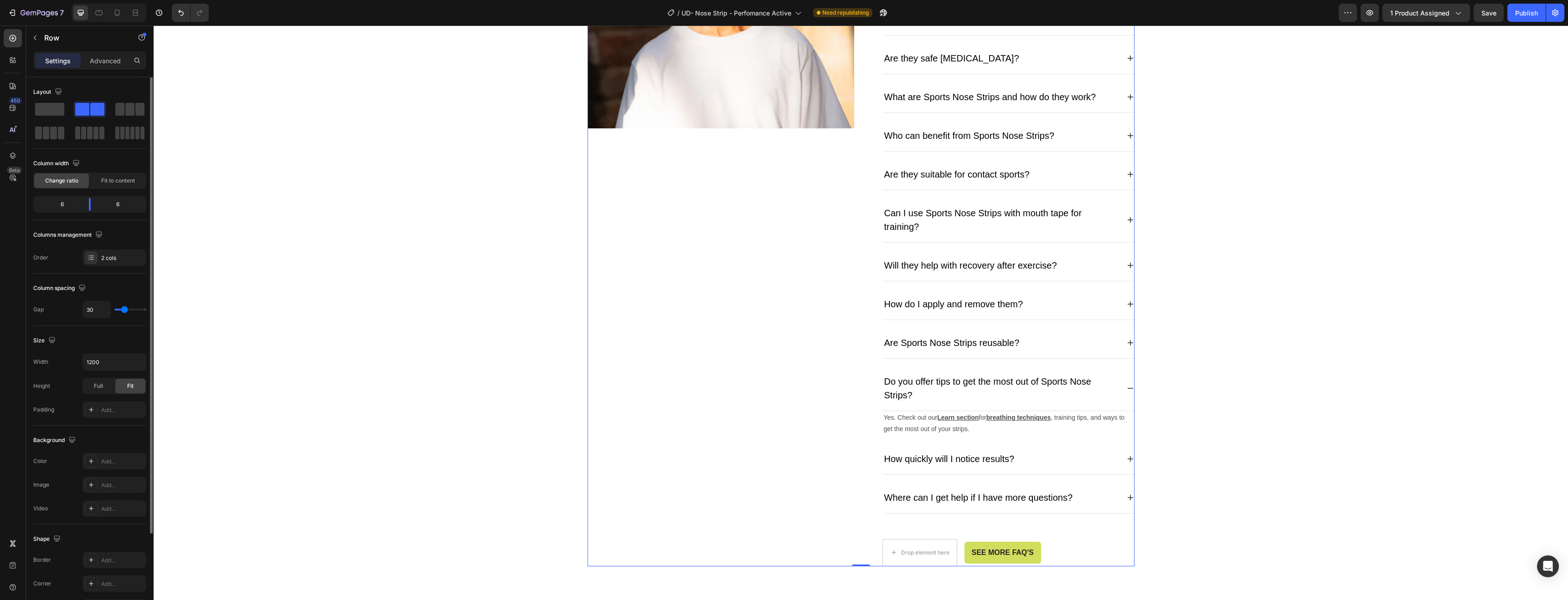
scroll to position [3104, 0]
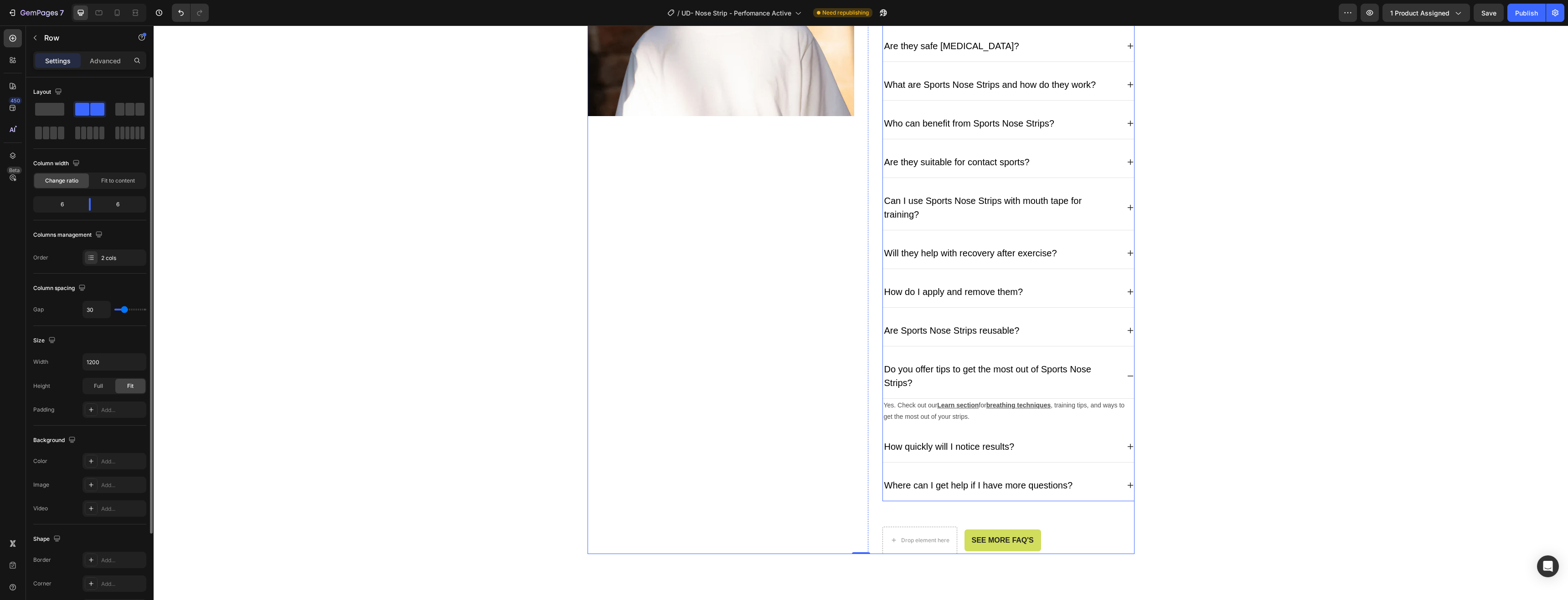
click at [1127, 447] on icon at bounding box center [1130, 447] width 7 height 7
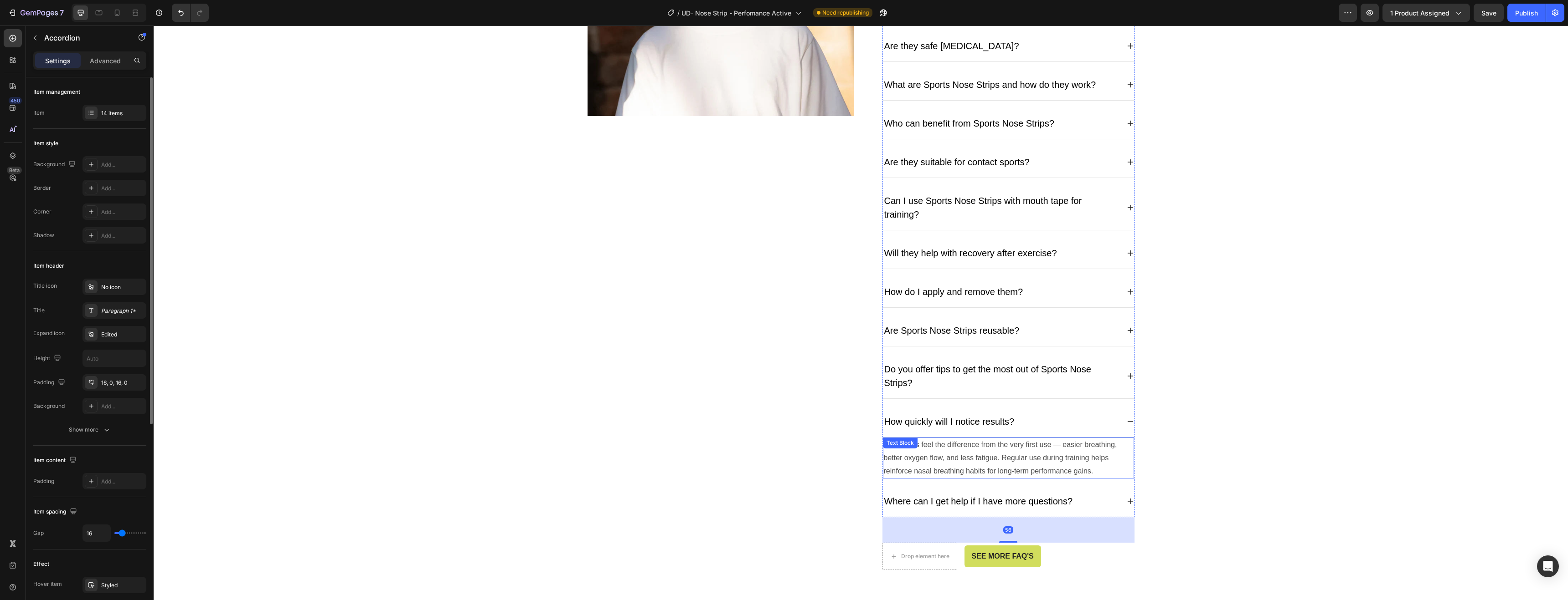
click at [1083, 456] on p "Most users feel the difference from the very first use — easier breathing, bett…" at bounding box center [1008, 458] width 250 height 39
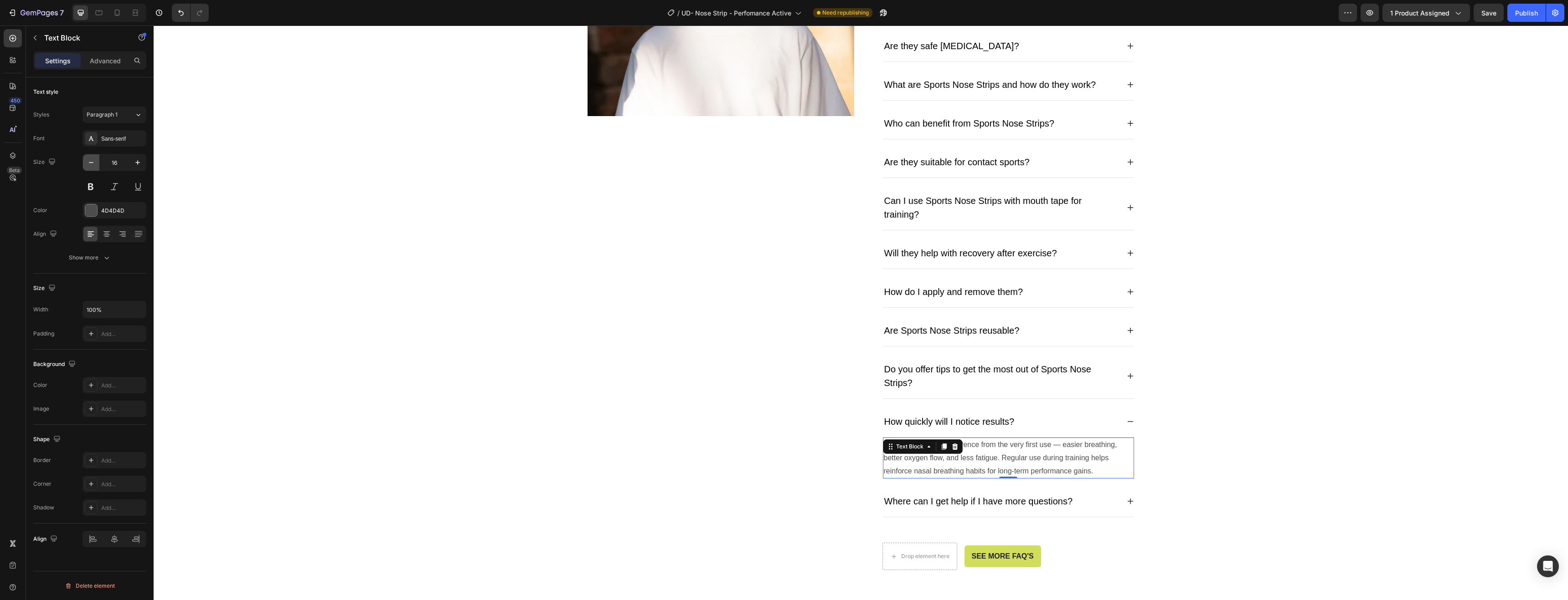
click at [95, 164] on button "button" at bounding box center [91, 162] width 16 height 16
type input "14"
click at [538, 322] on div "Image Frequently Asked Questions Heading Can I wear these during workouts? How …" at bounding box center [861, 208] width 1401 height 716
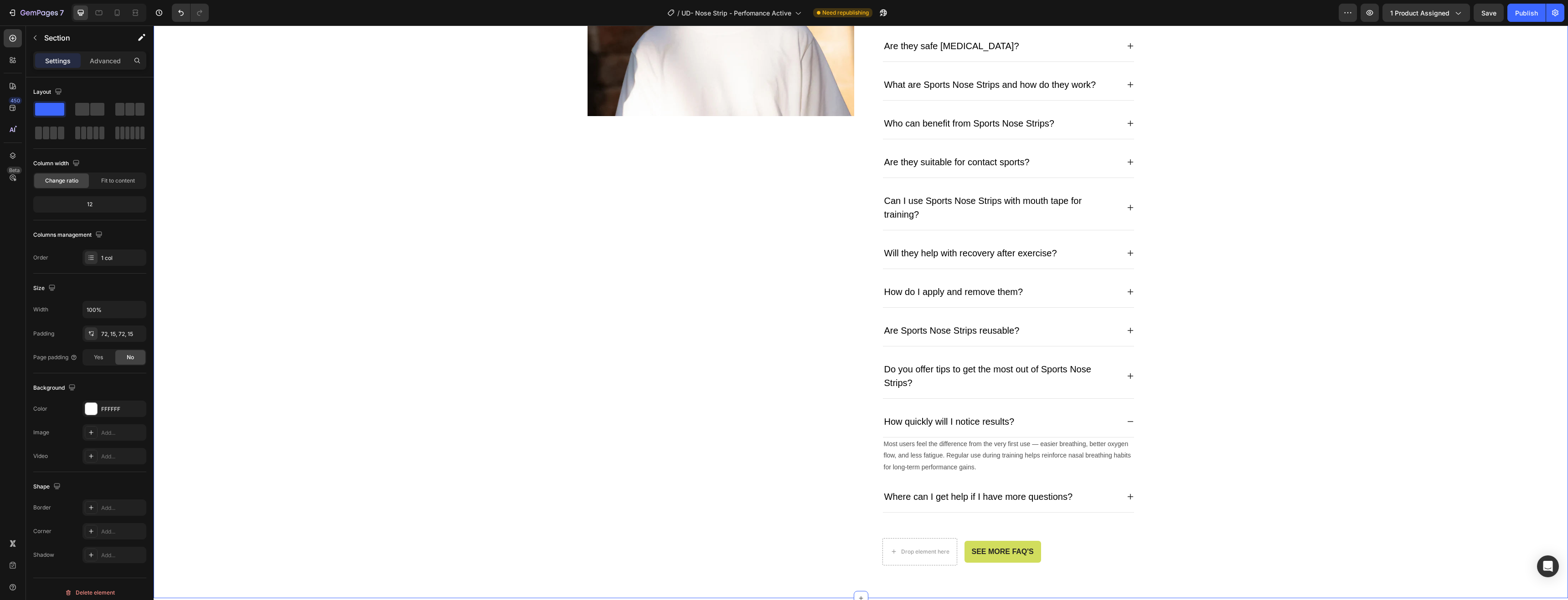
click at [1127, 494] on icon at bounding box center [1130, 496] width 7 height 7
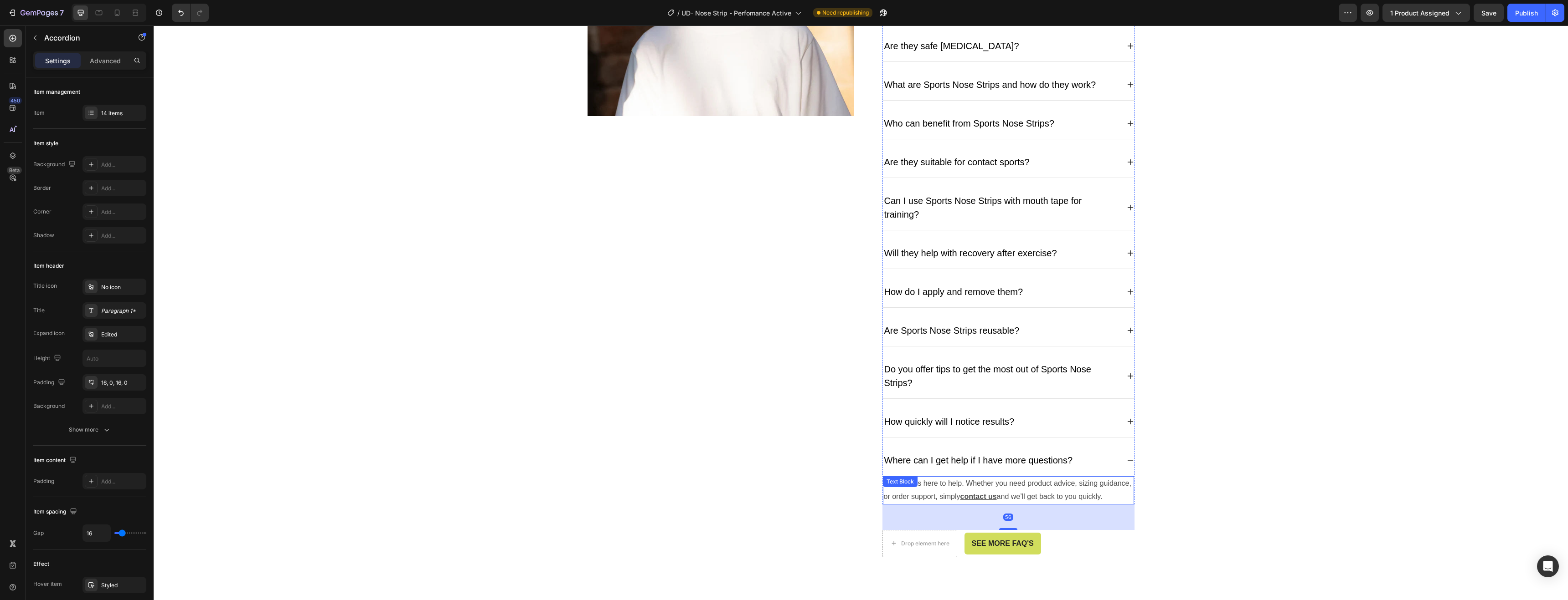
click at [1099, 496] on p "Our team is here to help. Whether you need product advice, sizing guidance, or …" at bounding box center [1008, 490] width 250 height 26
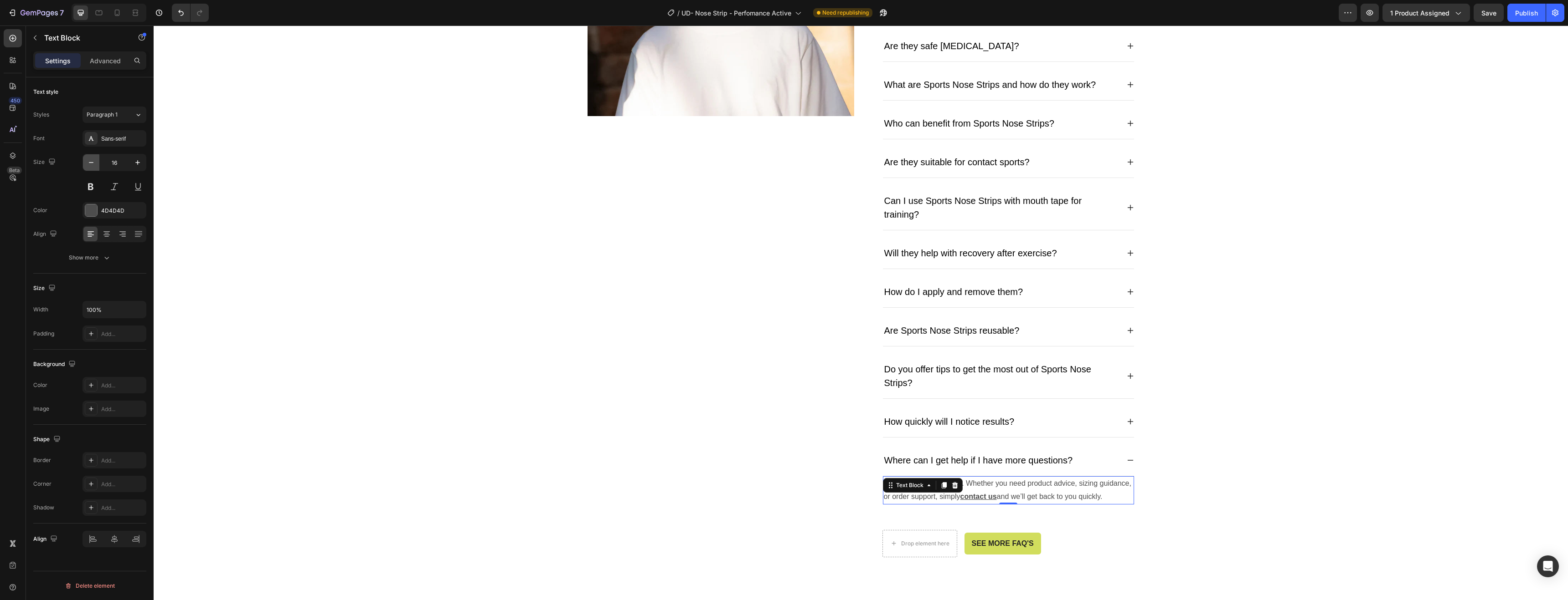
click at [91, 164] on icon "button" at bounding box center [91, 162] width 9 height 9
type input "14"
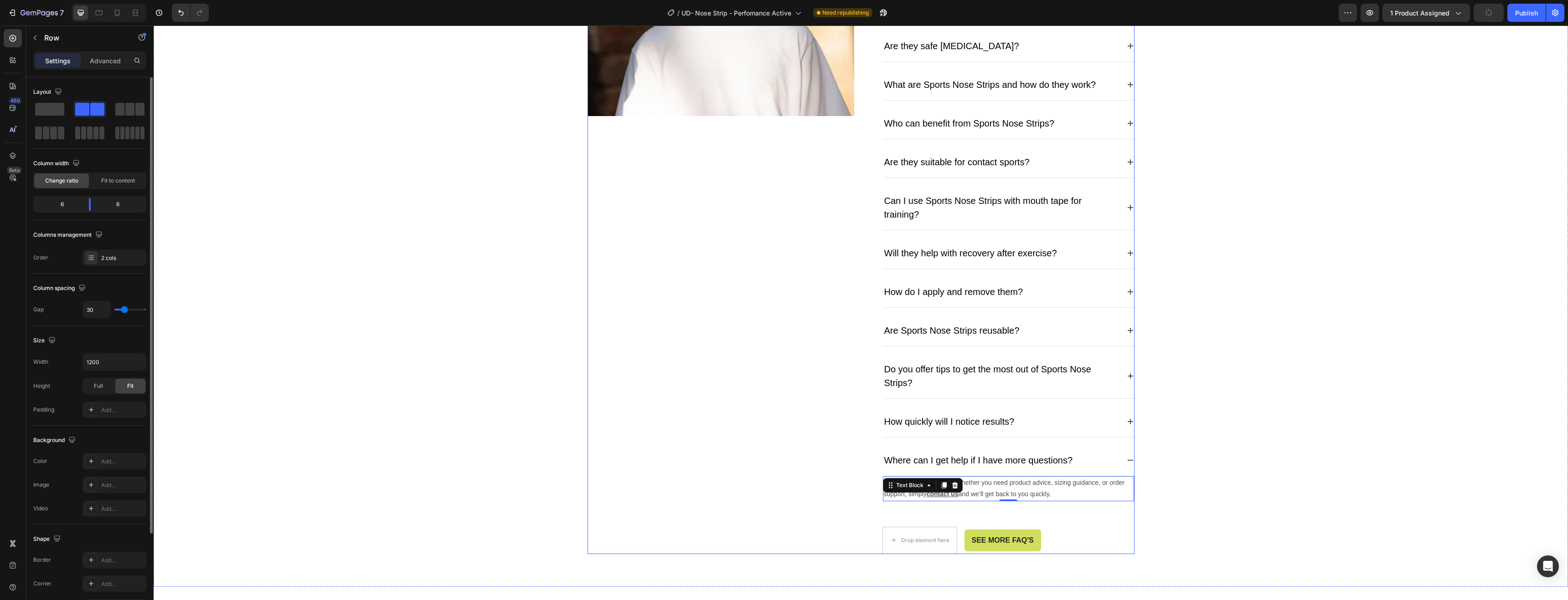
click at [731, 391] on div "Image" at bounding box center [720, 202] width 266 height 704
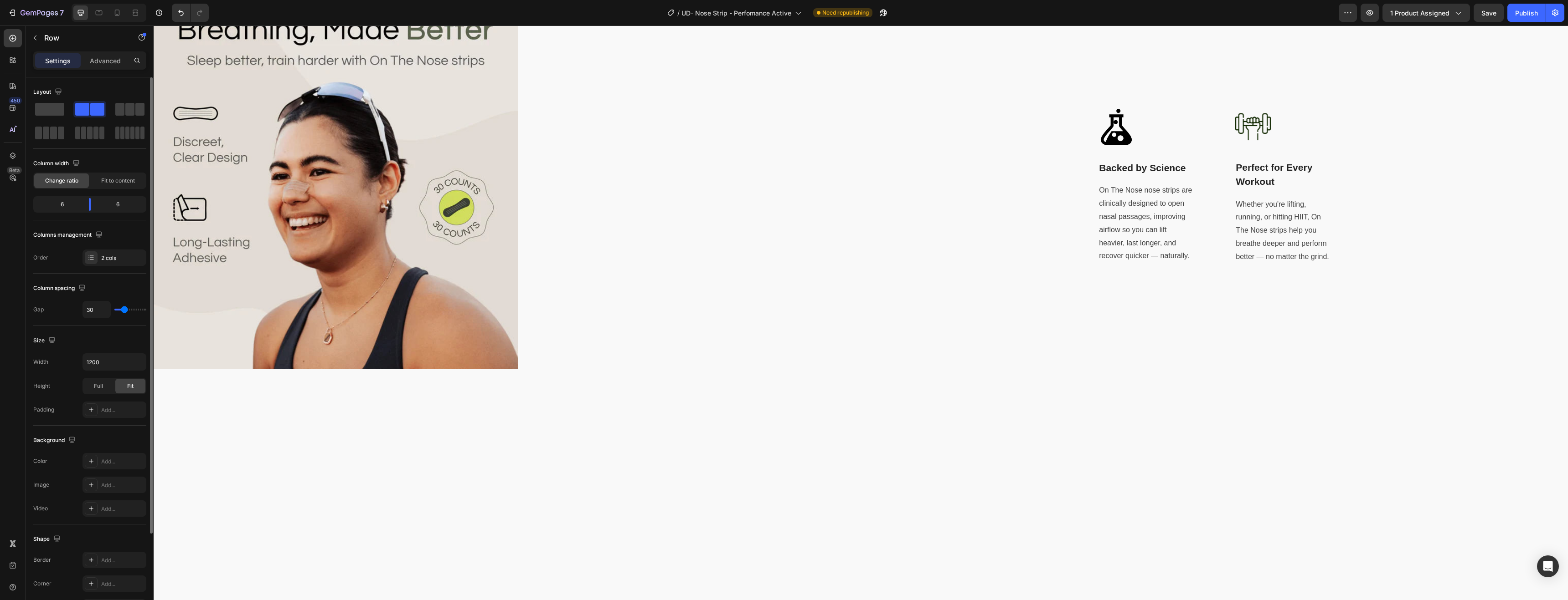
scroll to position [607, 0]
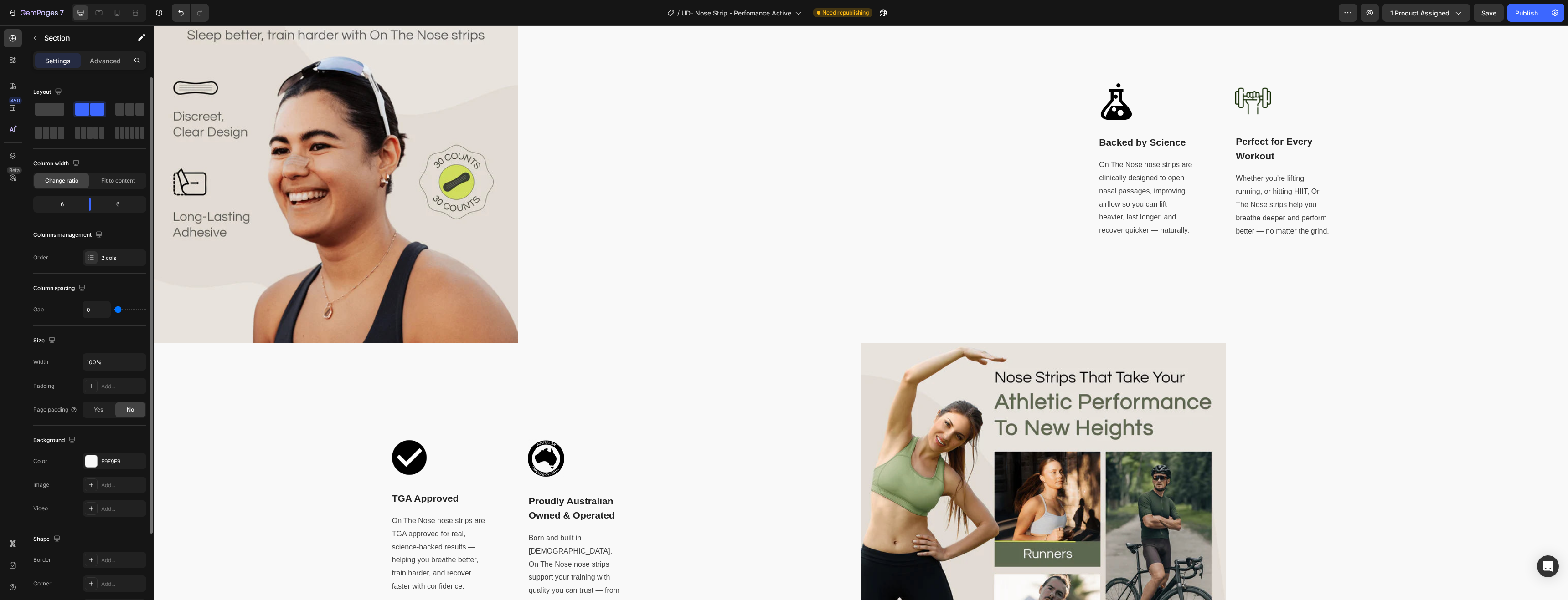
click at [1298, 273] on div "Image Backed by Science Text block On The Nose nose strips are clinically desig…" at bounding box center [1215, 160] width 708 height 364
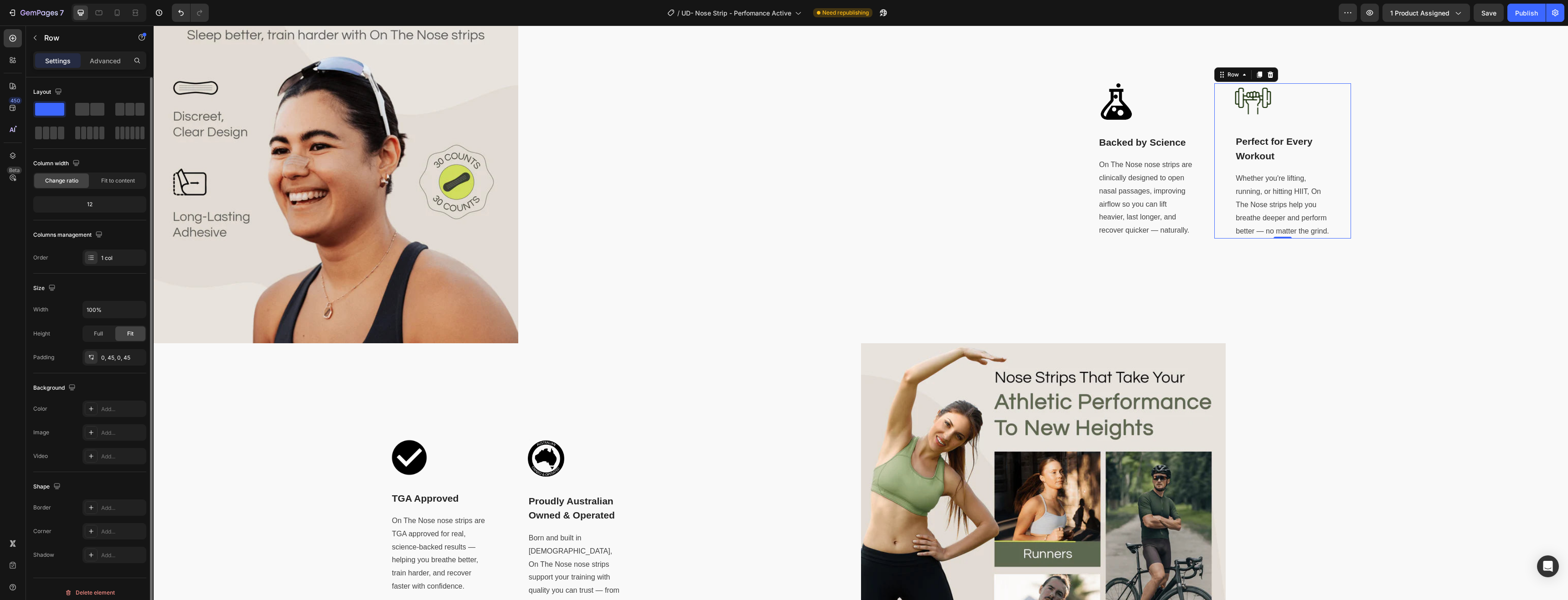
click at [1215, 195] on div "Image Perfect for Every Workout Text block Whether you're lifting, running, or …" at bounding box center [1283, 161] width 137 height 156
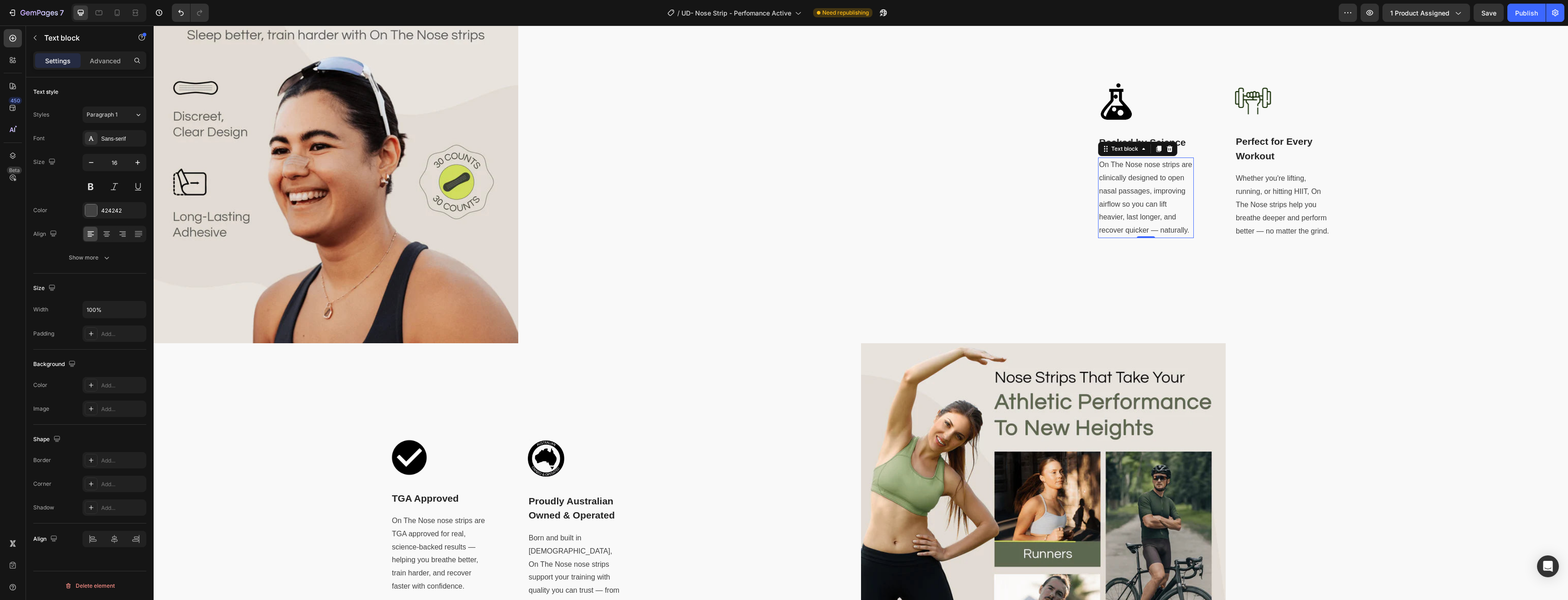
click at [1159, 193] on p "On The Nose nose strips are clinically designed to open nasal passages, improvi…" at bounding box center [1146, 198] width 94 height 79
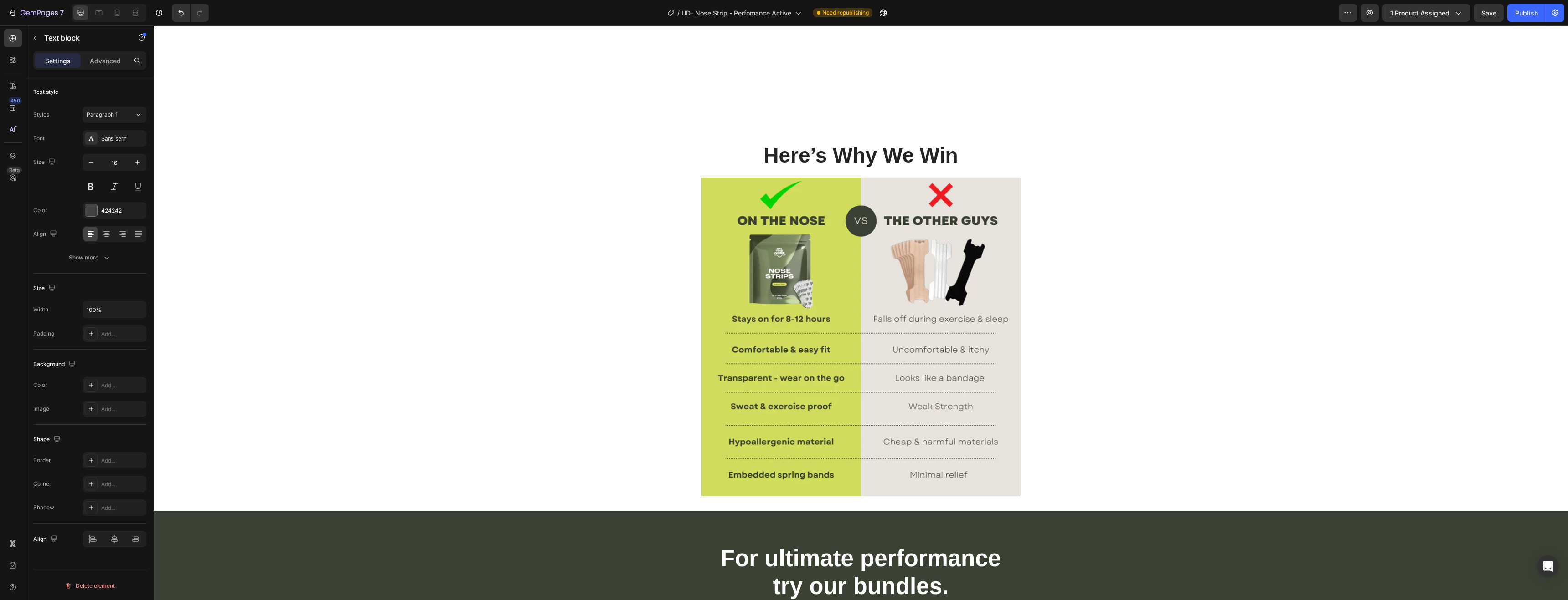
scroll to position [1928, 0]
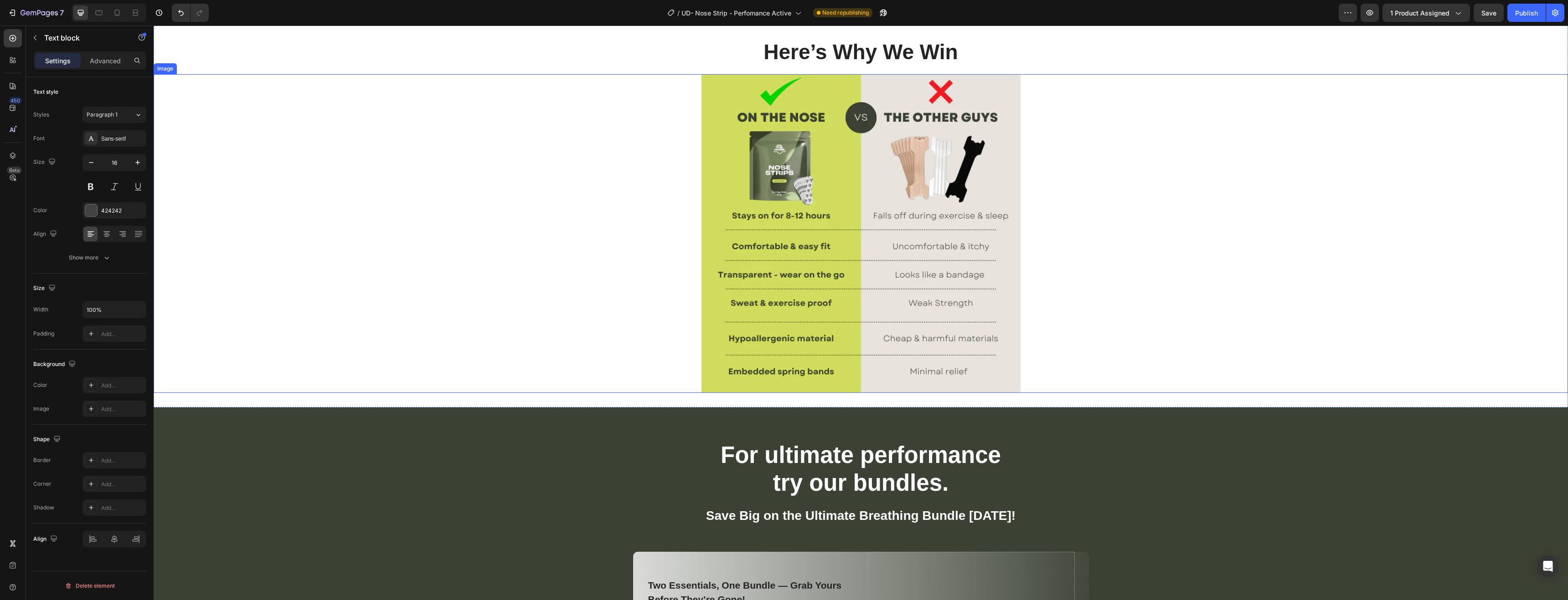
click at [980, 284] on img at bounding box center [861, 233] width 319 height 319
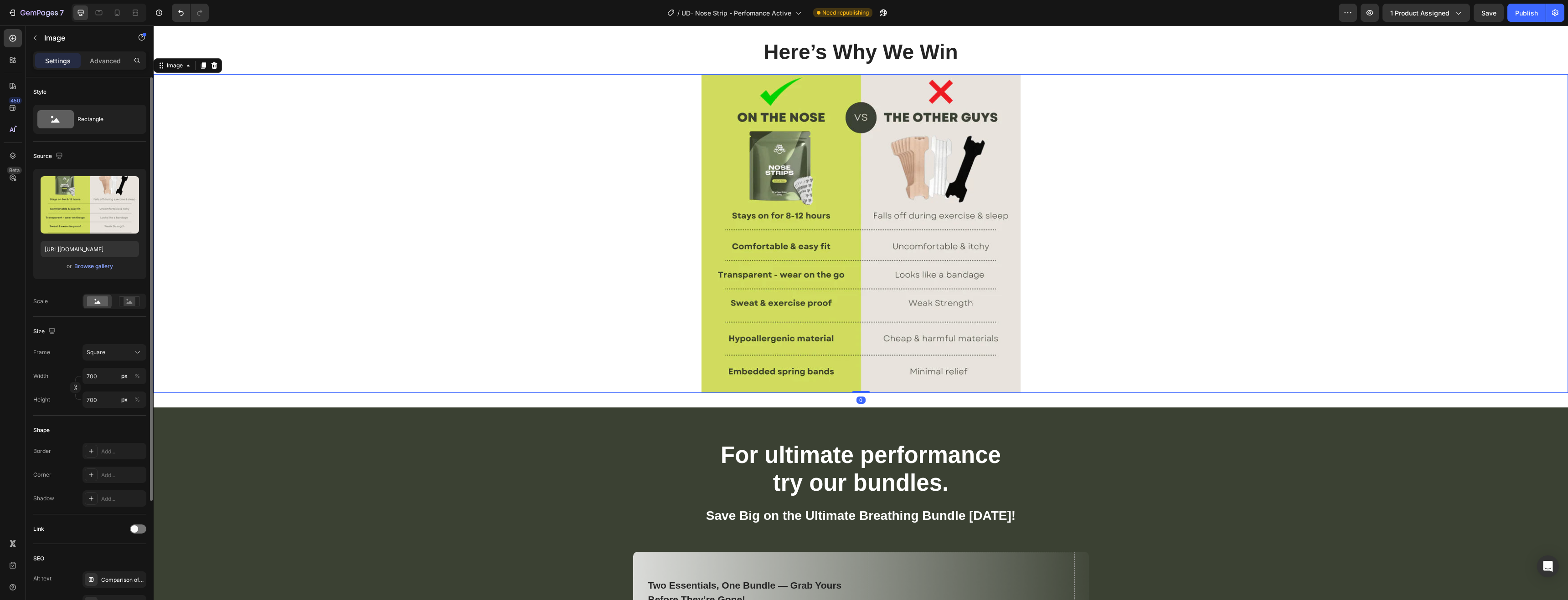
click at [916, 248] on img at bounding box center [861, 233] width 319 height 319
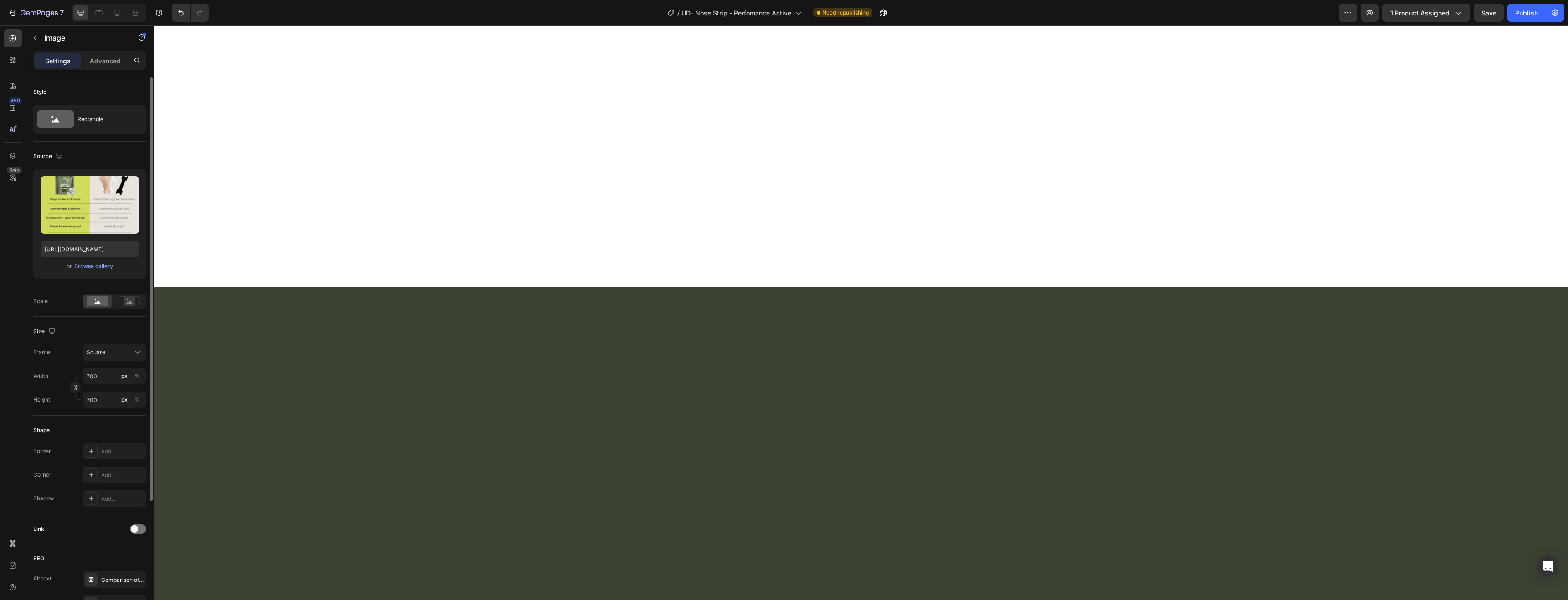
scroll to position [0, 0]
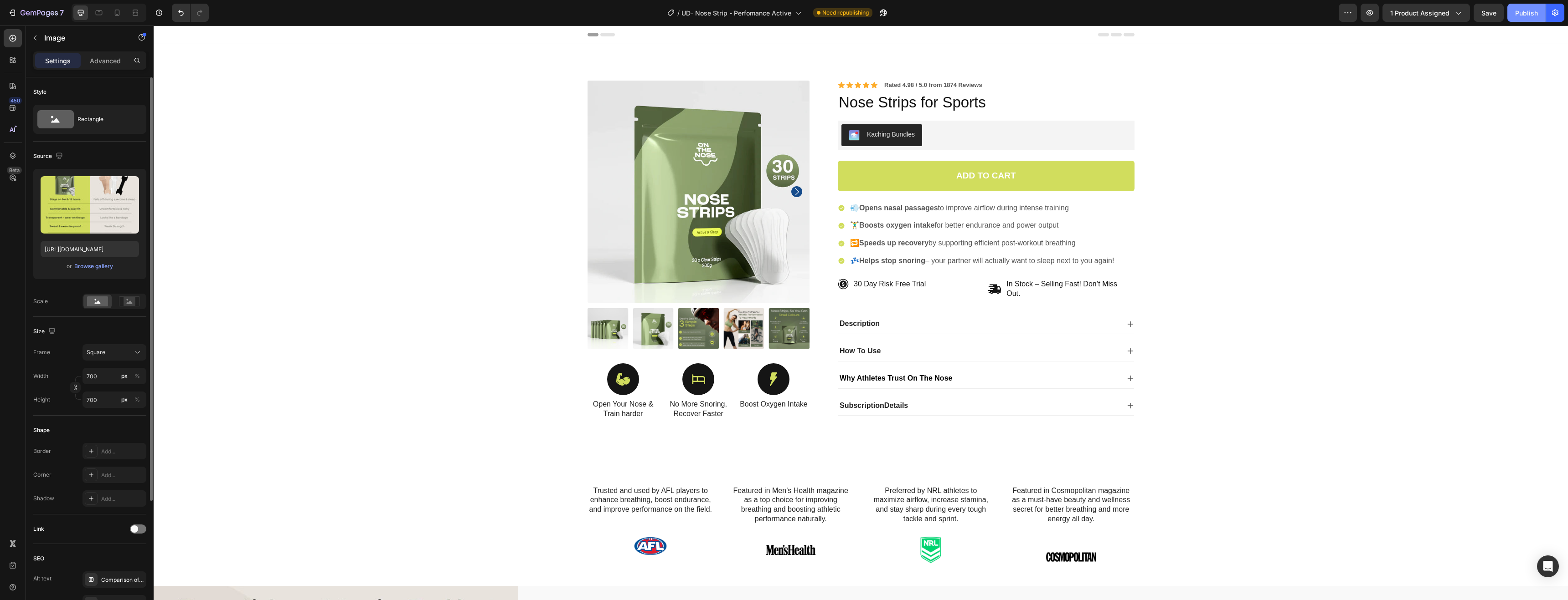
click at [1523, 15] on div "Publish" at bounding box center [1526, 13] width 23 height 10
click at [869, 324] on span "Description" at bounding box center [860, 324] width 40 height 8
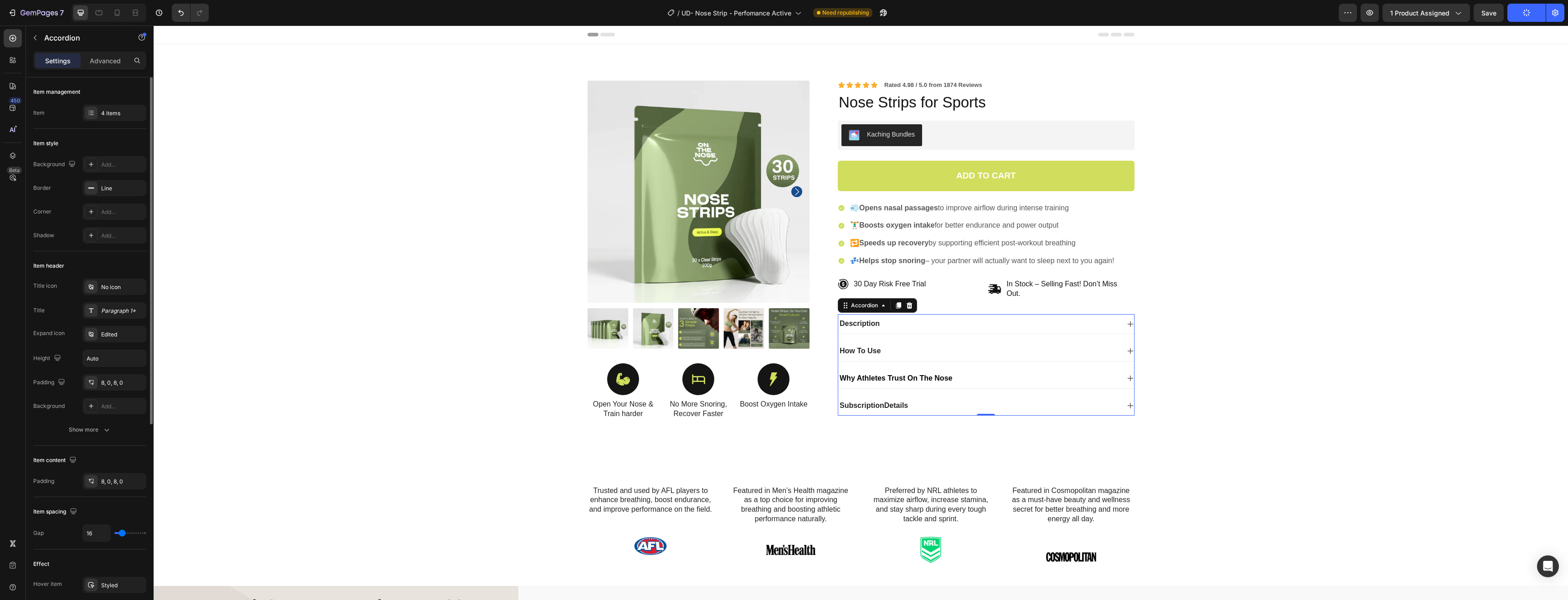
click at [849, 322] on span "Description" at bounding box center [860, 324] width 40 height 8
click at [112, 66] on div "Advanced" at bounding box center [105, 61] width 46 height 15
type input "100%"
type input "100"
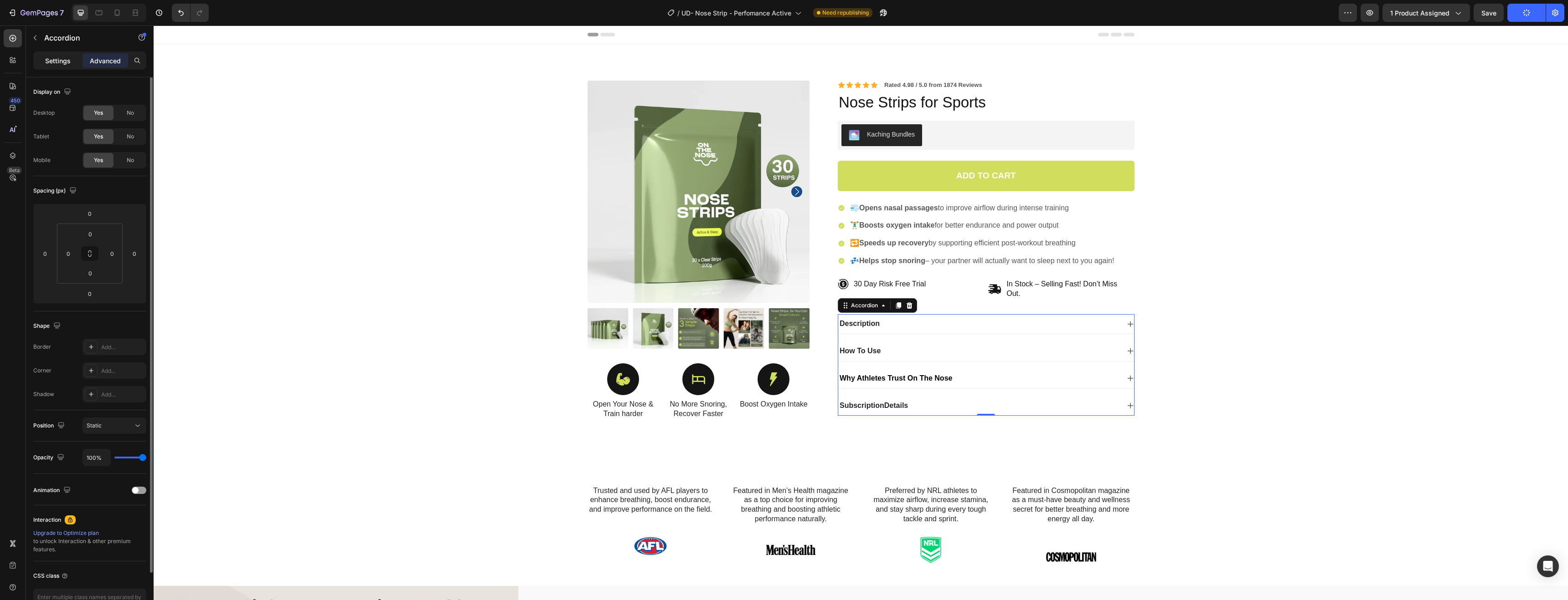
click at [55, 63] on p "Settings" at bounding box center [58, 61] width 26 height 10
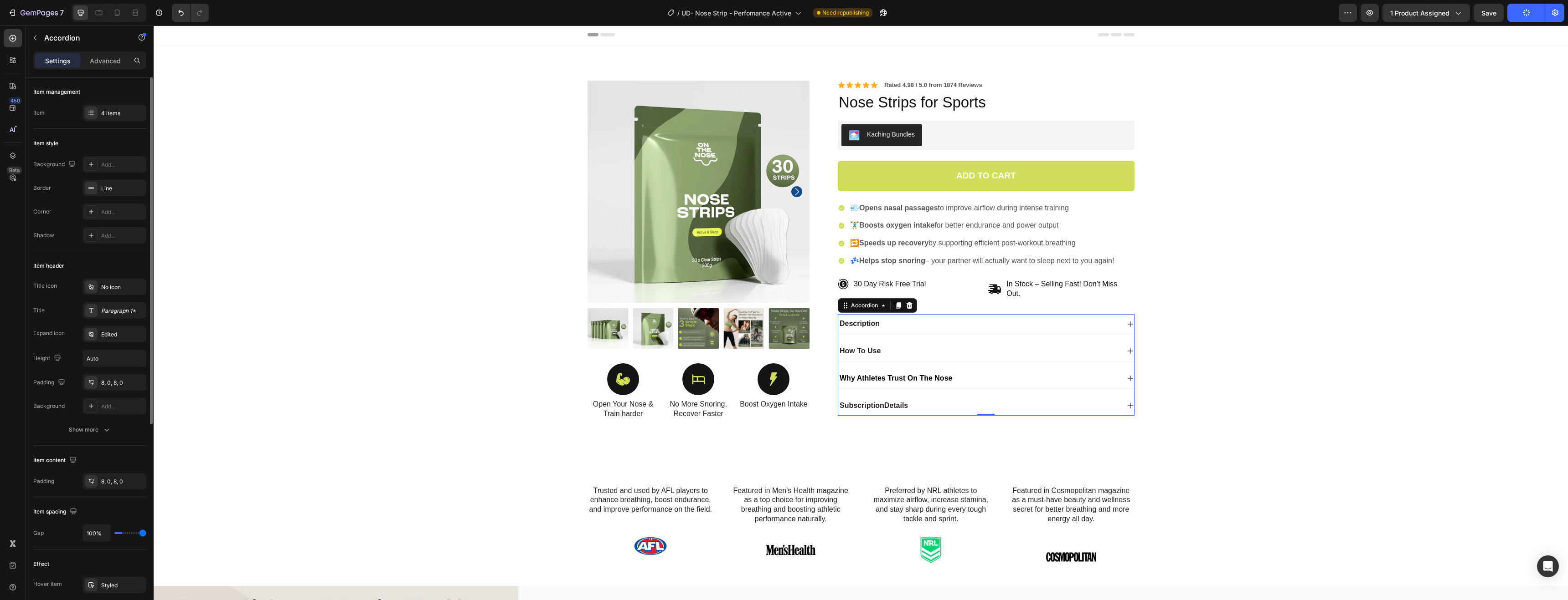
type input "16"
click at [869, 323] on span "Description" at bounding box center [860, 324] width 40 height 8
drag, startPoint x: 875, startPoint y: 324, endPoint x: 797, endPoint y: 320, distance: 78.1
click at [797, 320] on div "Product Images Icon Open Your Nose & Train harder Text Block Icon No More Snori…" at bounding box center [861, 257] width 547 height 354
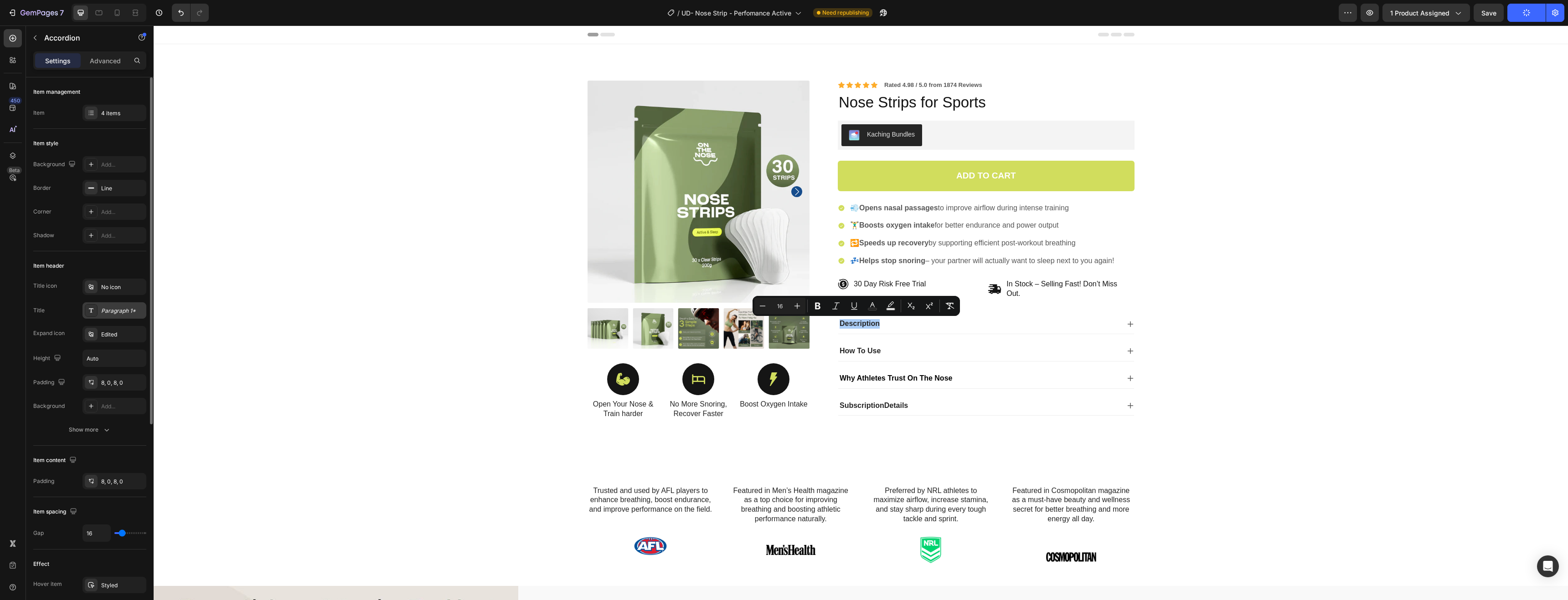
click at [104, 313] on div "Paragraph 1*" at bounding box center [123, 311] width 43 height 8
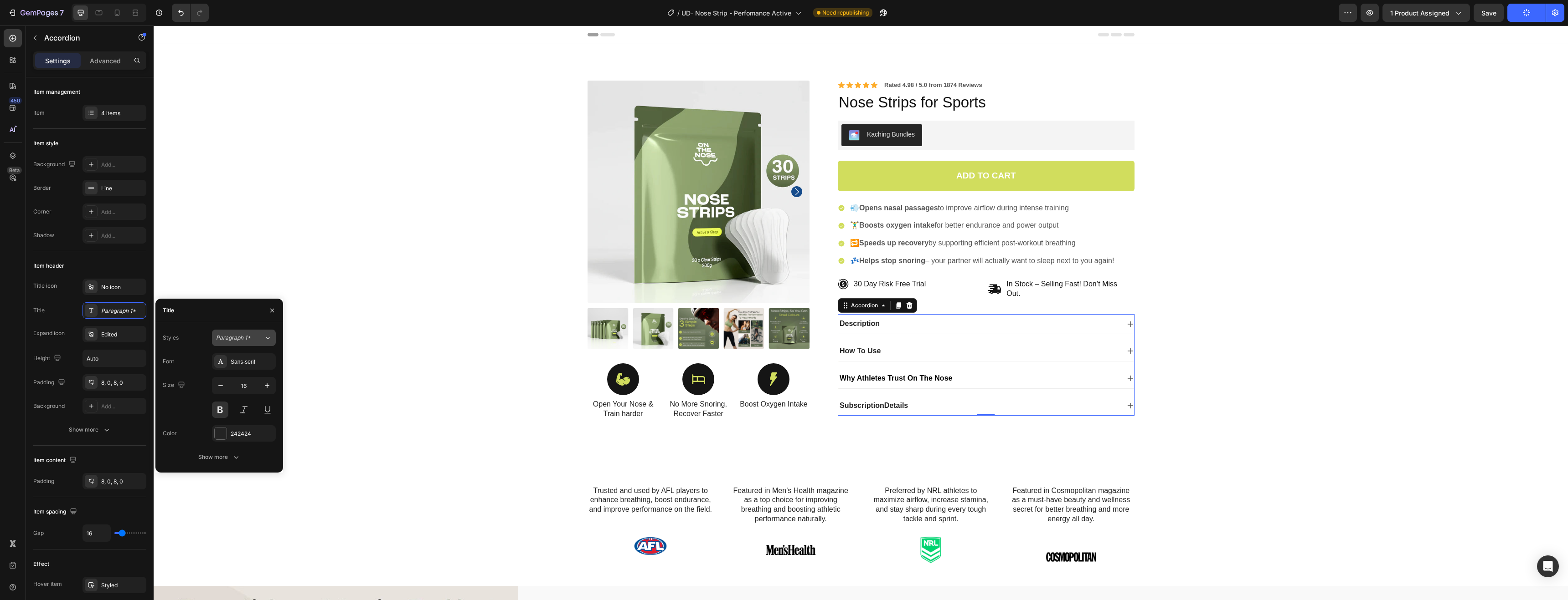
click at [251, 341] on div "Paragraph 1*" at bounding box center [234, 338] width 37 height 8
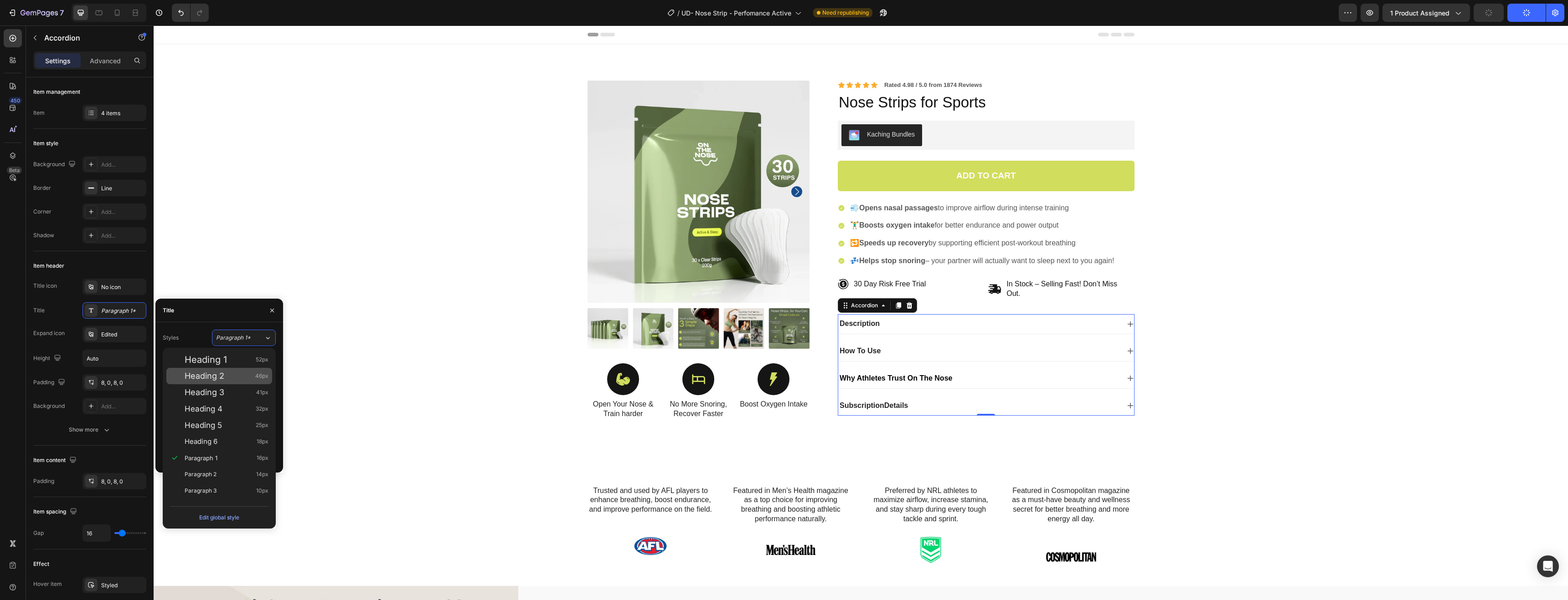
click at [239, 380] on div "Heading 2 46px" at bounding box center [226, 376] width 84 height 9
type input "46"
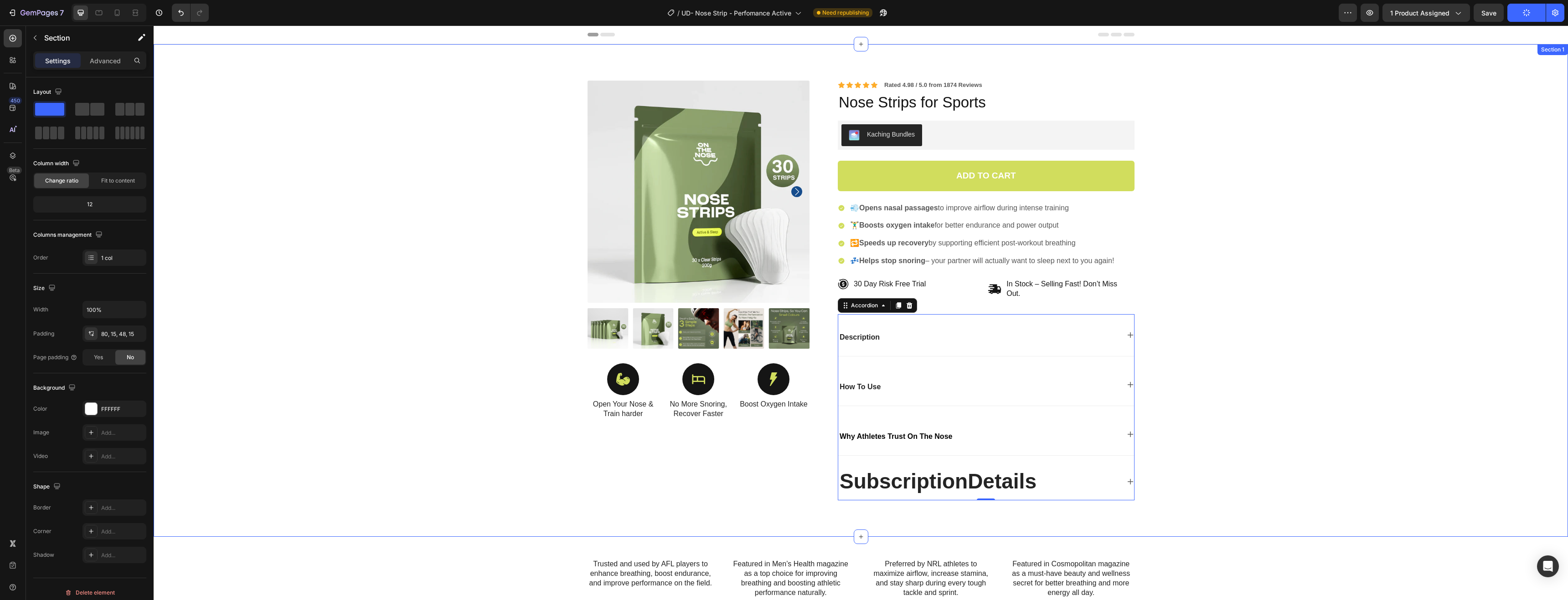
click at [304, 295] on div "Product Images Icon Open Your Nose & Train harder Text Block Icon No More Snori…" at bounding box center [861, 298] width 1401 height 434
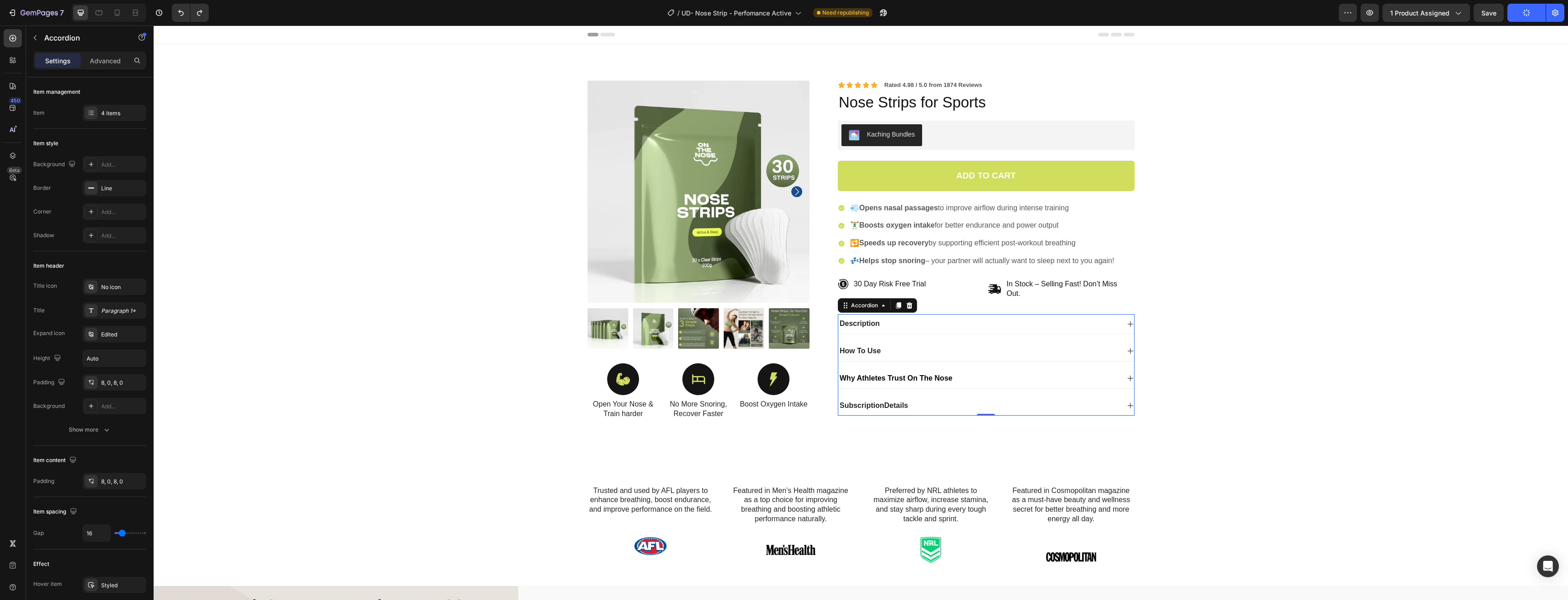
click at [1078, 317] on div "Description" at bounding box center [986, 324] width 296 height 19
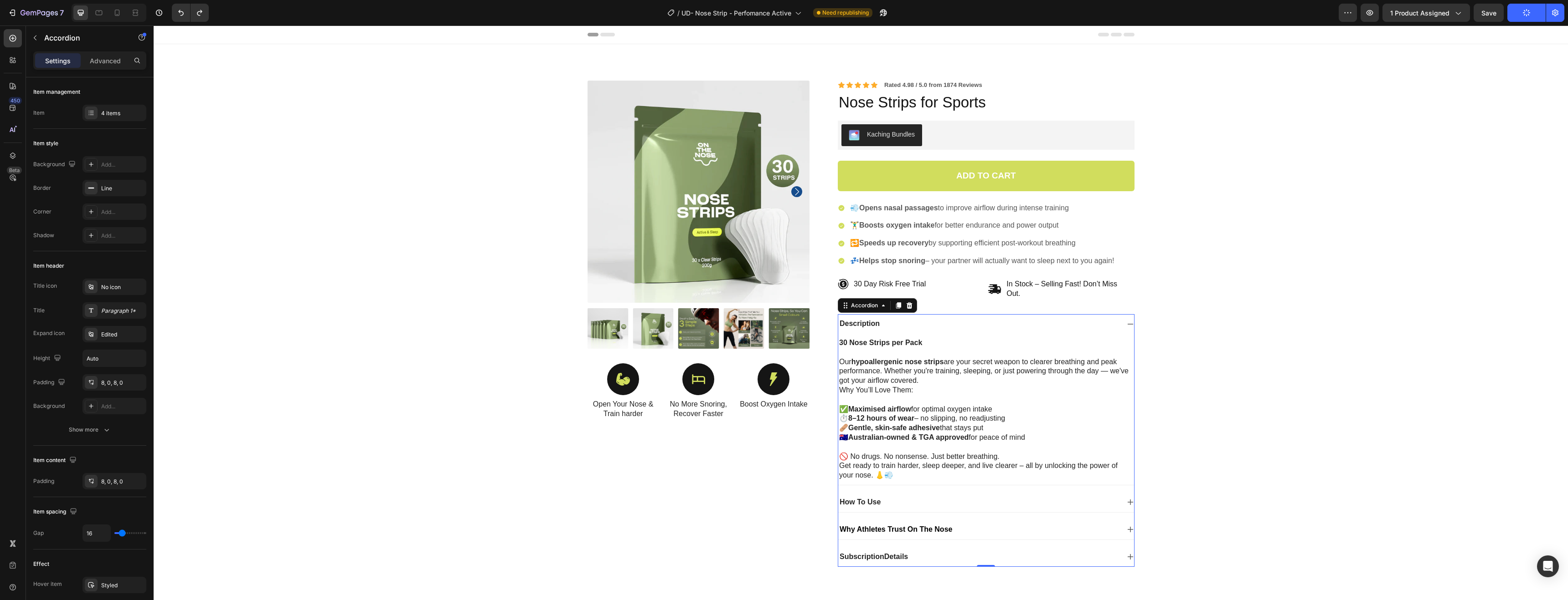
click at [893, 327] on div "Description" at bounding box center [979, 324] width 281 height 12
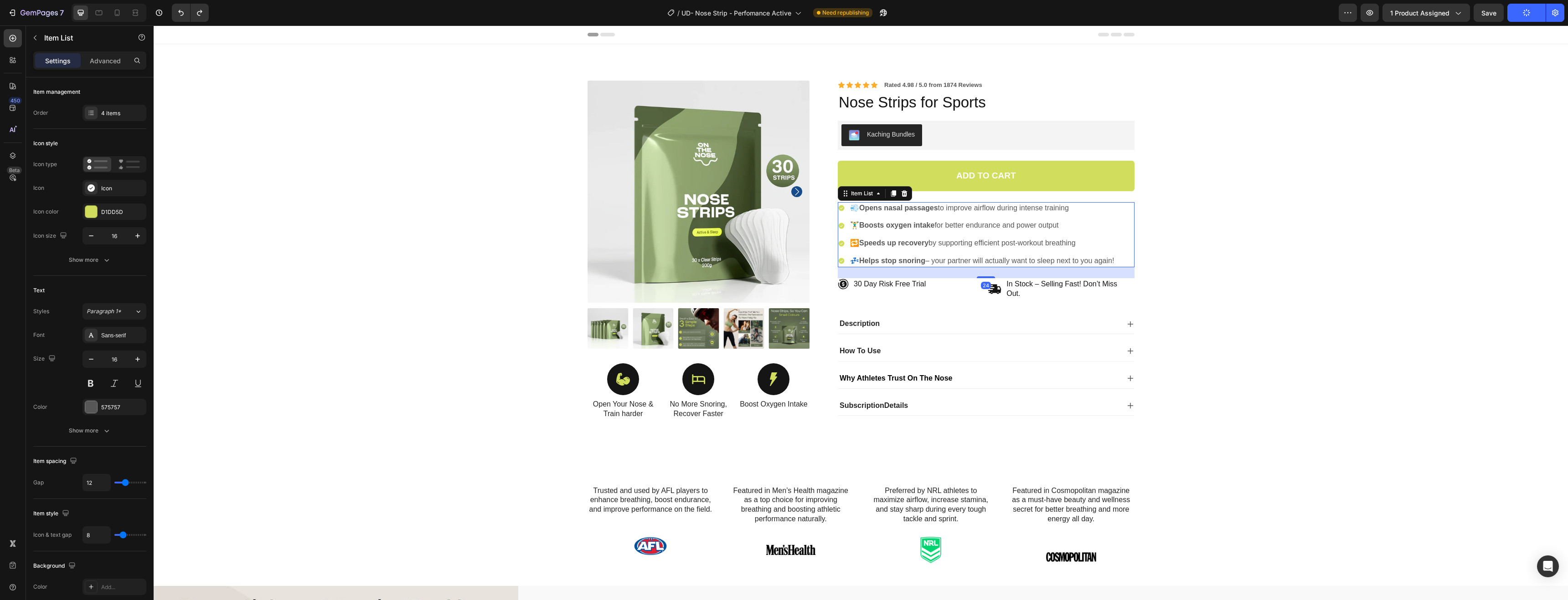
click at [1040, 263] on p "💤 Helps stop snoring – your partner will actually want to sleep next to you aga…" at bounding box center [982, 261] width 264 height 10
click at [839, 261] on icon at bounding box center [841, 261] width 6 height 6
click at [856, 262] on p "💤 Helps stop snoring – your partner will actually want to sleep next to you aga…" at bounding box center [982, 261] width 264 height 10
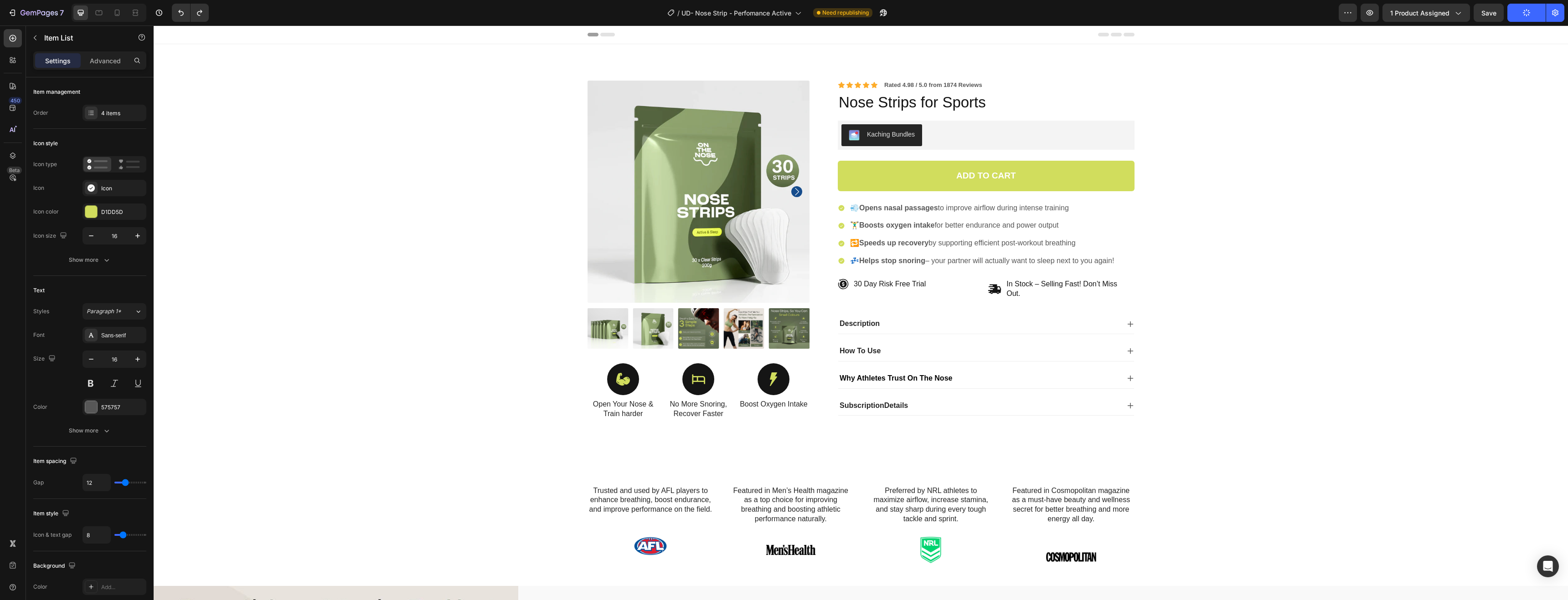
click at [839, 261] on icon at bounding box center [841, 261] width 6 height 6
click at [898, 242] on strong "Speeds up recovery" at bounding box center [893, 243] width 69 height 8
click at [862, 229] on p "🏋️‍♂️ Boosts oxygen intake for better endurance and power output" at bounding box center [982, 226] width 264 height 10
click at [850, 258] on p "💤 Helps stop snoring – your partner will actually want to sleep next to you aga…" at bounding box center [982, 261] width 264 height 10
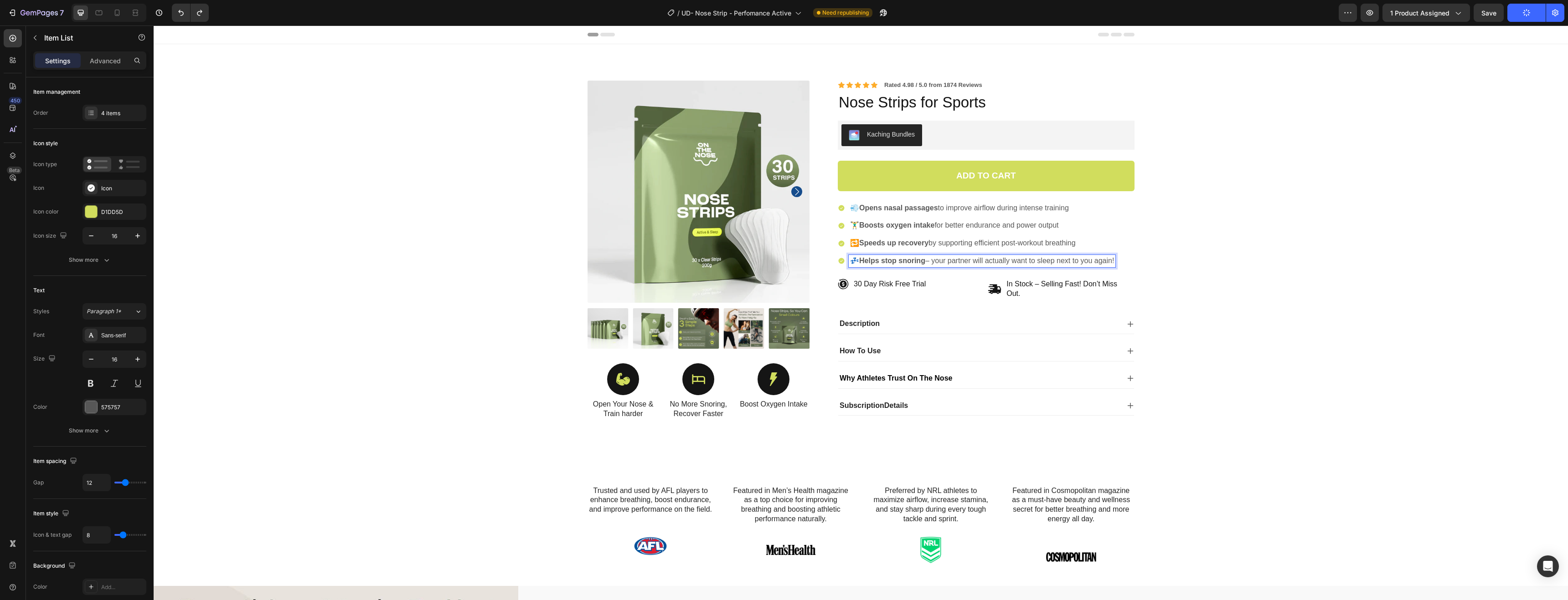
click at [839, 260] on icon at bounding box center [841, 261] width 6 height 6
click at [873, 198] on div "Item List" at bounding box center [862, 193] width 44 height 11
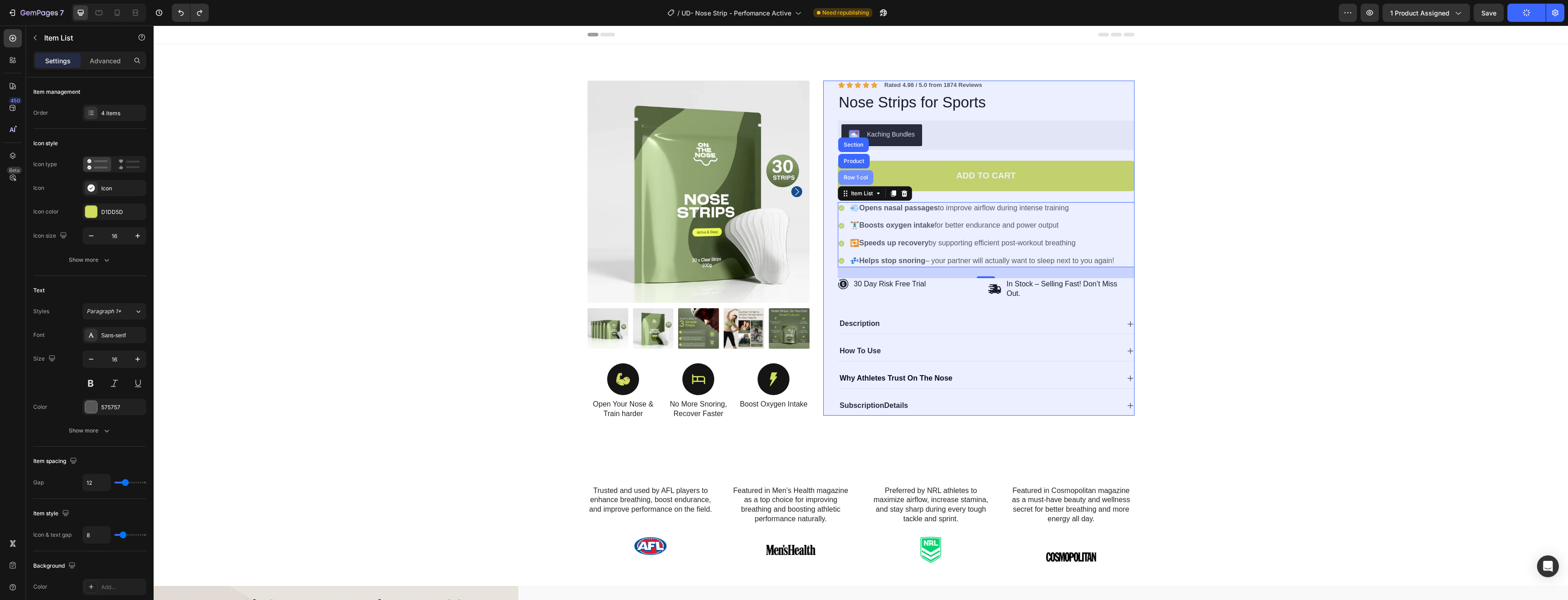
click at [858, 177] on div "Row 1 col" at bounding box center [855, 177] width 28 height 5
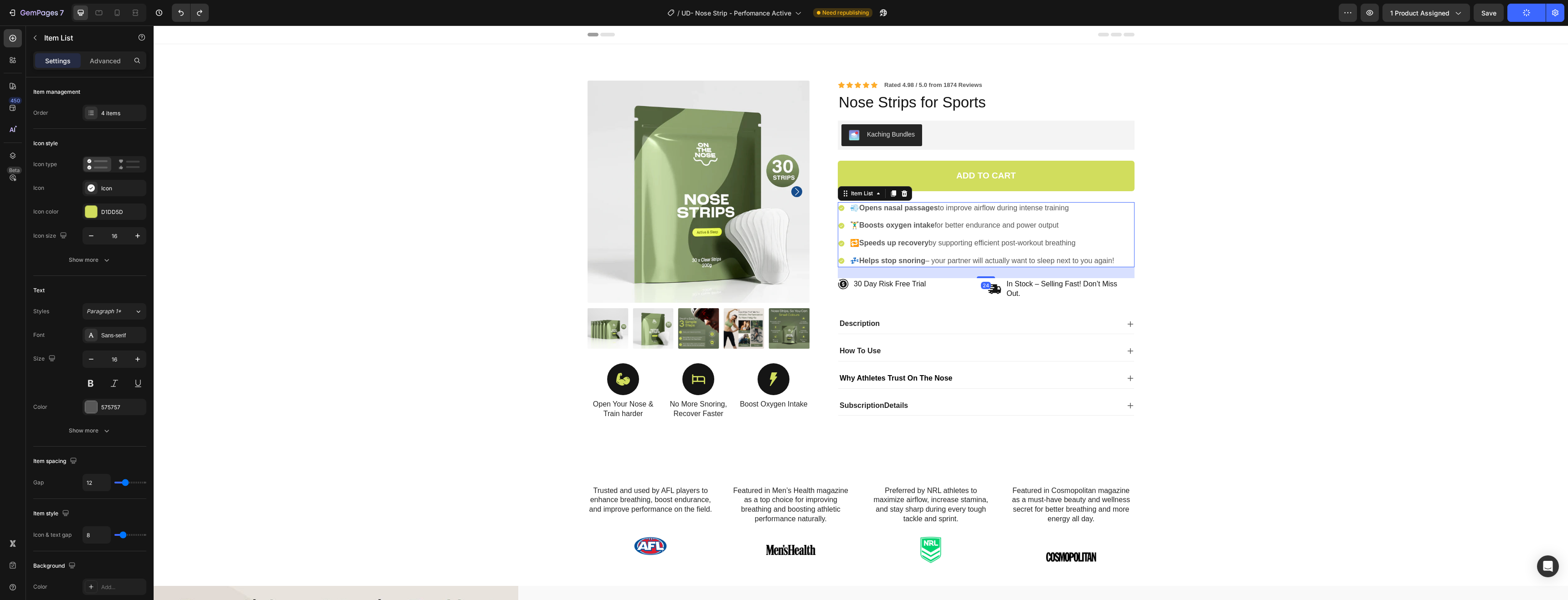
click at [977, 246] on p "🔁 Speeds up recovery by supporting efficient post-workout breathing" at bounding box center [982, 243] width 264 height 10
click at [909, 257] on strong "Helps stop snoring" at bounding box center [892, 261] width 66 height 8
drag, startPoint x: 925, startPoint y: 258, endPoint x: 1095, endPoint y: 258, distance: 170.0
click at [1095, 258] on p "💤 Helps stop snoring – your partner will actually want to sleep next to you aga…" at bounding box center [982, 261] width 264 height 10
click at [859, 260] on p "!" at bounding box center [963, 261] width 226 height 10
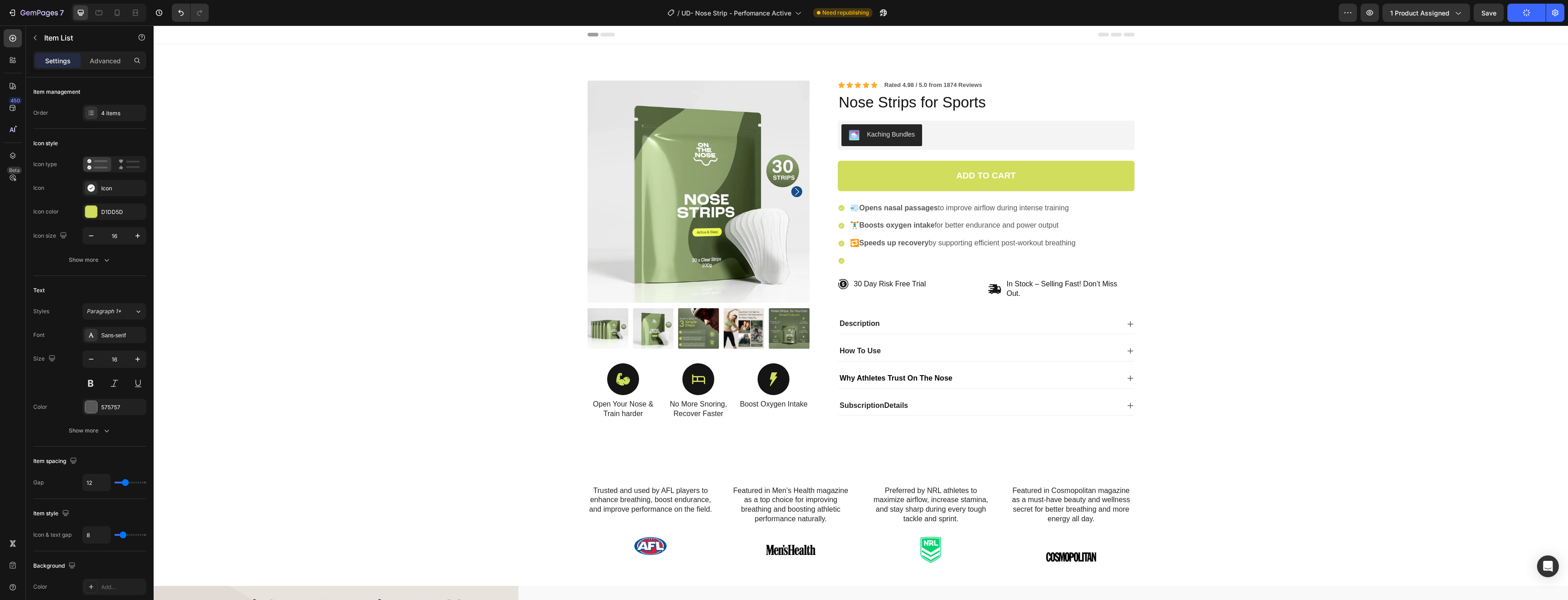
click at [839, 262] on icon at bounding box center [841, 261] width 6 height 6
click at [1042, 264] on p "Rich Text Editor. Editing area: main" at bounding box center [963, 261] width 226 height 10
click at [1063, 263] on p "Rich Text Editor. Editing area: main" at bounding box center [963, 261] width 226 height 10
click at [1078, 249] on div "💨 Opens nasal passages to improve airflow during intense training 🏋️‍♂️ Boosts …" at bounding box center [986, 235] width 297 height 65
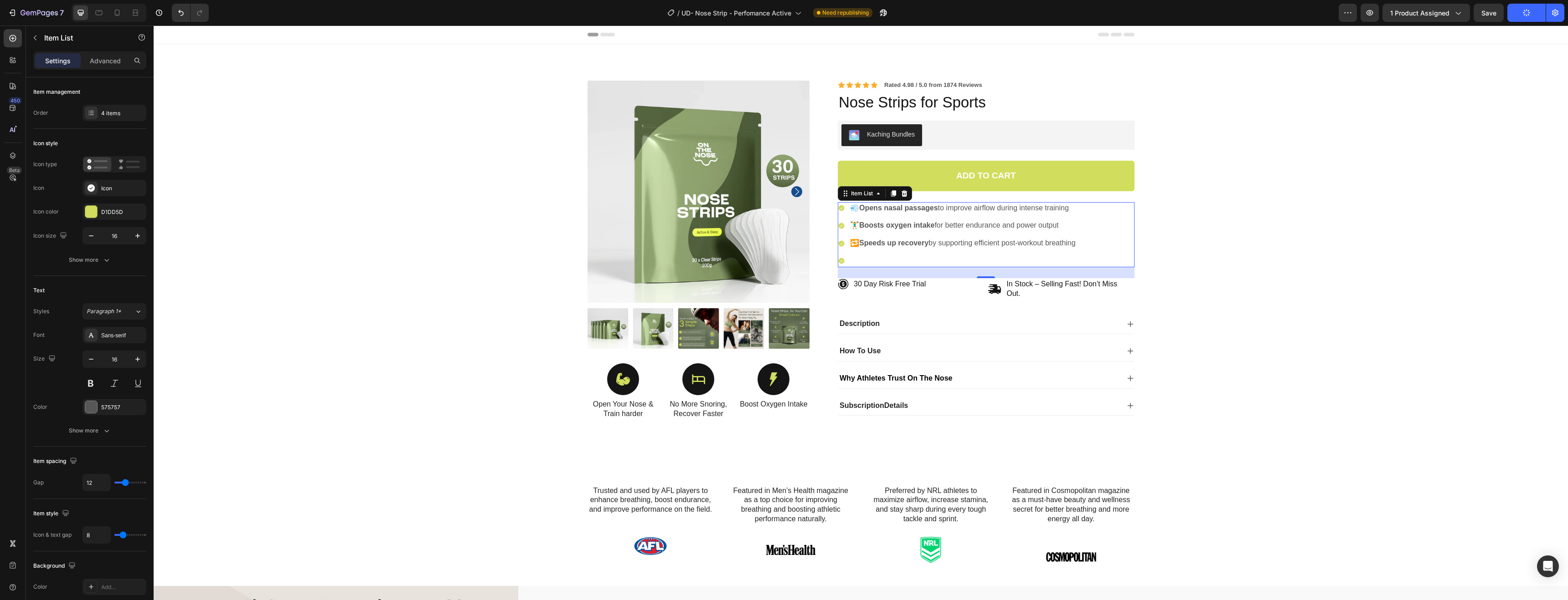
click at [1078, 244] on div "💨 Opens nasal passages to improve airflow during intense training 🏋️‍♂️ Boosts …" at bounding box center [986, 235] width 297 height 65
click at [1075, 244] on p "🔁 Speeds up recovery by supporting efficient post-workout breathing" at bounding box center [963, 243] width 226 height 10
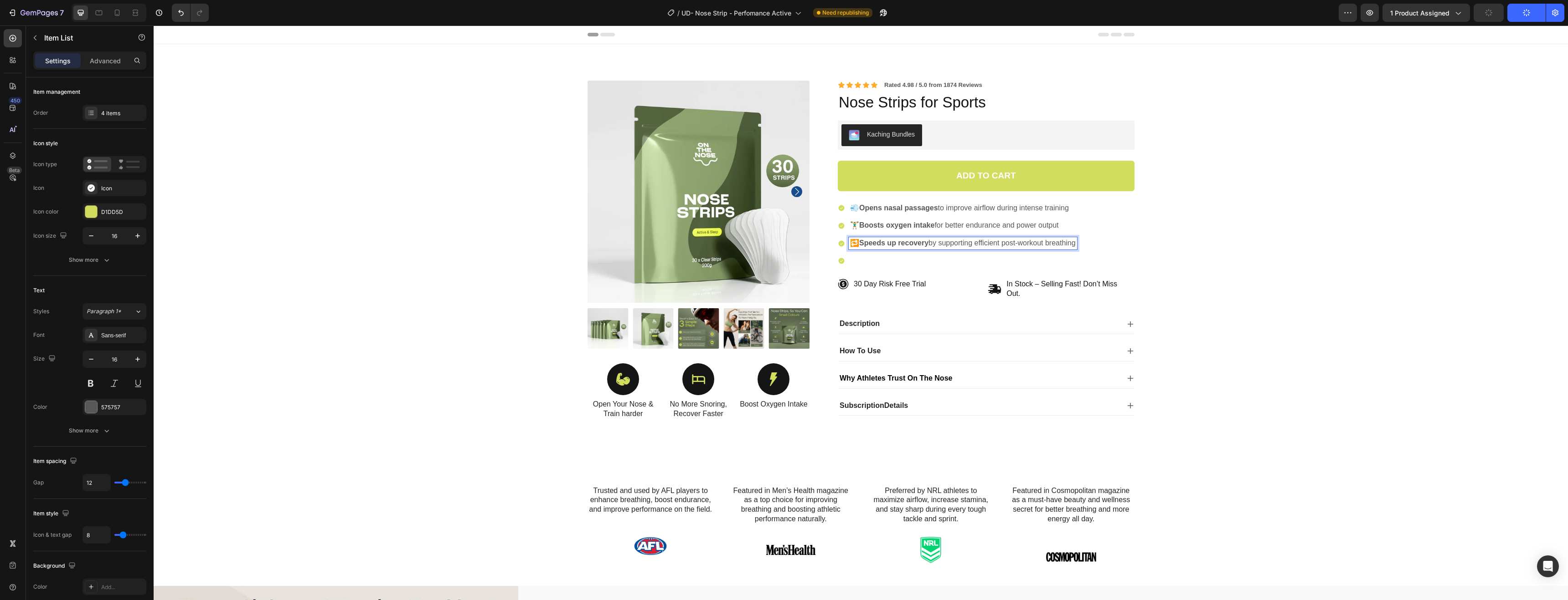
click at [839, 261] on icon at bounding box center [841, 261] width 6 height 6
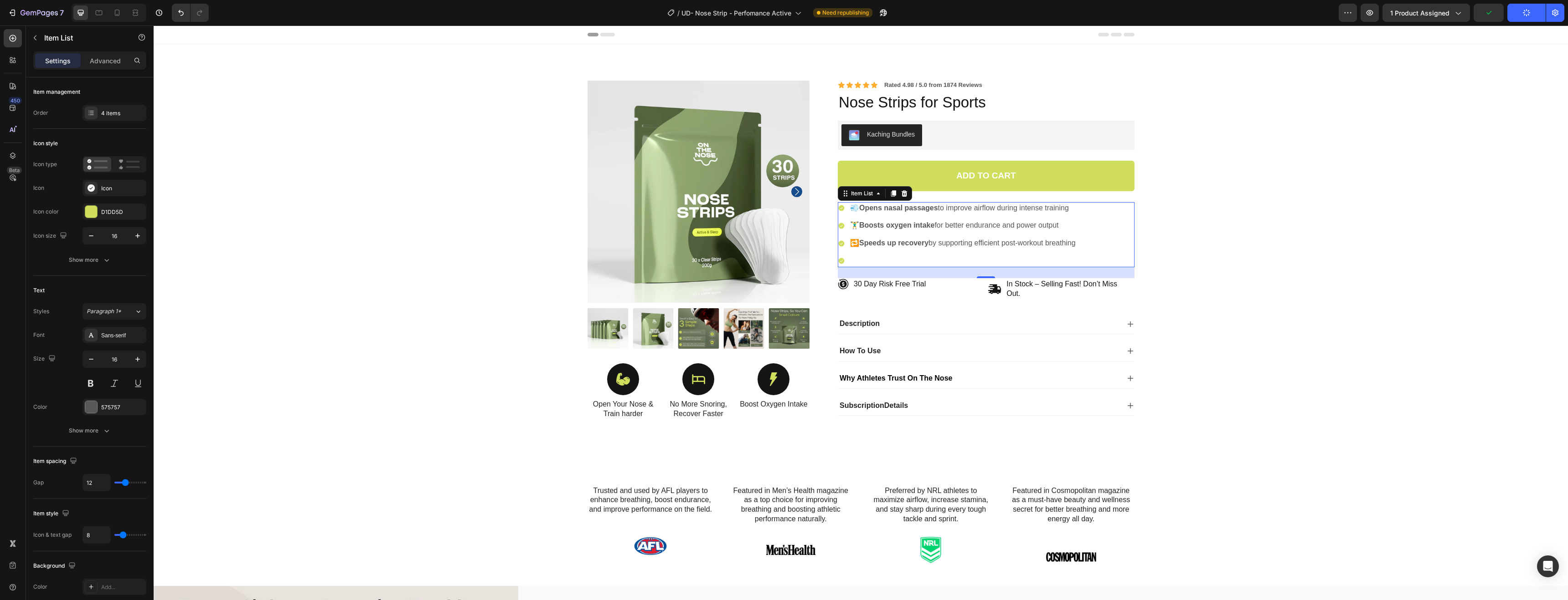
click at [839, 261] on icon at bounding box center [841, 261] width 6 height 6
click at [902, 191] on icon at bounding box center [904, 193] width 6 height 6
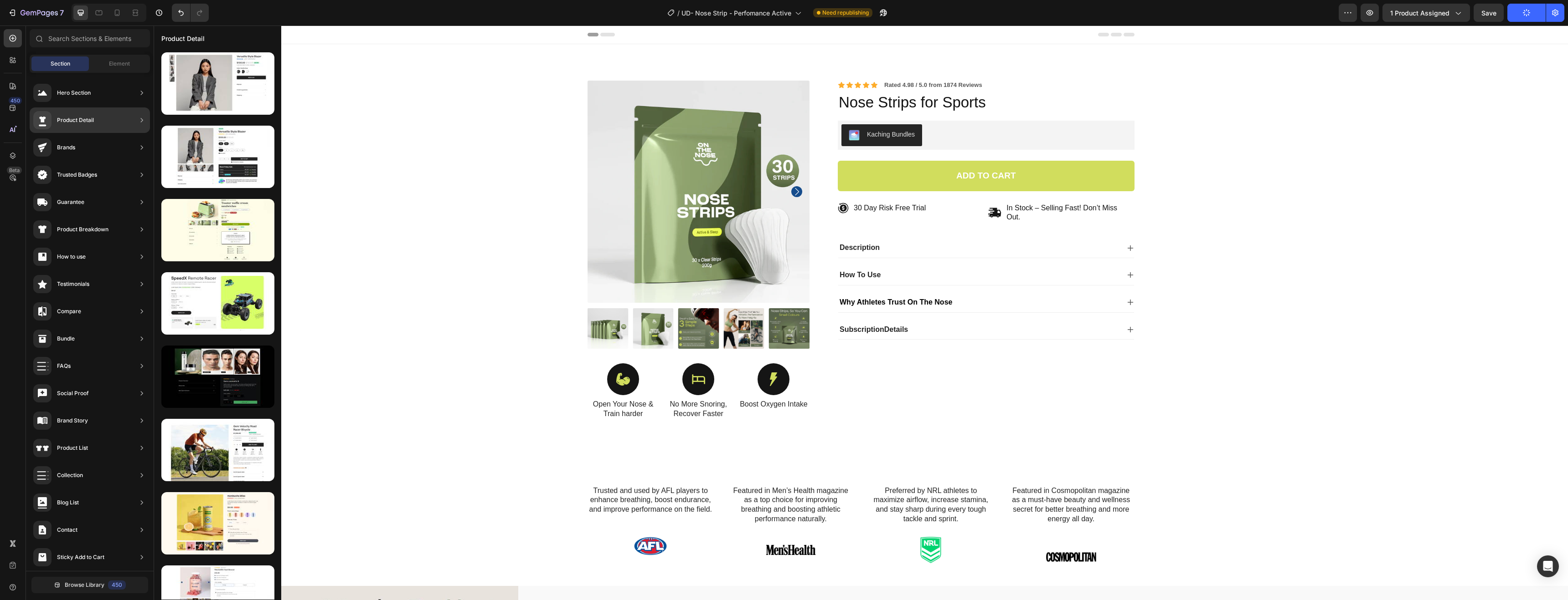
click at [109, 115] on div "Product Detail" at bounding box center [90, 121] width 121 height 26
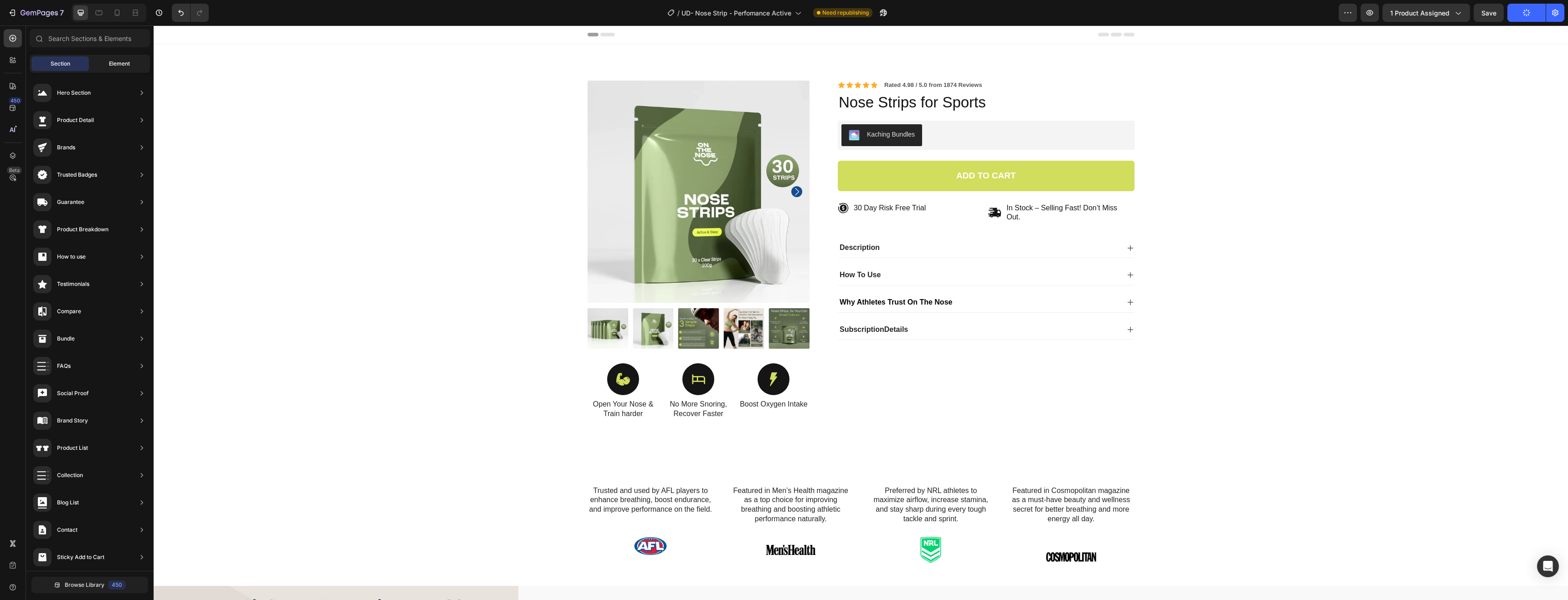
click at [119, 63] on span "Element" at bounding box center [119, 64] width 21 height 8
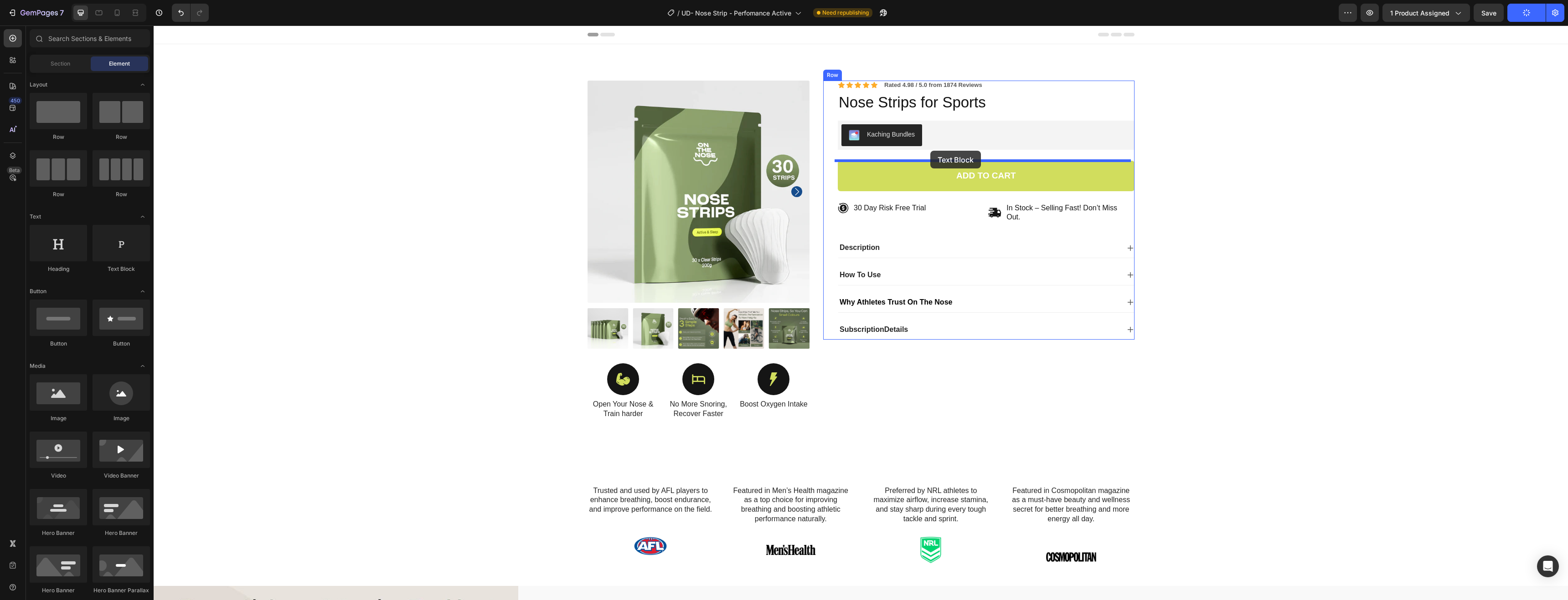
drag, startPoint x: 280, startPoint y: 278, endPoint x: 930, endPoint y: 151, distance: 662.3
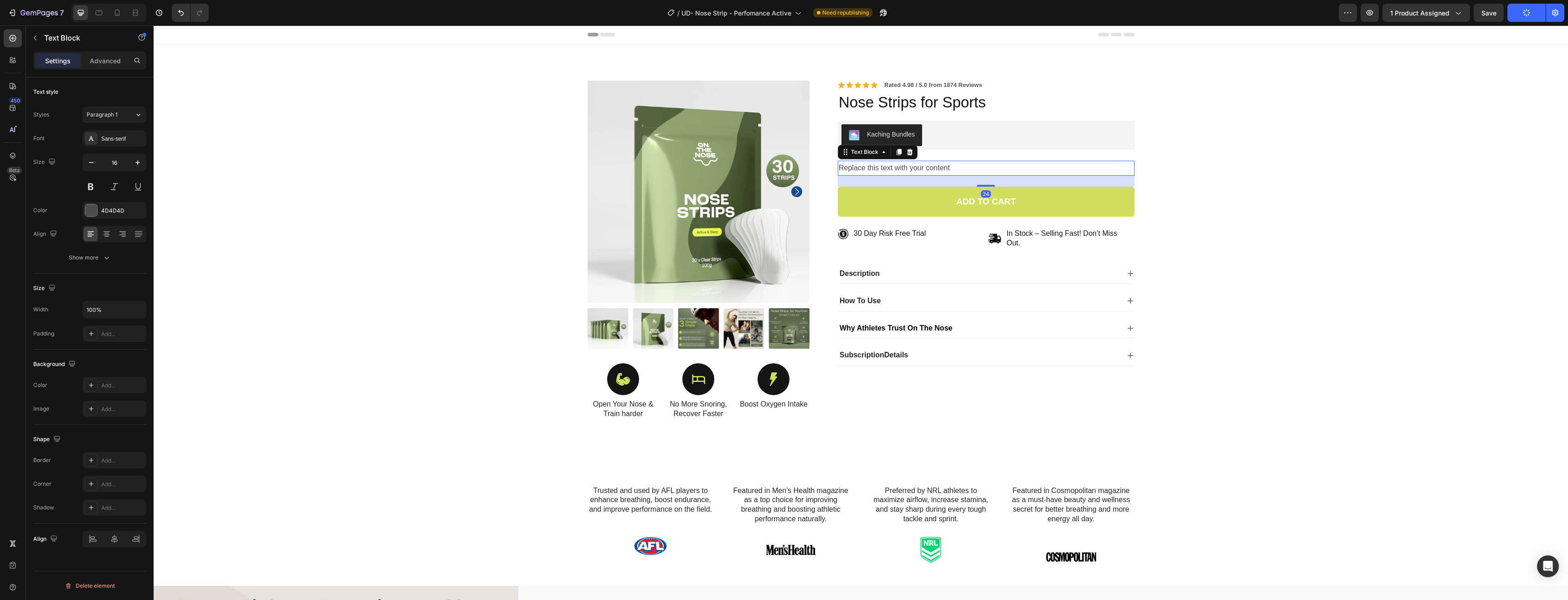
click at [928, 163] on div "Replace this text with your content" at bounding box center [986, 168] width 297 height 15
click at [949, 166] on p "Replace this text with your content" at bounding box center [986, 168] width 295 height 13
click at [949, 167] on p "Replace this text with your content" at bounding box center [986, 168] width 295 height 13
drag, startPoint x: 980, startPoint y: 170, endPoint x: 829, endPoint y: 168, distance: 151.0
click at [829, 168] on div "Icon Icon Icon Icon Icon Icon List Rated 4.98 / 5.0 from 1874 Reviews Text Bloc…" at bounding box center [978, 223] width 312 height 285
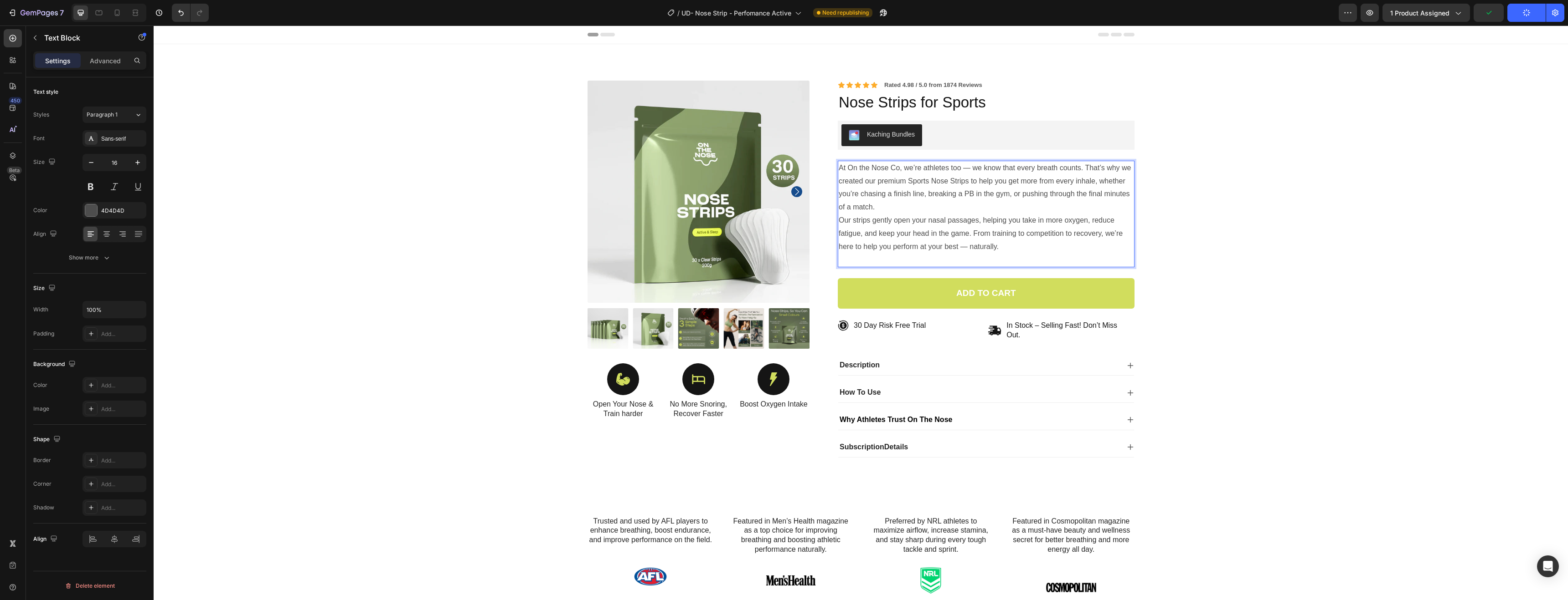
click at [910, 201] on p "At On the Nose Co, we’re athletes too — we know that every breath counts. That’…" at bounding box center [986, 214] width 295 height 105
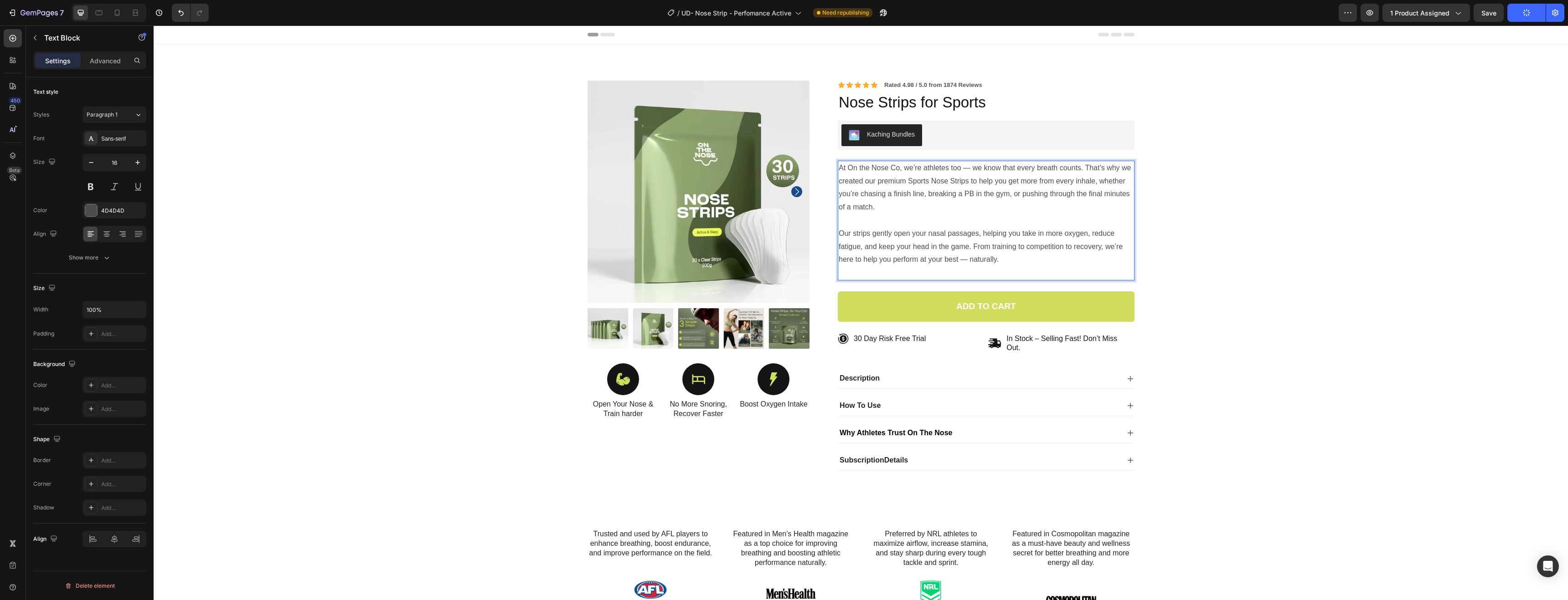
click at [1057, 260] on p "⁠⁠⁠⁠⁠⁠⁠ Our strips gently open your nasal passages, helping you take in more ox…" at bounding box center [986, 247] width 295 height 66
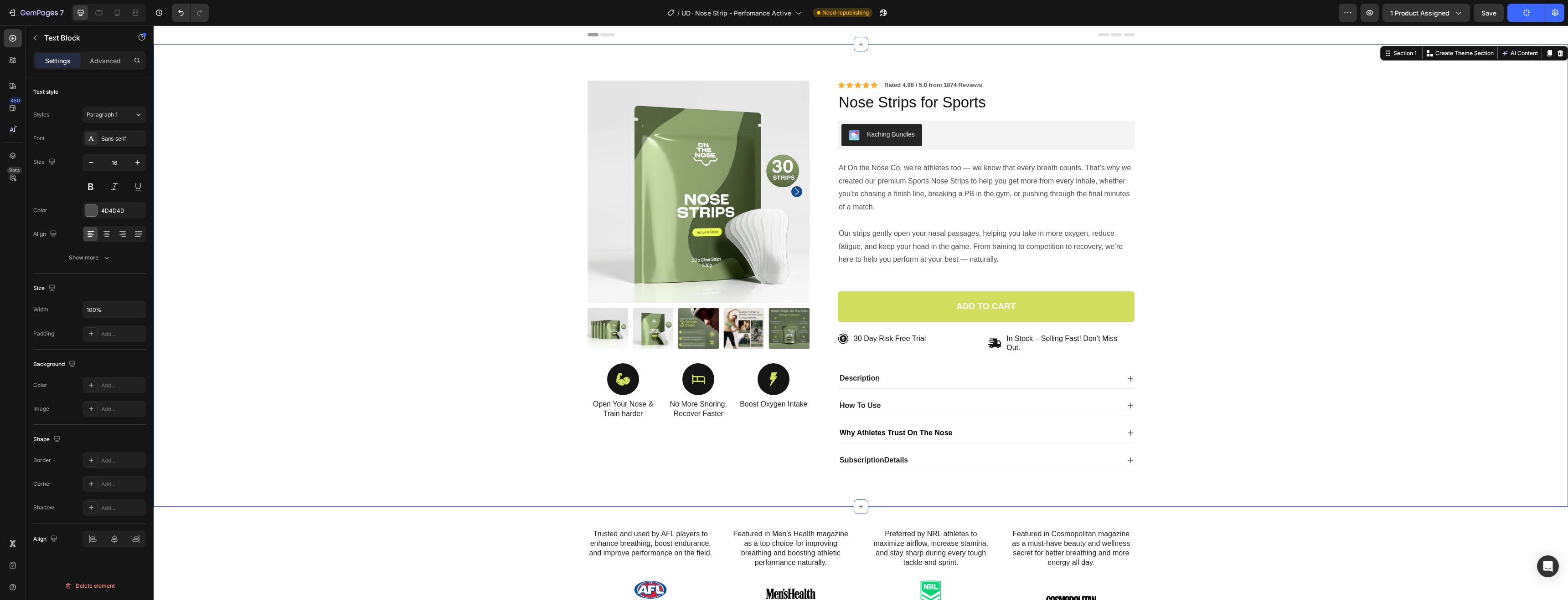
click at [1331, 280] on div "Product Images Icon Open Your Nose & Train harder Text Block Icon No More Snori…" at bounding box center [861, 283] width 1401 height 405
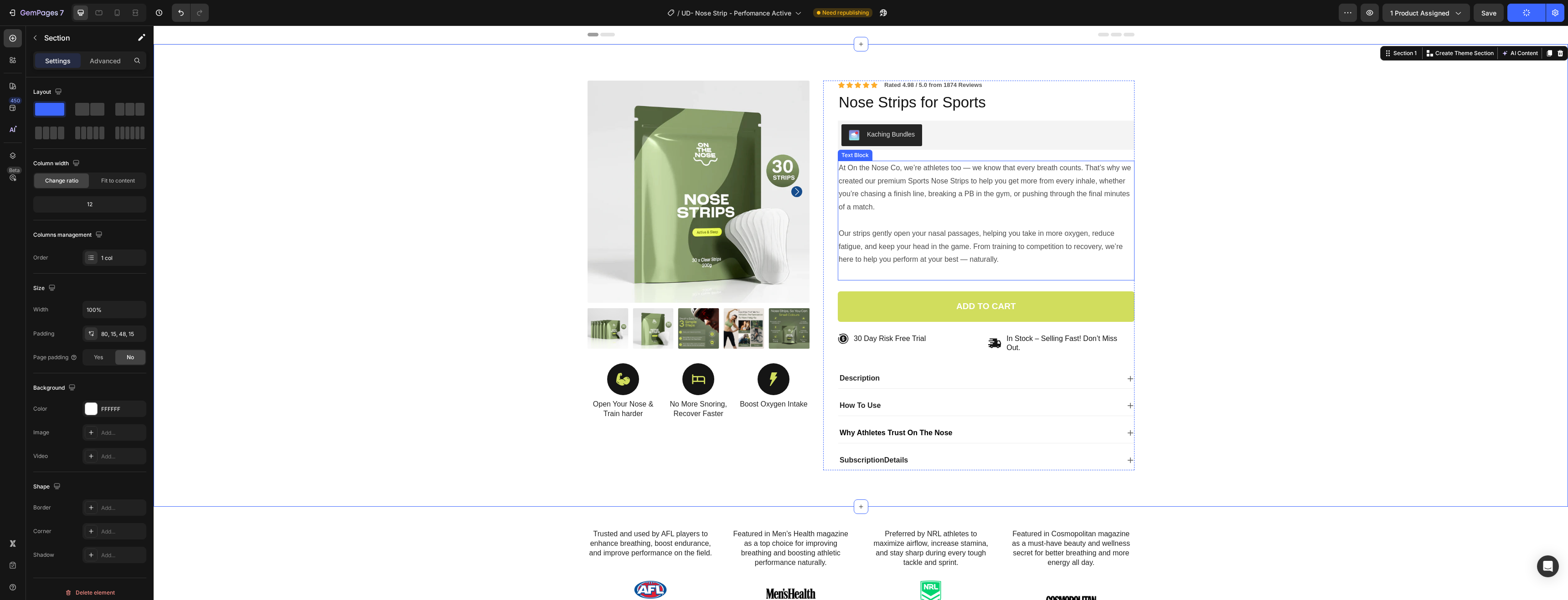
click at [1033, 252] on p "Our strips gently open your nasal passages, helping you take in more oxygen, re…" at bounding box center [986, 247] width 295 height 66
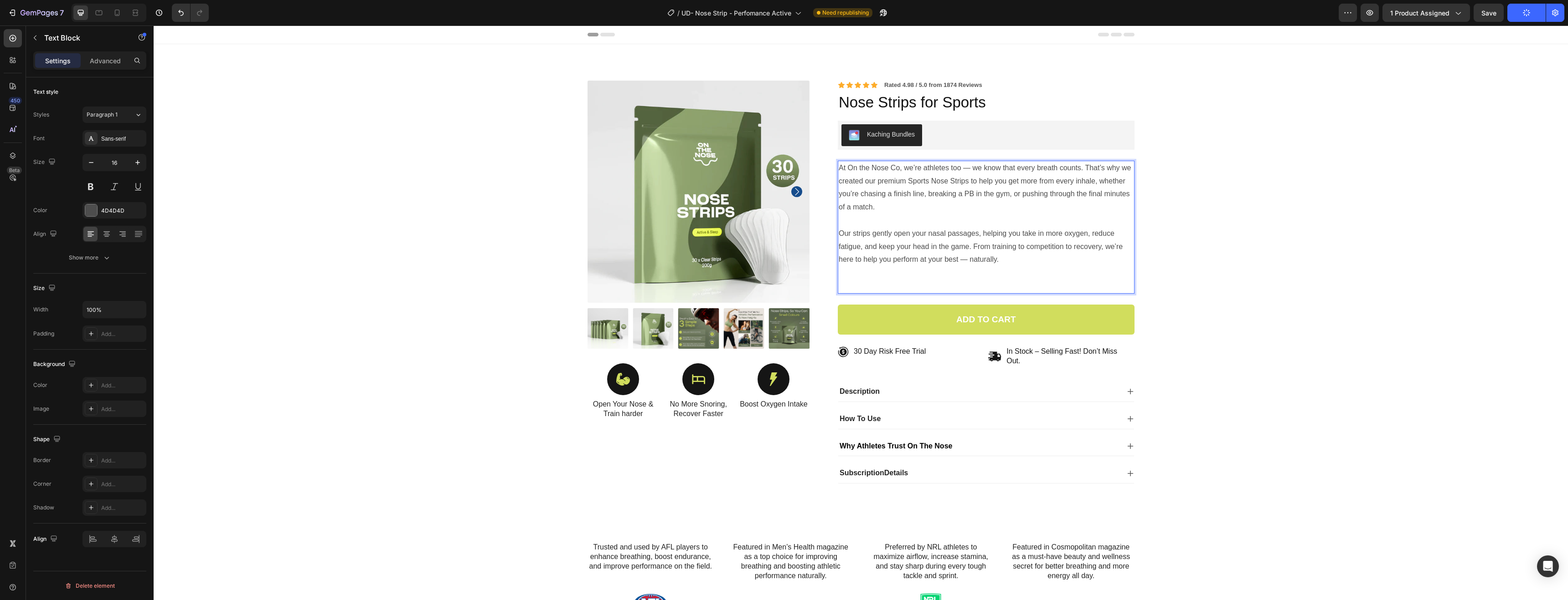
click at [1029, 255] on p "Our strips gently open your nasal passages, helping you take in more oxygen, re…" at bounding box center [986, 253] width 295 height 79
click at [1238, 224] on div "Product Images Icon Open Your Nose & Train harder Text Block Icon No More Snori…" at bounding box center [861, 289] width 1401 height 418
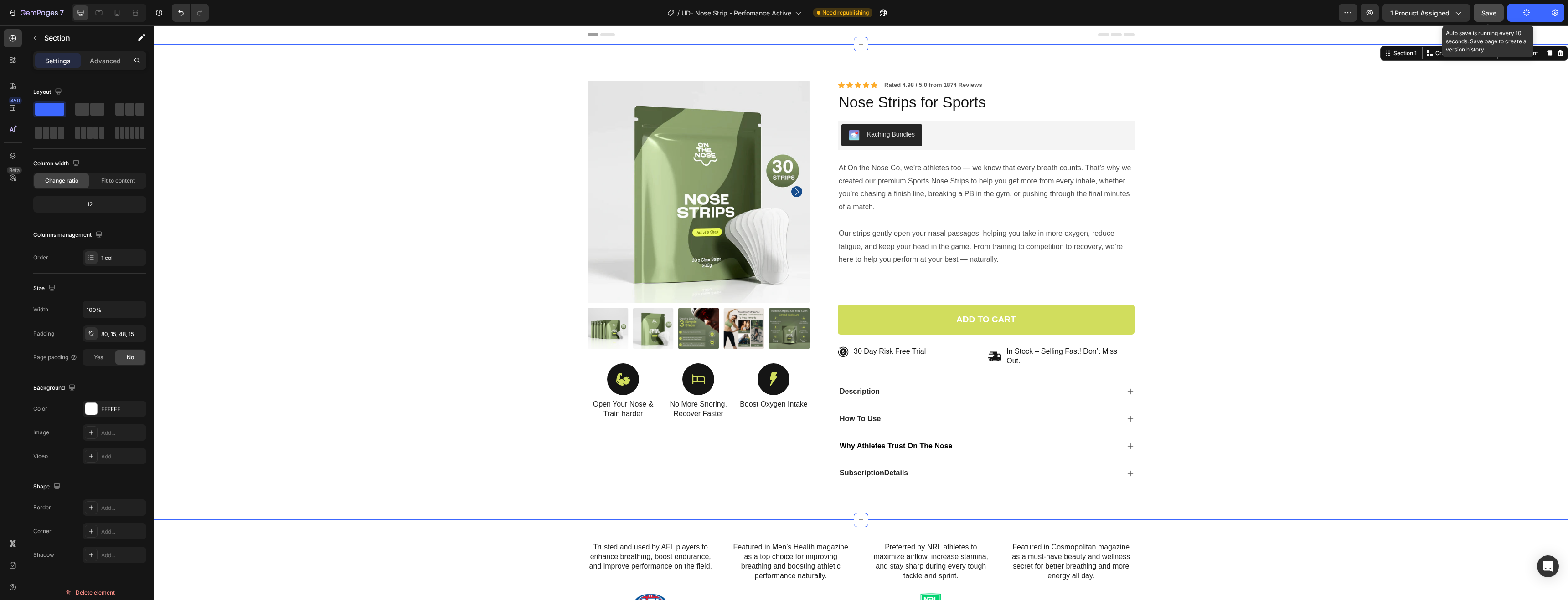
click at [1489, 18] on button "Save" at bounding box center [1489, 13] width 30 height 18
click at [1029, 451] on div "Why Athletes Trust On The Nose" at bounding box center [979, 446] width 281 height 12
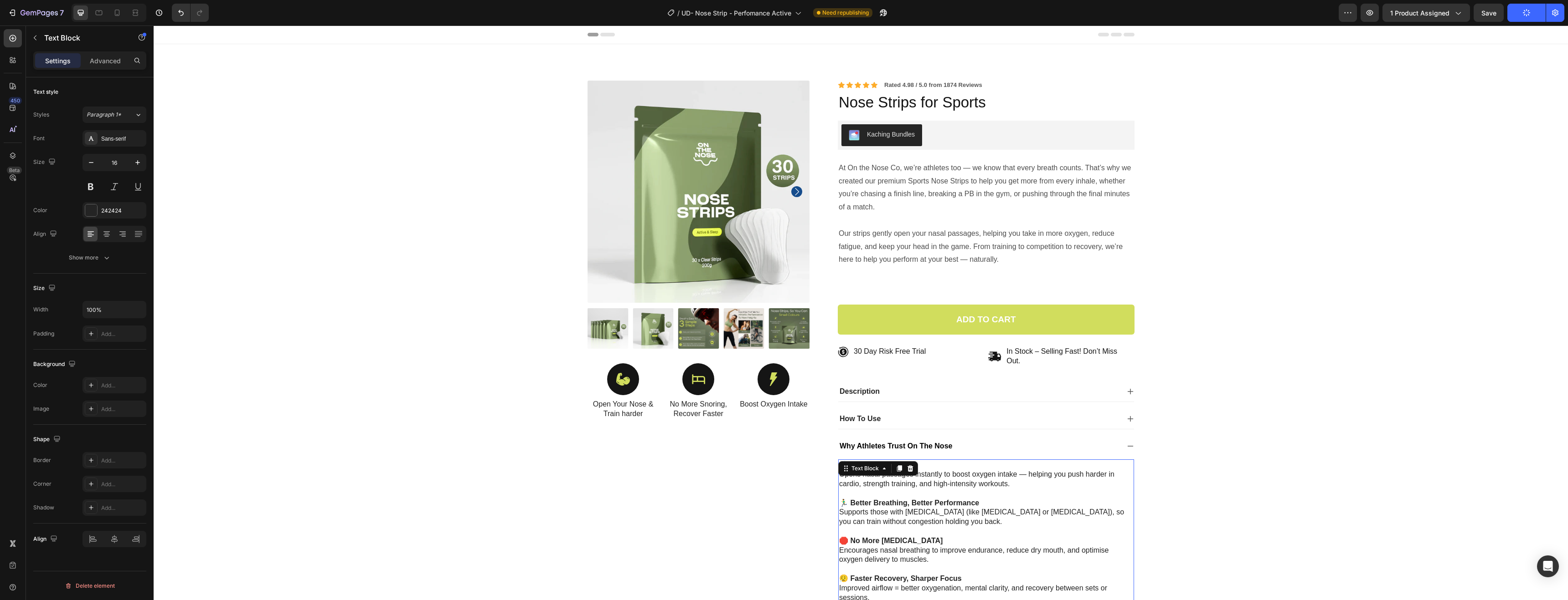
click at [928, 515] on p "🏃‍♂️ Better Breathing, Better Performance Supports those with [MEDICAL_DATA] (l…" at bounding box center [986, 513] width 294 height 28
click at [935, 501] on strong "🏃‍♂️ Better Breathing, Better Performance" at bounding box center [909, 503] width 140 height 8
click at [959, 267] on p "Our strips gently open your nasal passages, helping you take in more oxygen, re…" at bounding box center [986, 253] width 295 height 79
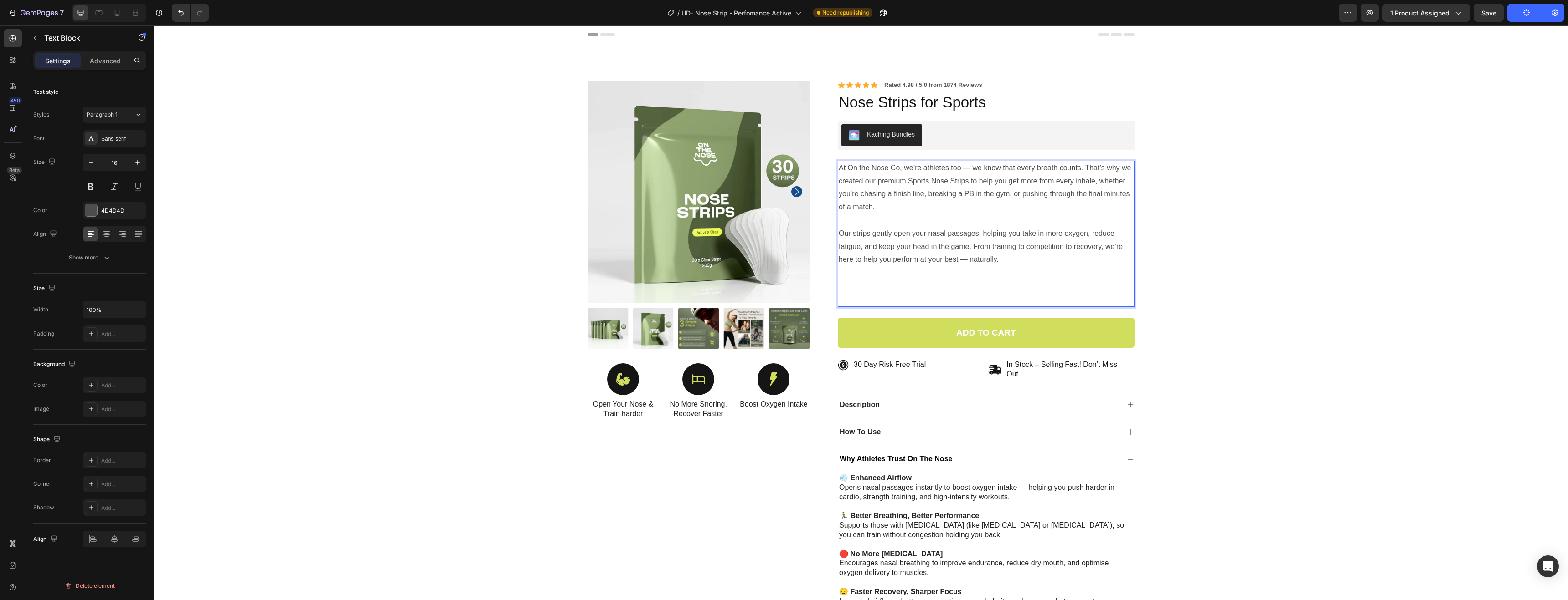
click at [1069, 274] on p "Our strips gently open your nasal passages, helping you take in more oxygen, re…" at bounding box center [986, 260] width 295 height 92
click at [117, 115] on div "Paragraph 1" at bounding box center [104, 115] width 37 height 8
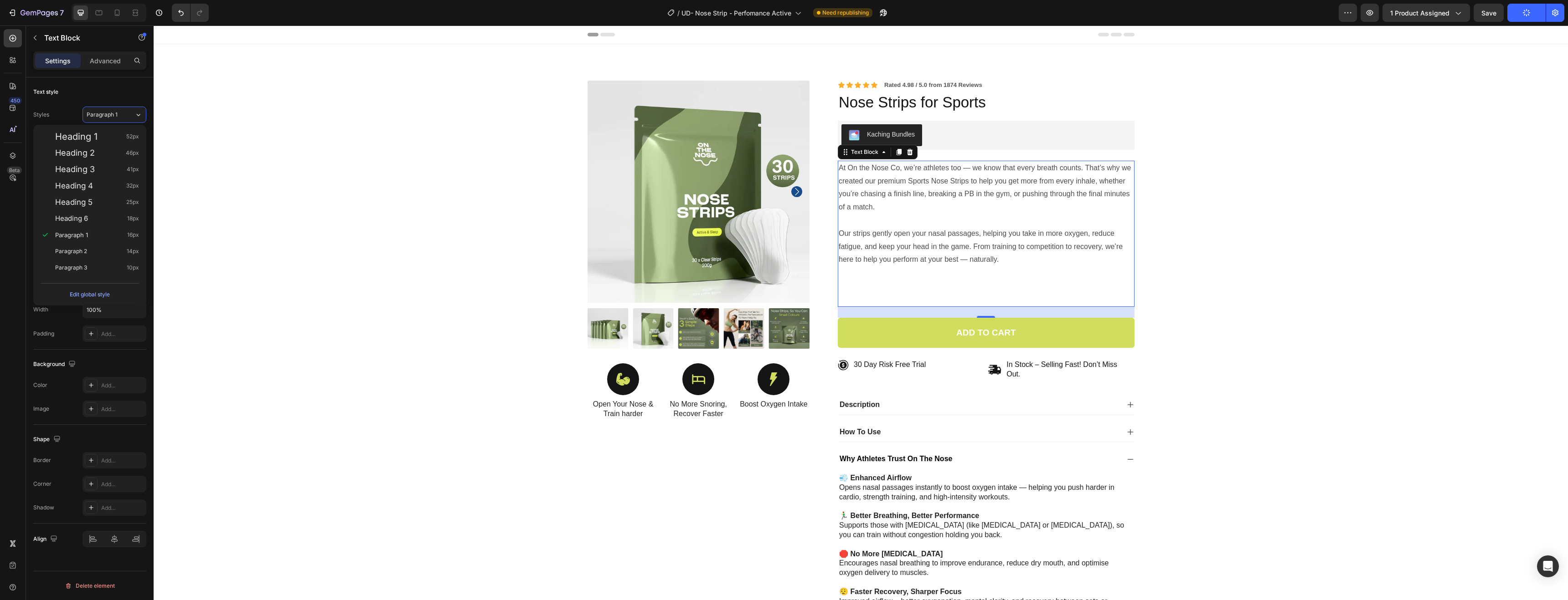
click at [124, 350] on div "Text style Styles Paragraph 1 Font Sans-serif Size 16 Color 4D4D4D Align Show m…" at bounding box center [90, 387] width 113 height 75
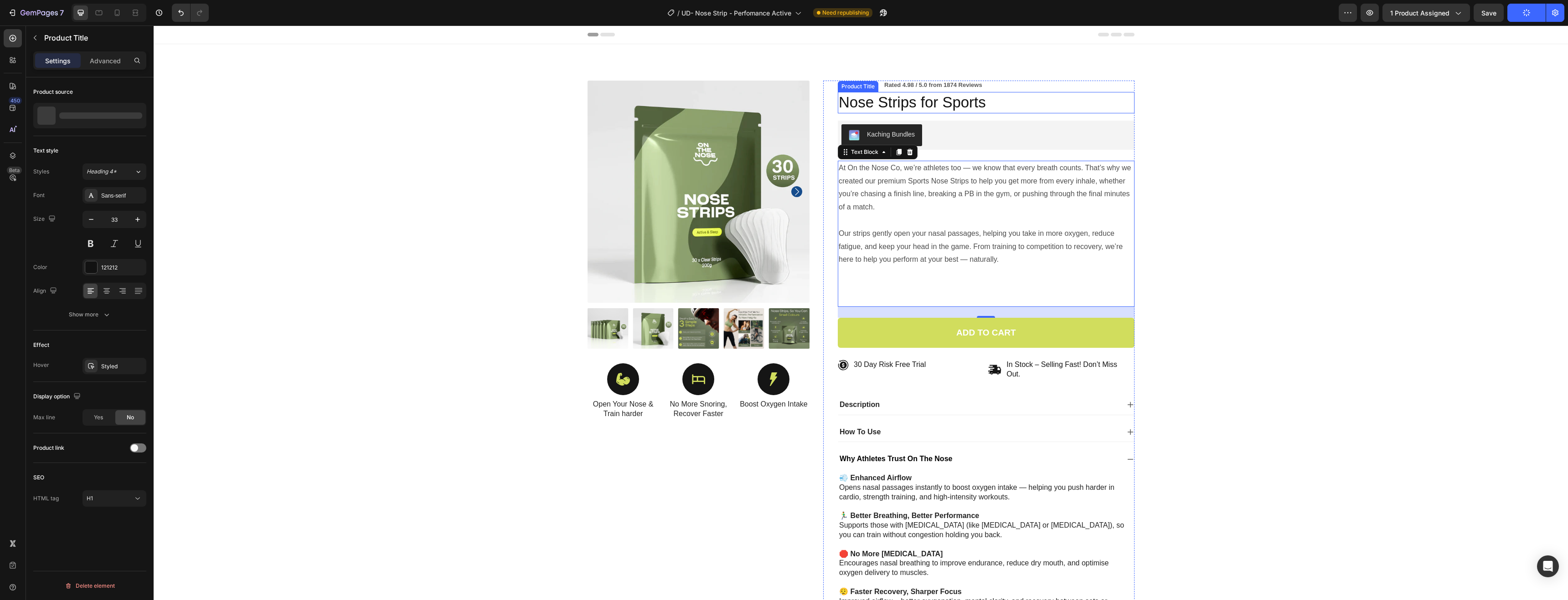
click at [867, 103] on h1 "Nose Strips for Sports" at bounding box center [986, 102] width 297 height 21
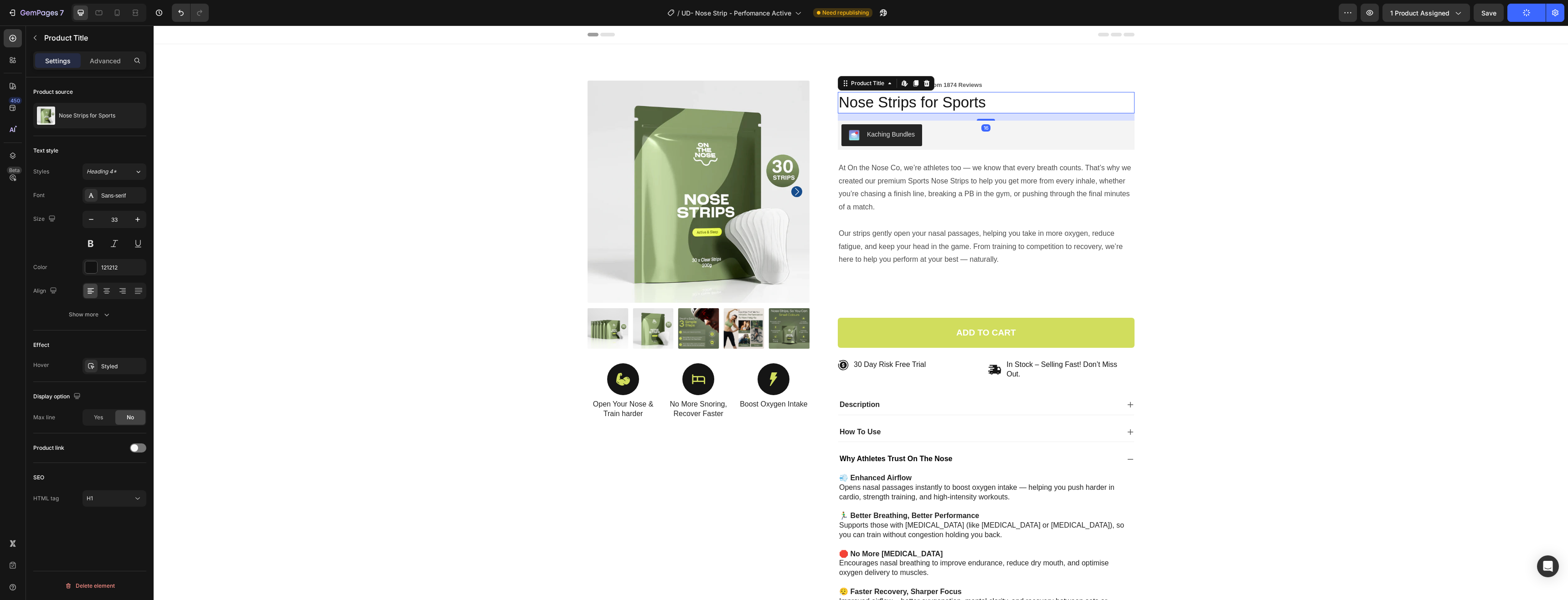
click at [868, 102] on h1 "Nose Strips for Sports" at bounding box center [986, 102] width 297 height 21
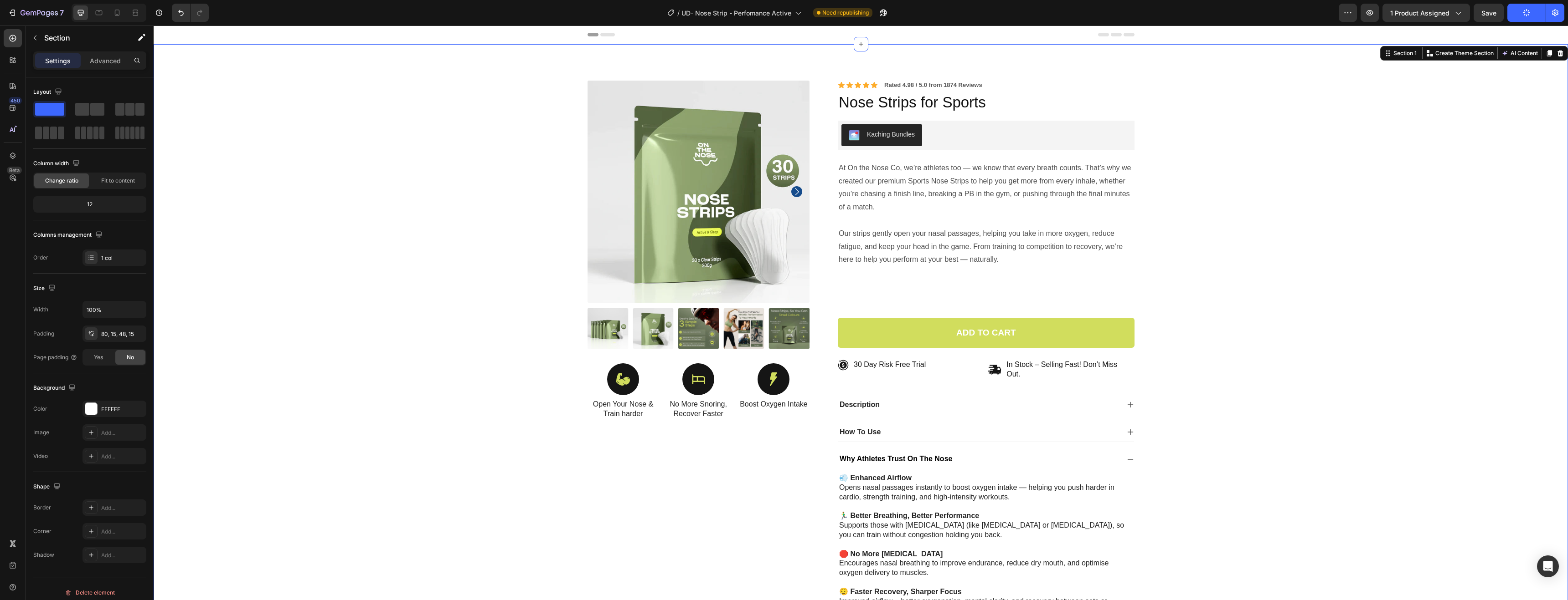
click at [1462, 142] on div "Product Images Icon Open Your Nose & Train harder Text Block Icon No More Snori…" at bounding box center [861, 391] width 1401 height 620
click at [973, 102] on h1 "Nose Strips for Sports" at bounding box center [986, 102] width 297 height 21
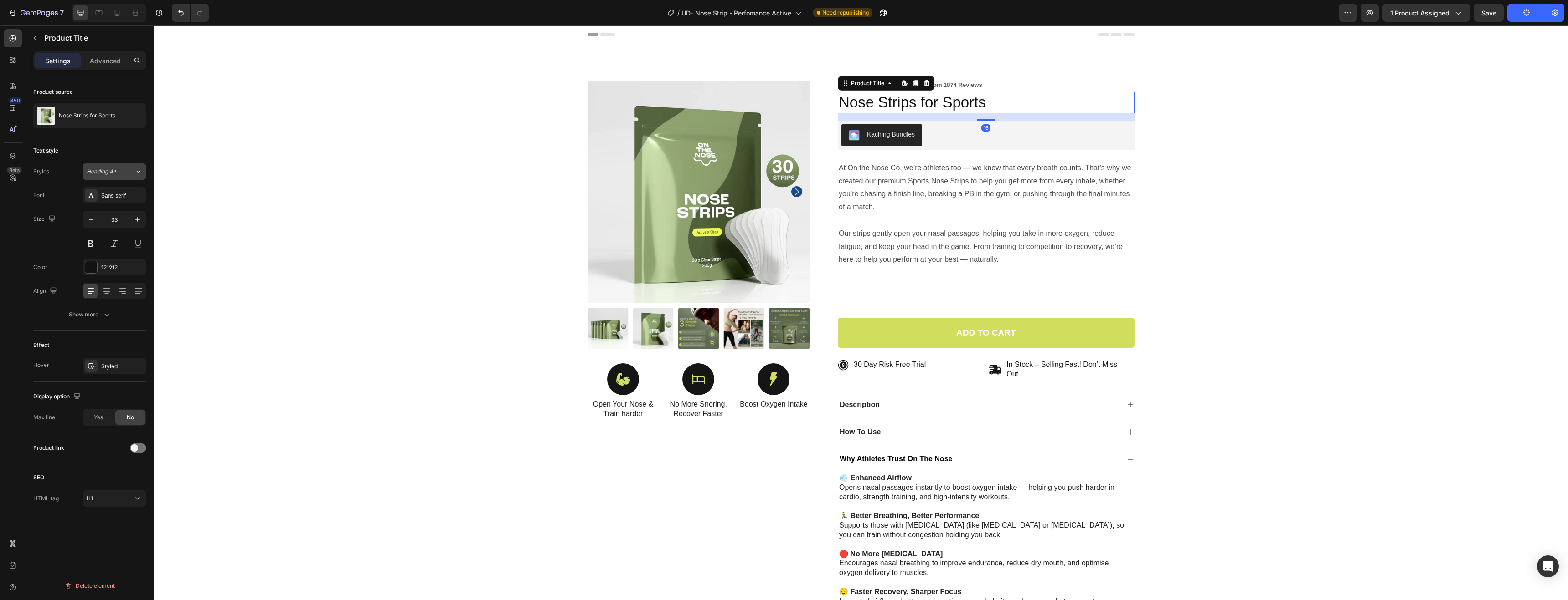
click at [137, 168] on icon at bounding box center [138, 171] width 8 height 9
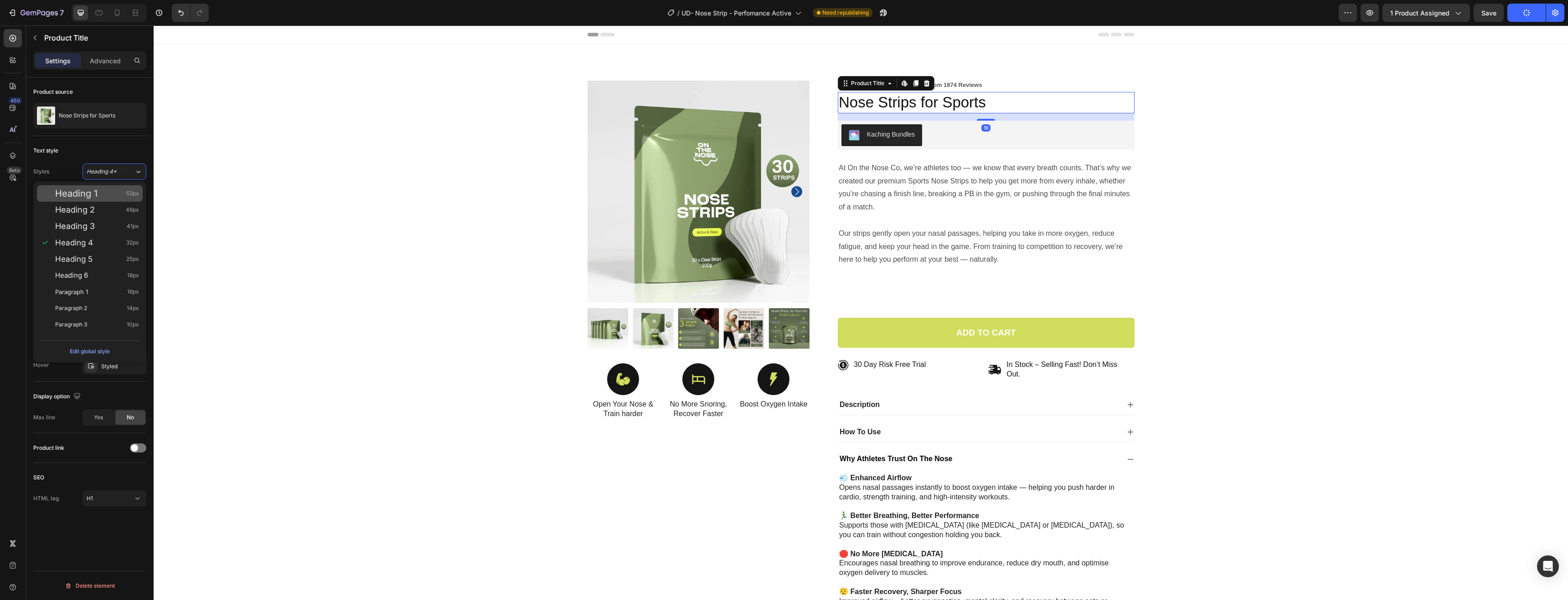
click at [124, 193] on div "Heading 1 52px" at bounding box center [97, 193] width 84 height 9
type input "52"
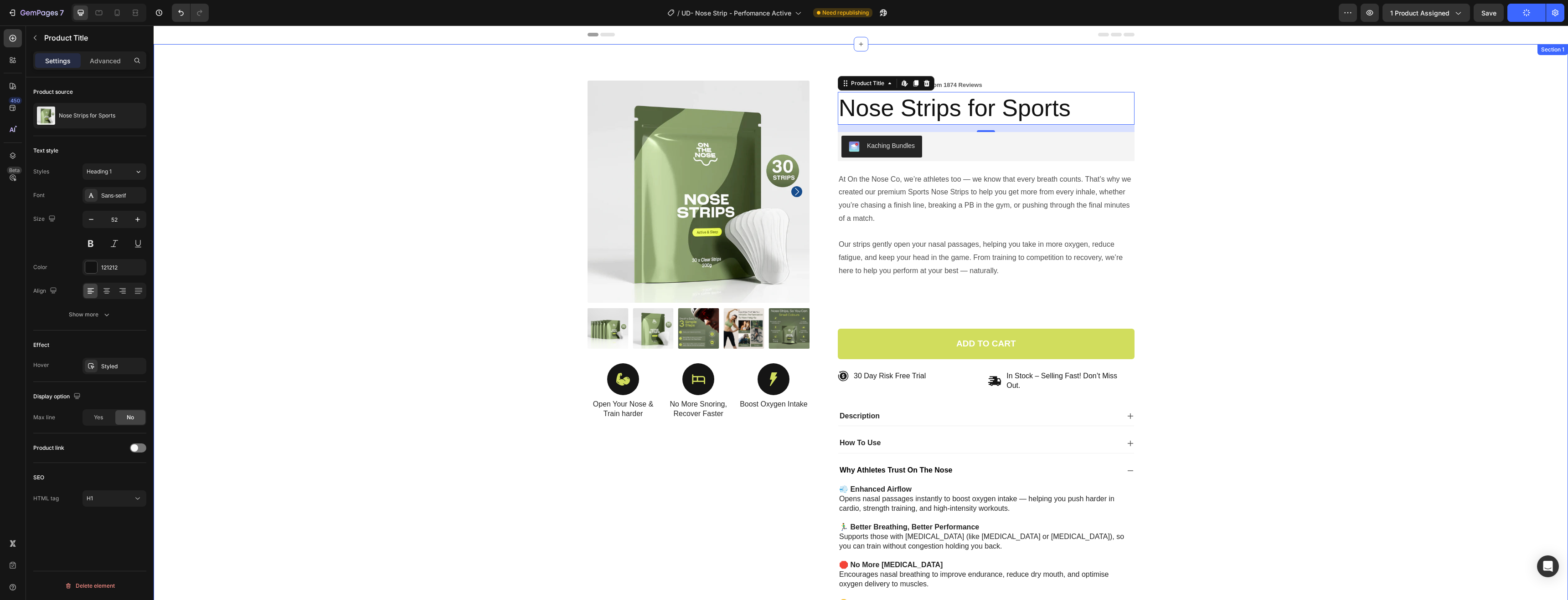
click at [328, 193] on div "Product Images Icon Open Your Nose & Train harder Text Block Icon No More Snori…" at bounding box center [861, 396] width 1401 height 632
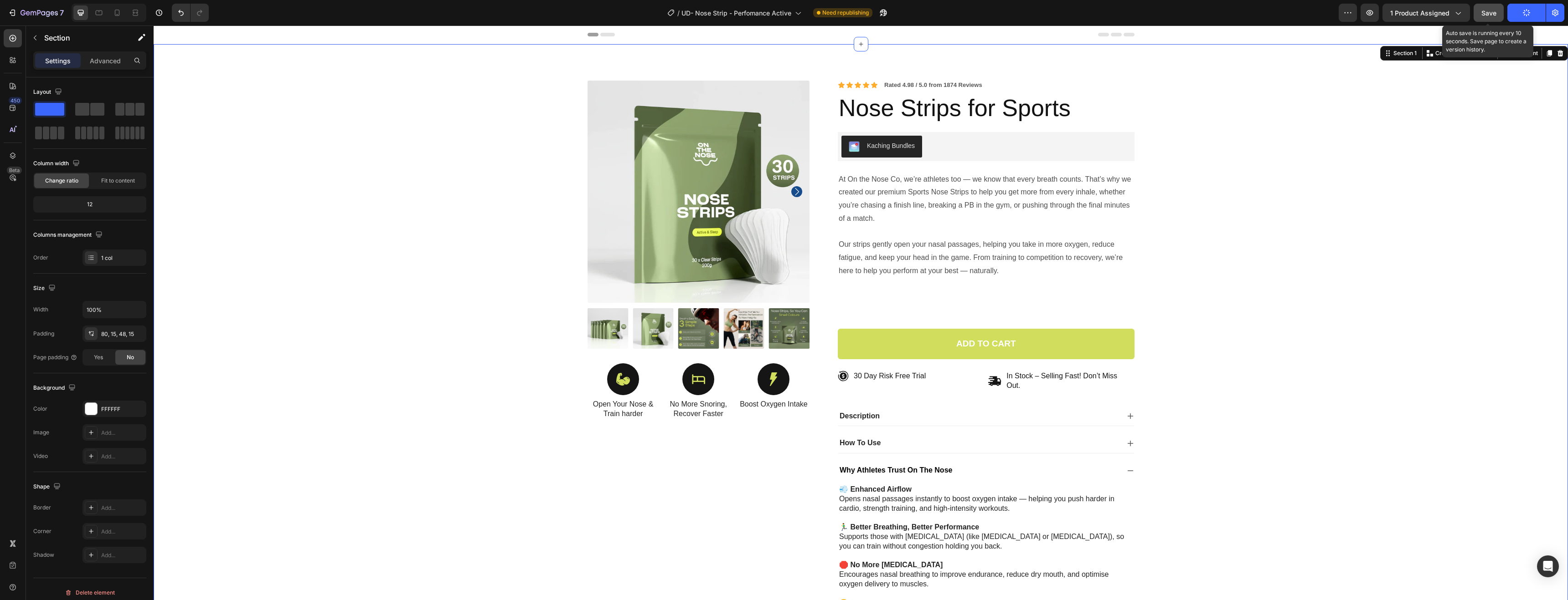
click at [1501, 19] on button "Save" at bounding box center [1489, 13] width 30 height 18
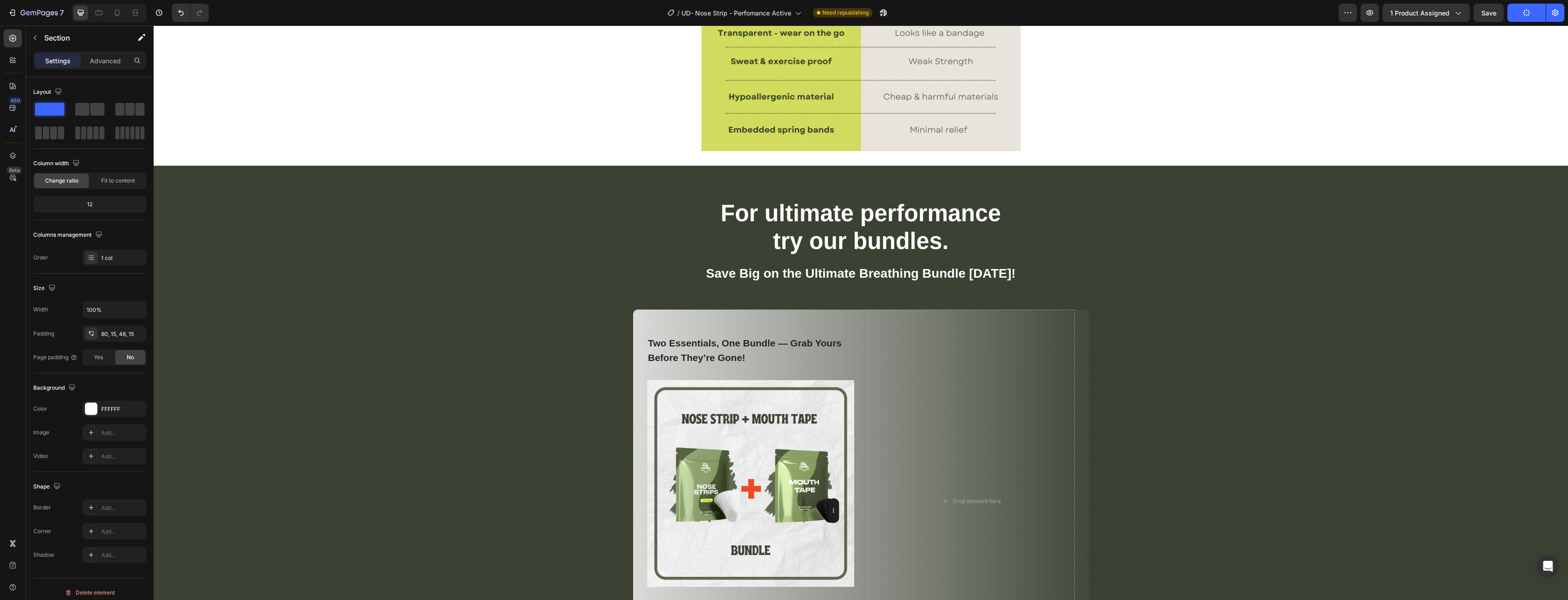
scroll to position [2225, 0]
click at [846, 253] on h2 "For ultimate performance try our bundles." at bounding box center [861, 227] width 547 height 57
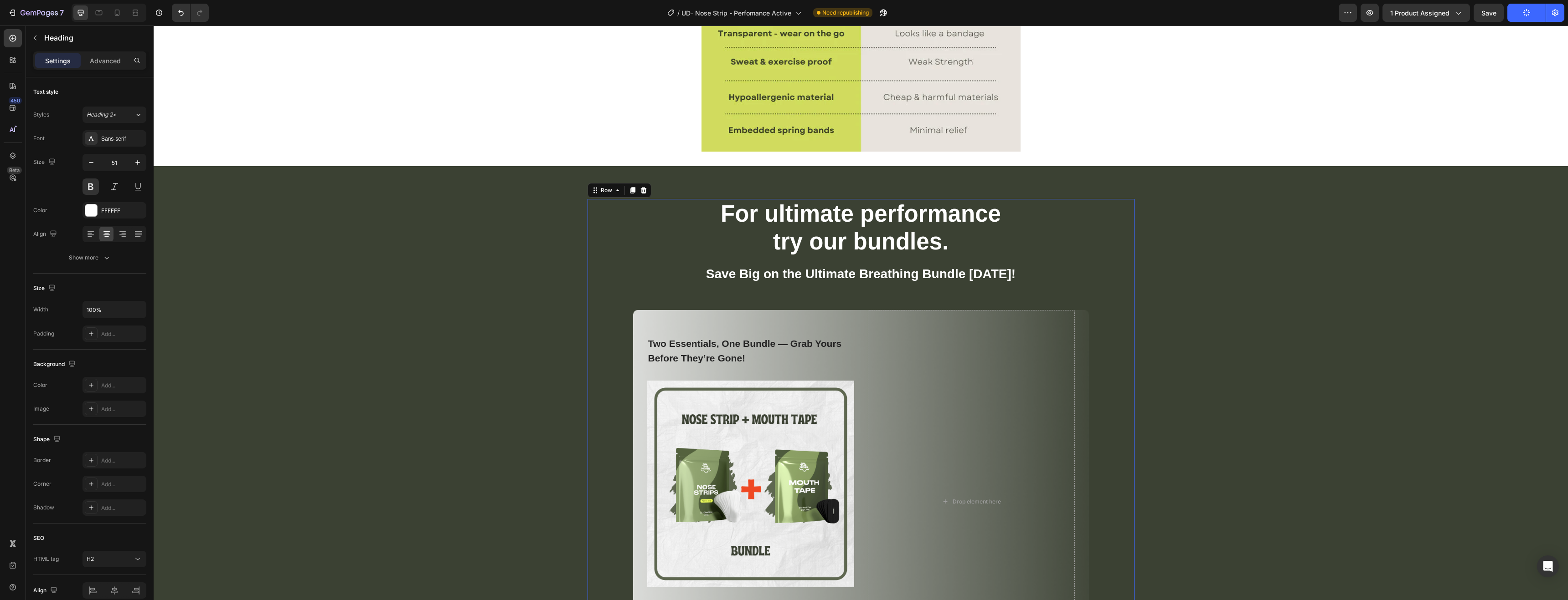
click at [844, 288] on div "For ultimate performance try our bundles. Heading Save Big on the Ultimate Brea…" at bounding box center [861, 459] width 547 height 519
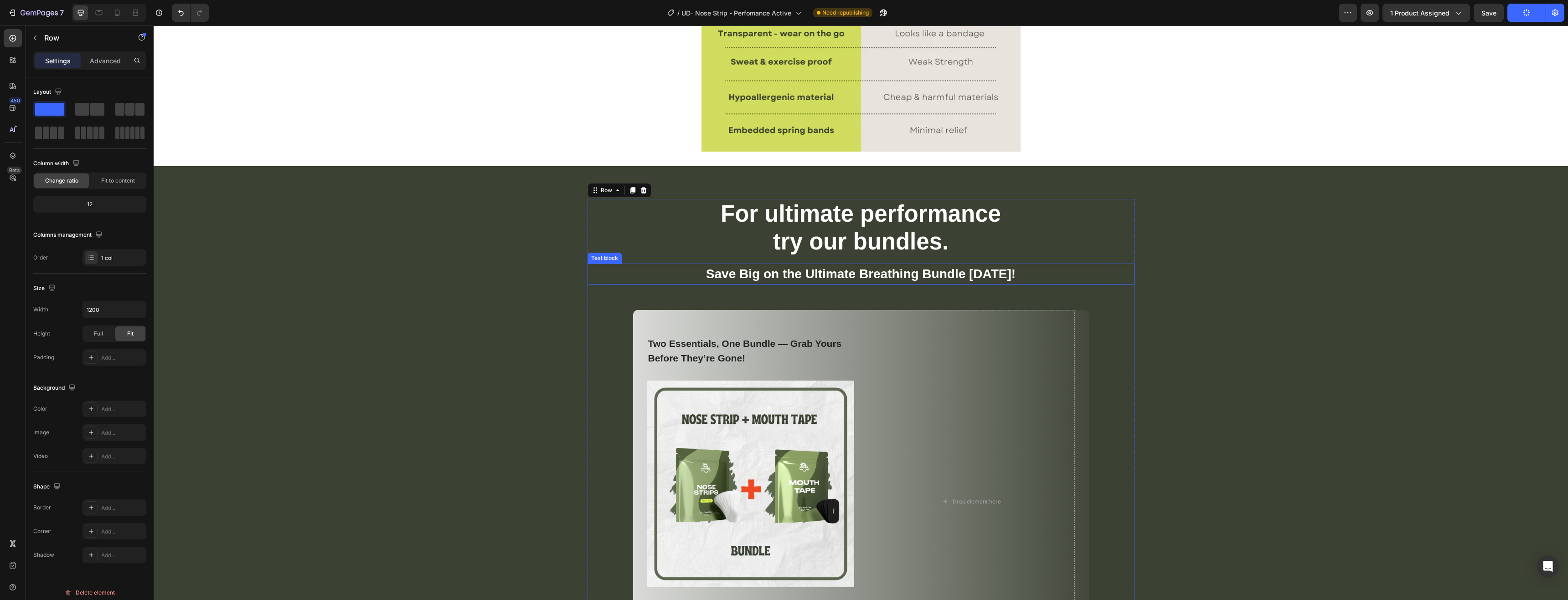
click at [817, 284] on p "Save Big on the Ultimate Breathing Bundle [DATE]!" at bounding box center [860, 275] width 545 height 19
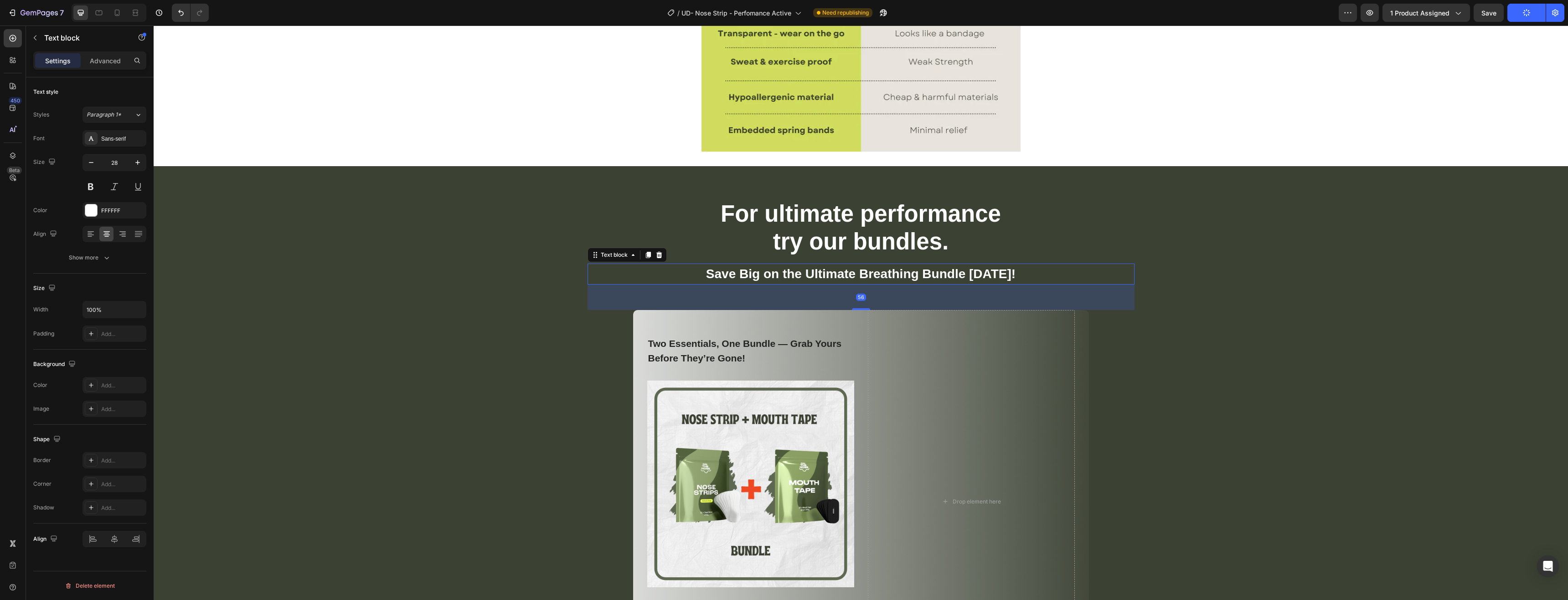
click at [679, 276] on p "Save Big on the Ultimate Breathing Bundle [DATE]!" at bounding box center [860, 275] width 545 height 19
click at [90, 260] on div "Show more" at bounding box center [90, 258] width 43 height 9
click at [98, 361] on div "Add..." at bounding box center [114, 354] width 64 height 16
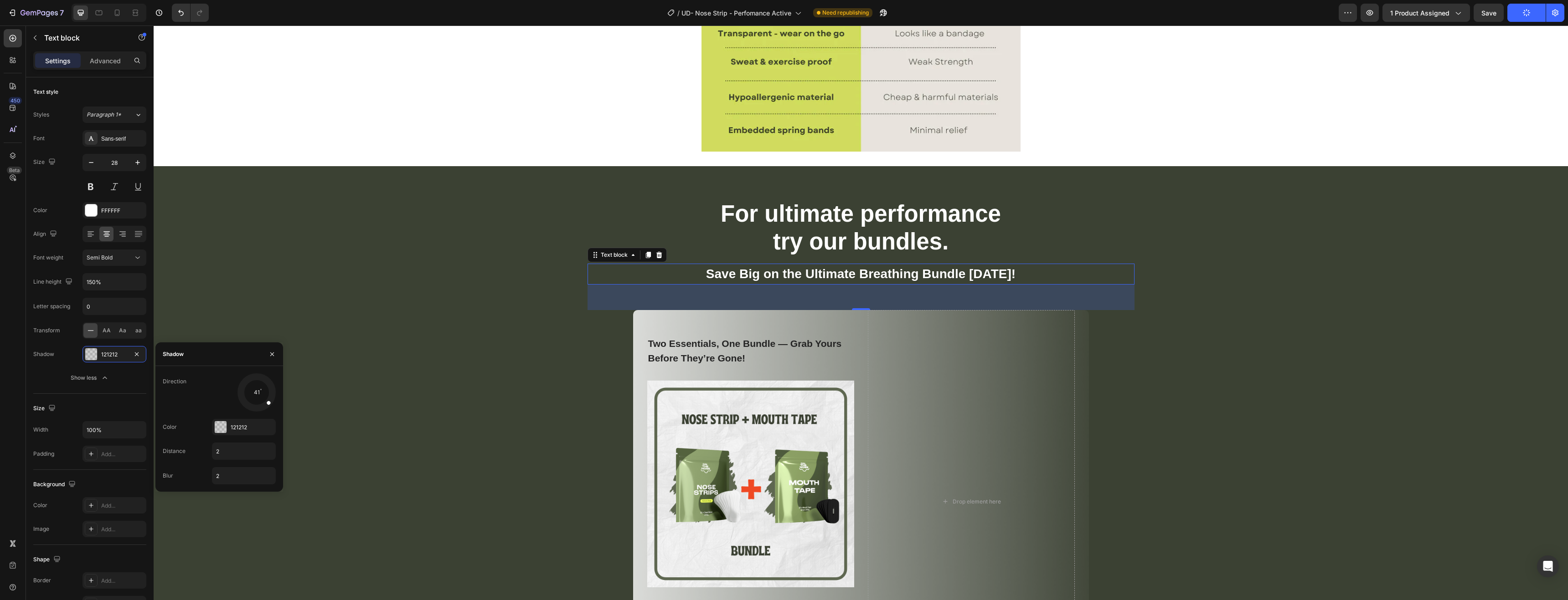
drag, startPoint x: 245, startPoint y: 403, endPoint x: 268, endPoint y: 403, distance: 23.0
click at [268, 403] on span at bounding box center [268, 403] width 5 height 5
click at [254, 423] on div "121212" at bounding box center [244, 427] width 26 height 8
click at [167, 418] on div at bounding box center [169, 416] width 9 height 9
type input "D1DD5D"
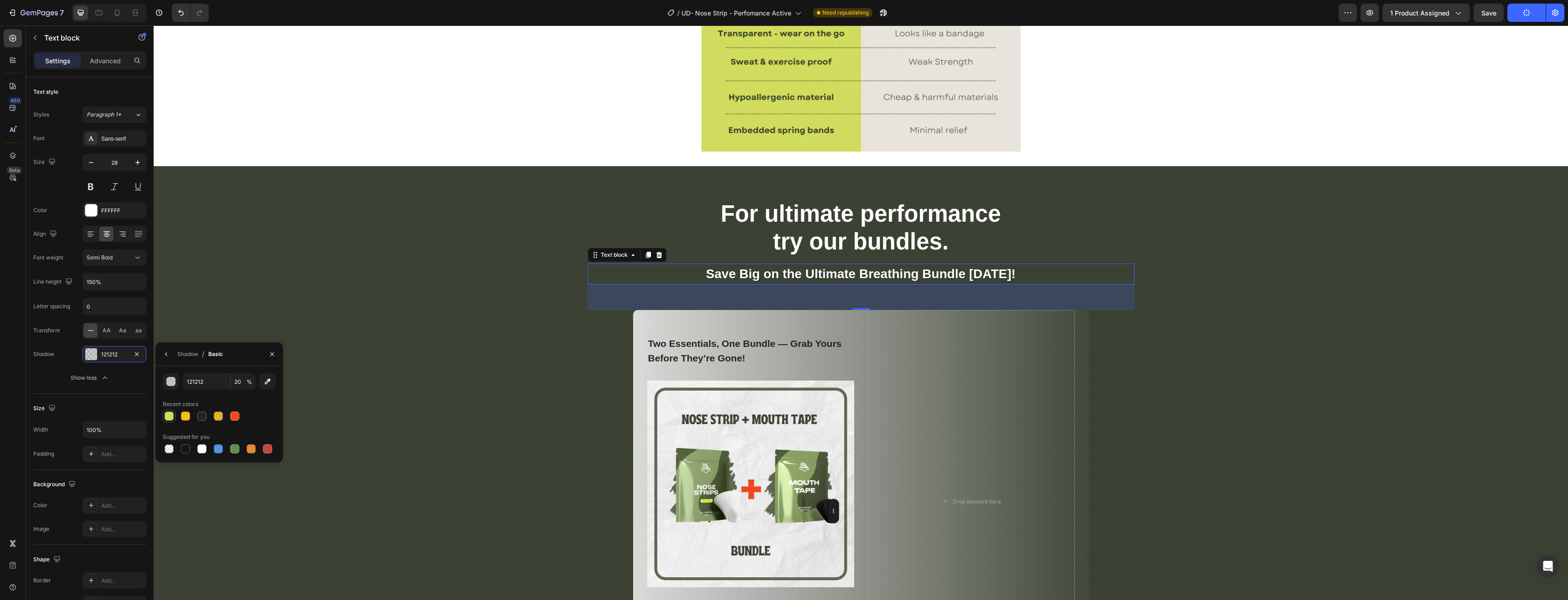
type input "100"
click at [244, 384] on input "100" at bounding box center [243, 382] width 25 height 16
click at [221, 380] on input "D1DD5D" at bounding box center [206, 382] width 48 height 16
click at [261, 380] on button "button" at bounding box center [267, 382] width 16 height 16
click at [170, 358] on button "button" at bounding box center [166, 354] width 15 height 15
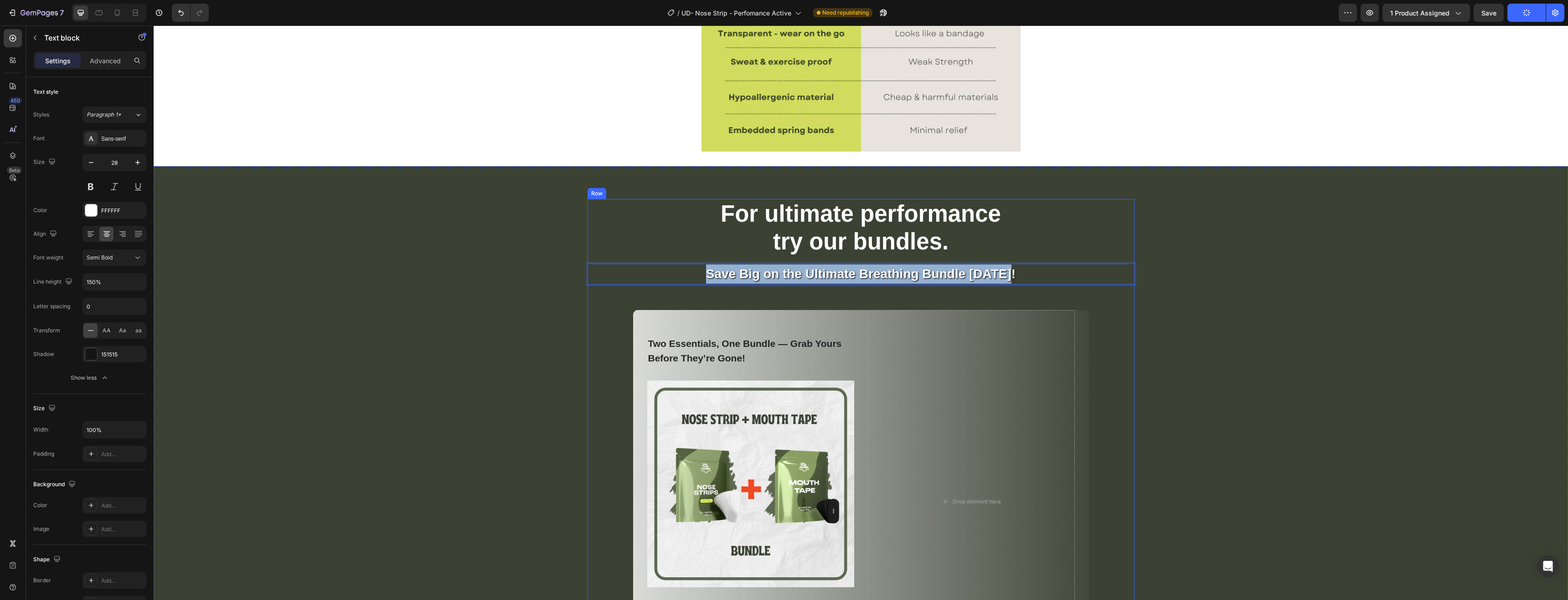
drag, startPoint x: 678, startPoint y: 271, endPoint x: 1080, endPoint y: 287, distance: 402.3
click at [1080, 287] on div "For ultimate performance try our bundles. Heading Save Big on the Ultimate Brea…" at bounding box center [861, 459] width 547 height 519
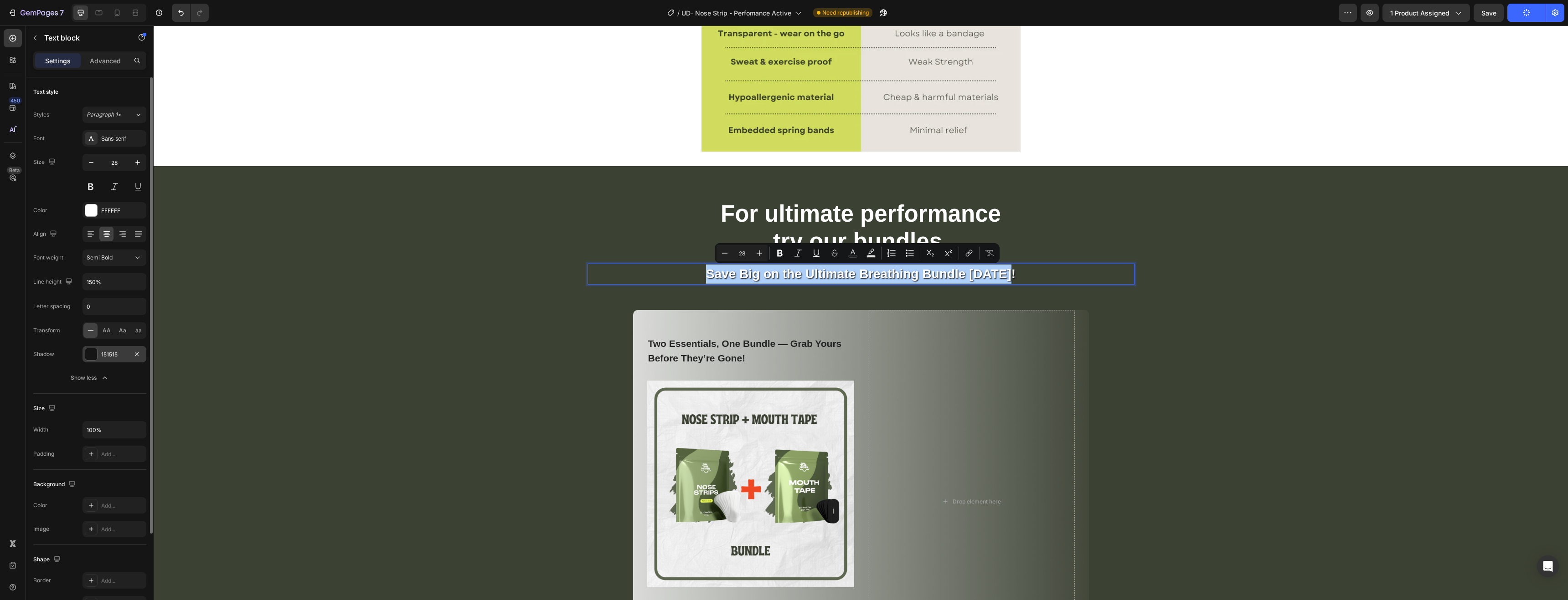
click at [86, 351] on div at bounding box center [91, 354] width 12 height 12
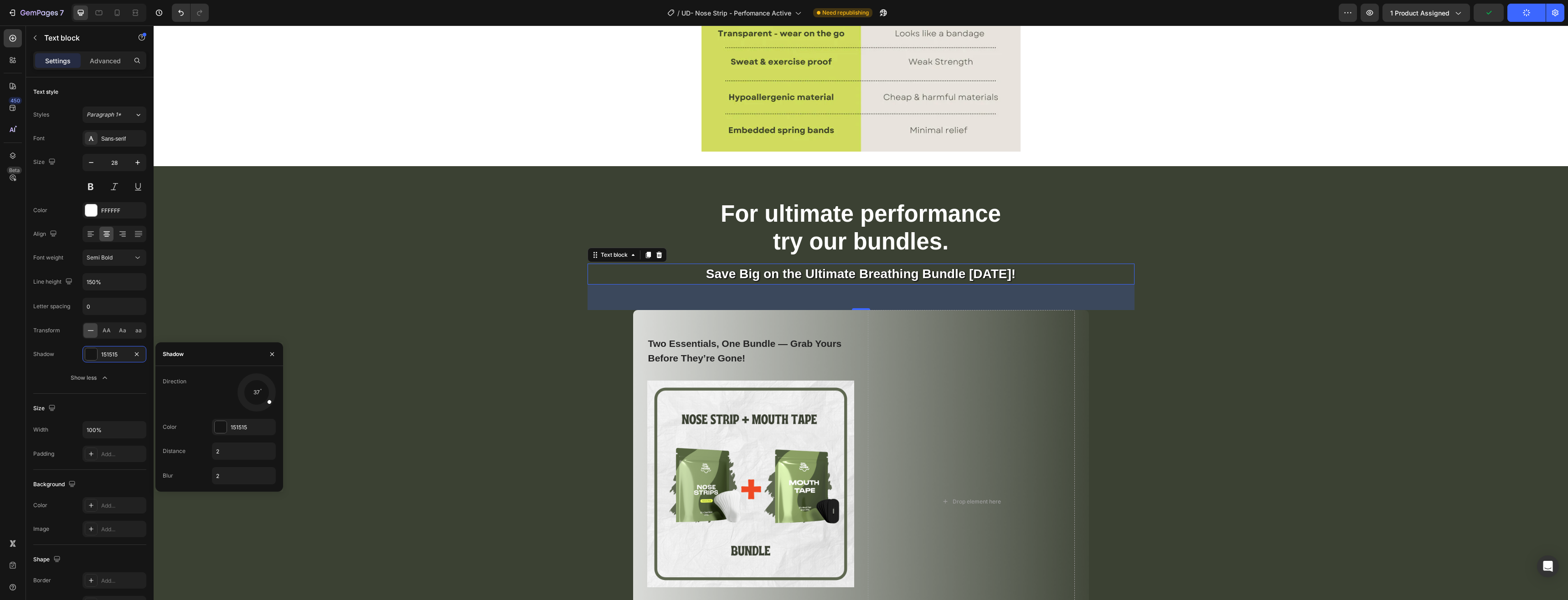
drag, startPoint x: 268, startPoint y: 404, endPoint x: 277, endPoint y: 408, distance: 9.8
click at [277, 408] on div "Direction 37 Color 151515 Distance 2 Blur 2" at bounding box center [219, 429] width 128 height 111
click at [253, 432] on div "151515" at bounding box center [244, 427] width 64 height 16
click at [235, 454] on div at bounding box center [234, 449] width 11 height 11
type input "5E8E49"
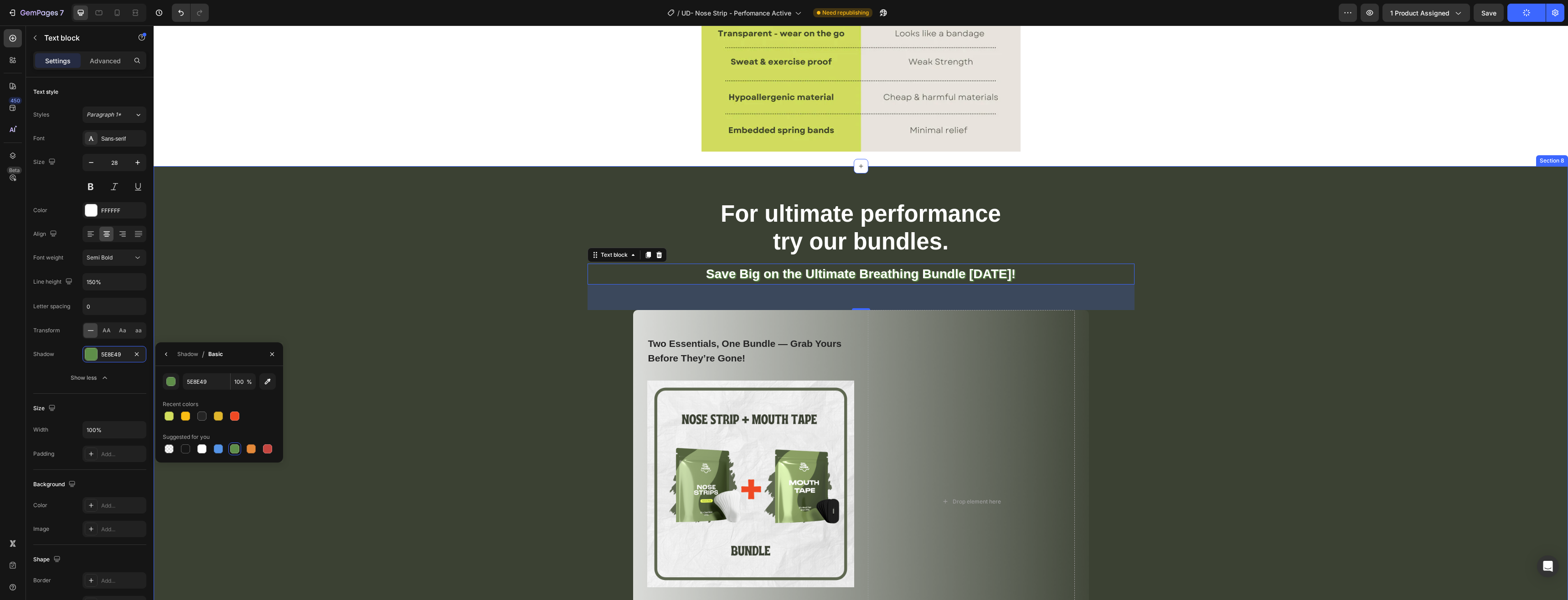
click at [394, 420] on div "For ultimate performance try our bundles. Heading Save Big on the Ultimate Brea…" at bounding box center [861, 459] width 1401 height 519
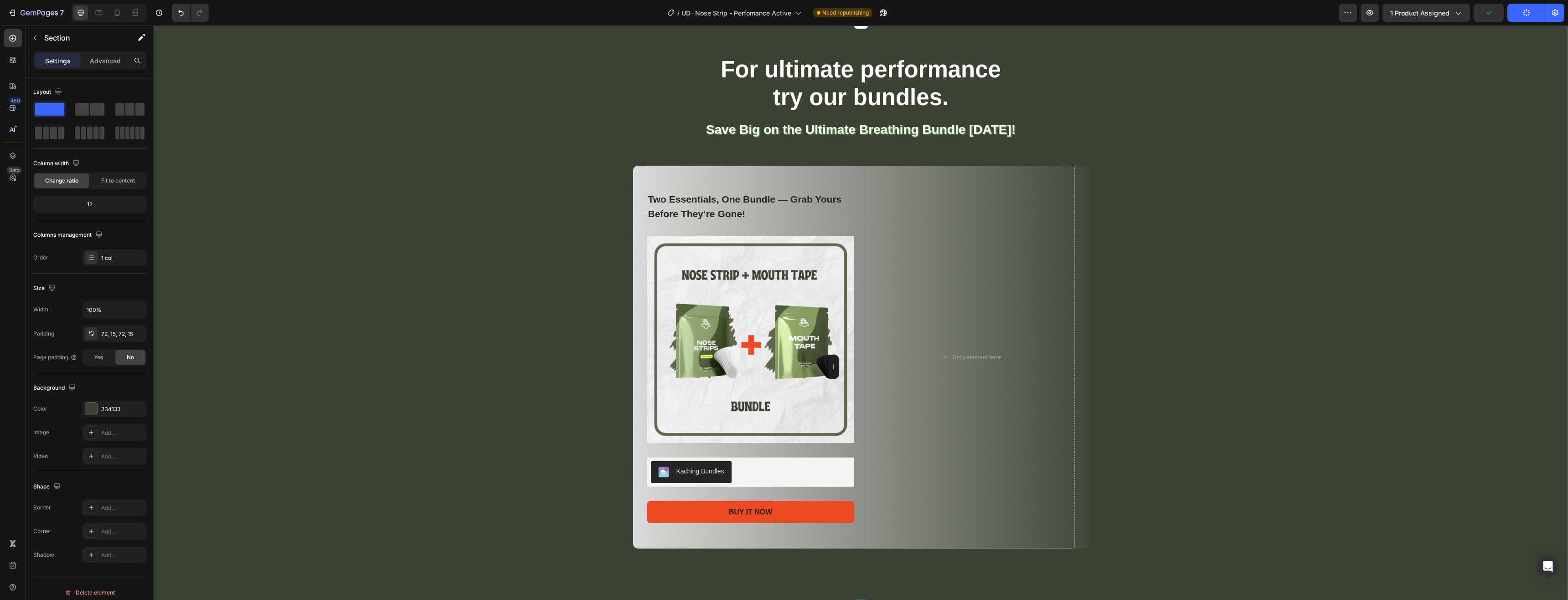
scroll to position [2367, 0]
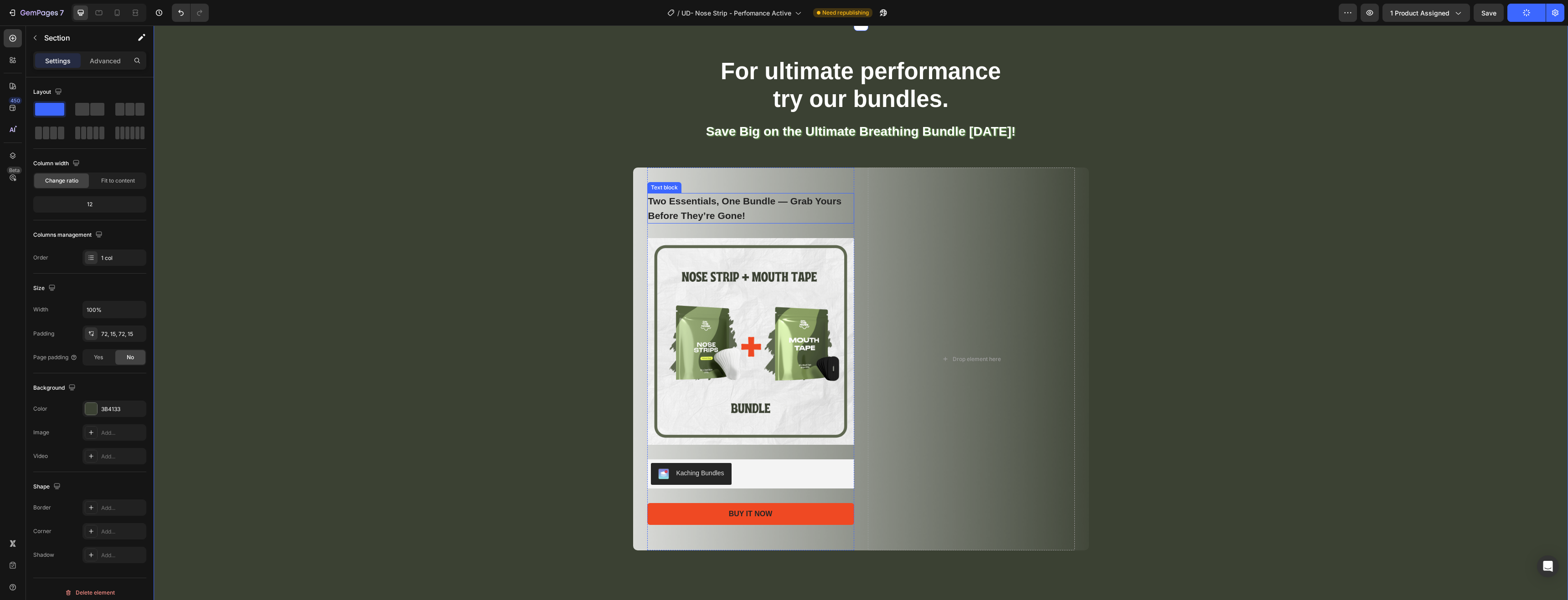
click at [724, 201] on p "Two Essentials, One Bundle — Grab Yours Before They’re Gone!" at bounding box center [751, 208] width 205 height 29
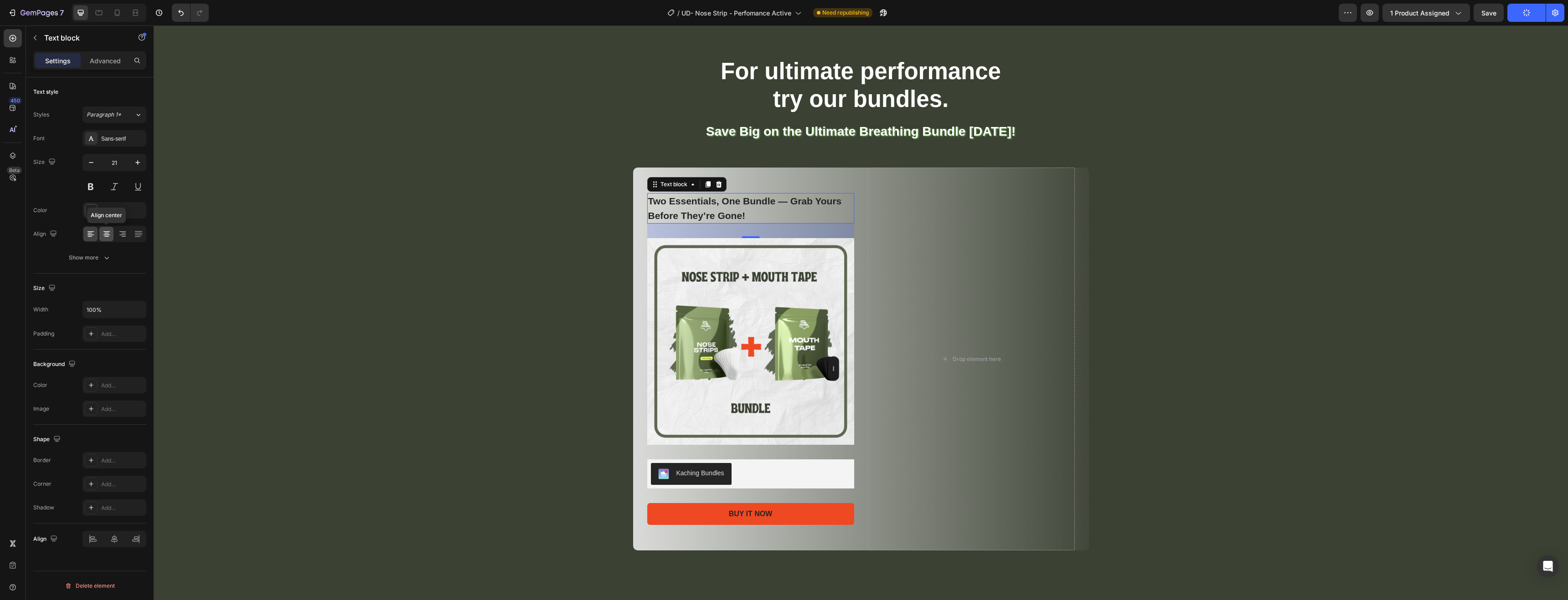
click at [104, 239] on div at bounding box center [106, 234] width 14 height 15
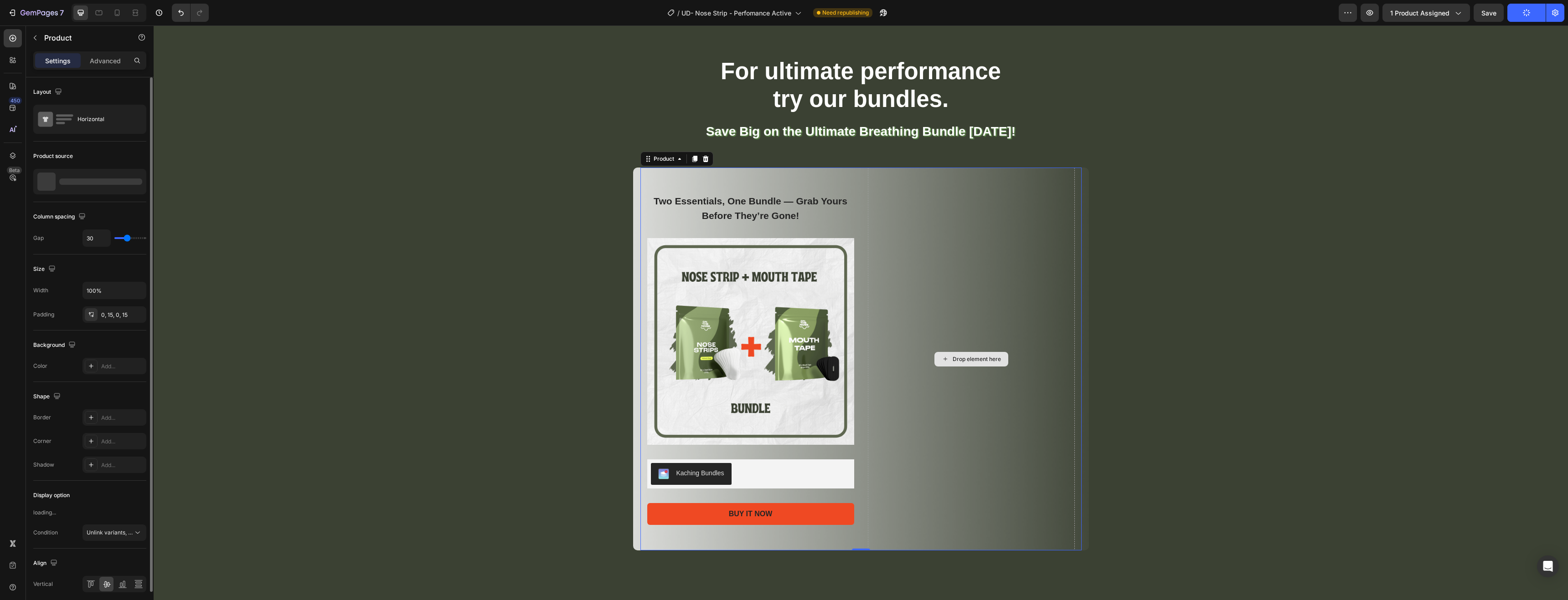
click at [1004, 296] on div "Drop element here" at bounding box center [971, 359] width 207 height 383
click at [47, 114] on icon at bounding box center [45, 119] width 15 height 15
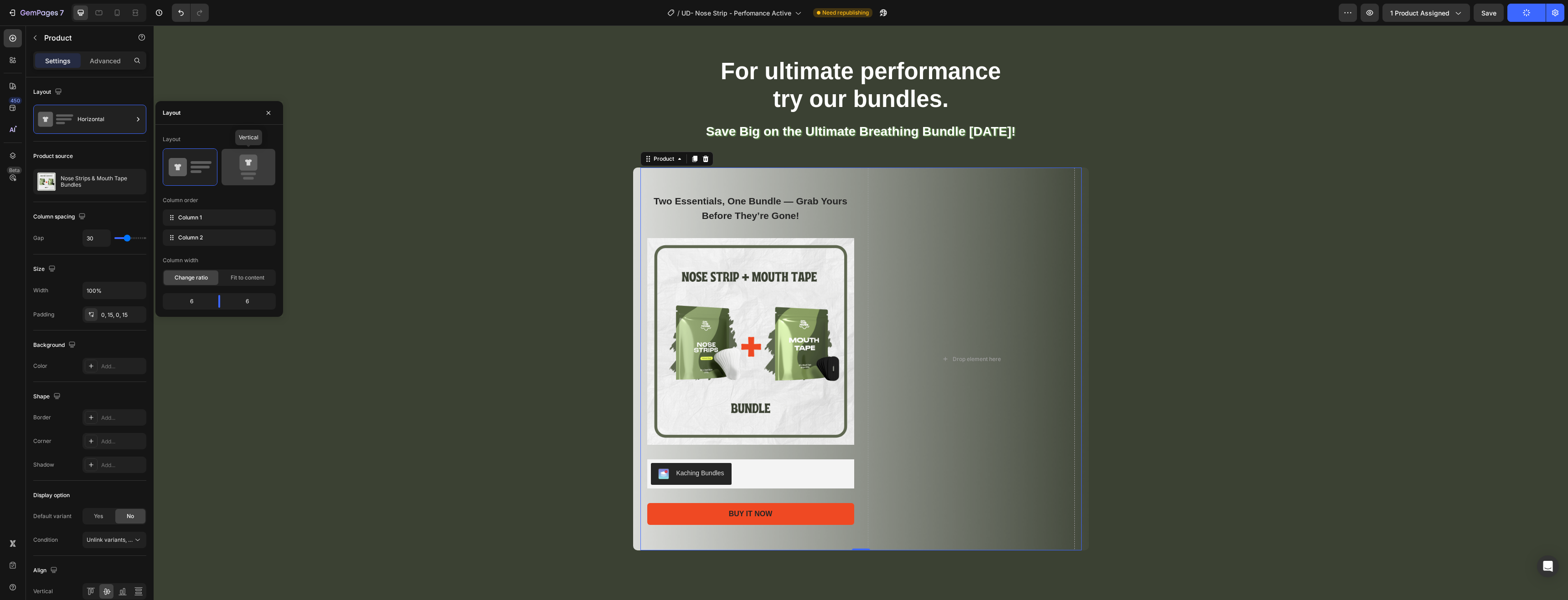
click at [265, 160] on icon at bounding box center [248, 168] width 43 height 26
type input "0"
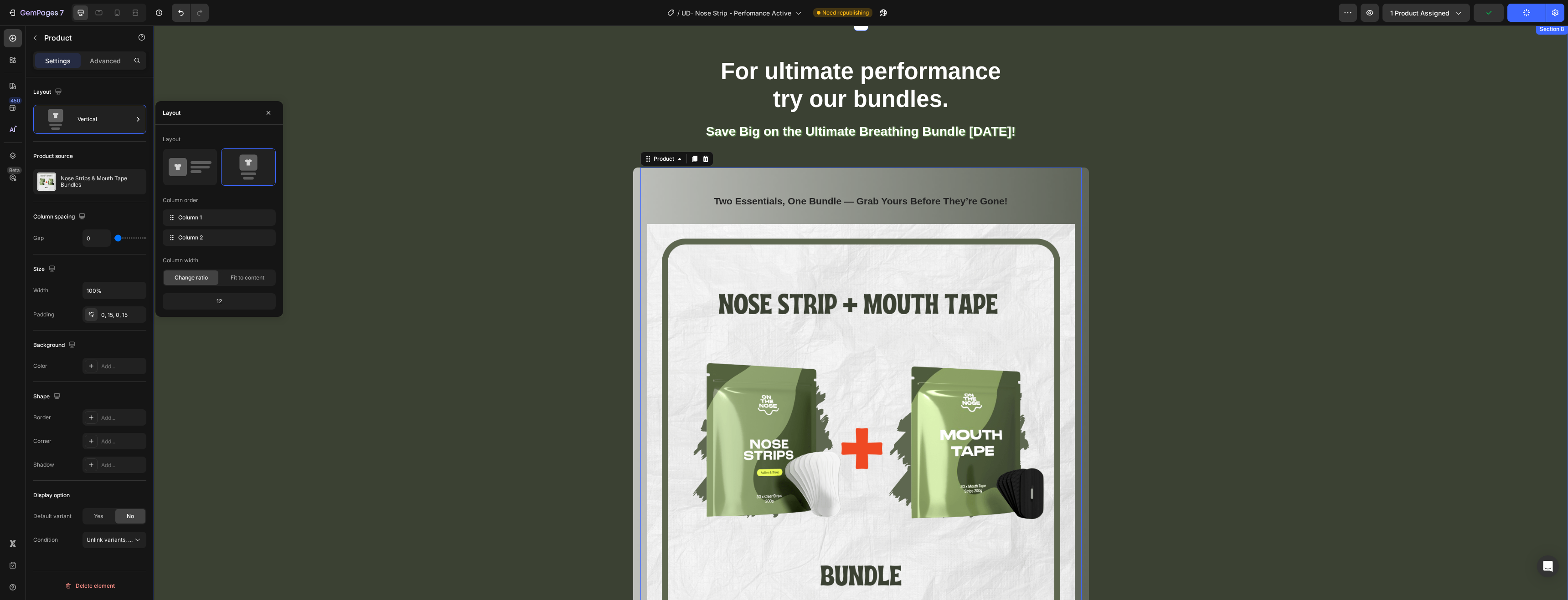
click at [1333, 304] on div "For ultimate performance try our bundles. Heading Save Big on the Ultimate Brea…" at bounding box center [861, 433] width 1401 height 753
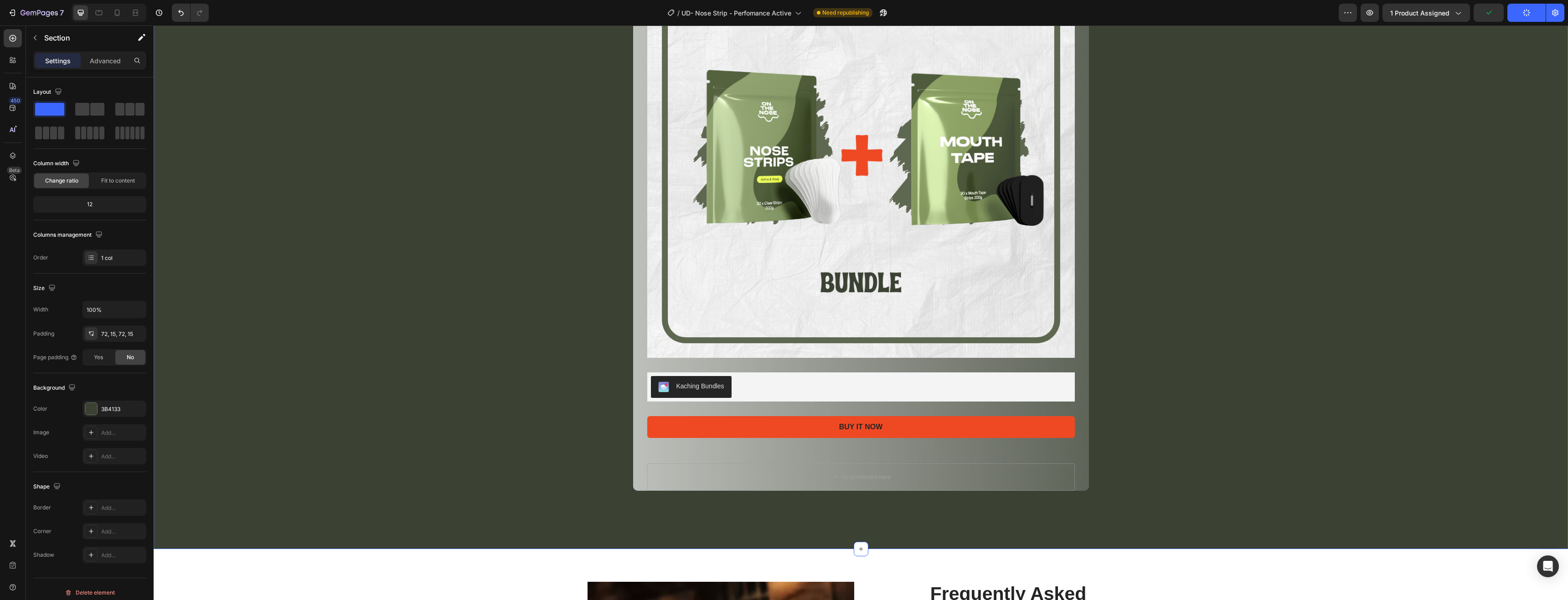
scroll to position [2631, 0]
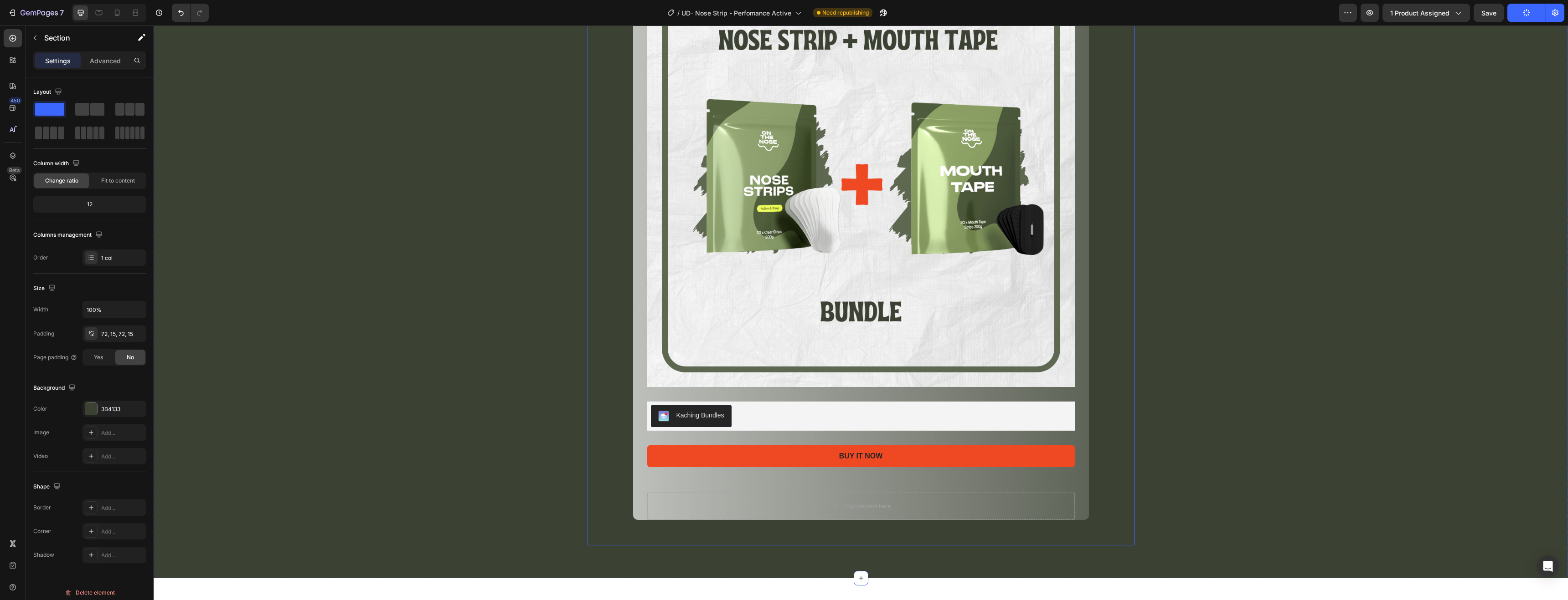
click at [621, 210] on div "For ultimate performance try our bundles. Heading Save Big on the Ultimate Brea…" at bounding box center [861, 169] width 547 height 753
click at [532, 208] on div "For ultimate performance try our bundles. Heading Save Big on the Ultimate Brea…" at bounding box center [861, 169] width 1401 height 753
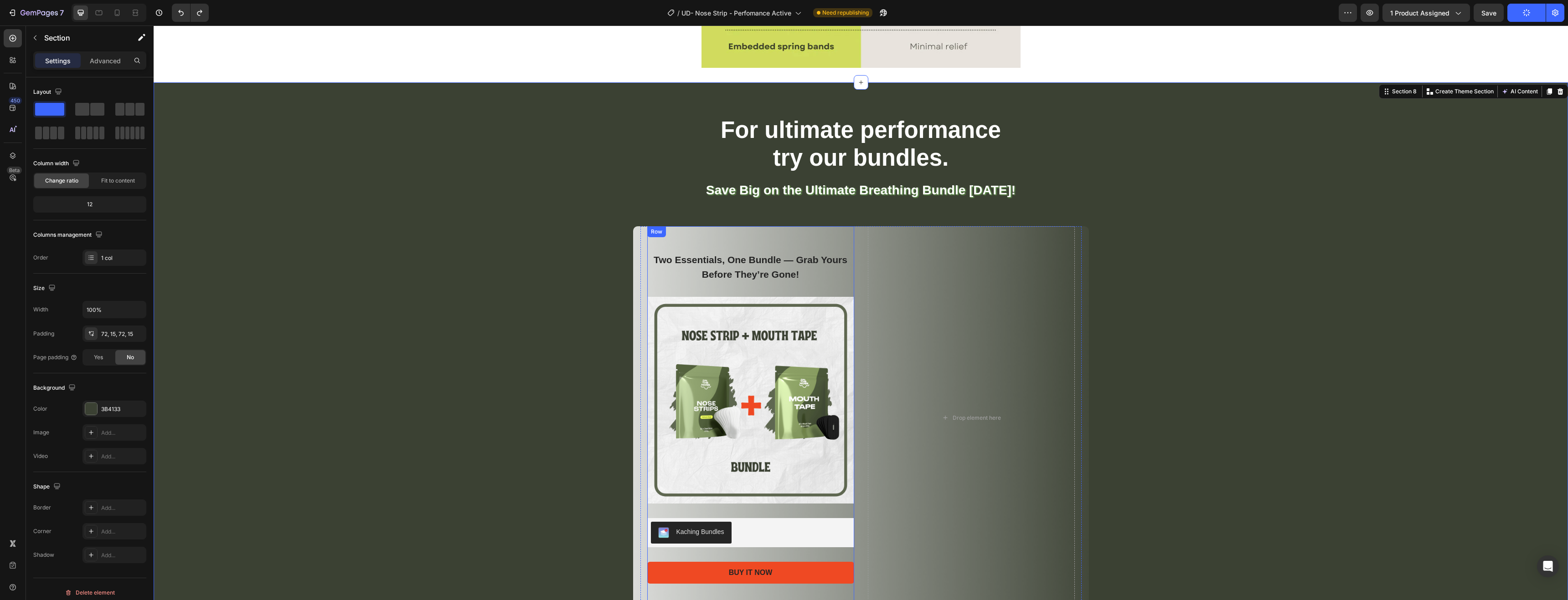
scroll to position [2430, 0]
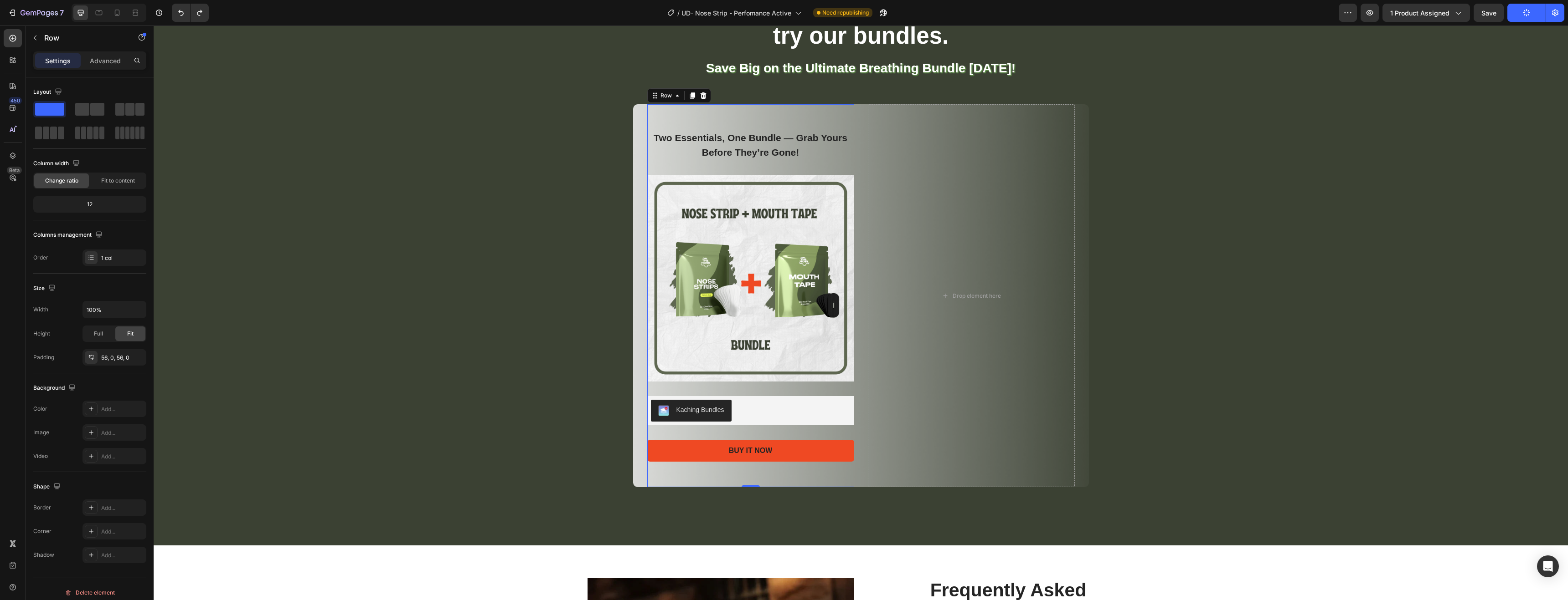
click at [759, 128] on div "Two Essentials, One Bundle — Grab Yours Before They’re Gone! Text block Product…" at bounding box center [751, 296] width 207 height 383
click at [105, 180] on span "Fit to content" at bounding box center [118, 180] width 34 height 8
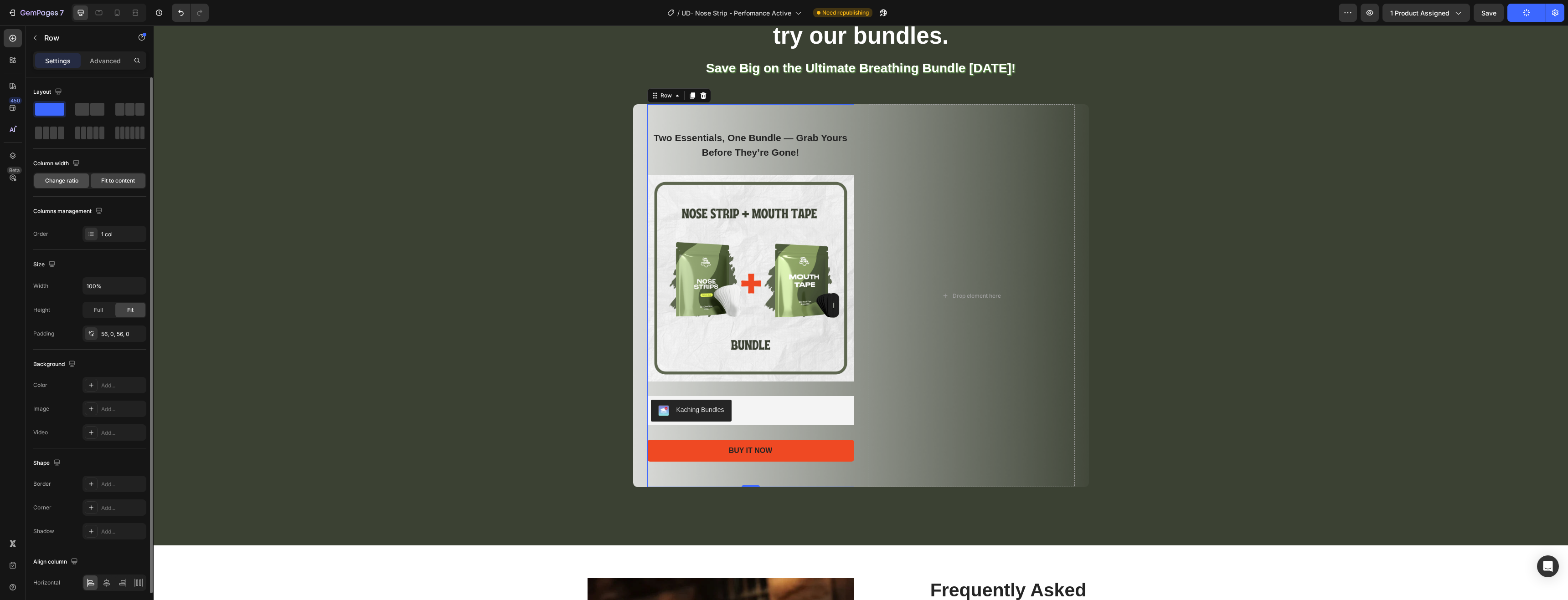
click at [66, 177] on span "Change ratio" at bounding box center [62, 180] width 34 height 8
click at [65, 110] on div at bounding box center [50, 109] width 33 height 16
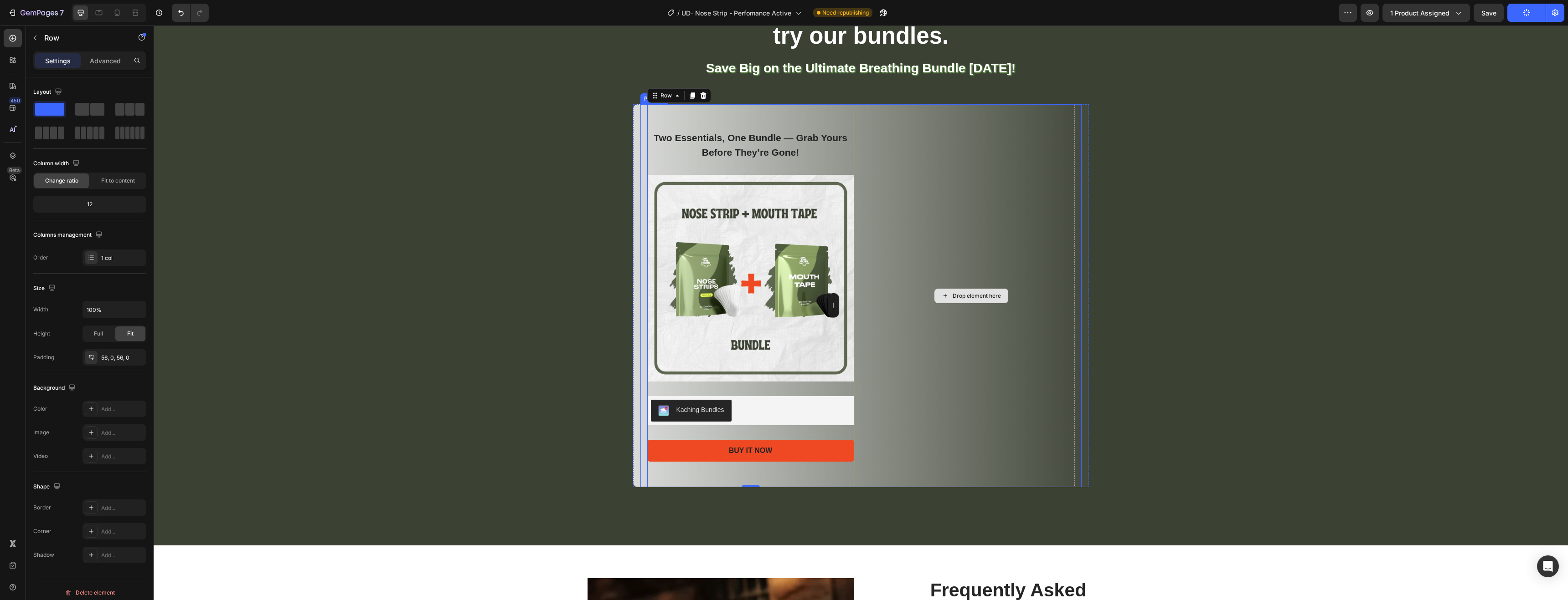
click at [912, 148] on div "Drop element here" at bounding box center [971, 296] width 207 height 383
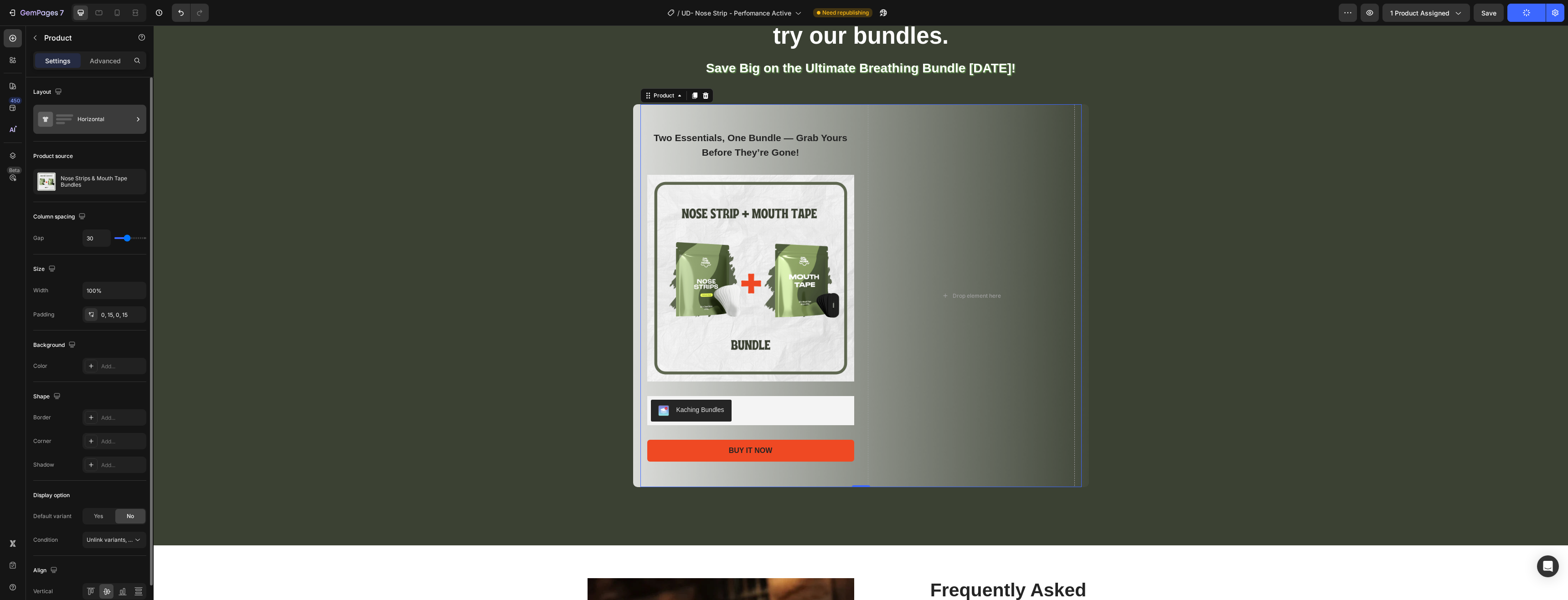
click at [83, 122] on div "Horizontal" at bounding box center [105, 119] width 55 height 21
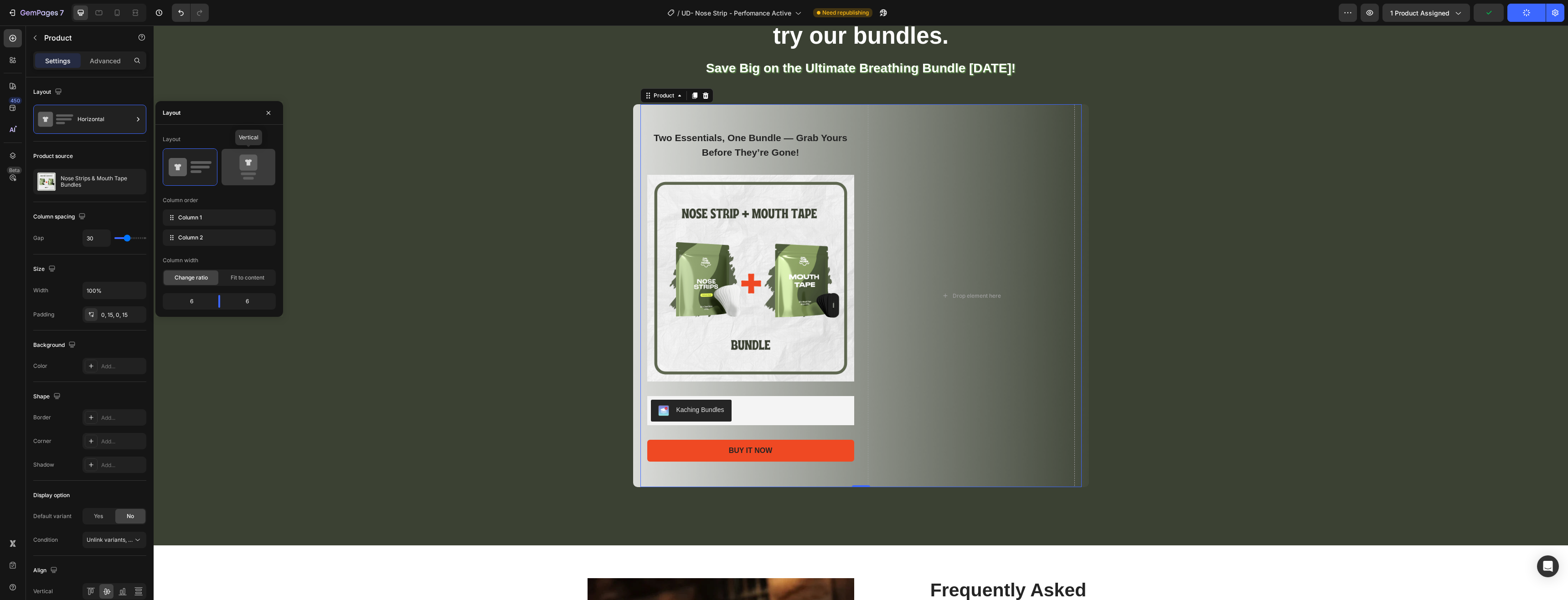
click at [245, 168] on icon at bounding box center [248, 162] width 18 height 16
type input "0"
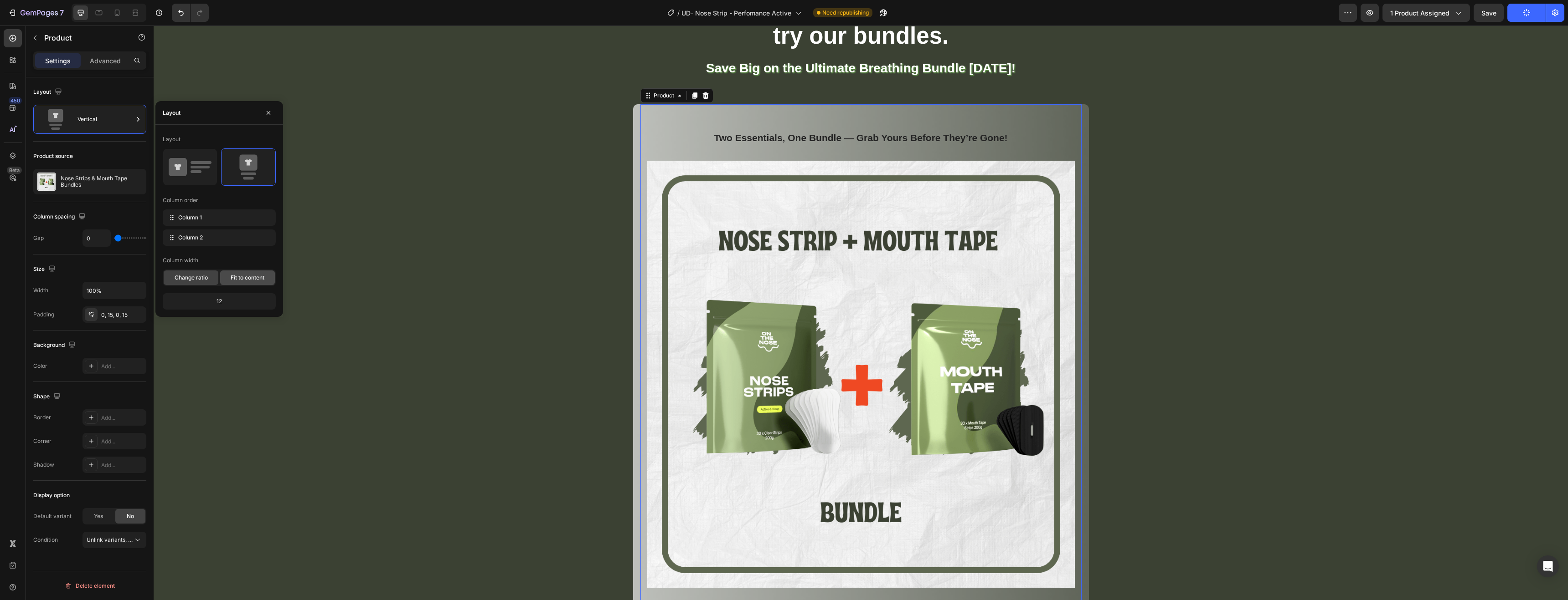
click at [259, 284] on div "Fit to content" at bounding box center [247, 278] width 55 height 15
click at [1009, 332] on img at bounding box center [861, 374] width 428 height 427
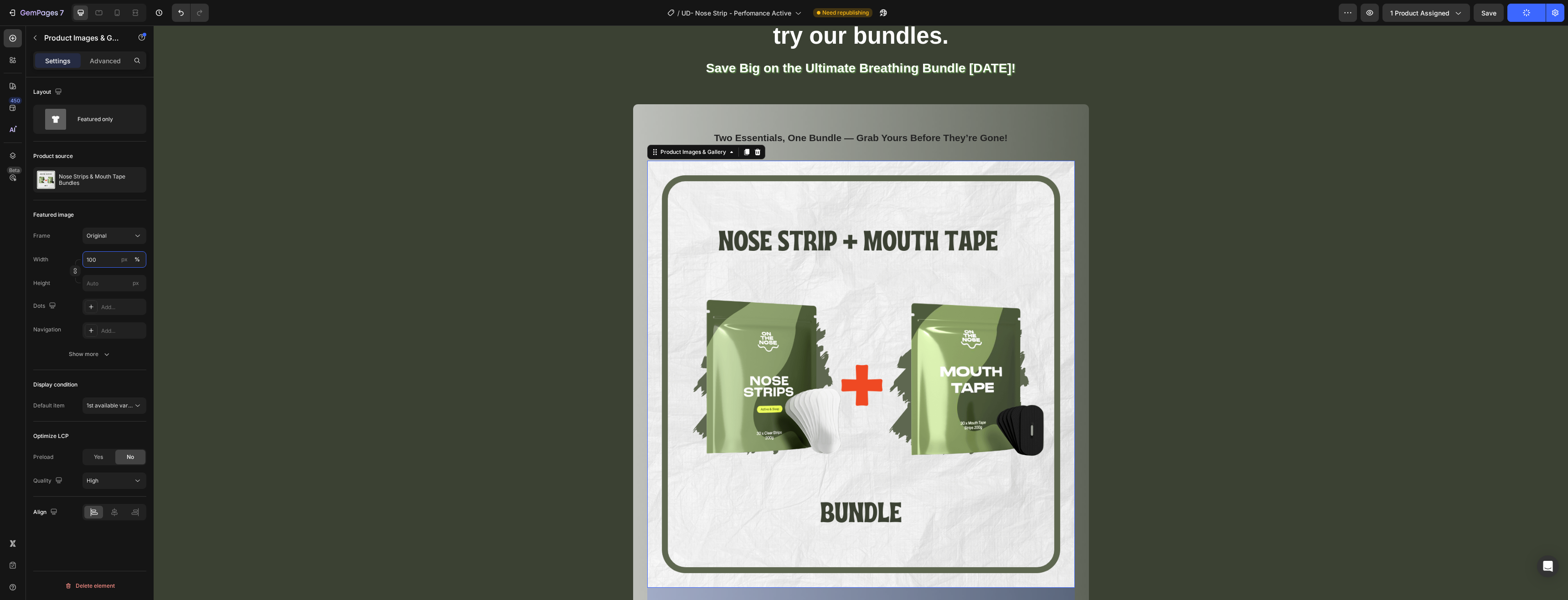
click at [95, 257] on input "100" at bounding box center [114, 259] width 64 height 16
click at [193, 254] on div "For ultimate performance try our bundles. Heading Save Big on the Ultimate Brea…" at bounding box center [861, 369] width 1401 height 753
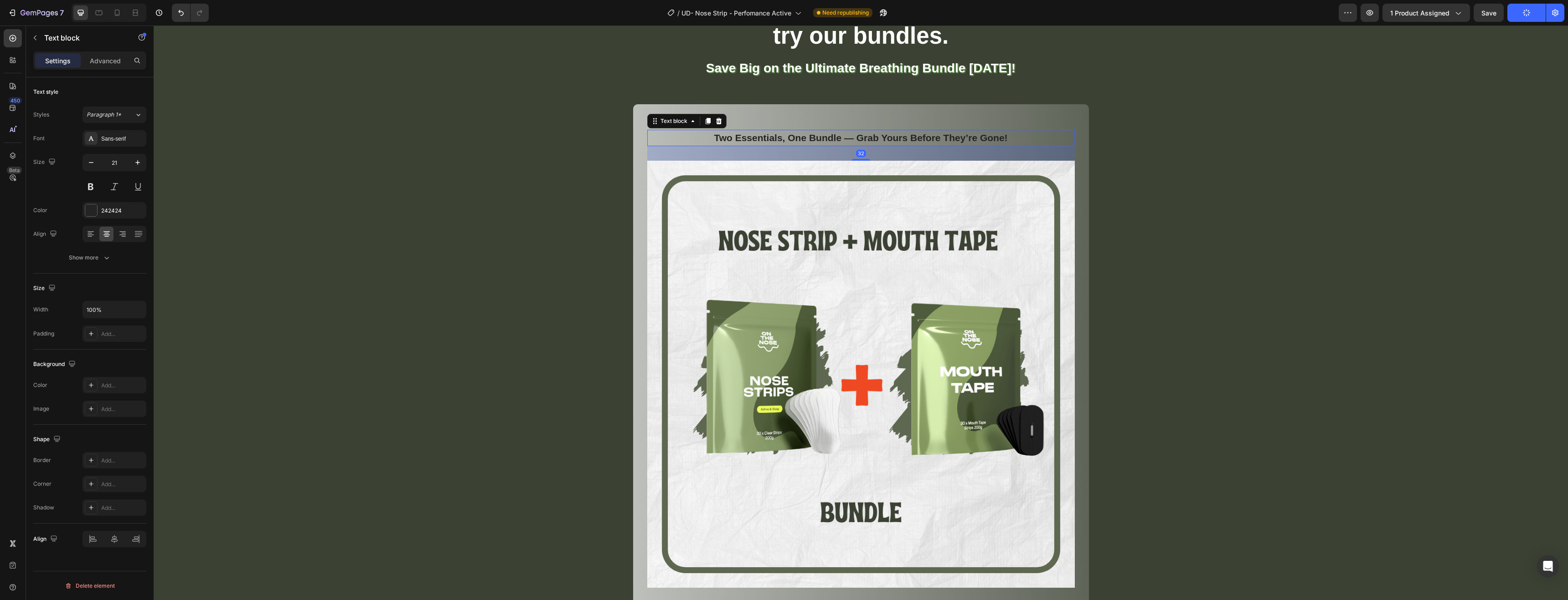
click at [1004, 134] on p "Two Essentials, One Bundle — Grab Yours Before They’re Gone!" at bounding box center [861, 138] width 426 height 15
click at [1211, 229] on div "For ultimate performance try our bundles. Heading Save Big on the Ultimate Brea…" at bounding box center [861, 369] width 1401 height 753
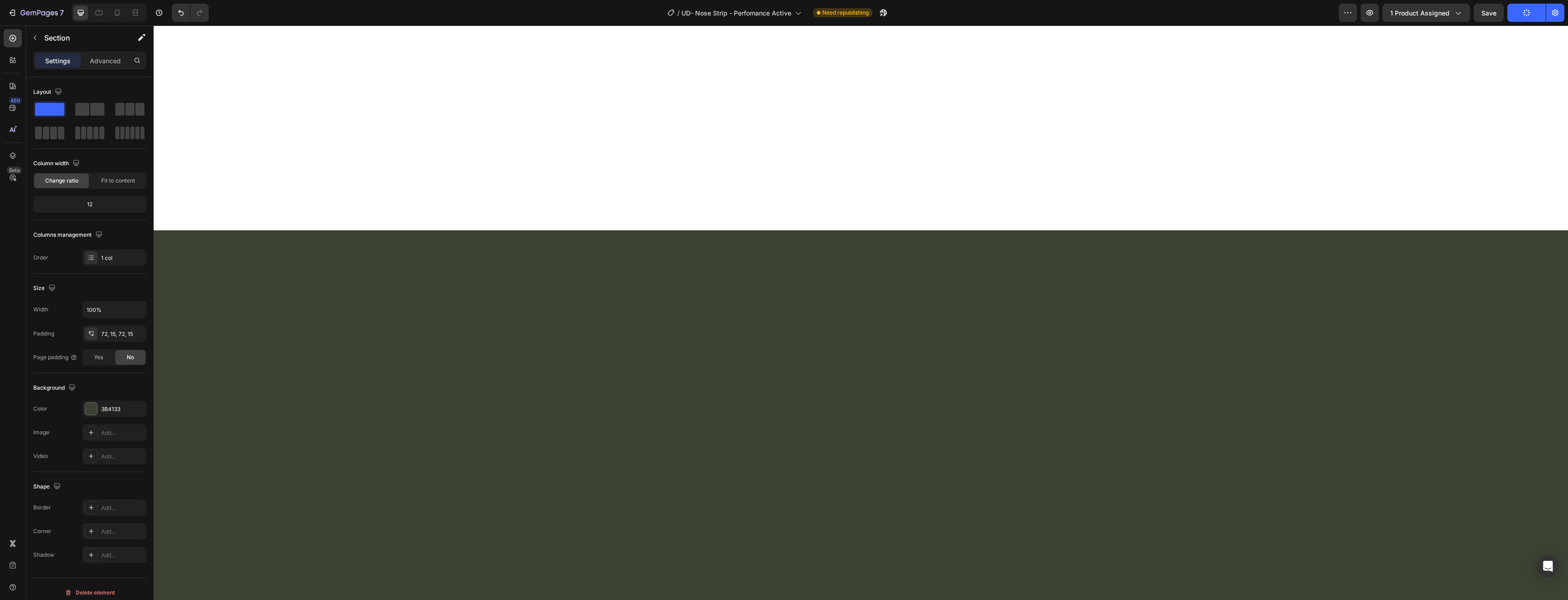
scroll to position [0, 0]
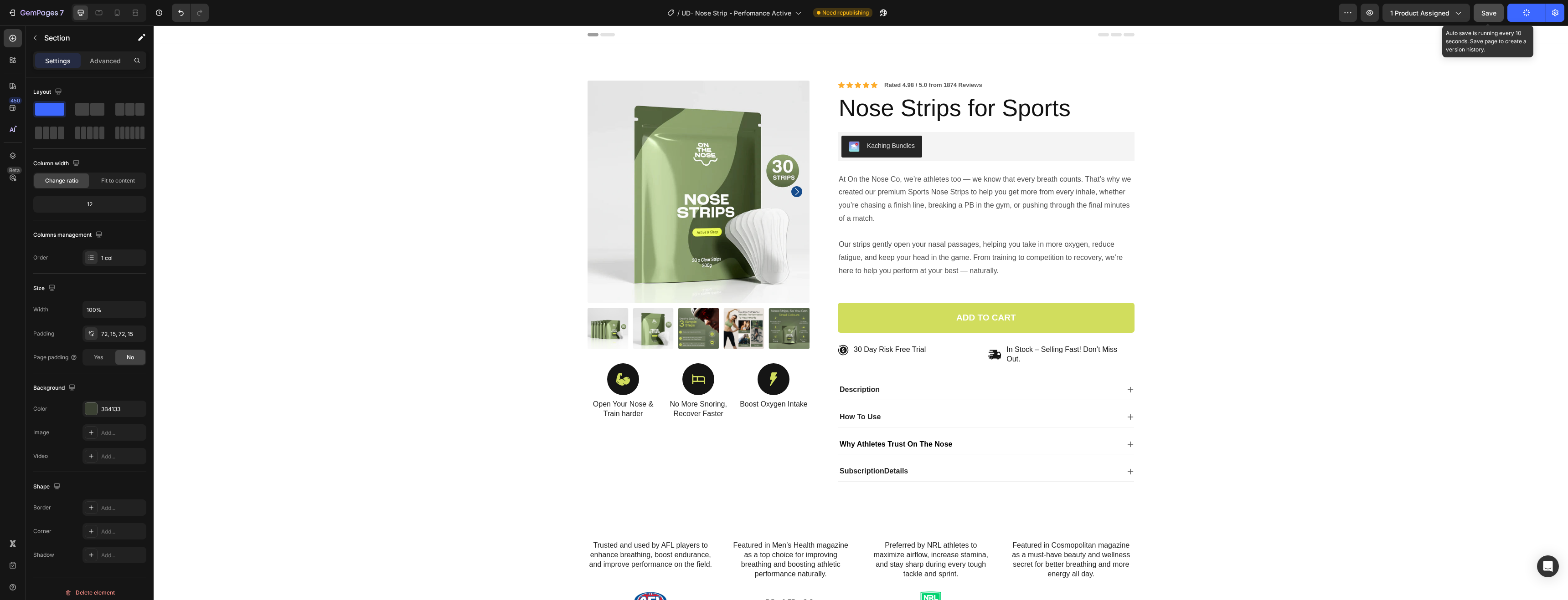
click at [1491, 13] on span "Save" at bounding box center [1489, 13] width 15 height 8
